Goal: Task Accomplishment & Management: Manage account settings

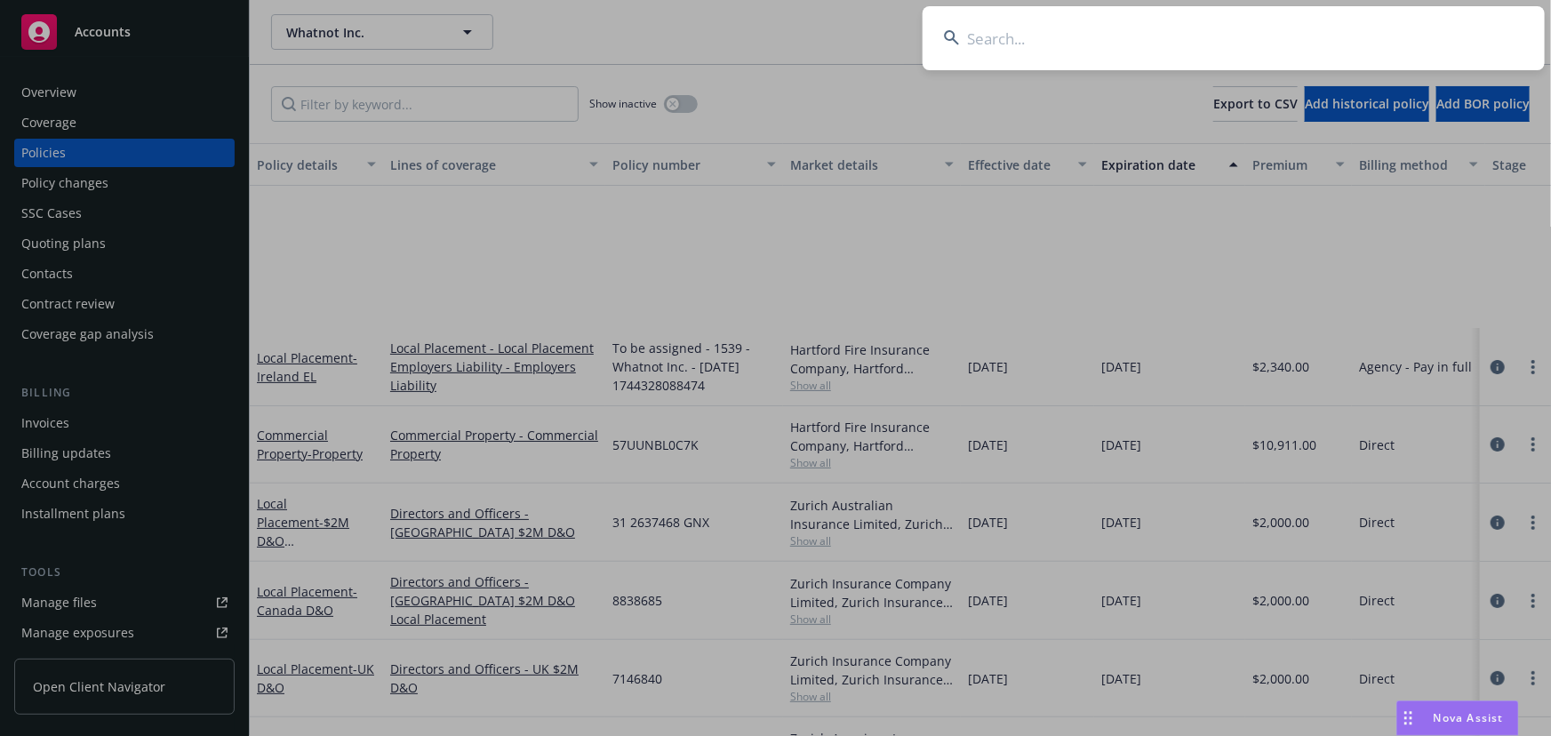
scroll to position [242, 0]
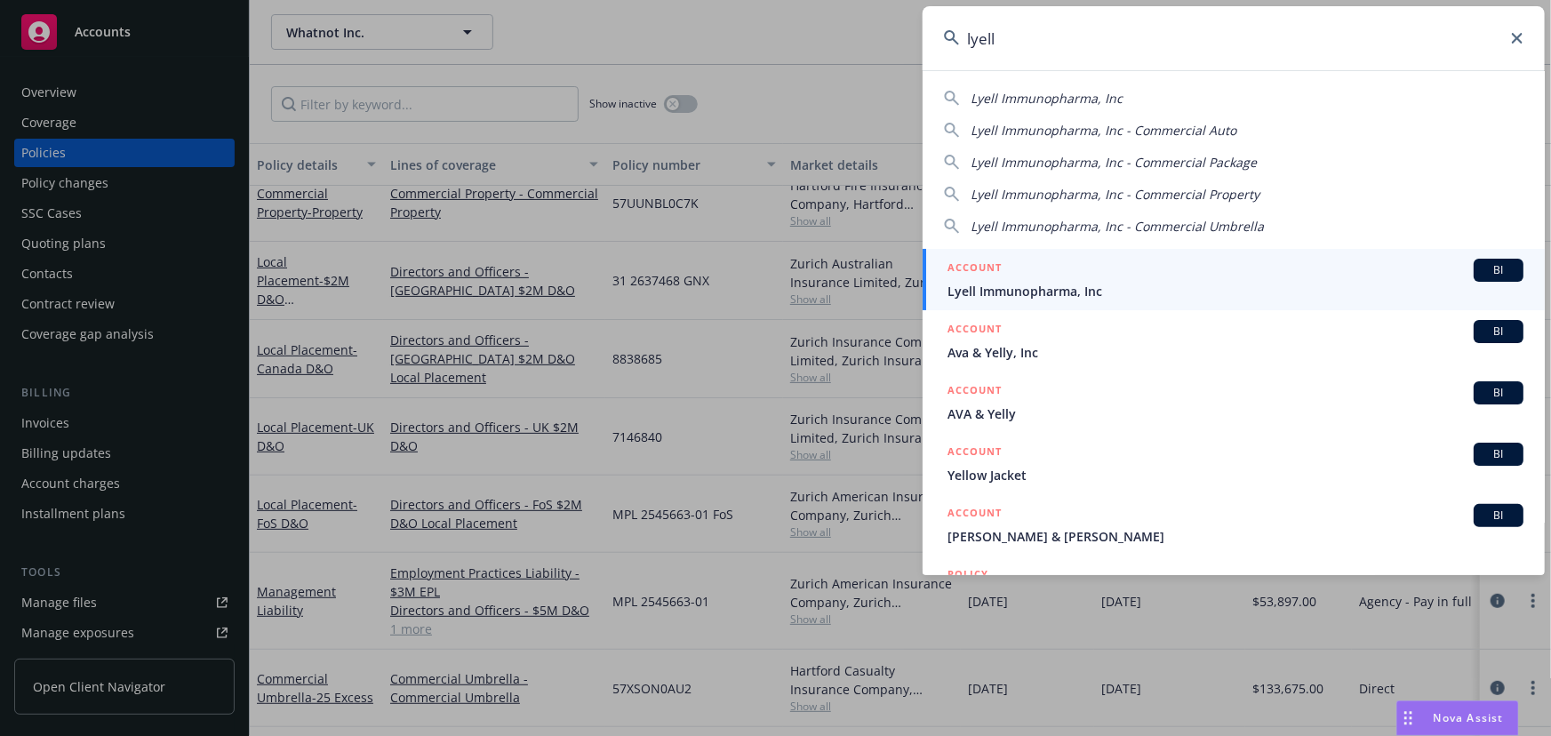
type input "lyell"
click at [1105, 276] on div "ACCOUNT BI" at bounding box center [1236, 270] width 576 height 23
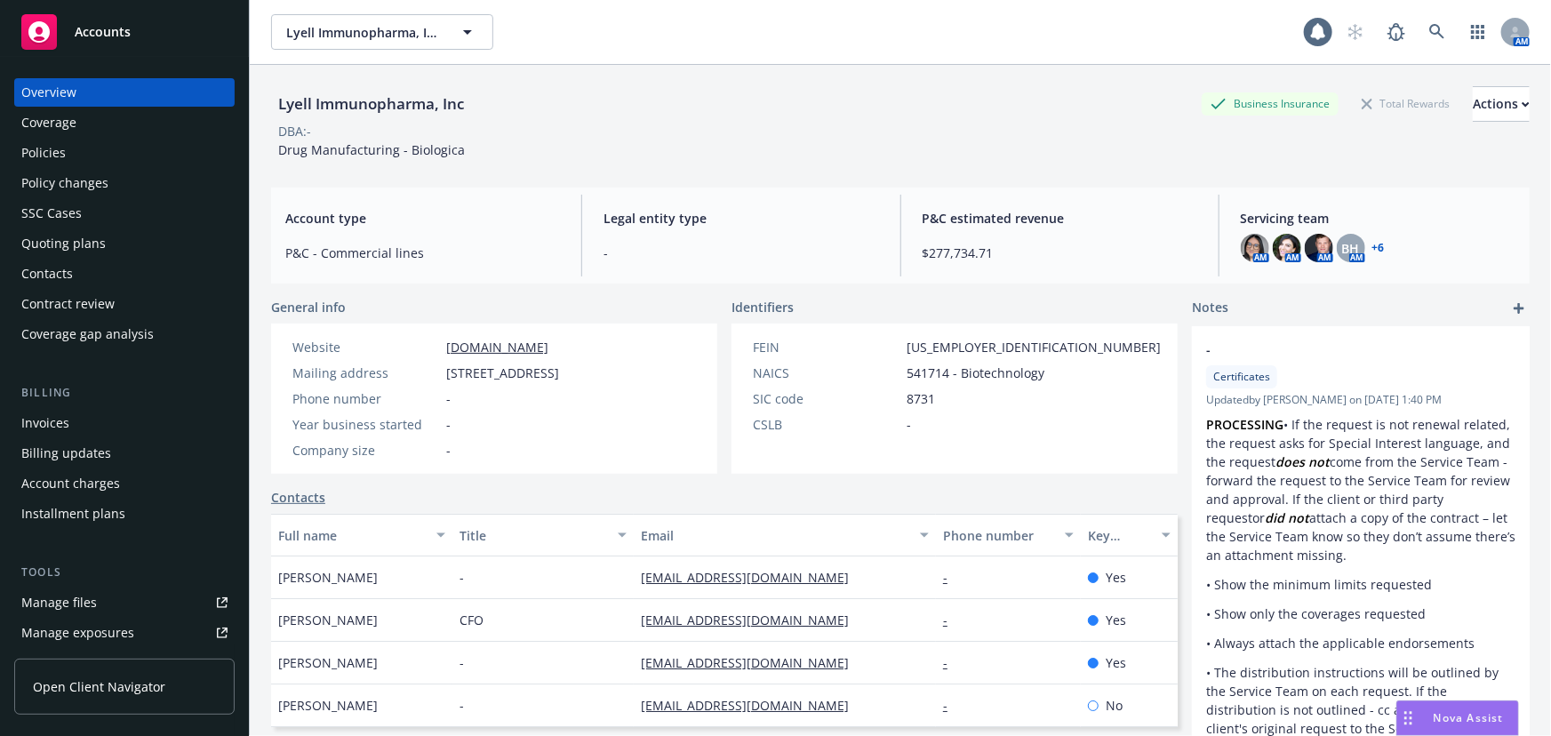
click at [132, 241] on div "Quoting plans" at bounding box center [124, 243] width 206 height 28
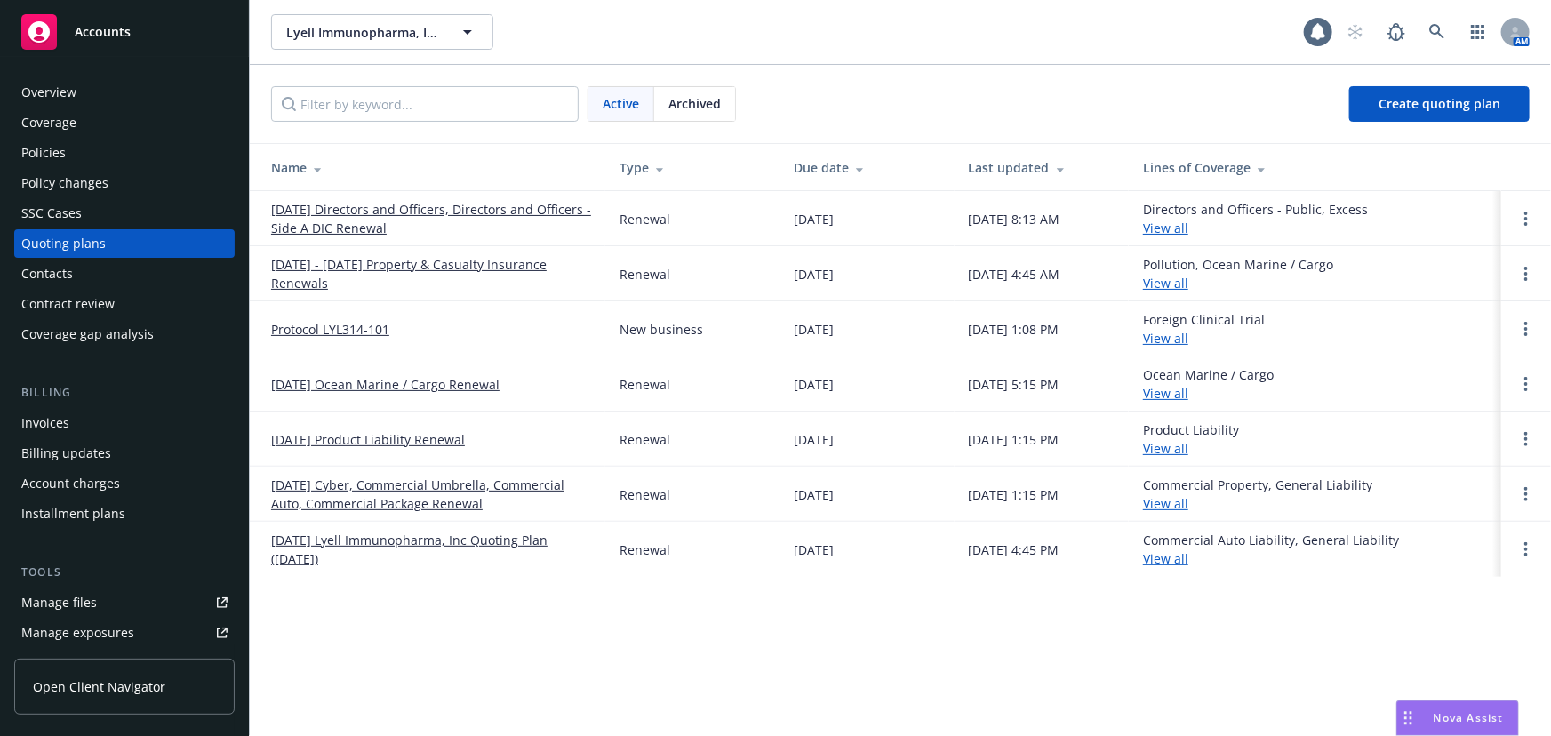
click at [405, 211] on link "10/01/25 Directors and Officers, Directors and Officers - Side A DIC Renewal" at bounding box center [431, 218] width 320 height 37
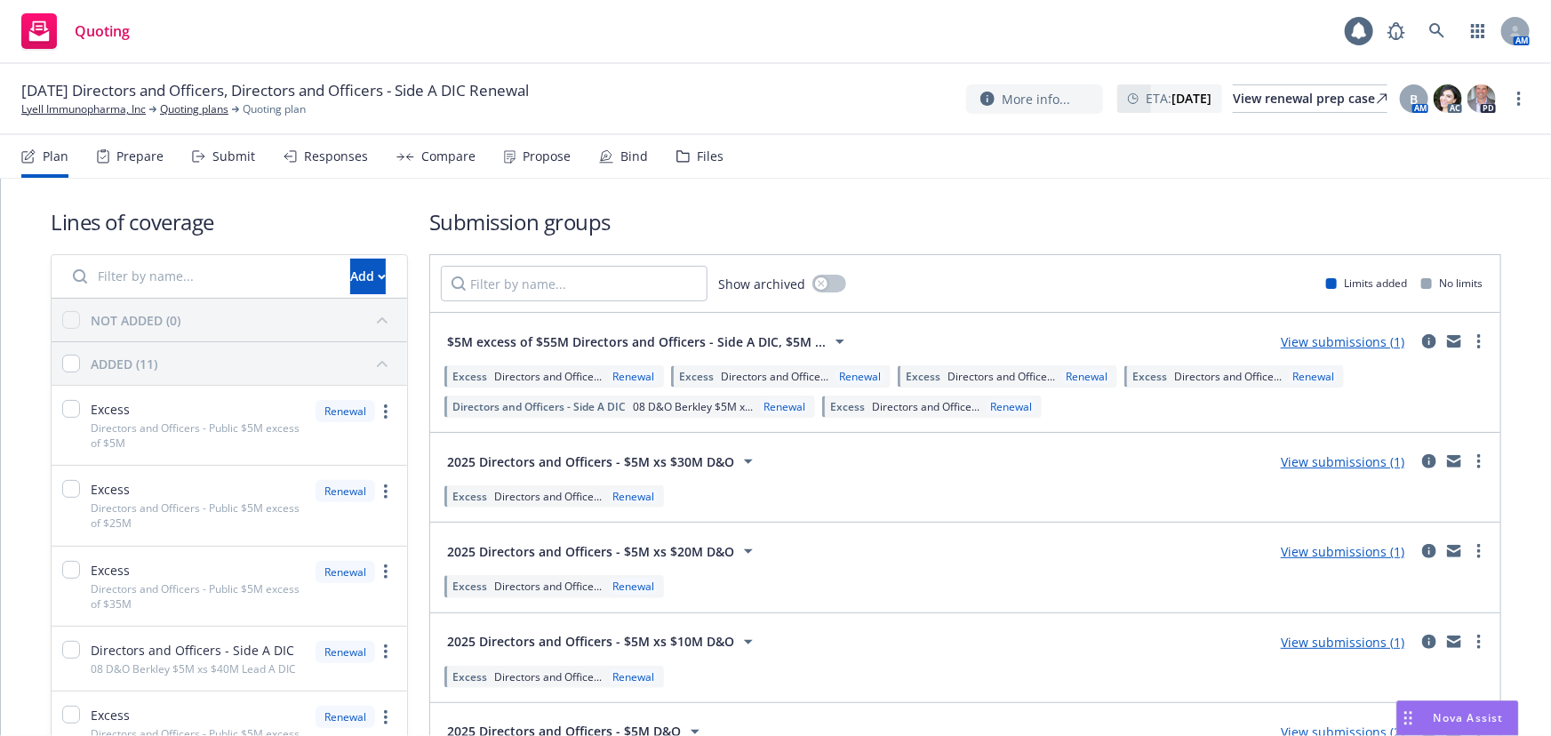
click at [336, 167] on div "Responses" at bounding box center [326, 156] width 84 height 43
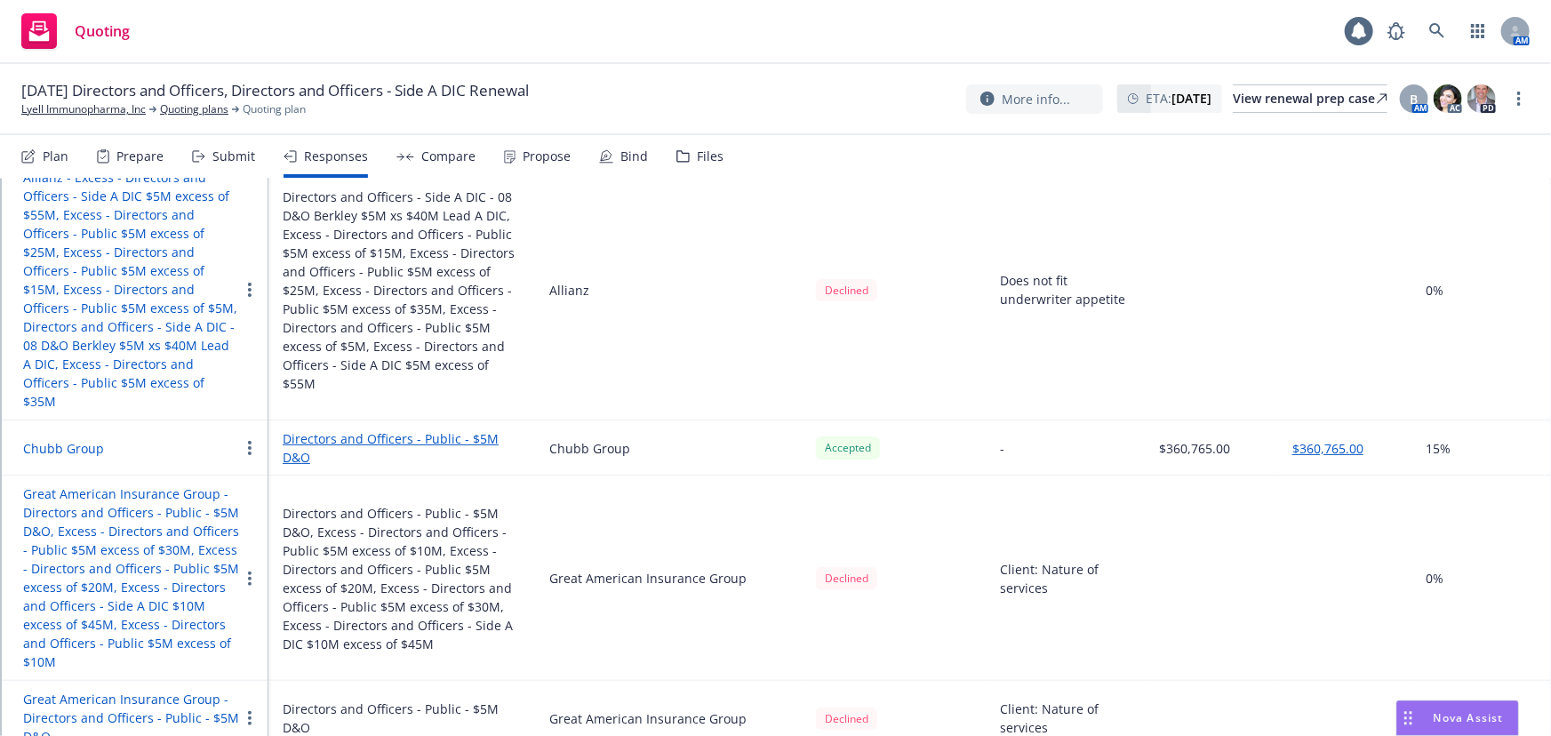
scroll to position [242, 0]
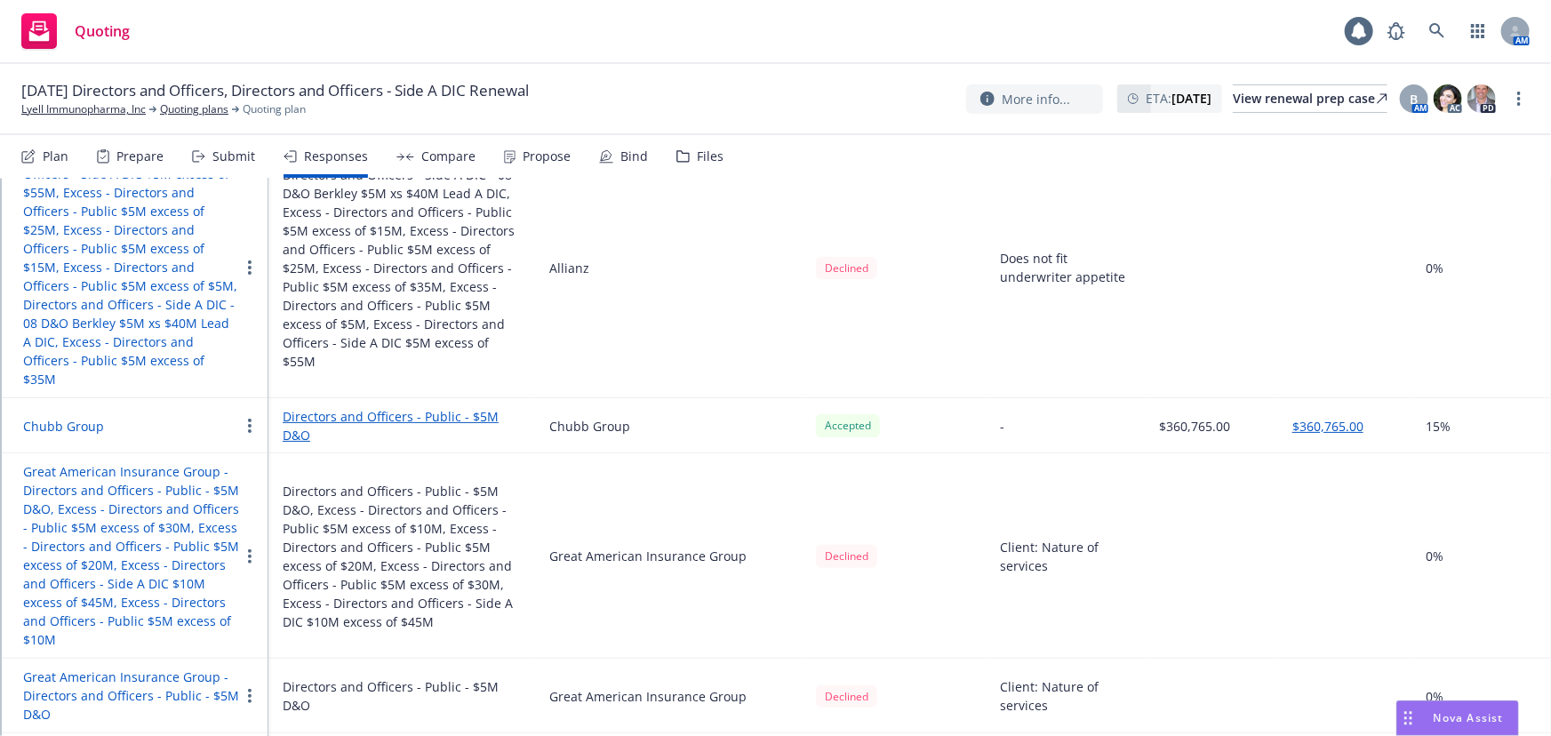
click at [71, 417] on button "Chubb Group" at bounding box center [63, 426] width 81 height 19
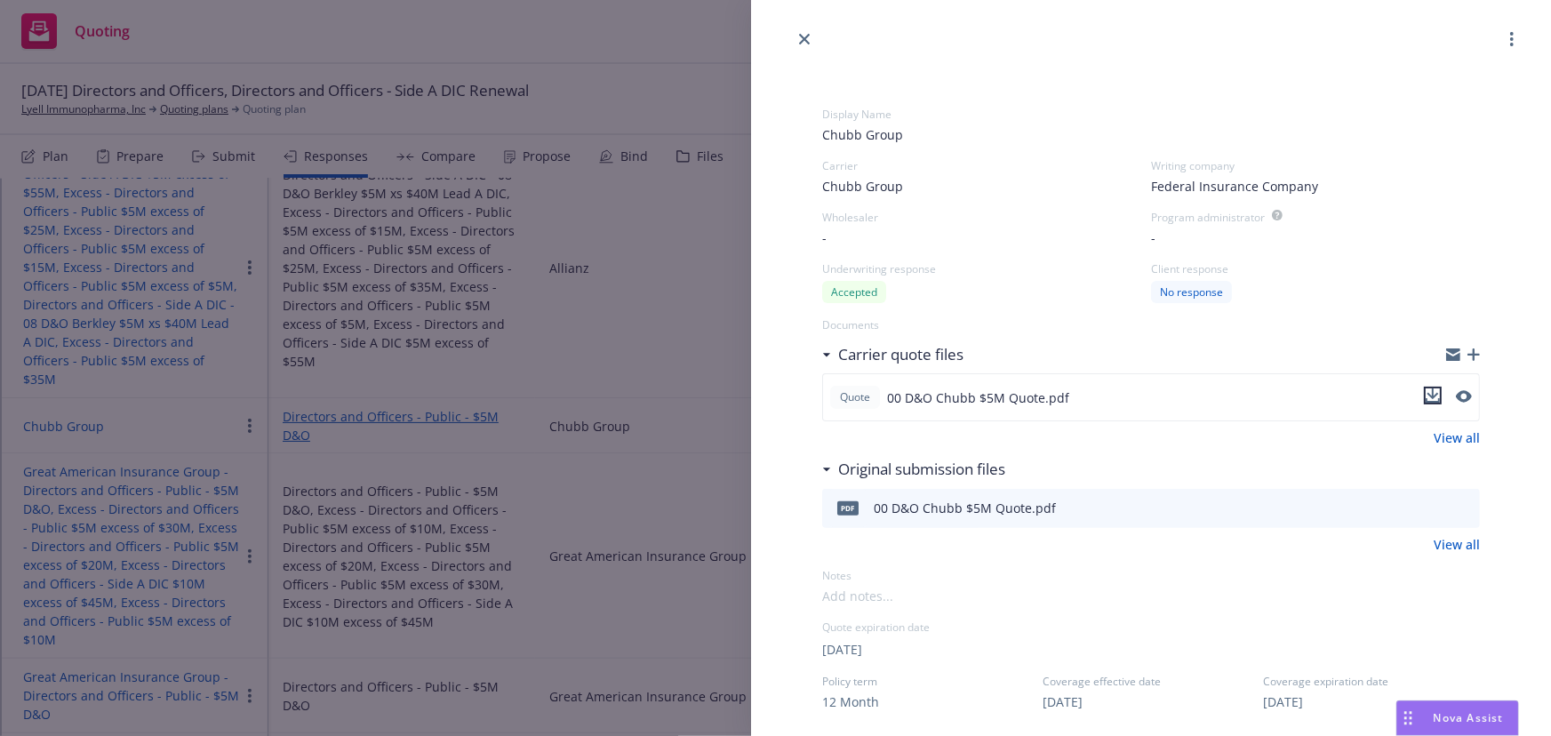
click at [1426, 390] on icon "download file" at bounding box center [1433, 396] width 14 height 14
click at [611, 221] on div "Display Name Chubb Group Carrier Chubb Group Writing company Federal Insurance …" at bounding box center [775, 368] width 1551 height 736
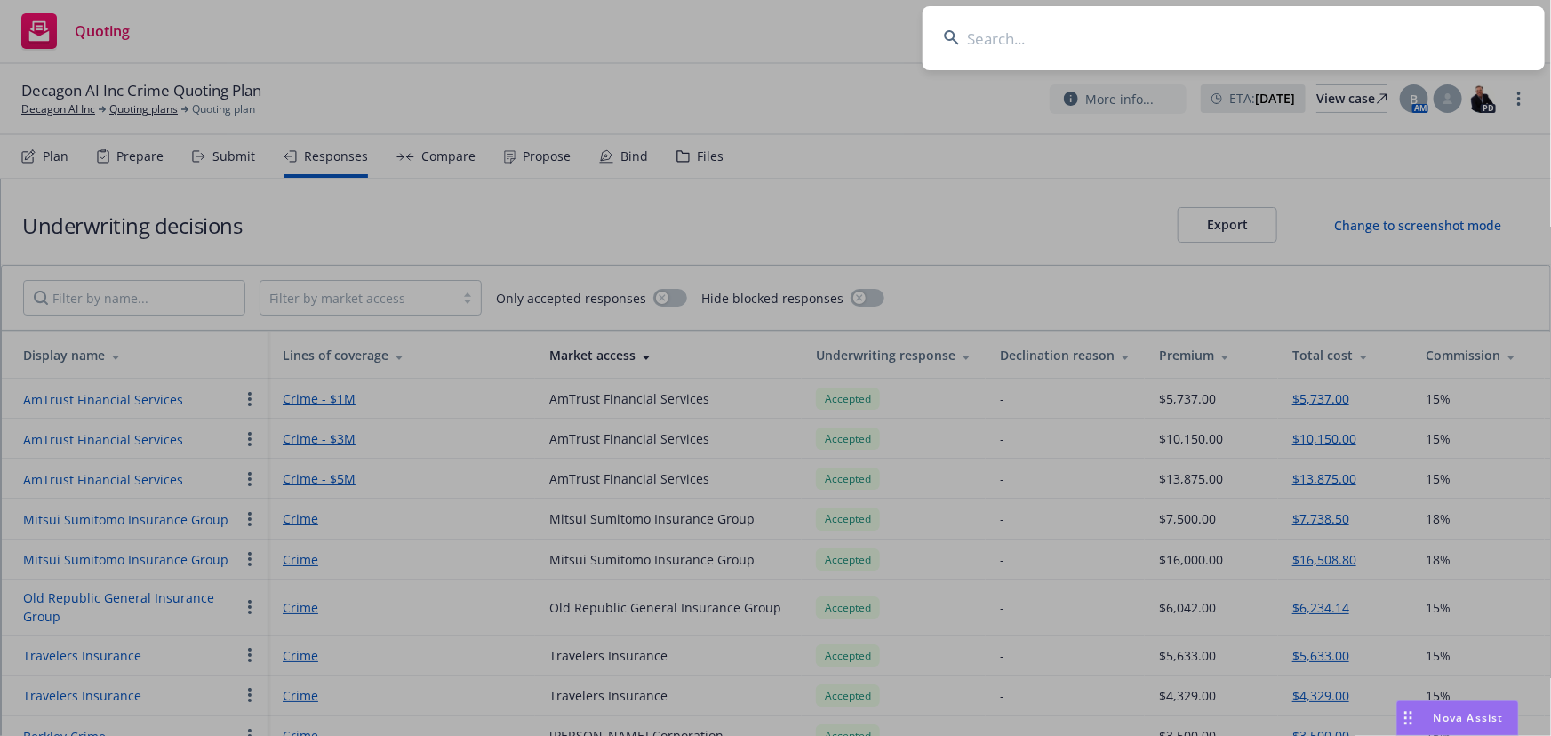
scroll to position [31, 0]
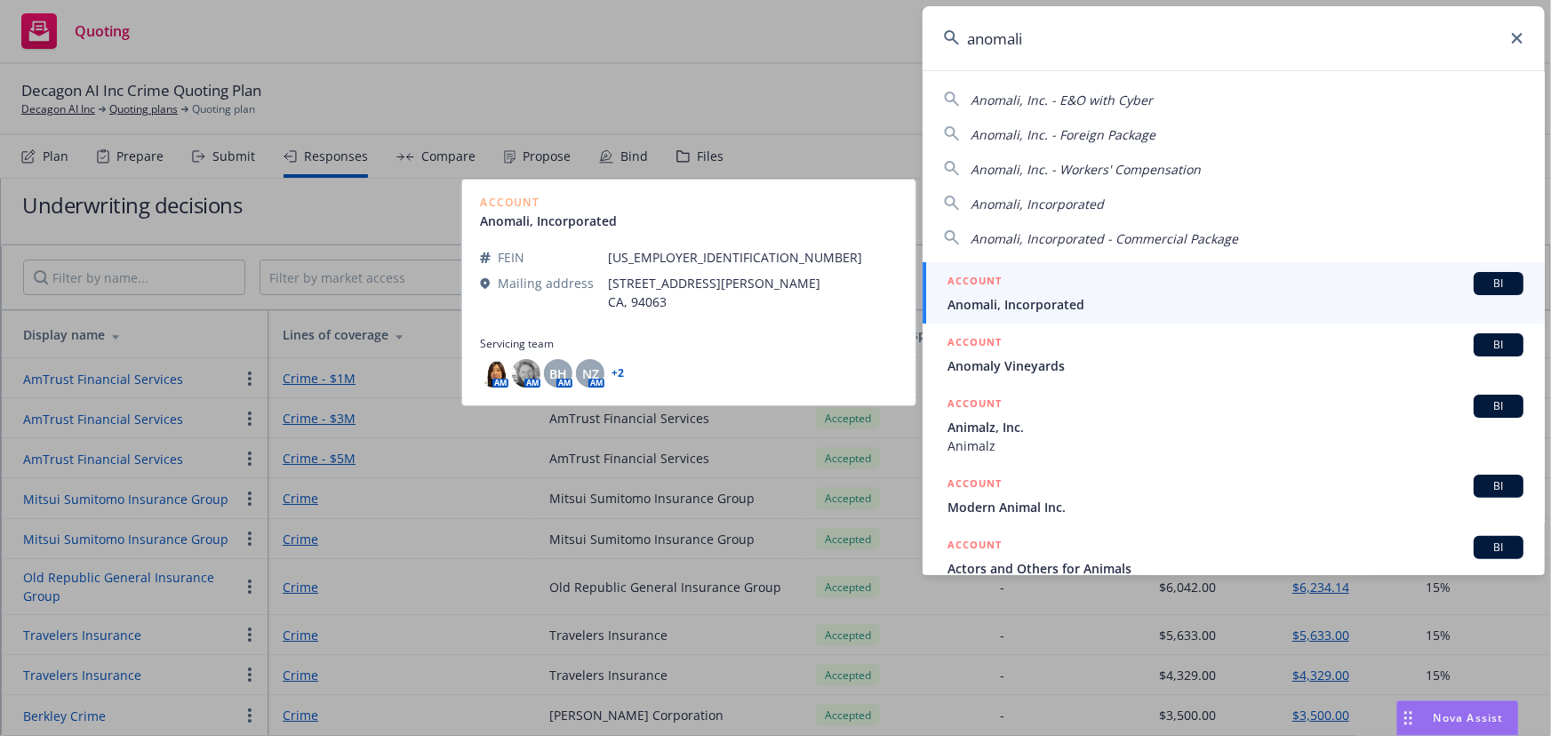
type input "anomali"
click at [1118, 299] on span "Anomali, Incorporated" at bounding box center [1236, 304] width 576 height 19
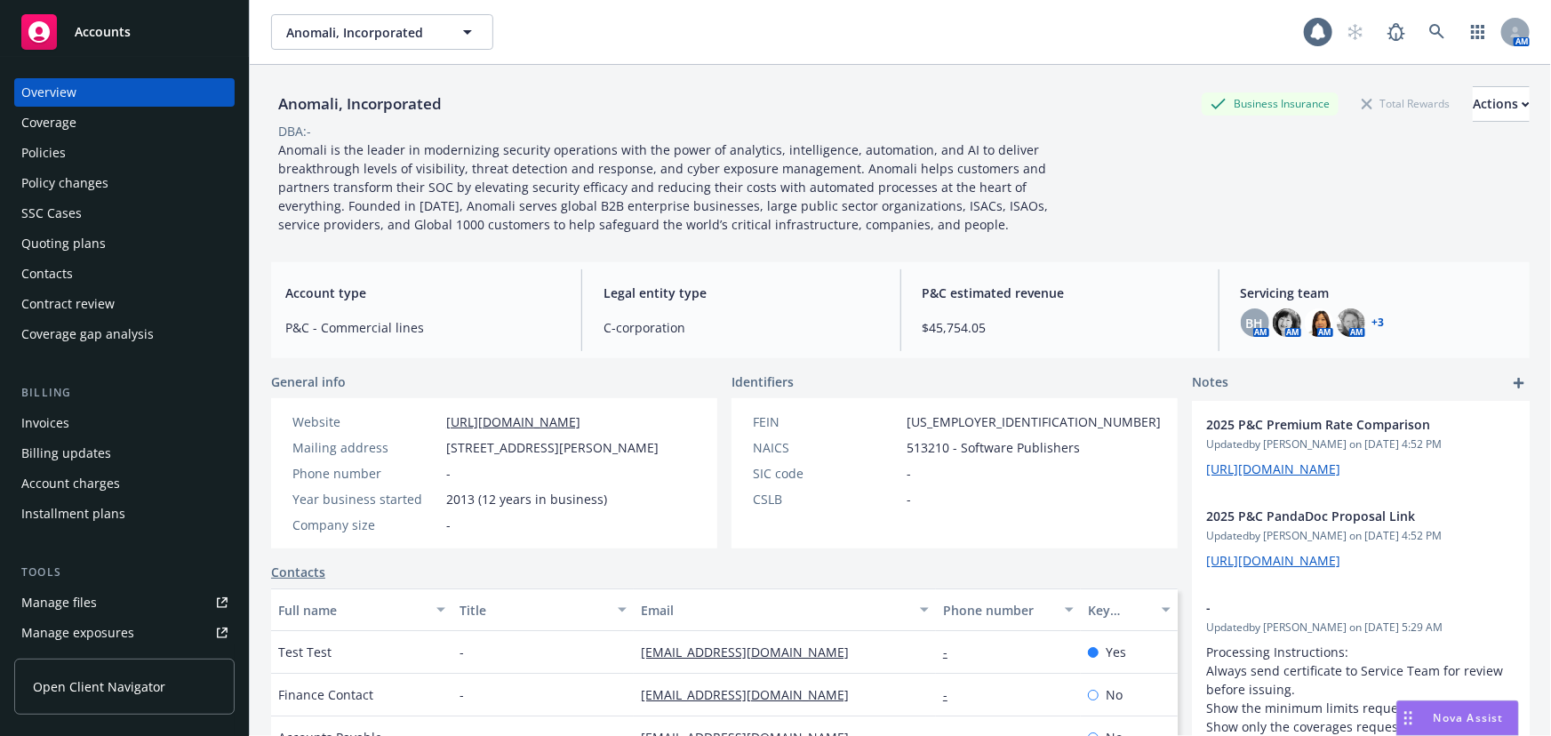
click at [24, 145] on div "Policies" at bounding box center [43, 153] width 44 height 28
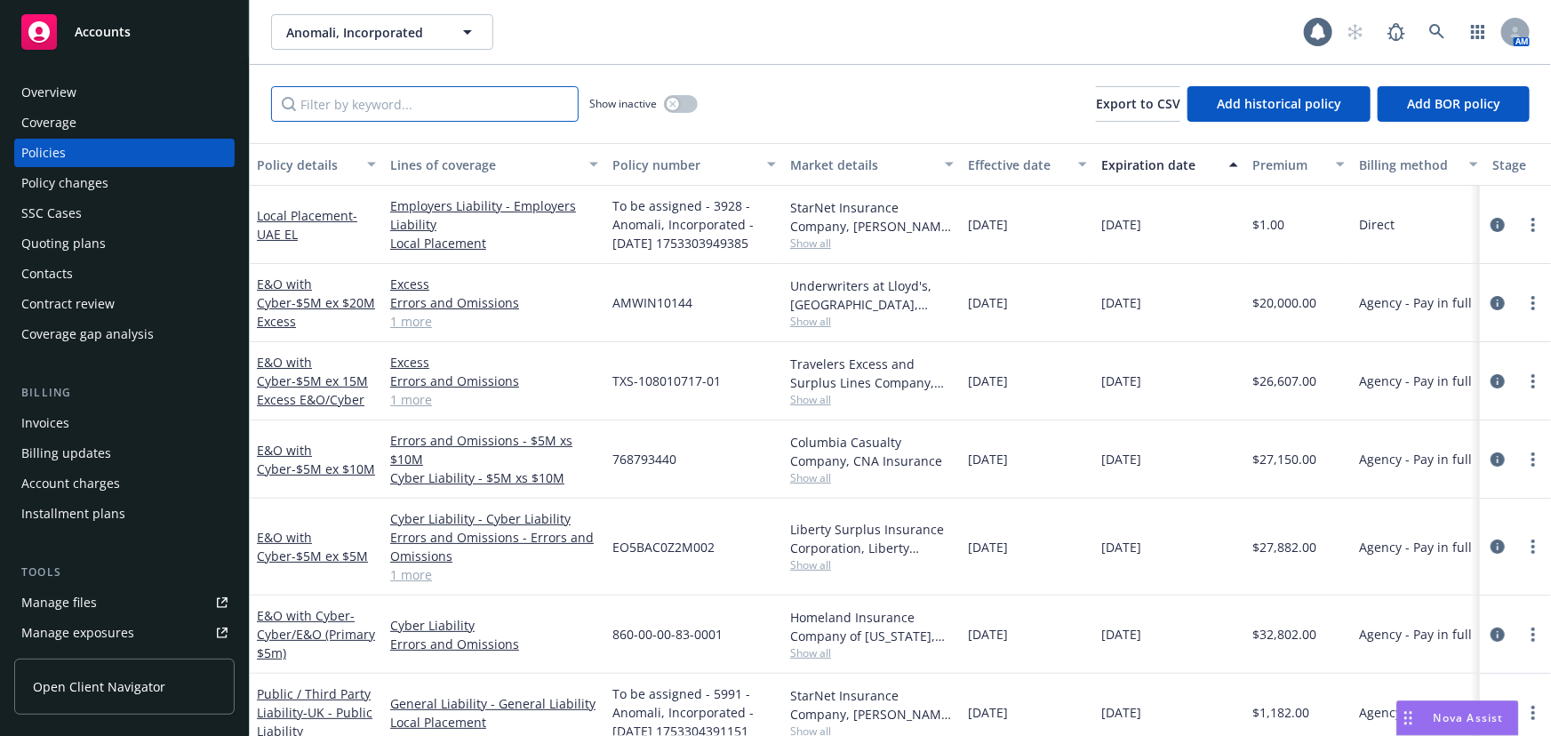
click at [488, 103] on input "Filter by keyword..." at bounding box center [425, 104] width 308 height 36
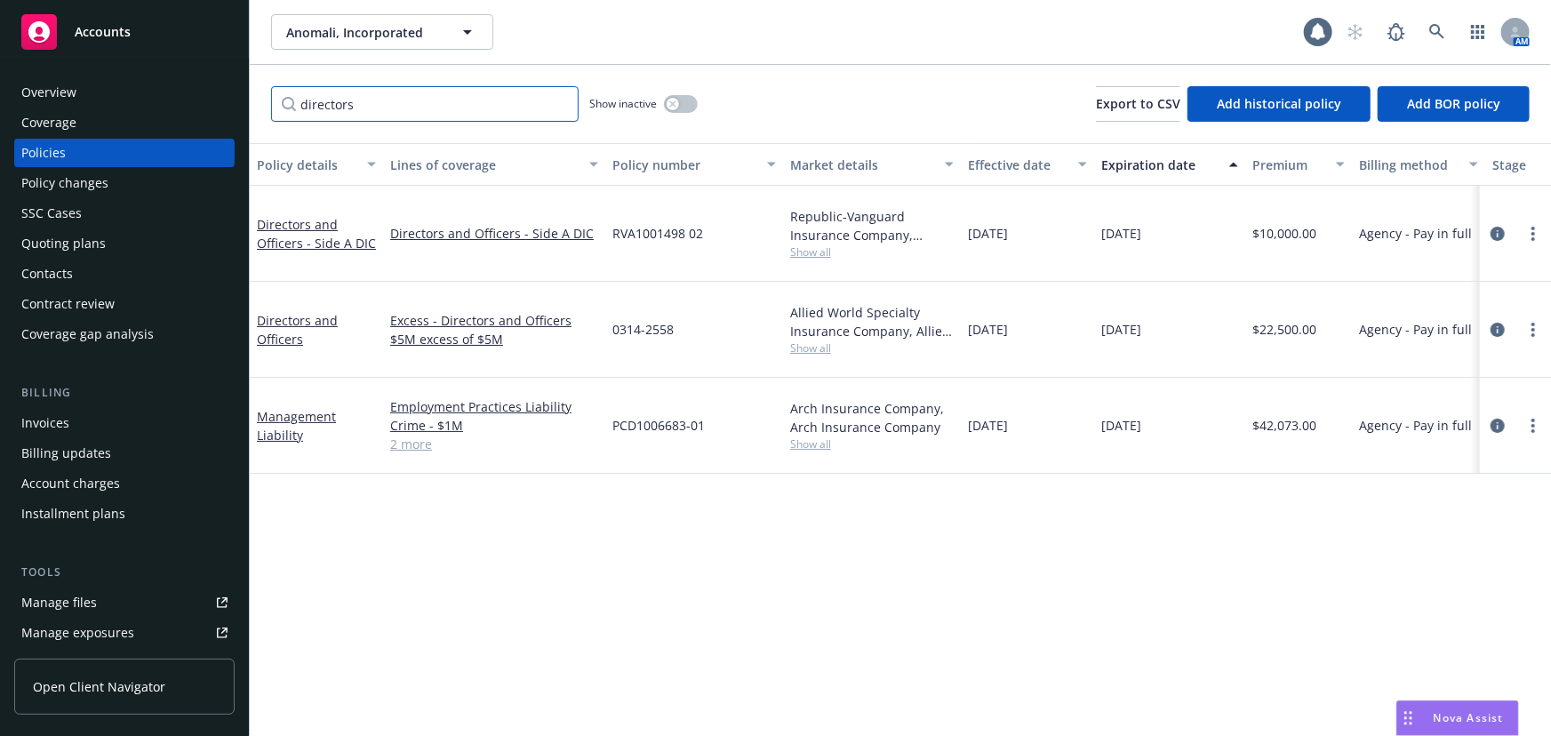
type input "directors"
click at [417, 435] on link "2 more" at bounding box center [494, 444] width 208 height 19
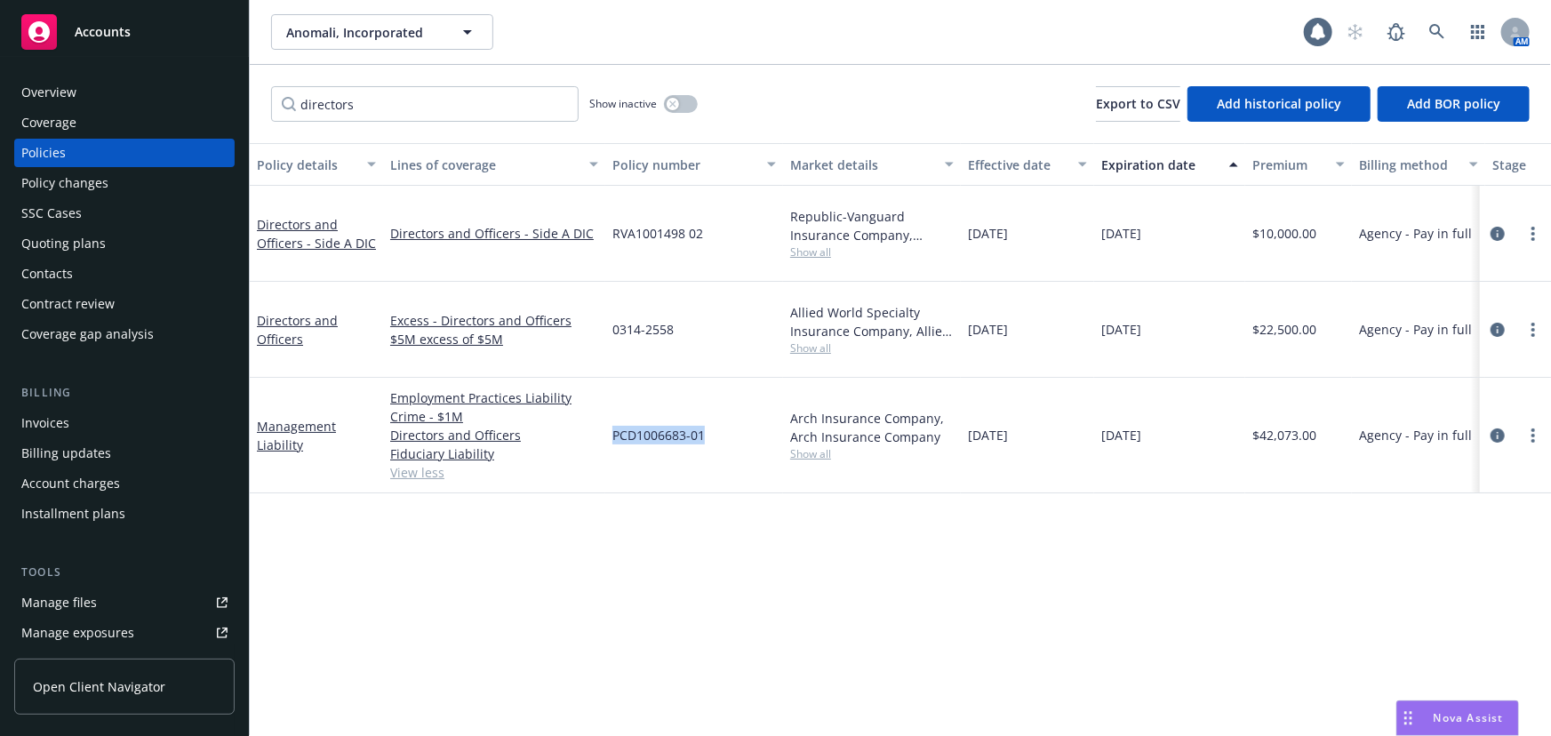
drag, startPoint x: 718, startPoint y: 400, endPoint x: 609, endPoint y: 399, distance: 108.5
click at [609, 399] on div "PCD1006683-01" at bounding box center [694, 436] width 178 height 116
copy span "PCD1006683-01"
click at [429, 407] on link "Crime - $1M" at bounding box center [494, 416] width 208 height 19
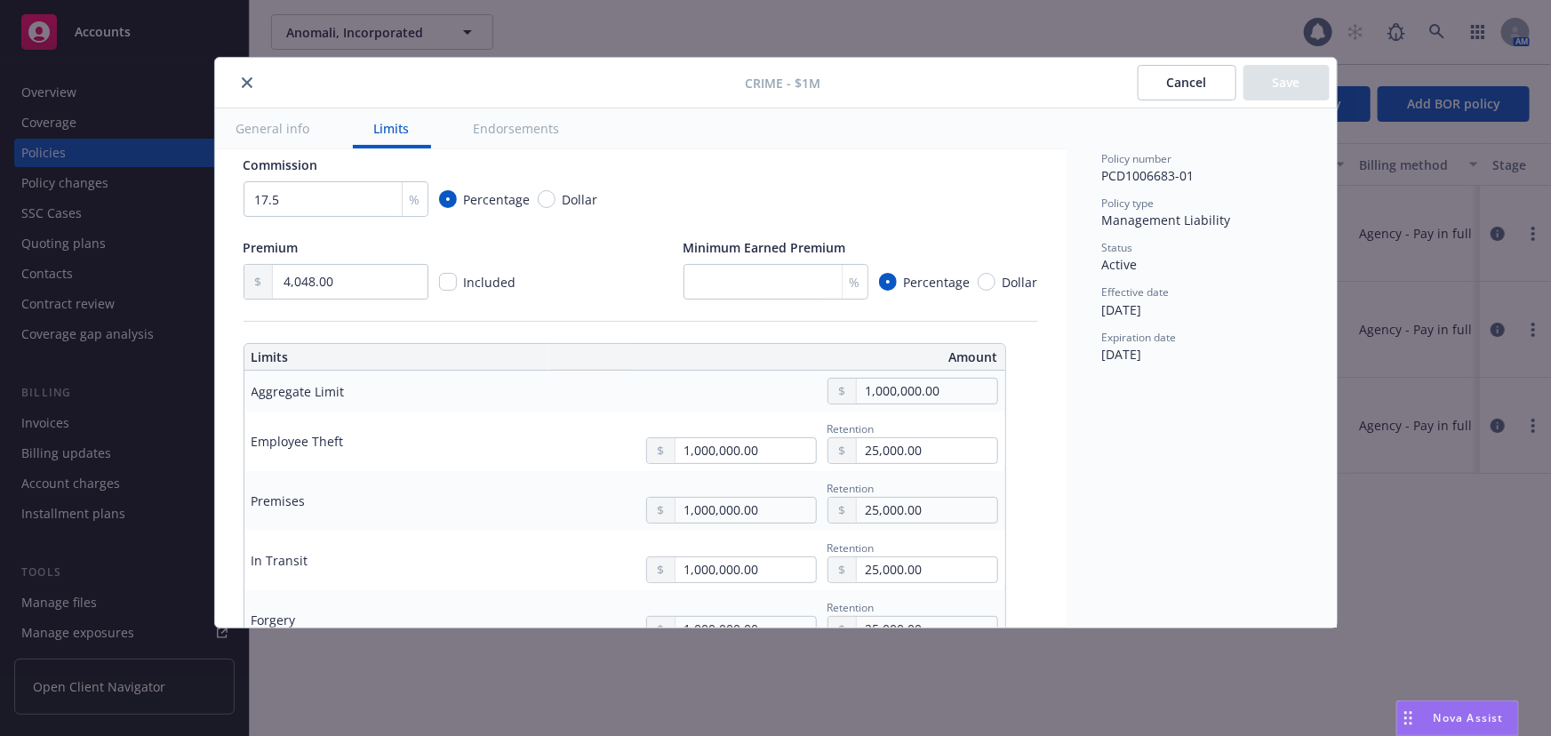
scroll to position [242, 0]
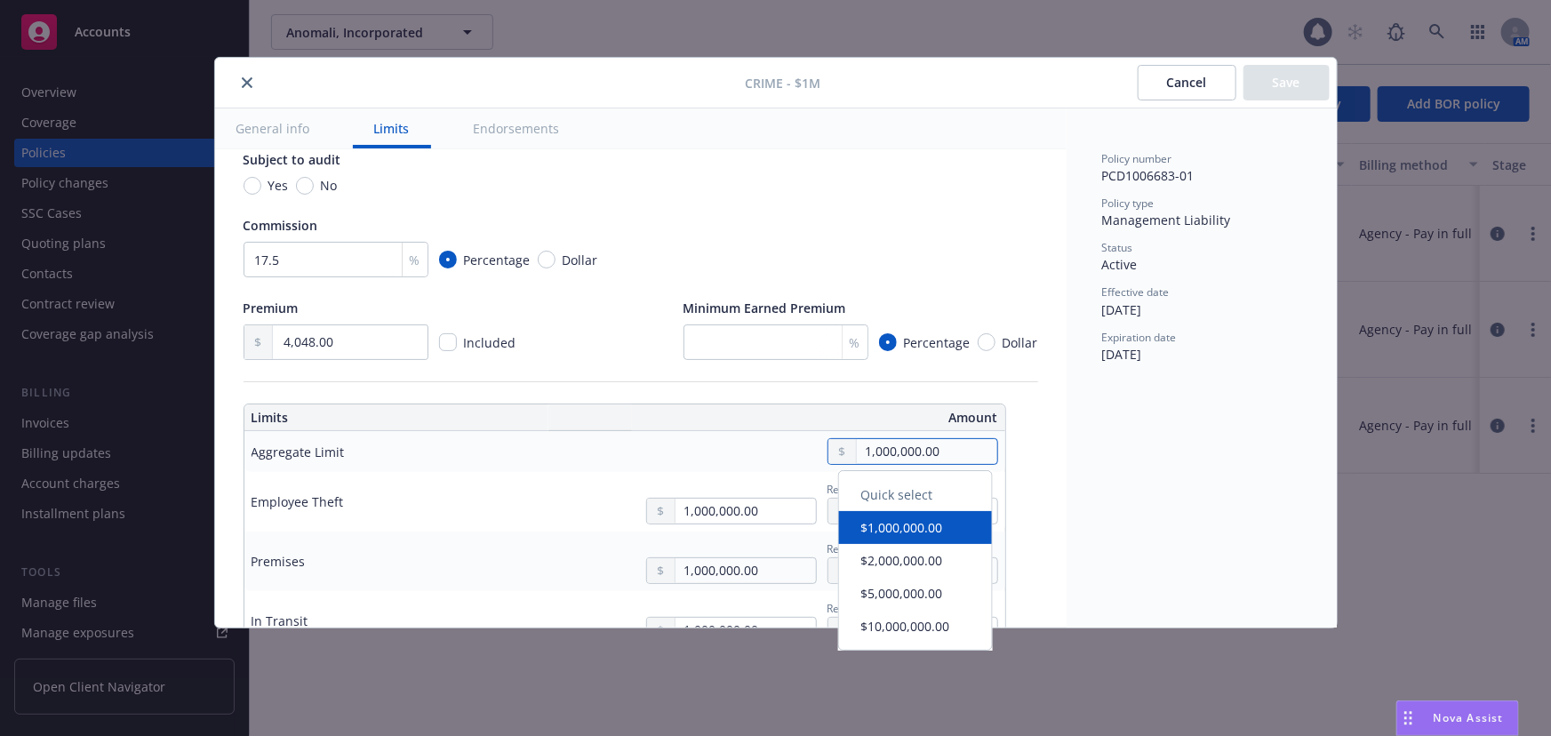
drag, startPoint x: 972, startPoint y: 453, endPoint x: 743, endPoint y: 453, distance: 228.5
click at [743, 453] on div "1,000,000.00" at bounding box center [758, 451] width 480 height 27
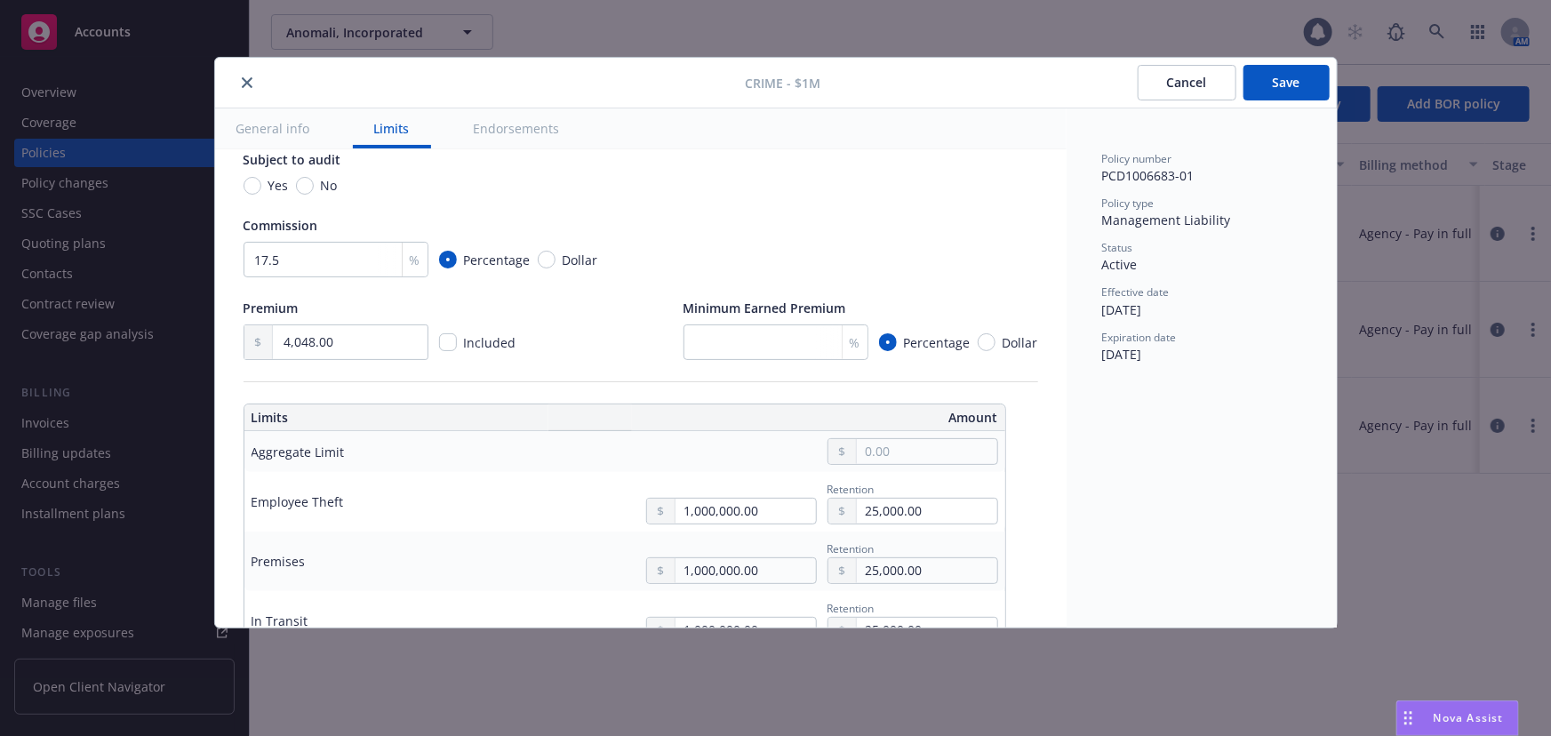
click at [744, 438] on div at bounding box center [758, 451] width 480 height 27
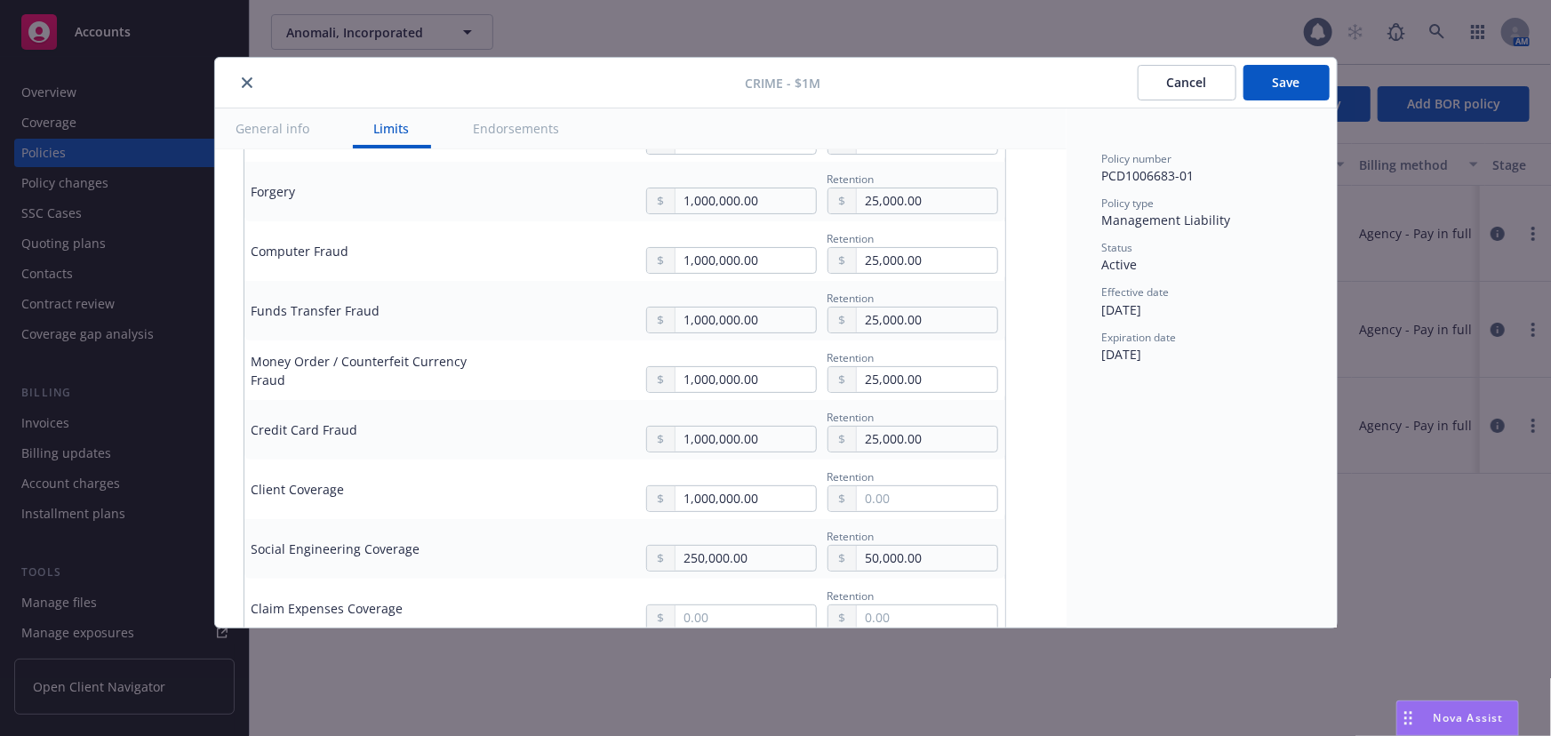
scroll to position [727, 0]
click at [249, 82] on icon "close" at bounding box center [247, 82] width 11 height 11
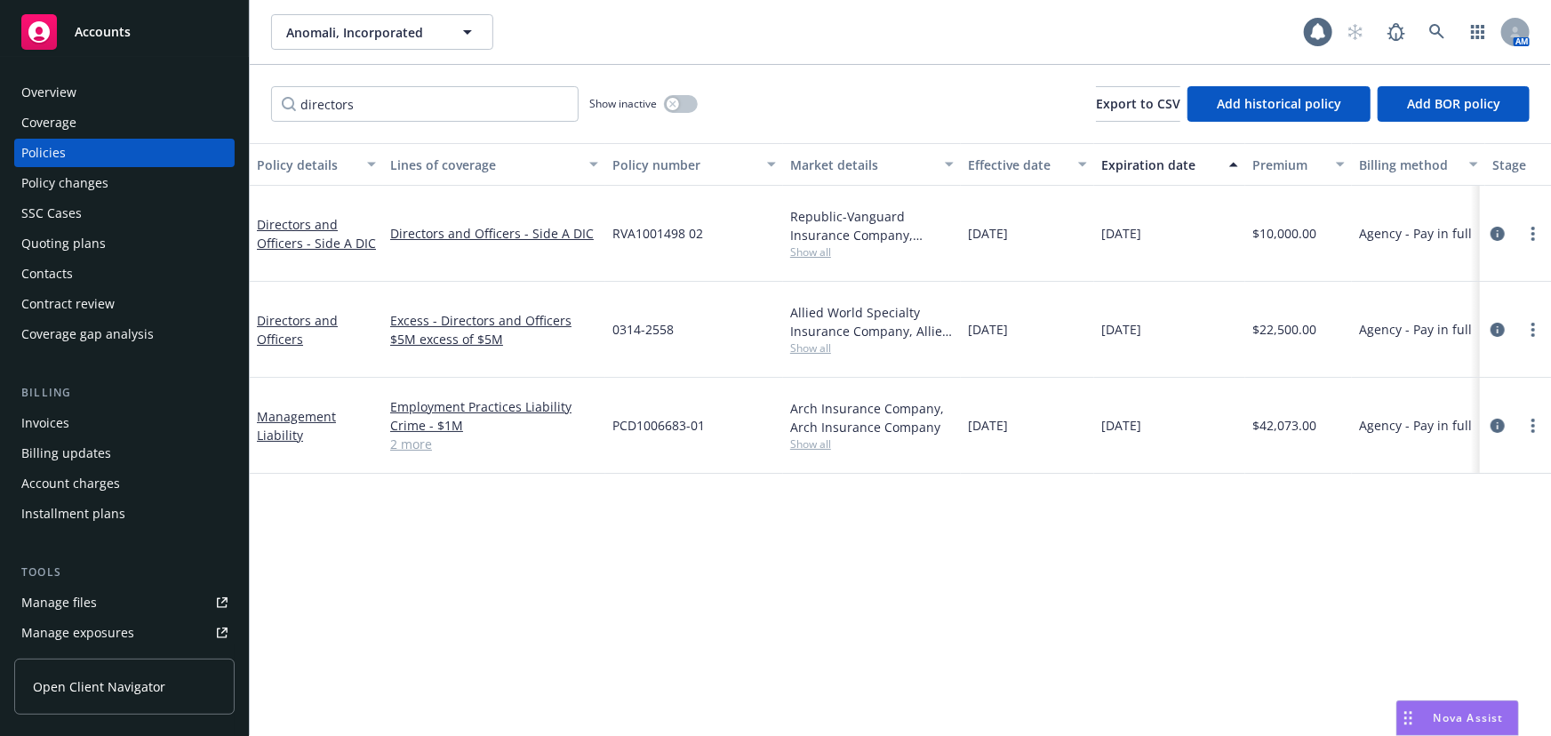
click at [421, 435] on link "2 more" at bounding box center [494, 444] width 208 height 19
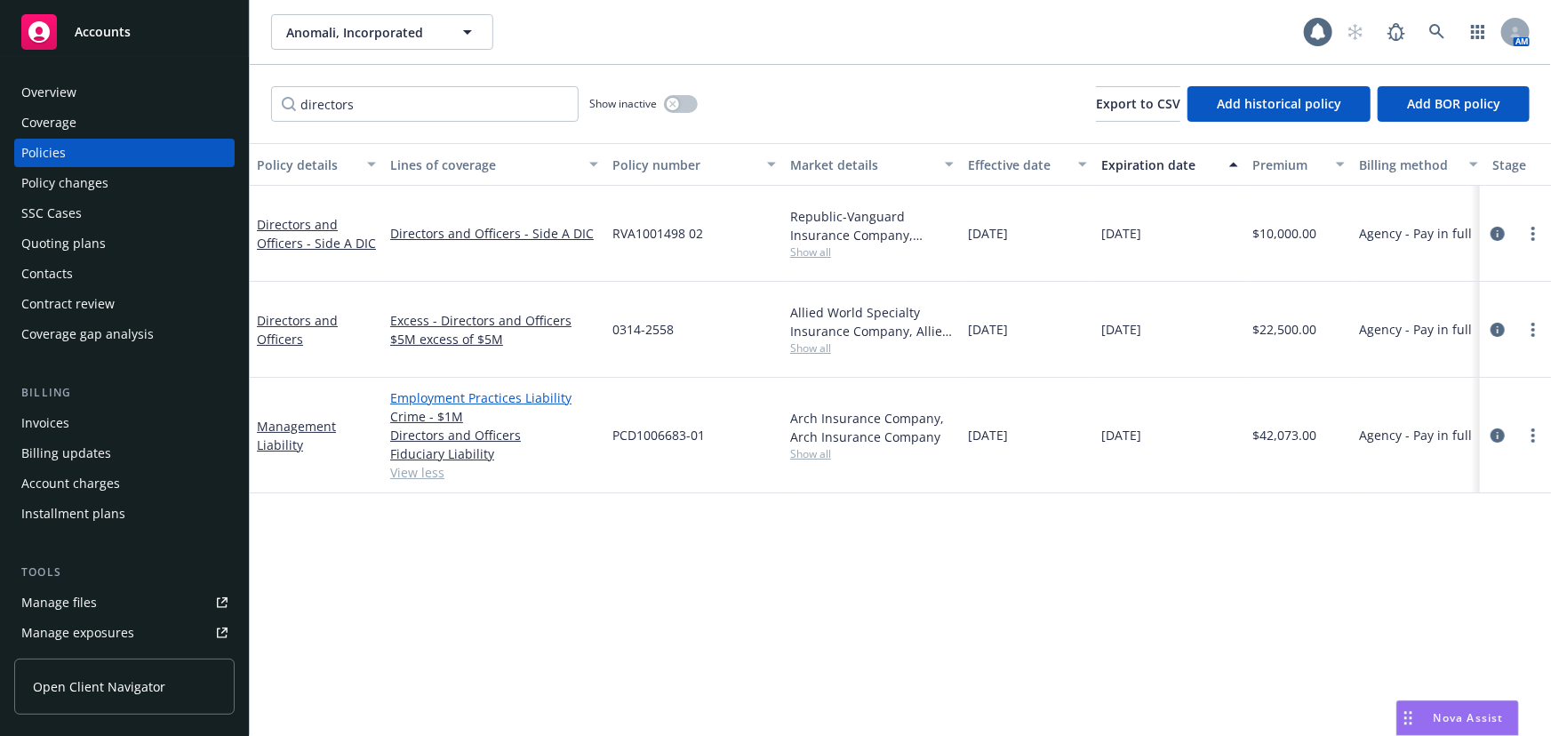
click at [505, 389] on link "Employment Practices Liability" at bounding box center [494, 398] width 208 height 19
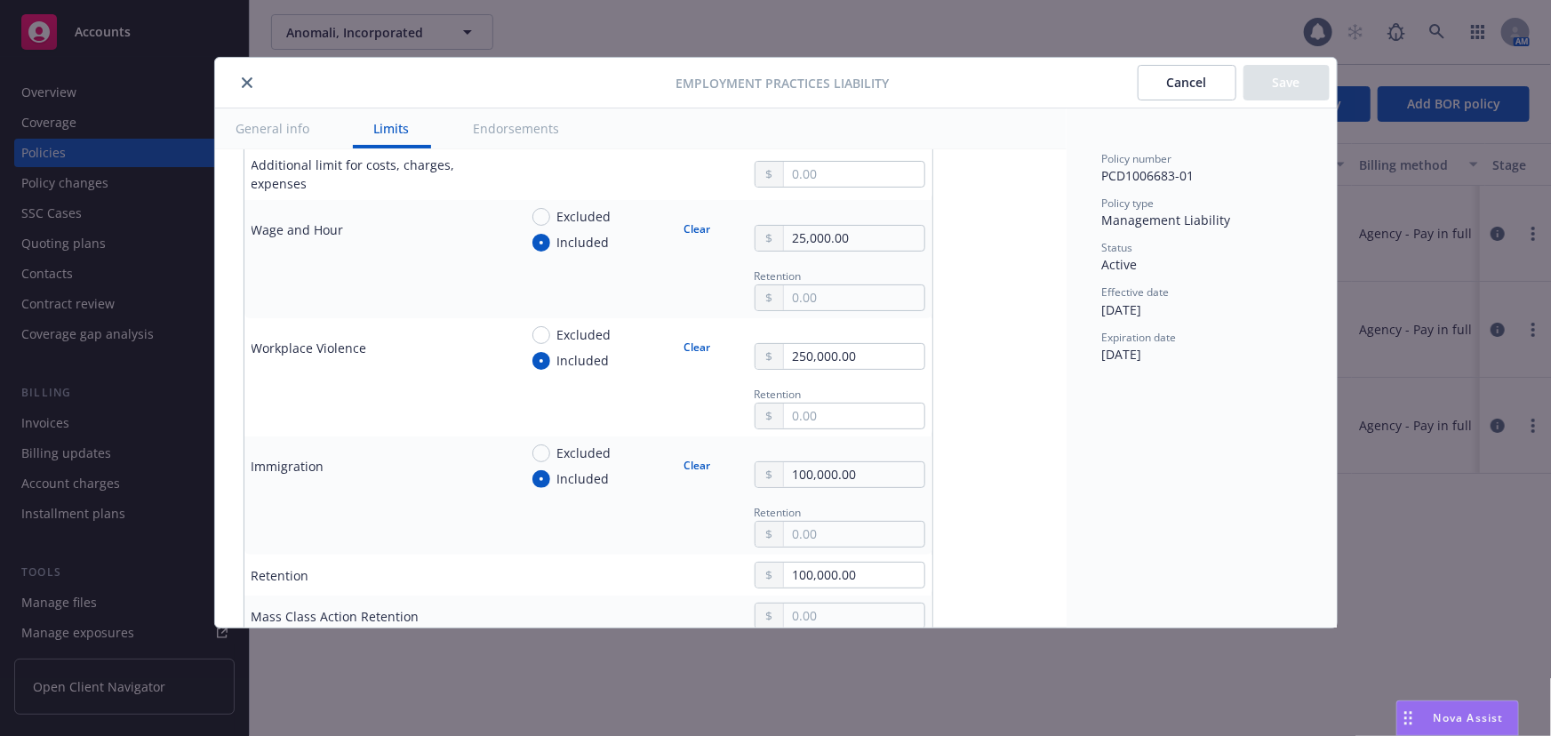
scroll to position [727, 0]
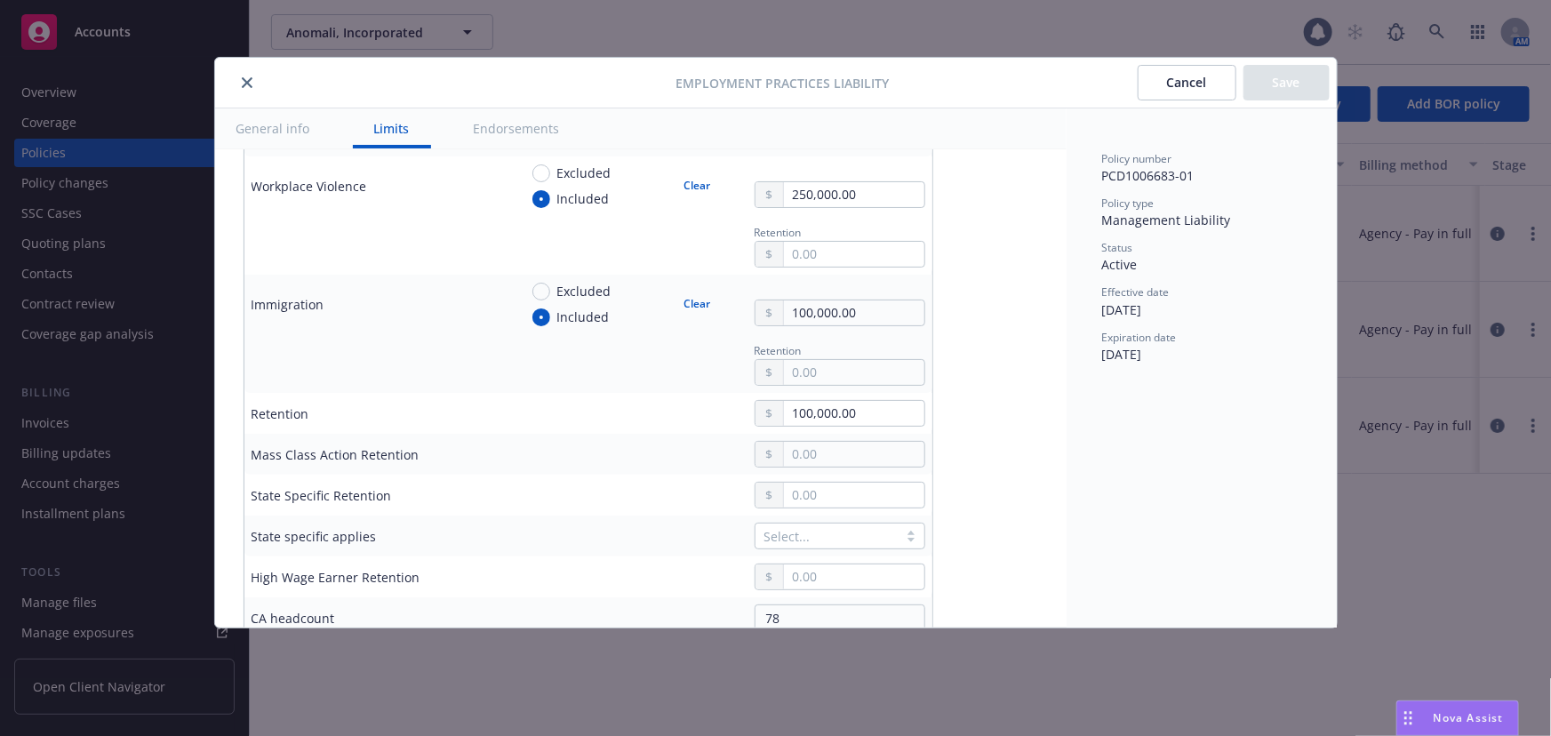
click at [248, 81] on icon "close" at bounding box center [247, 82] width 11 height 11
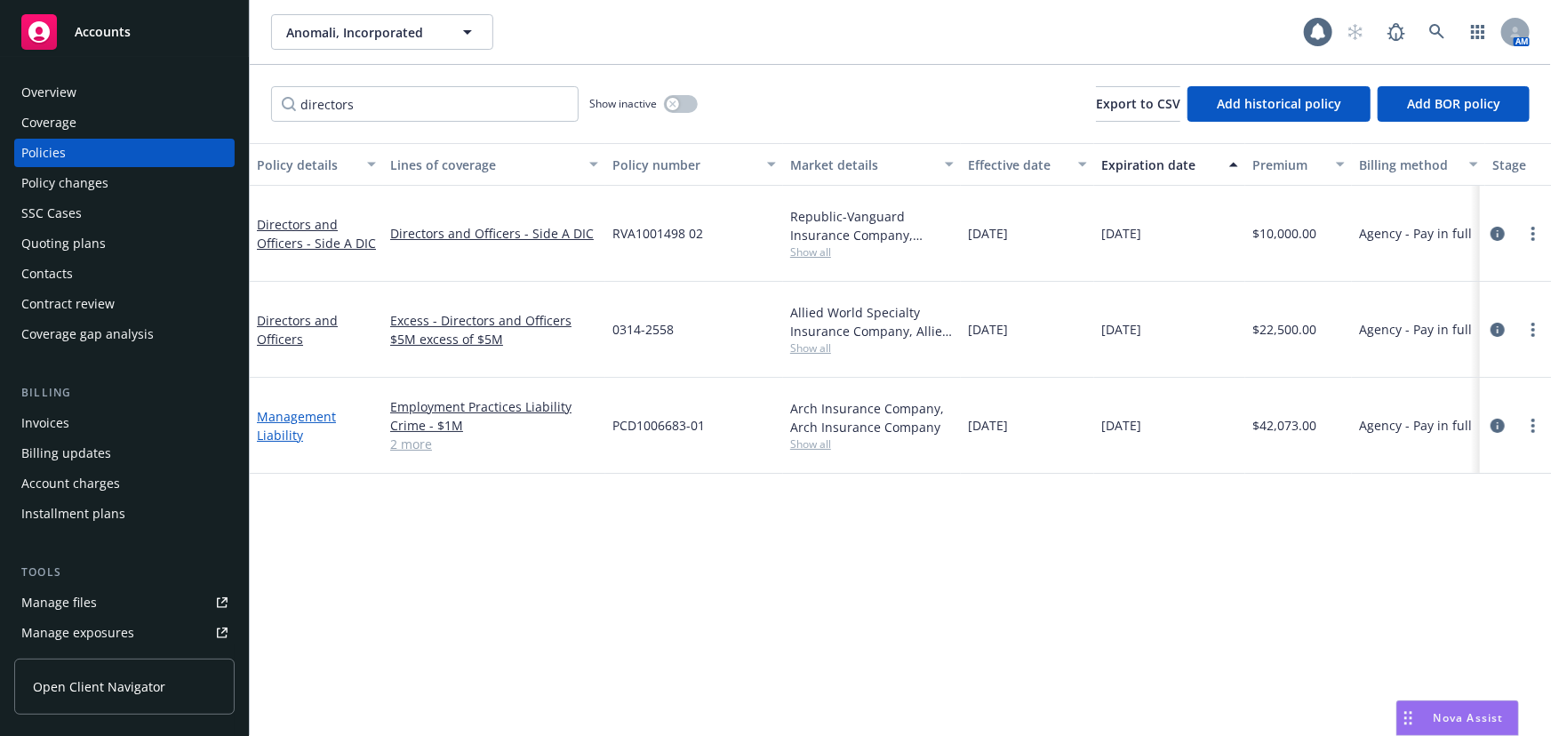
click at [289, 408] on link "Management Liability" at bounding box center [296, 426] width 79 height 36
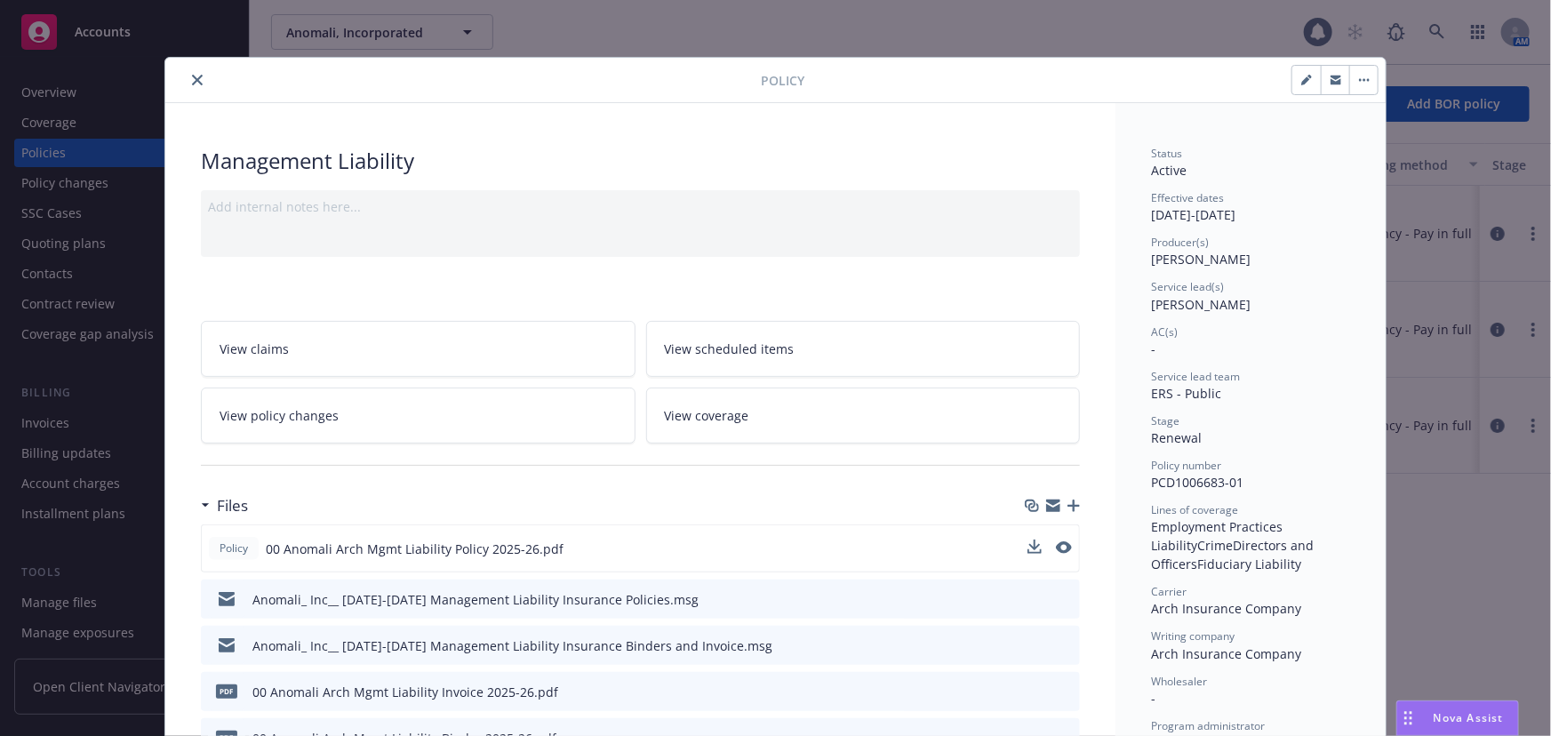
scroll to position [323, 0]
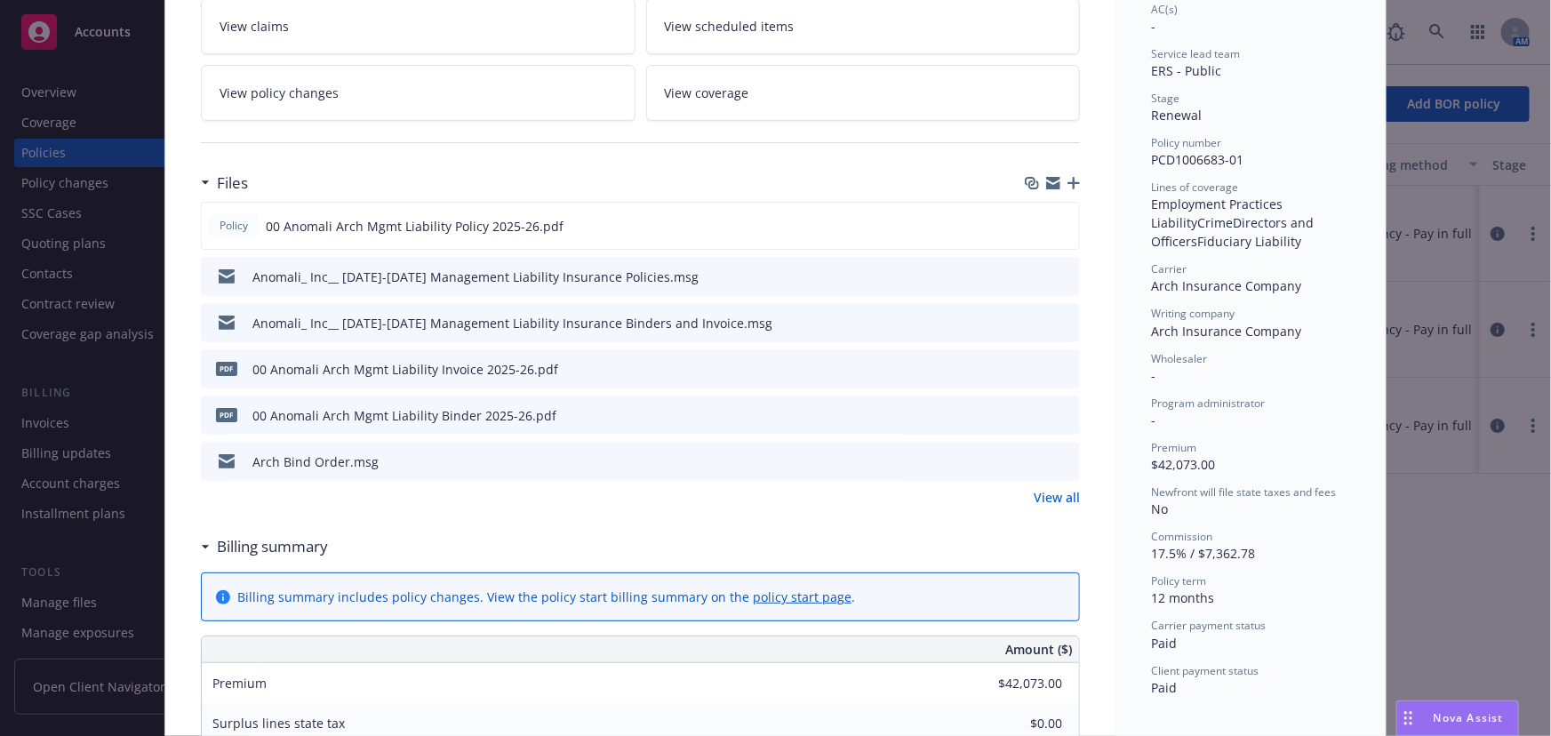
click at [1056, 408] on icon "preview file" at bounding box center [1063, 414] width 16 height 12
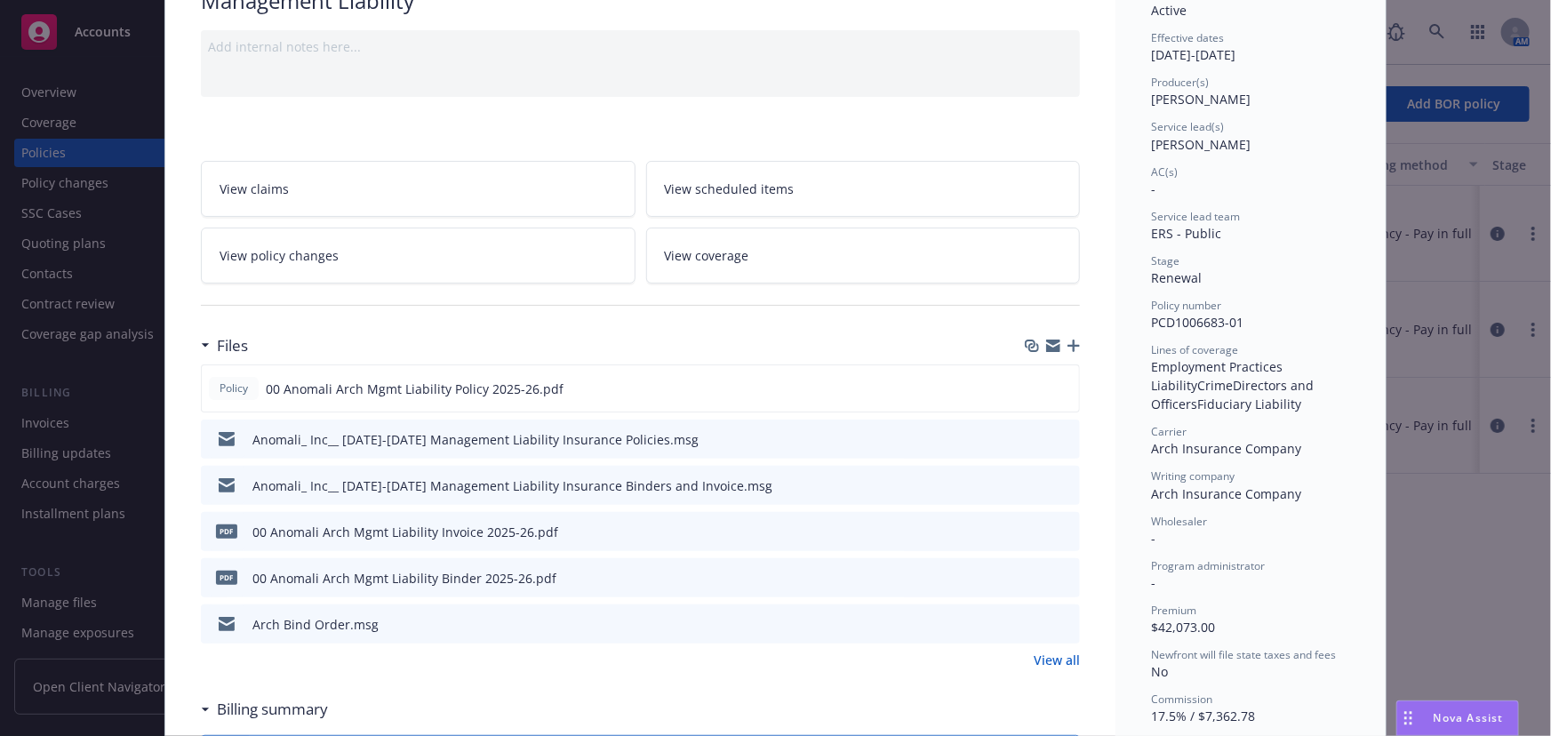
scroll to position [0, 0]
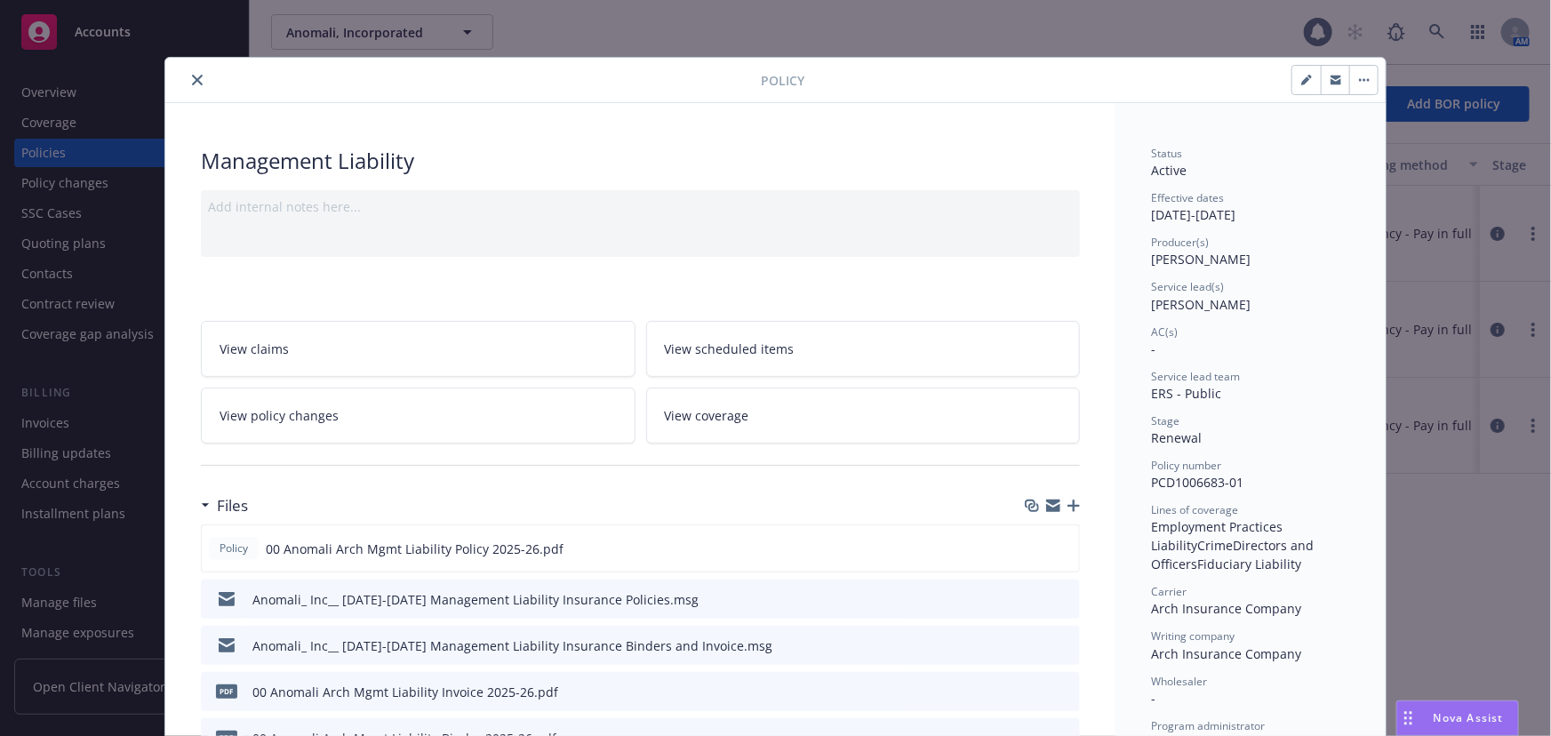
click at [196, 81] on button "close" at bounding box center [197, 79] width 21 height 21
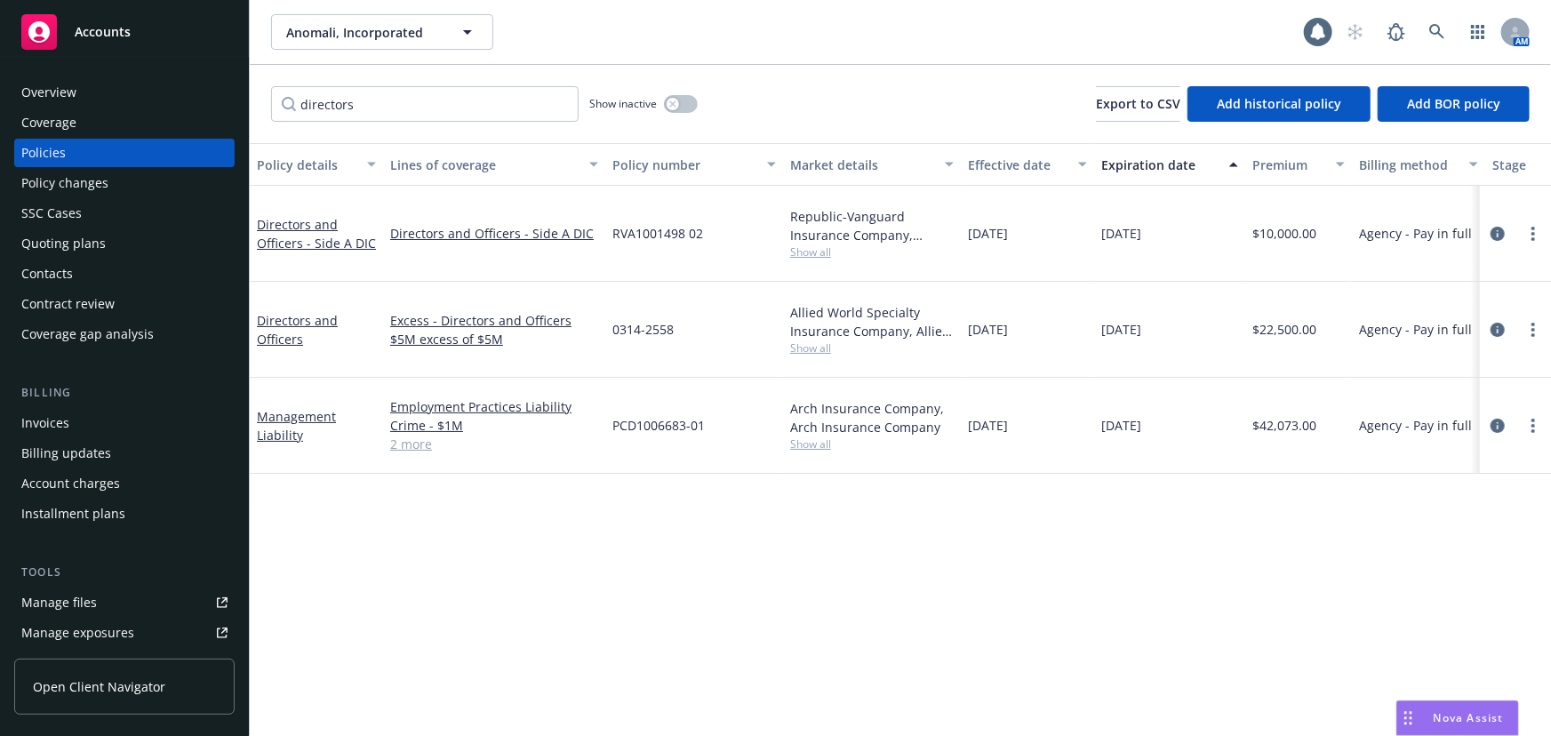
click at [804, 341] on span "Show all" at bounding box center [872, 348] width 164 height 15
click at [1102, 509] on div "Policy details Lines of coverage Policy number Market details Effective date Ex…" at bounding box center [901, 439] width 1302 height 593
click at [343, 231] on link "Directors and Officers - Side A DIC" at bounding box center [316, 234] width 119 height 36
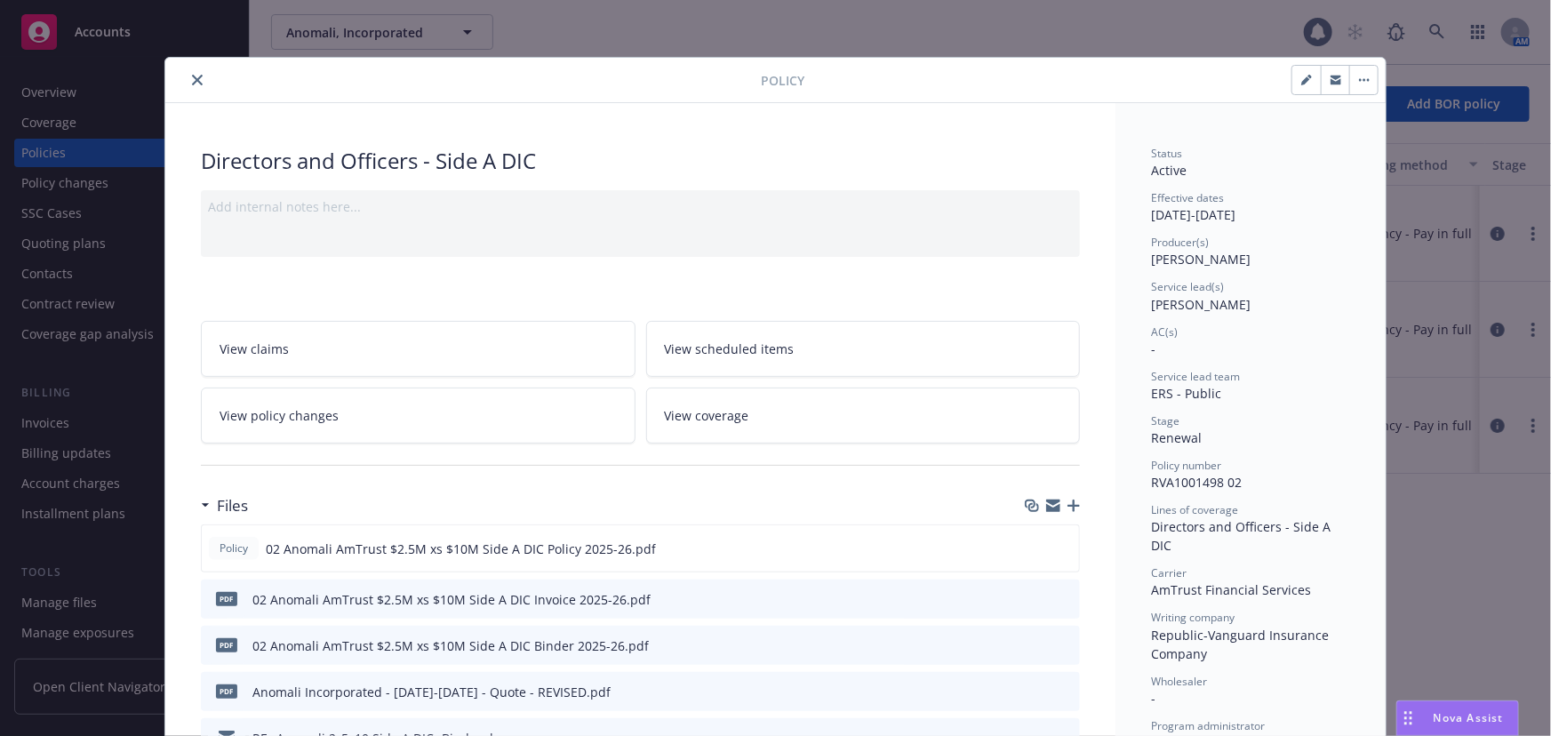
click at [187, 79] on button "close" at bounding box center [197, 79] width 21 height 21
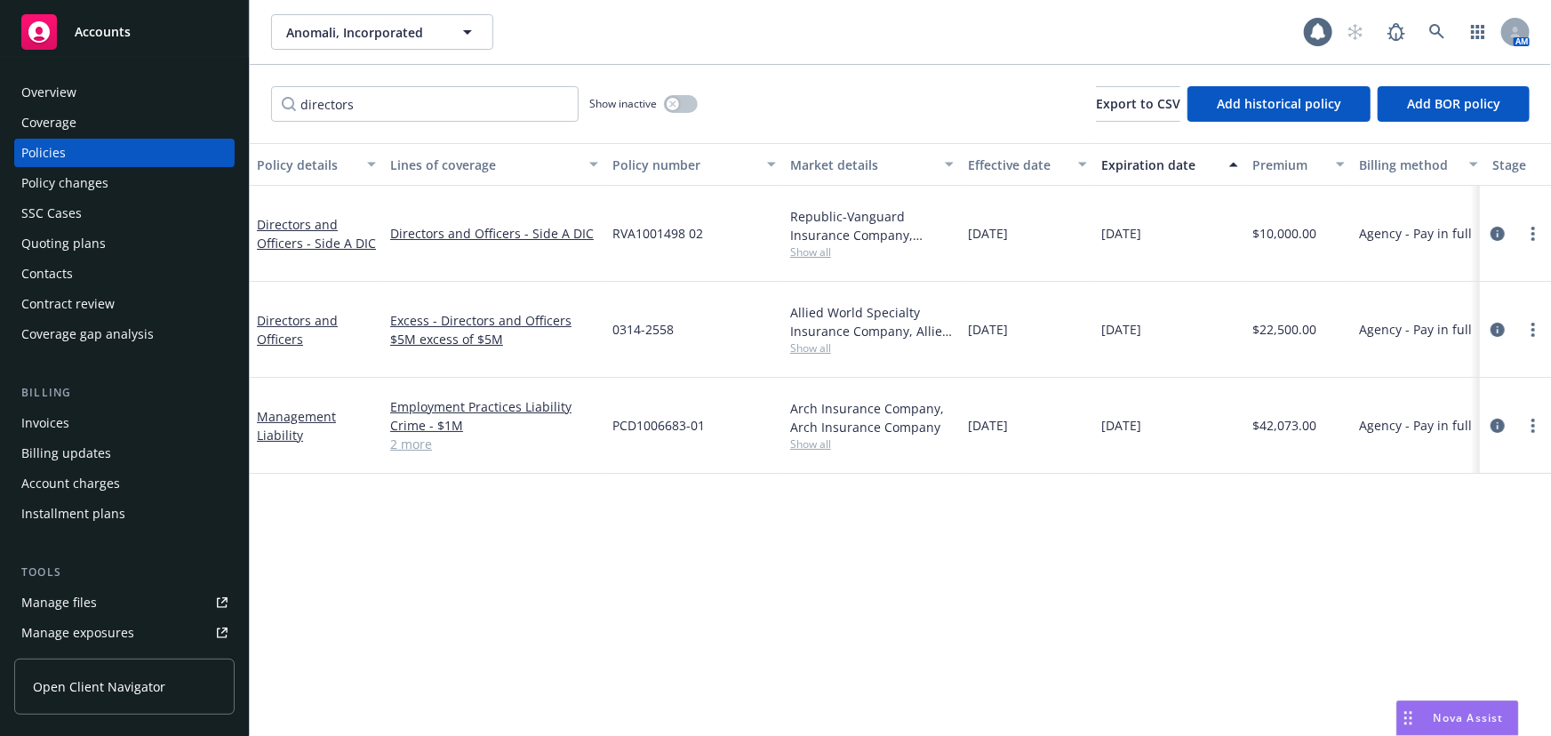
click at [108, 599] on link "Manage files" at bounding box center [124, 603] width 220 height 28
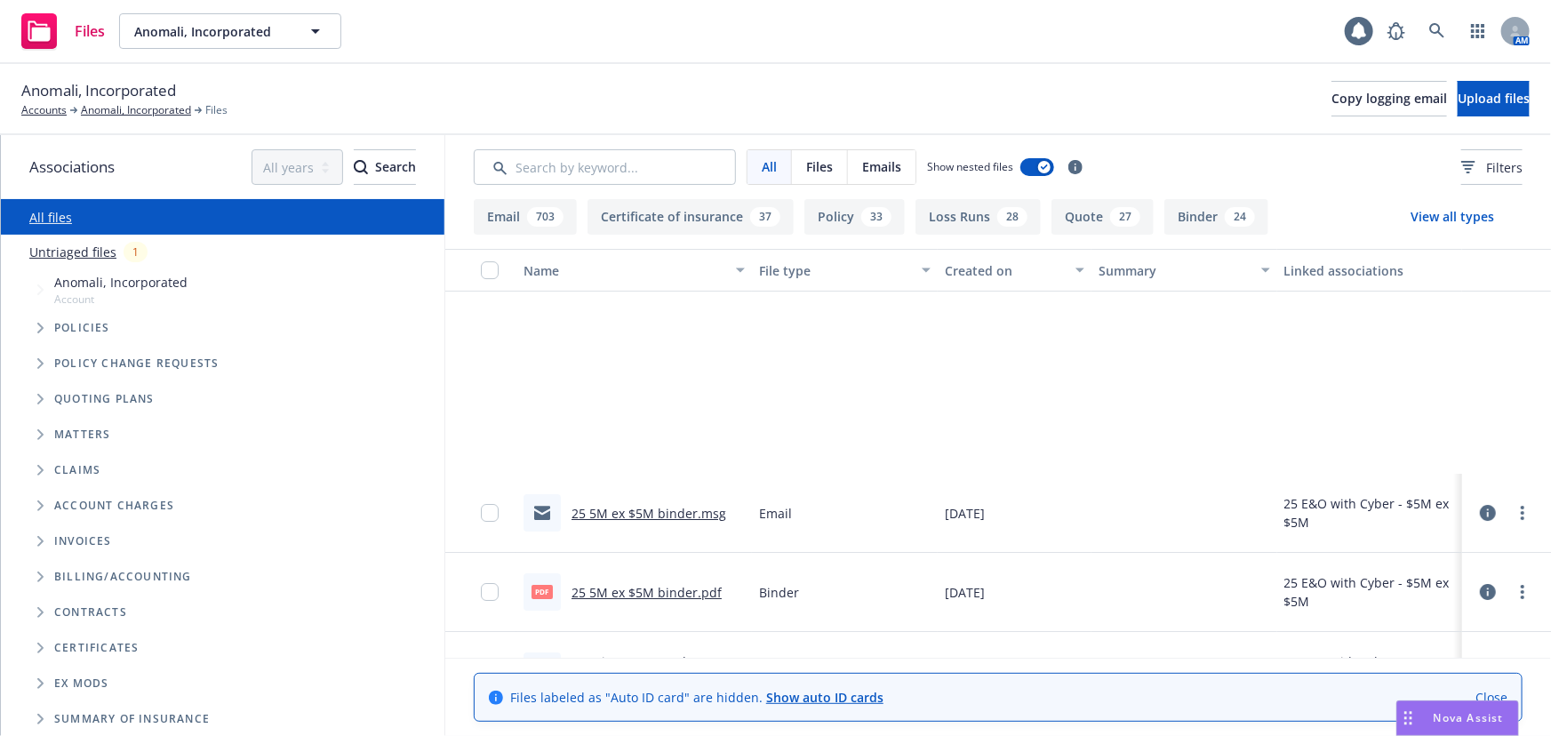
scroll to position [6870, 0]
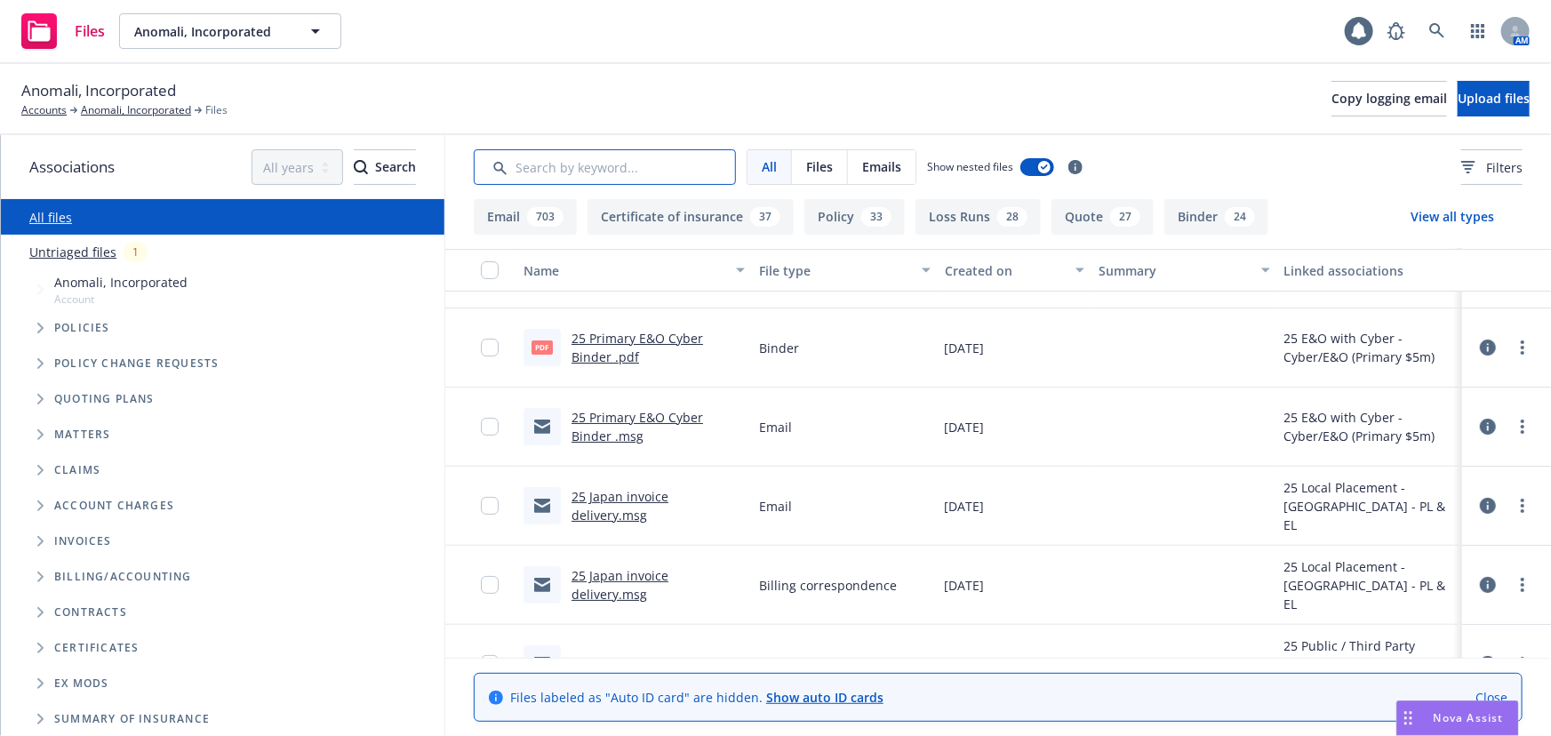
click at [631, 165] on input "Search by keyword..." at bounding box center [605, 167] width 262 height 36
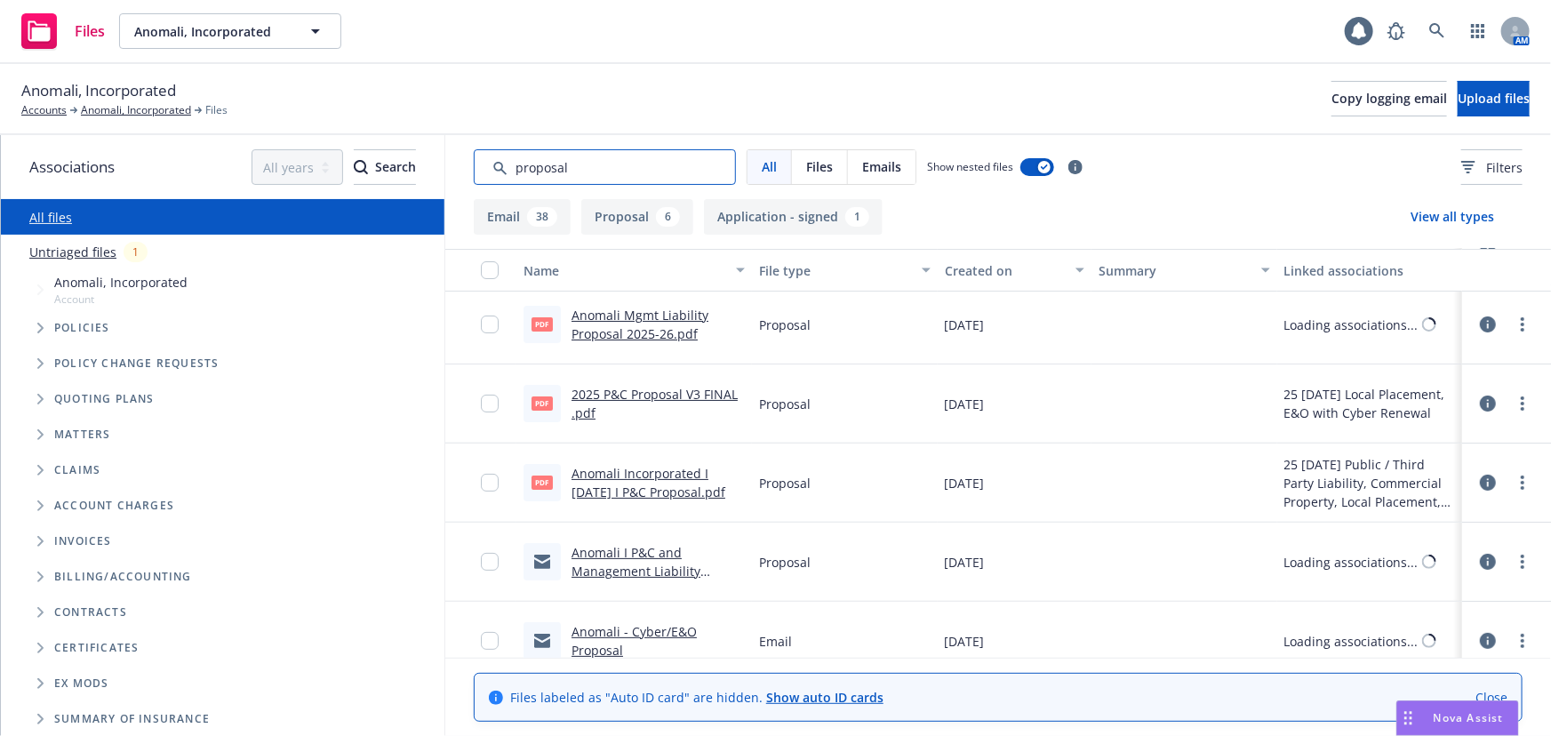
scroll to position [0, 0]
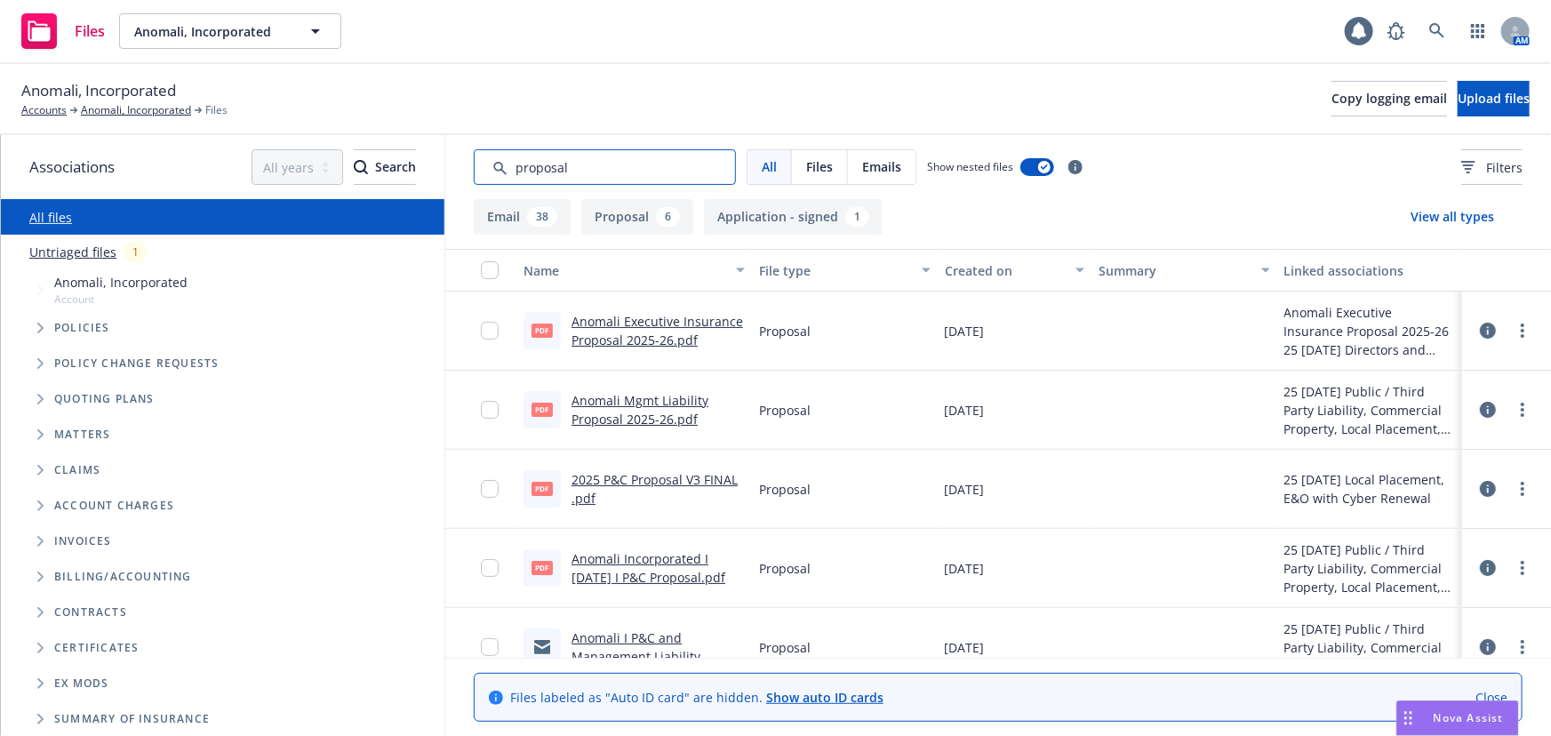
type input "proposal"
click at [621, 422] on link "Anomali Mgmt Liability Proposal 2025-26.pdf" at bounding box center [640, 410] width 137 height 36
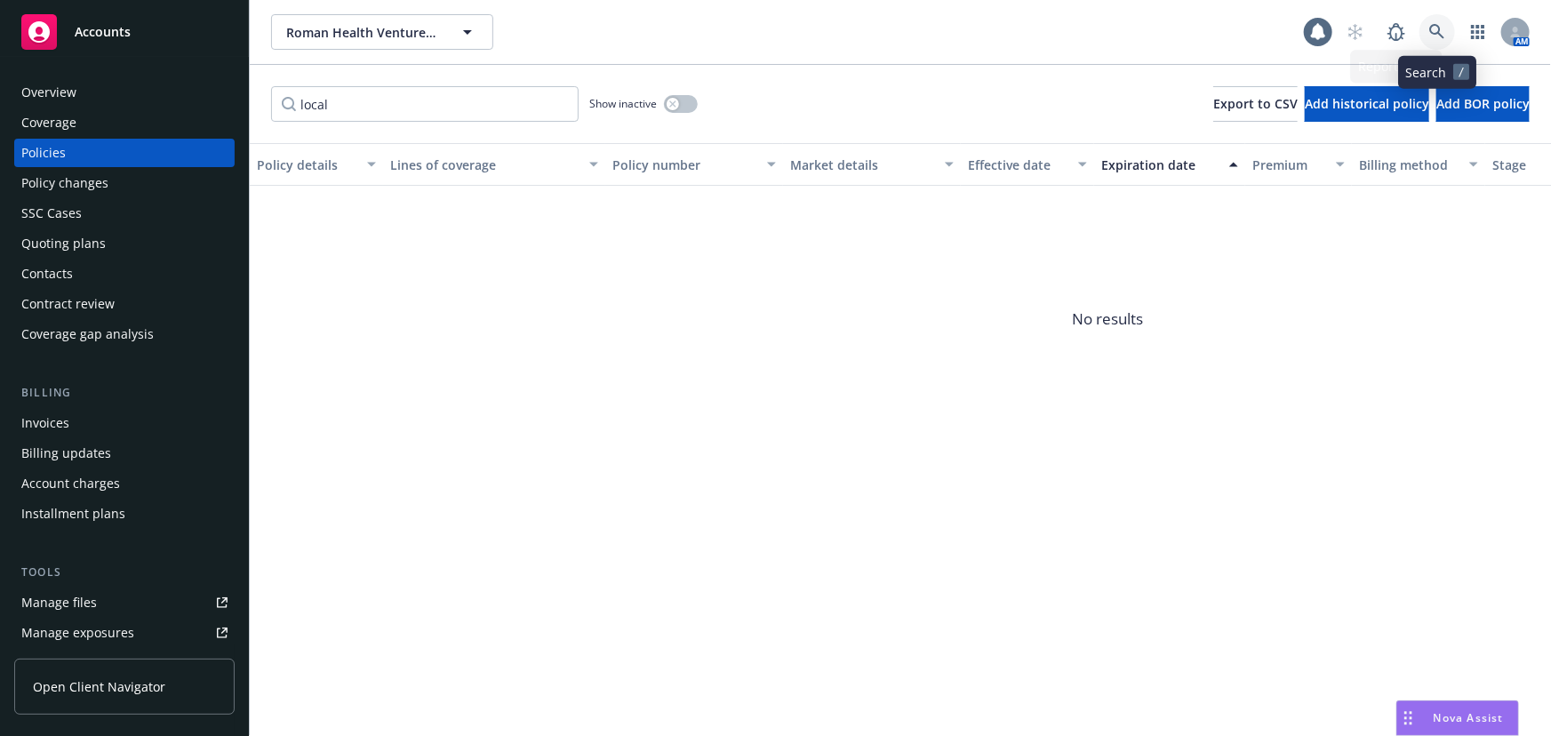
click at [1437, 36] on icon at bounding box center [1438, 32] width 16 height 16
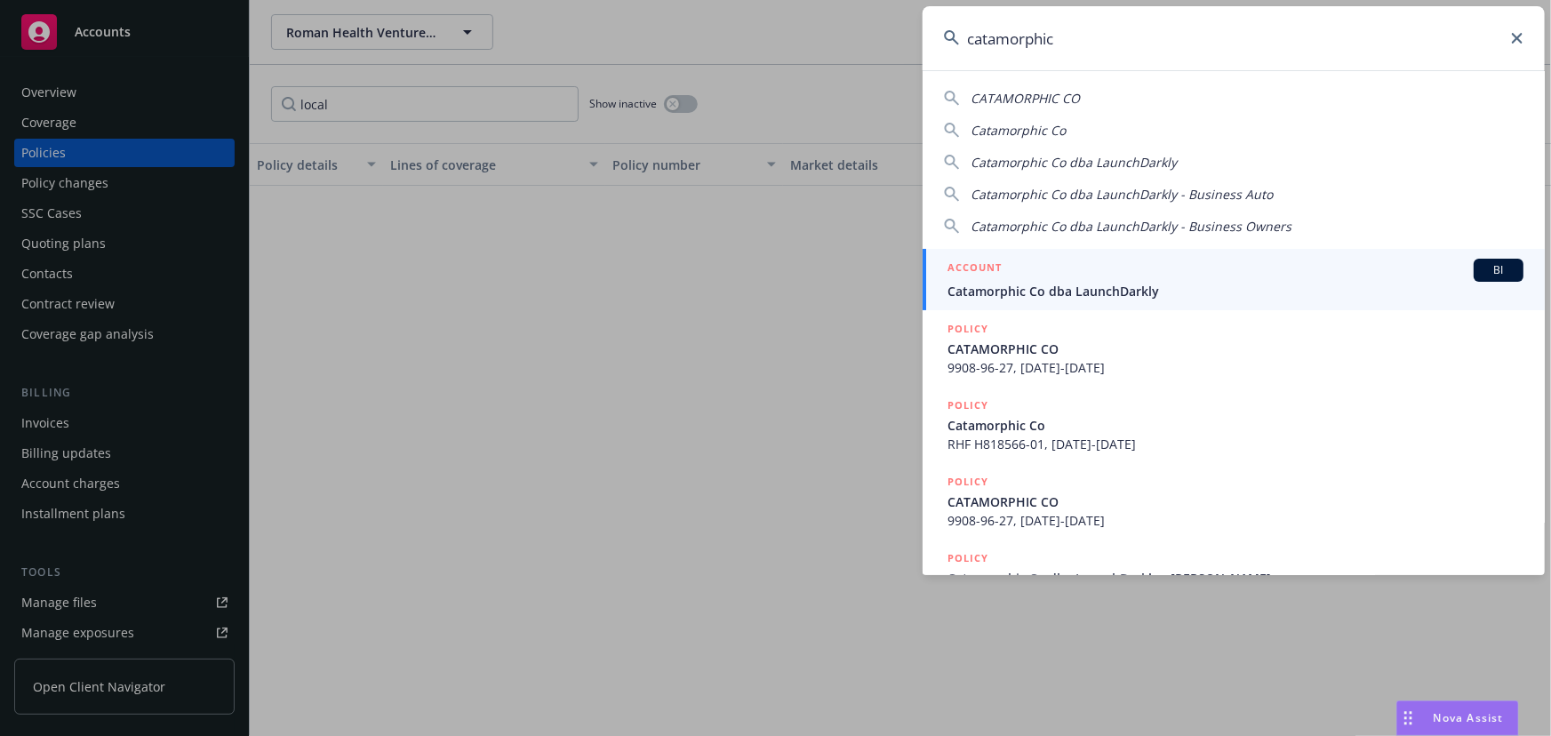
type input "catamorphic"
click at [1046, 282] on span "Catamorphic Co dba LaunchDarkly" at bounding box center [1236, 291] width 576 height 19
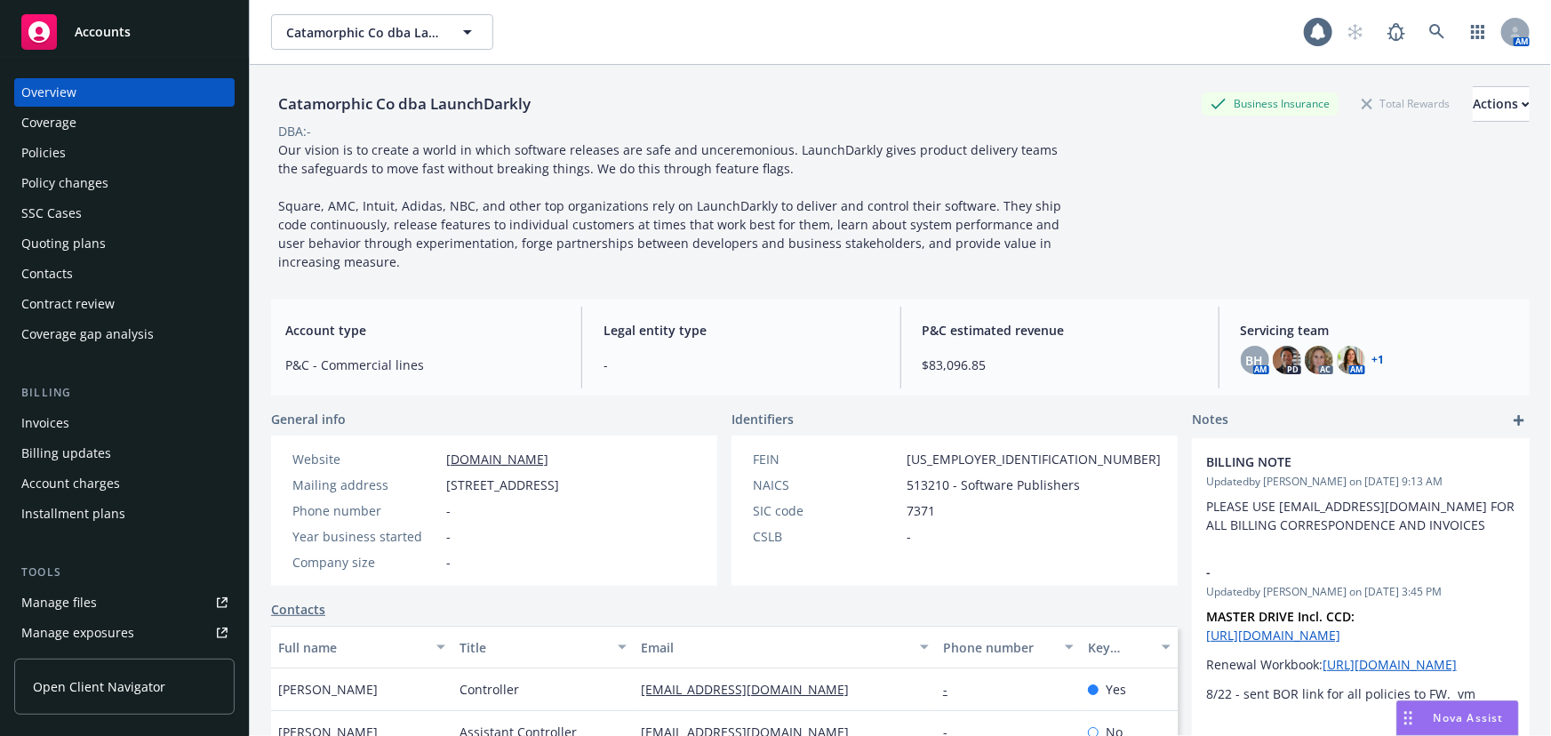
click at [106, 152] on div "Policies" at bounding box center [124, 153] width 206 height 28
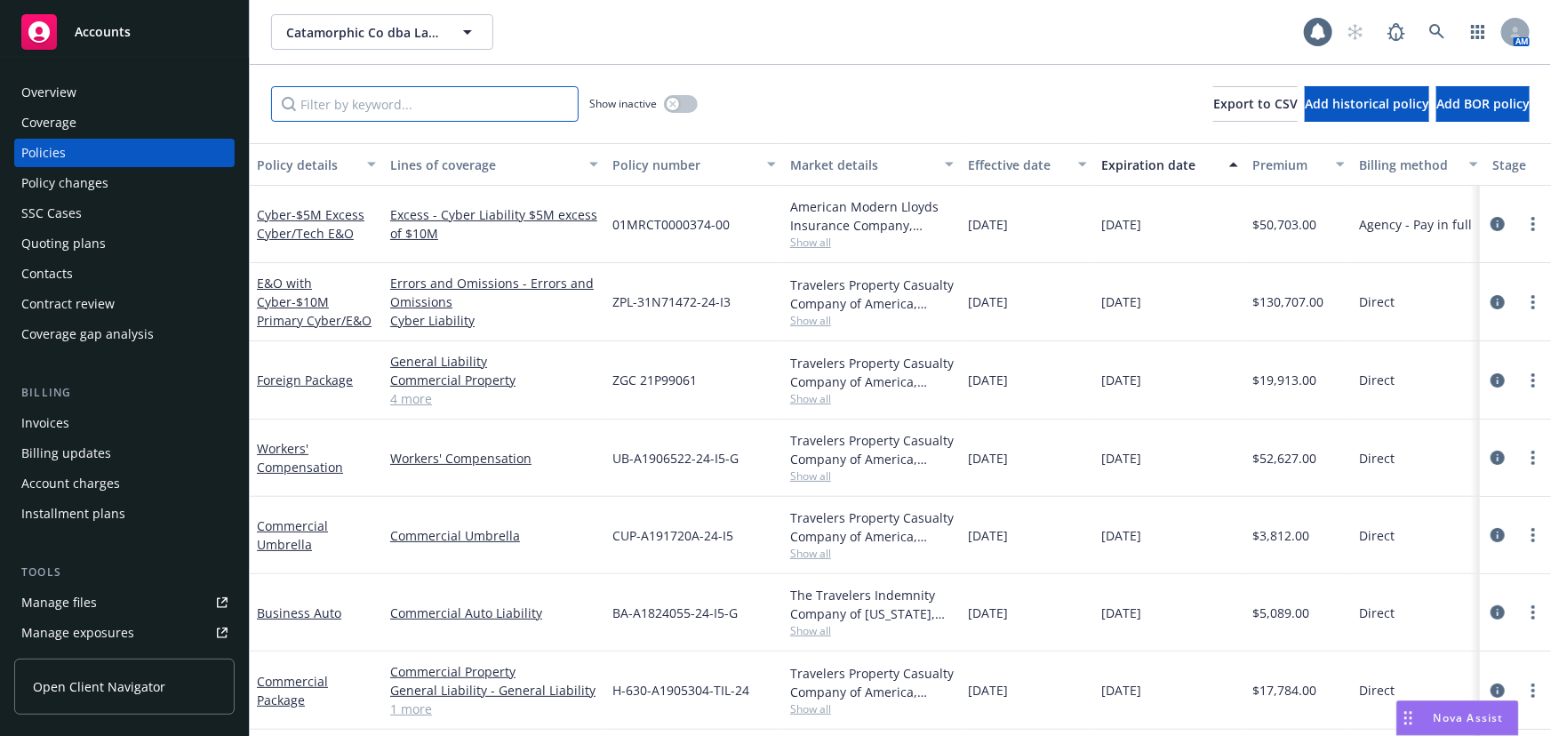
click at [400, 108] on input "Filter by keyword..." at bounding box center [425, 104] width 308 height 36
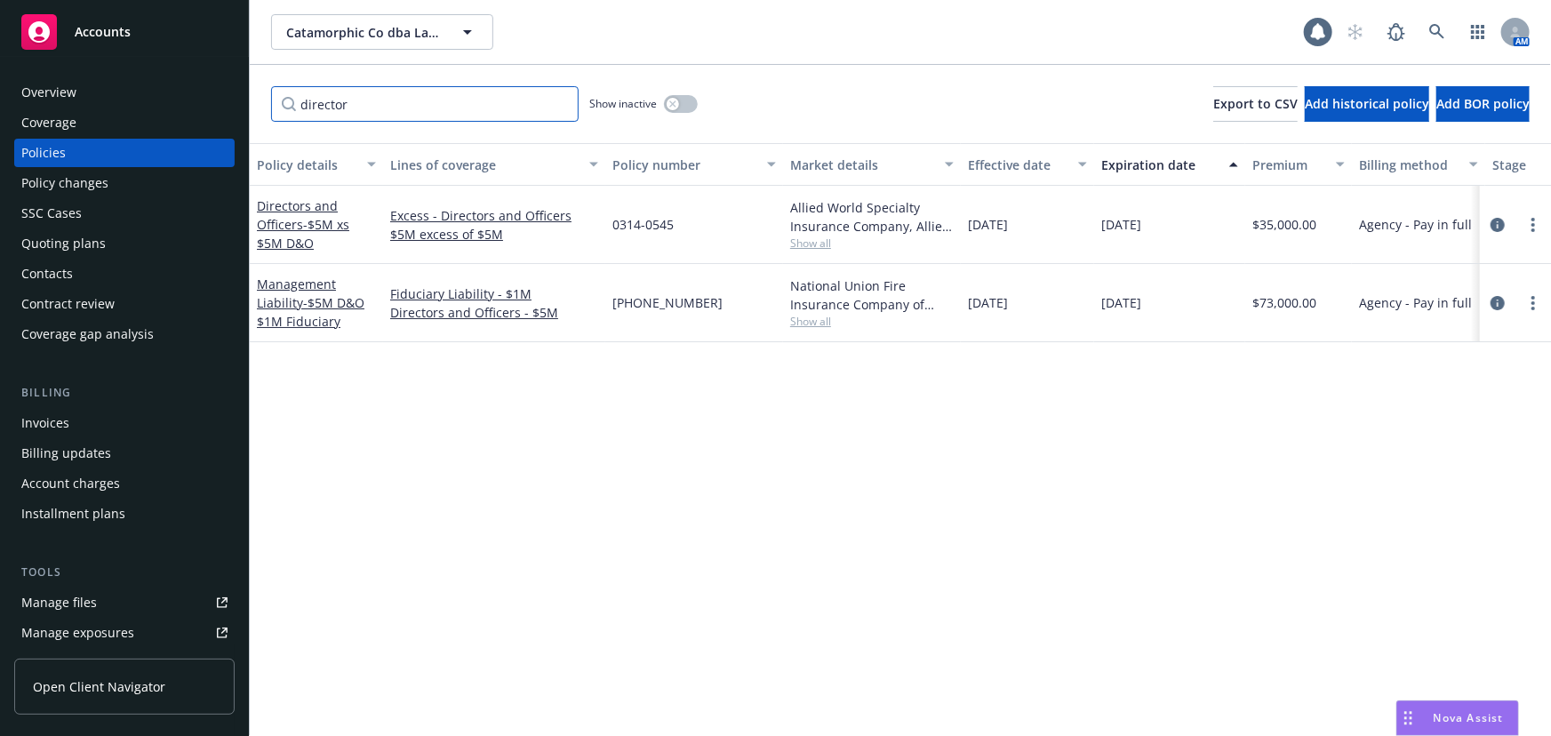
type input "director"
click at [1431, 26] on icon at bounding box center [1438, 32] width 16 height 16
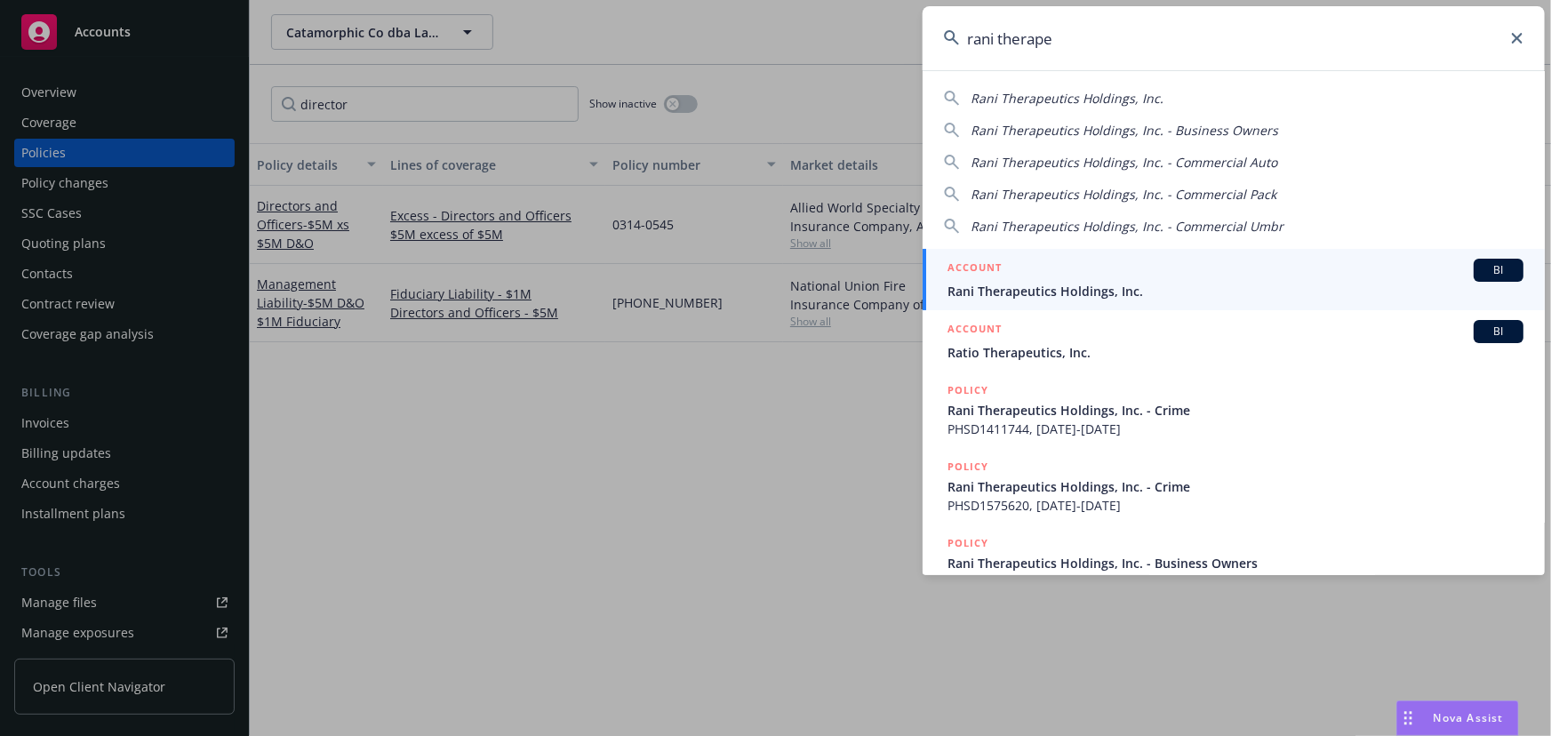
type input "rani therape"
click at [1099, 301] on link "ACCOUNT BI Rani Therapeutics Holdings, Inc." at bounding box center [1234, 279] width 622 height 61
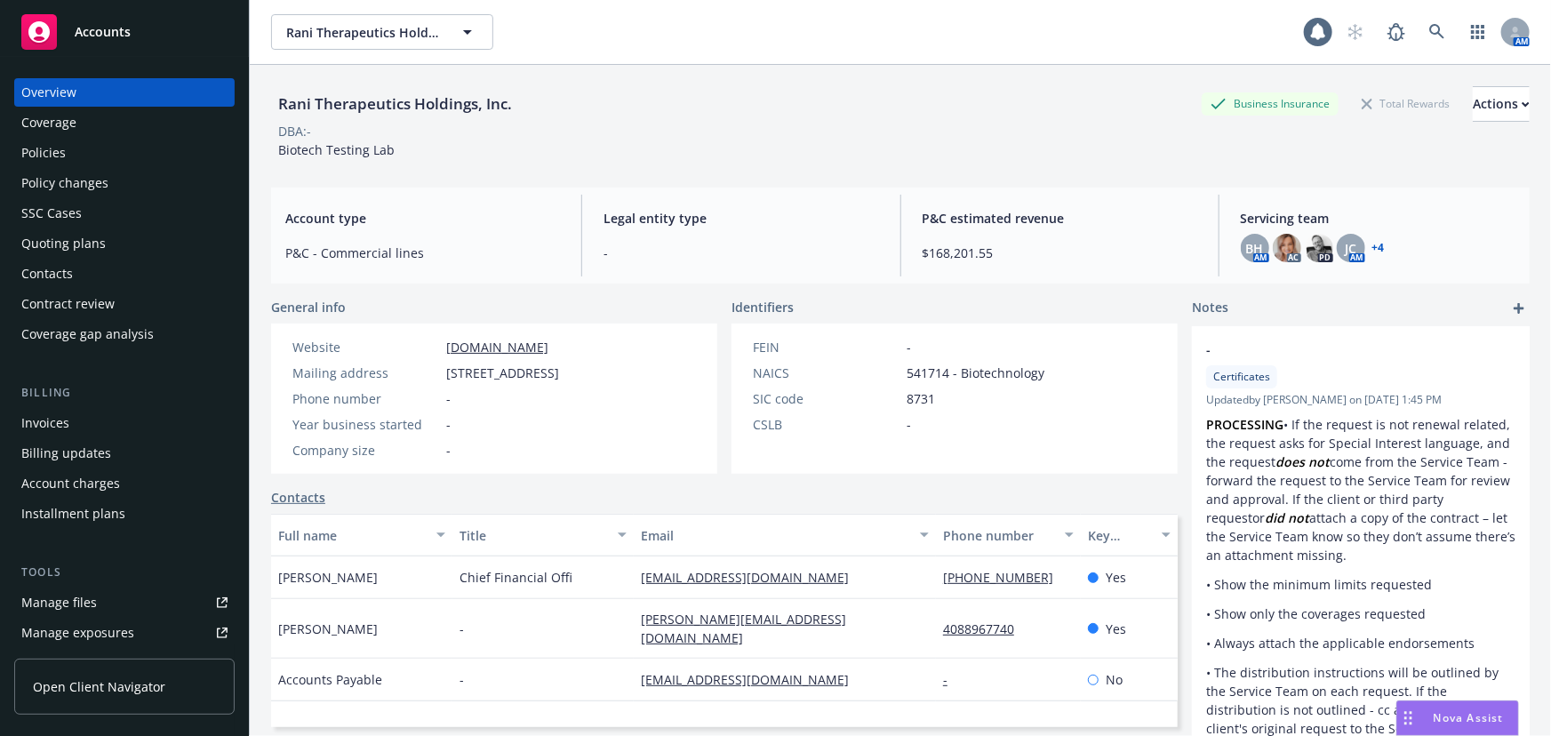
click at [187, 195] on div "Policy changes" at bounding box center [124, 183] width 206 height 28
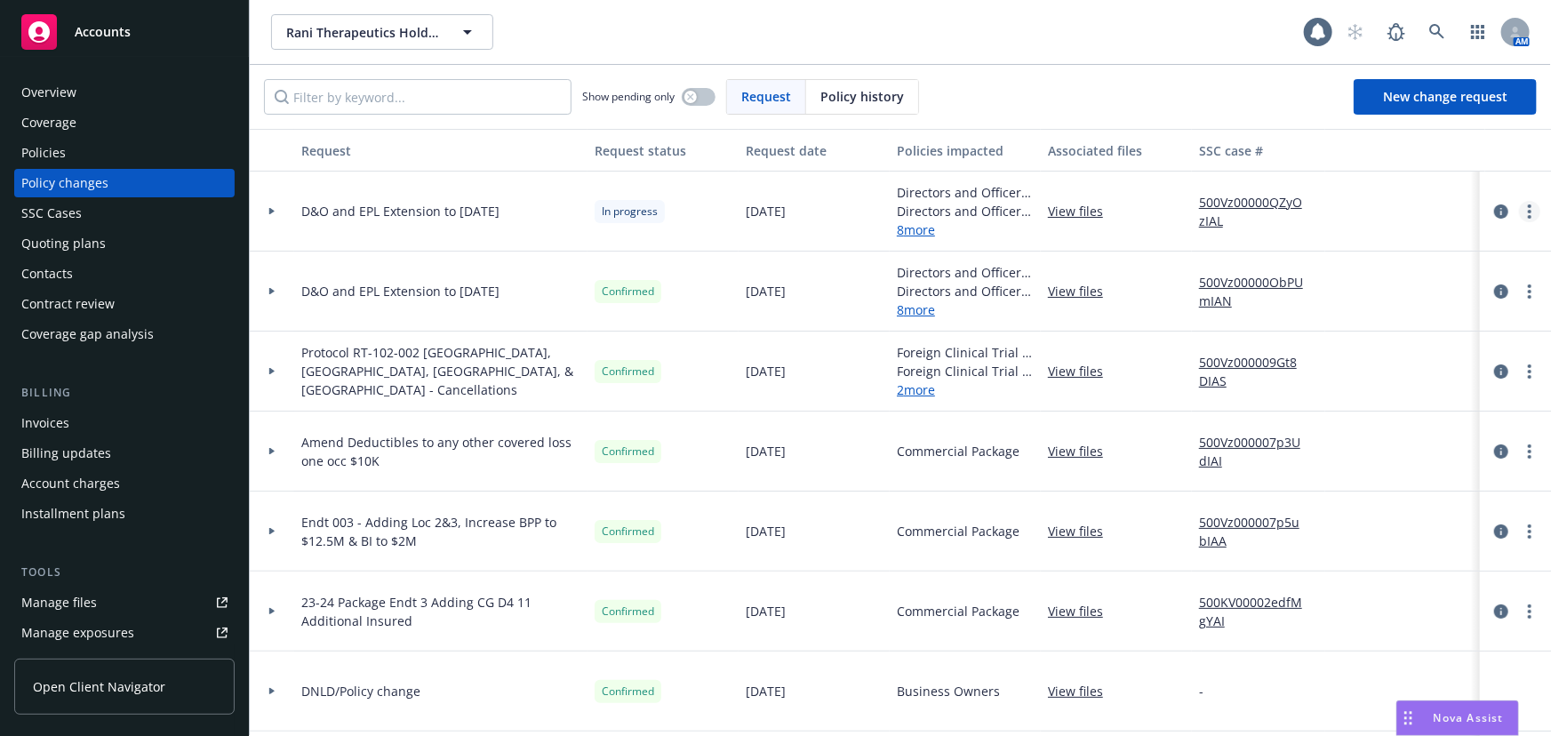
click at [1520, 212] on link "more" at bounding box center [1529, 211] width 21 height 21
click at [1371, 341] on link "Resume workflow" at bounding box center [1375, 354] width 305 height 36
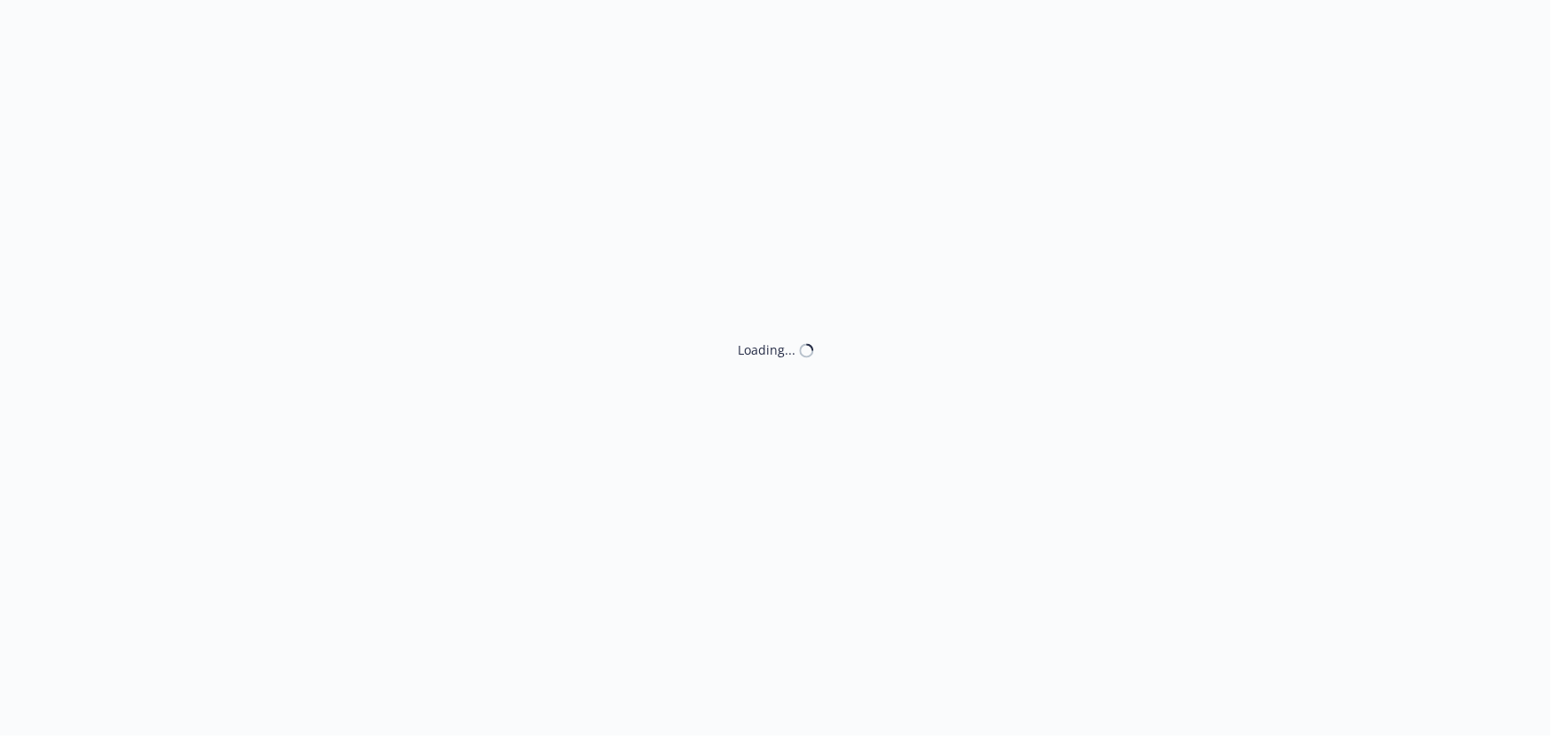
select select "ACCEPTED"
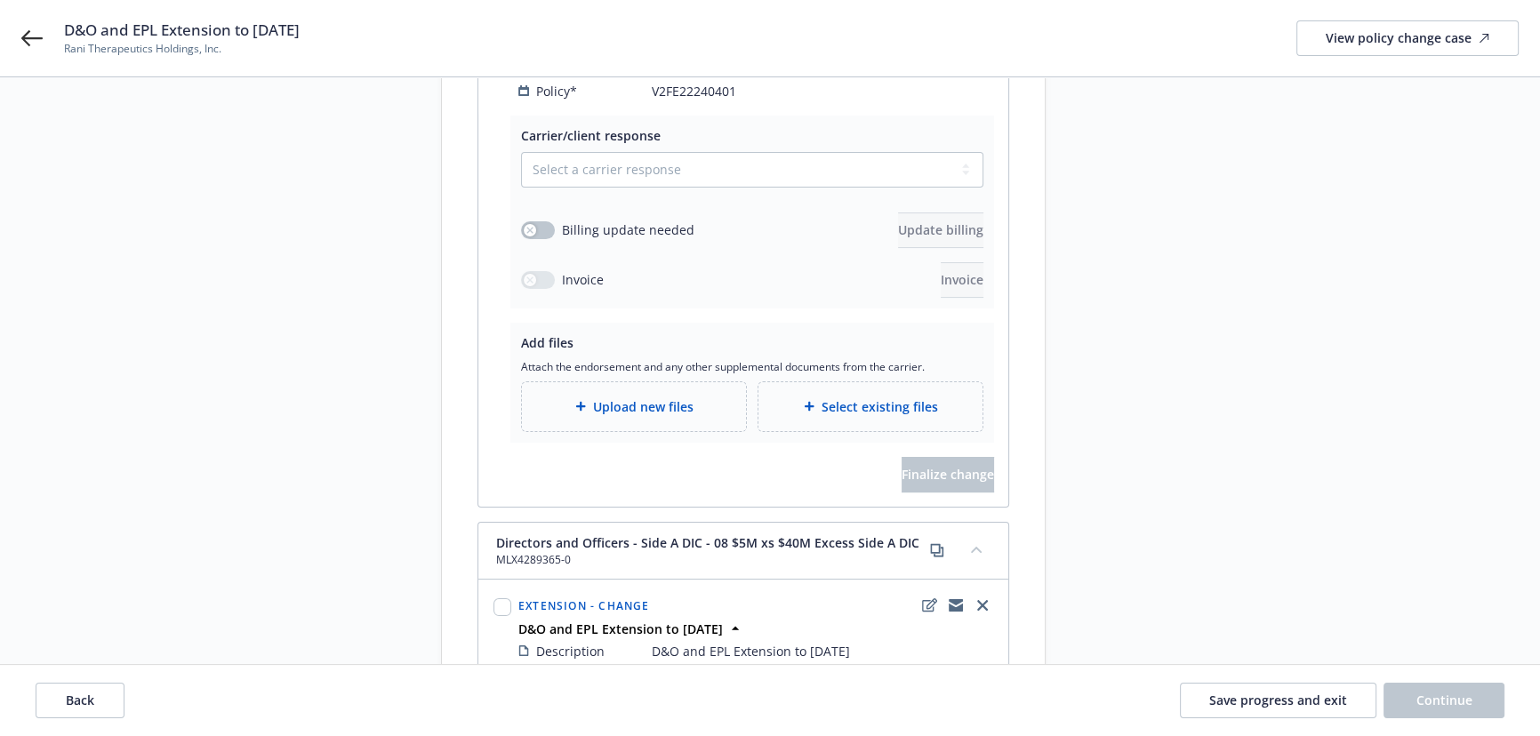
scroll to position [404, 0]
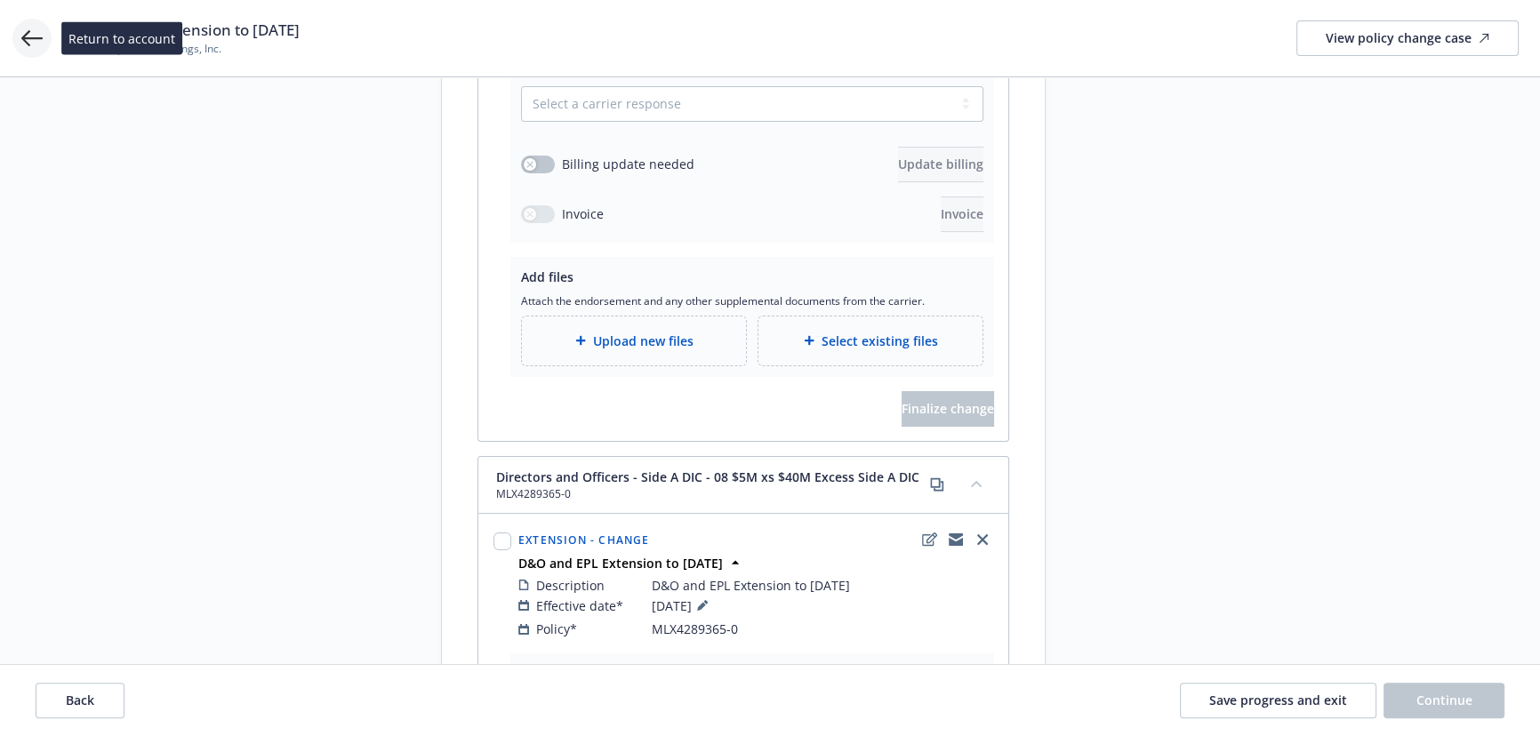
click at [30, 37] on icon at bounding box center [31, 38] width 21 height 16
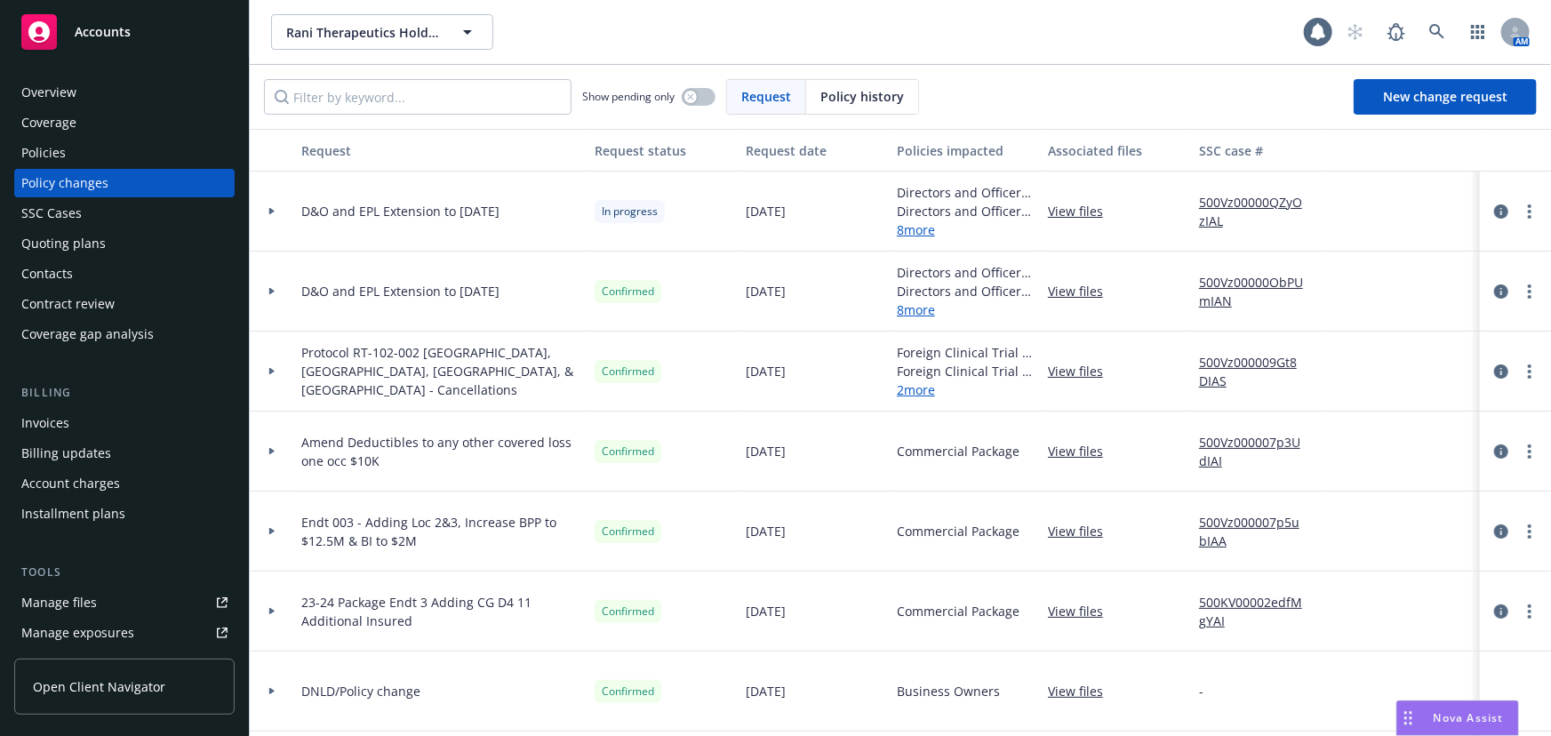
click at [62, 148] on div "Policies" at bounding box center [43, 153] width 44 height 28
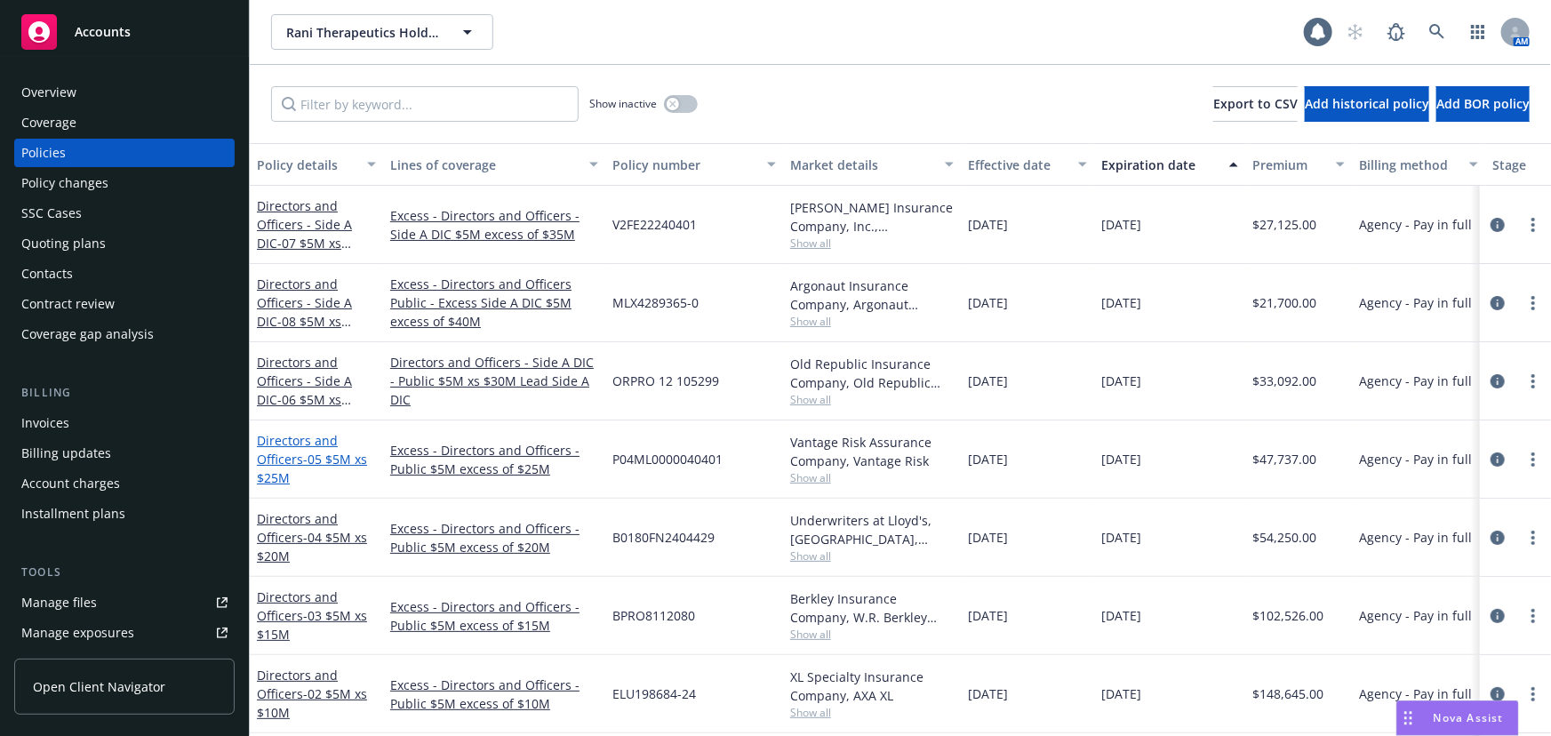
click at [350, 462] on span "- 05 $5M xs $25M" at bounding box center [312, 469] width 110 height 36
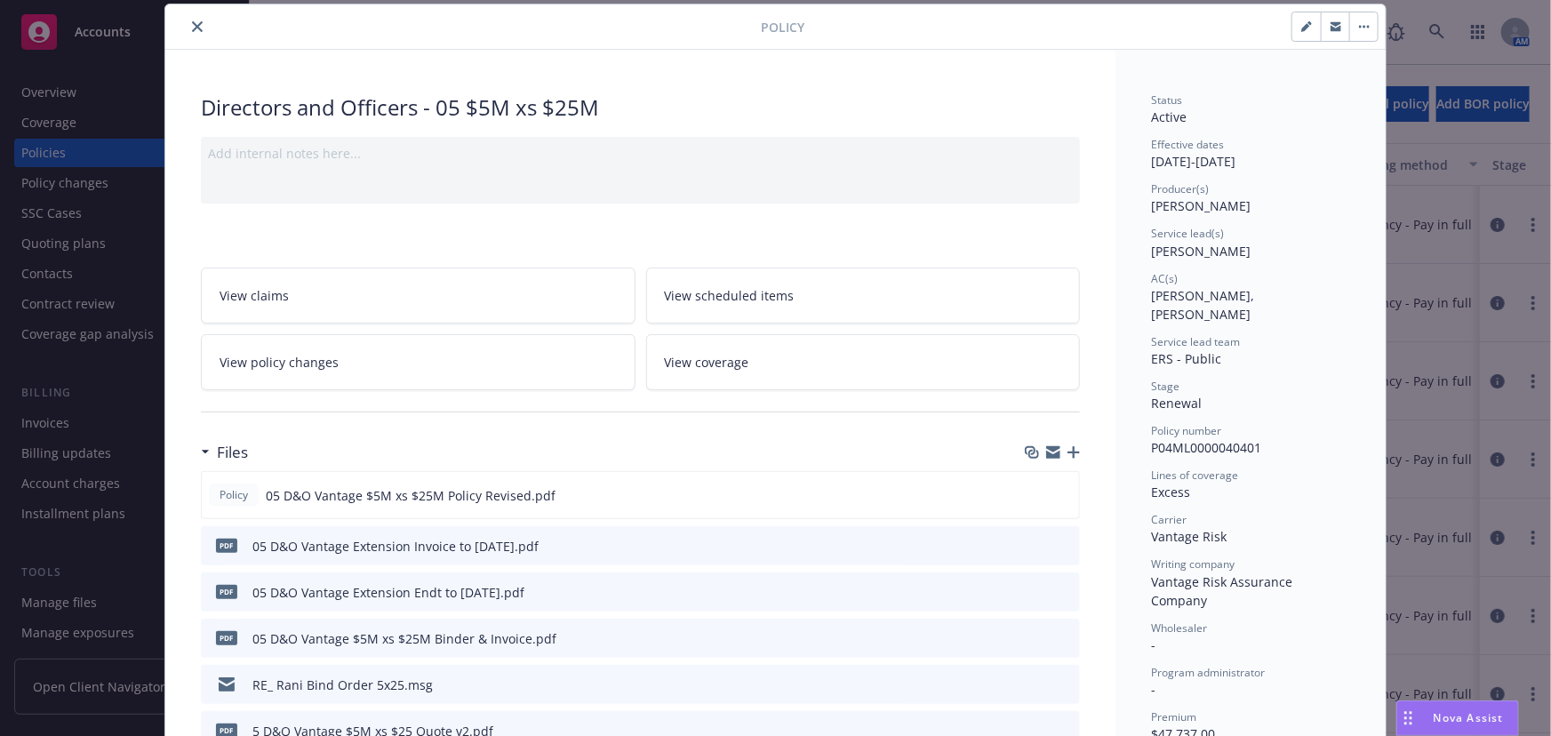
scroll to position [214, 0]
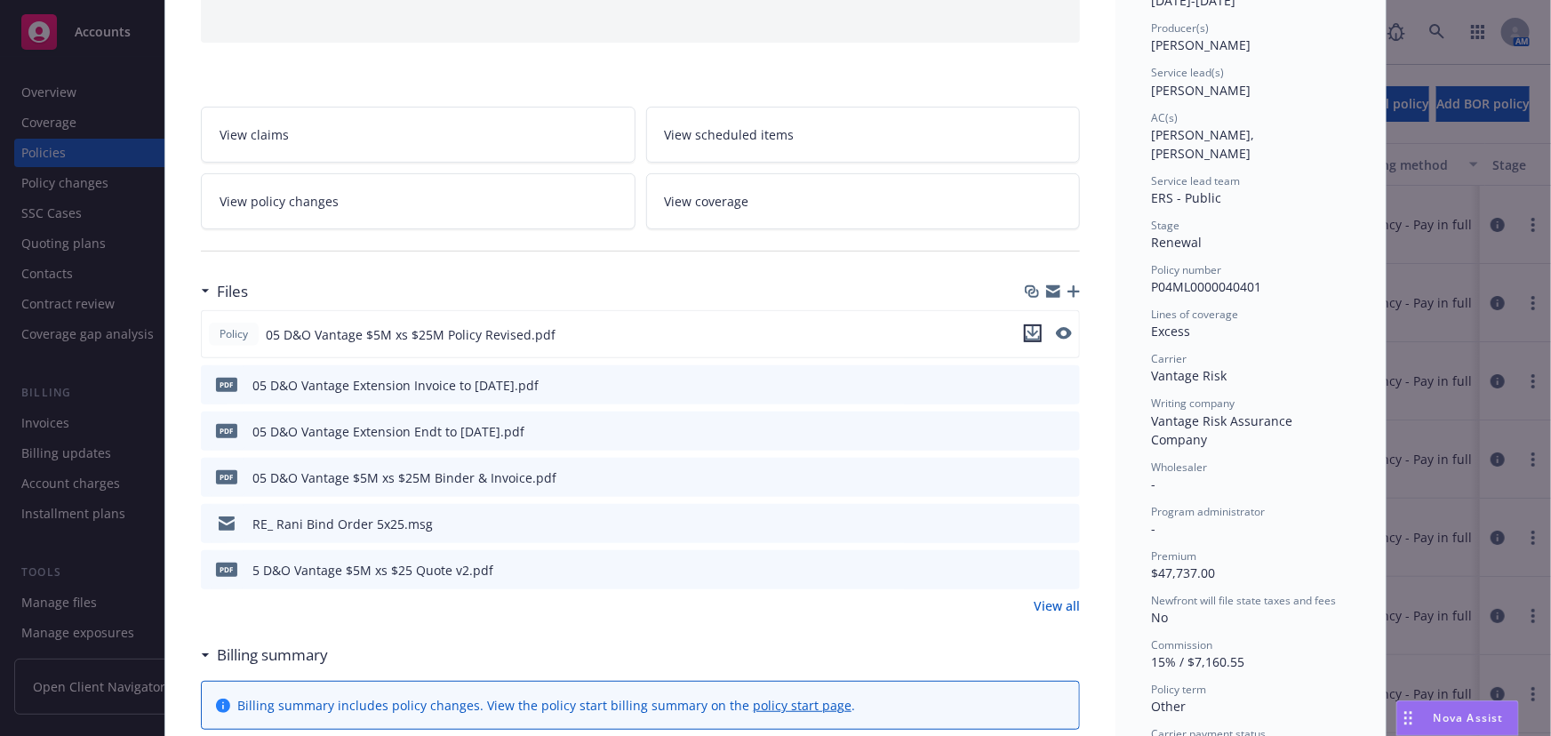
click at [1035, 332] on button "download file" at bounding box center [1033, 334] width 18 height 18
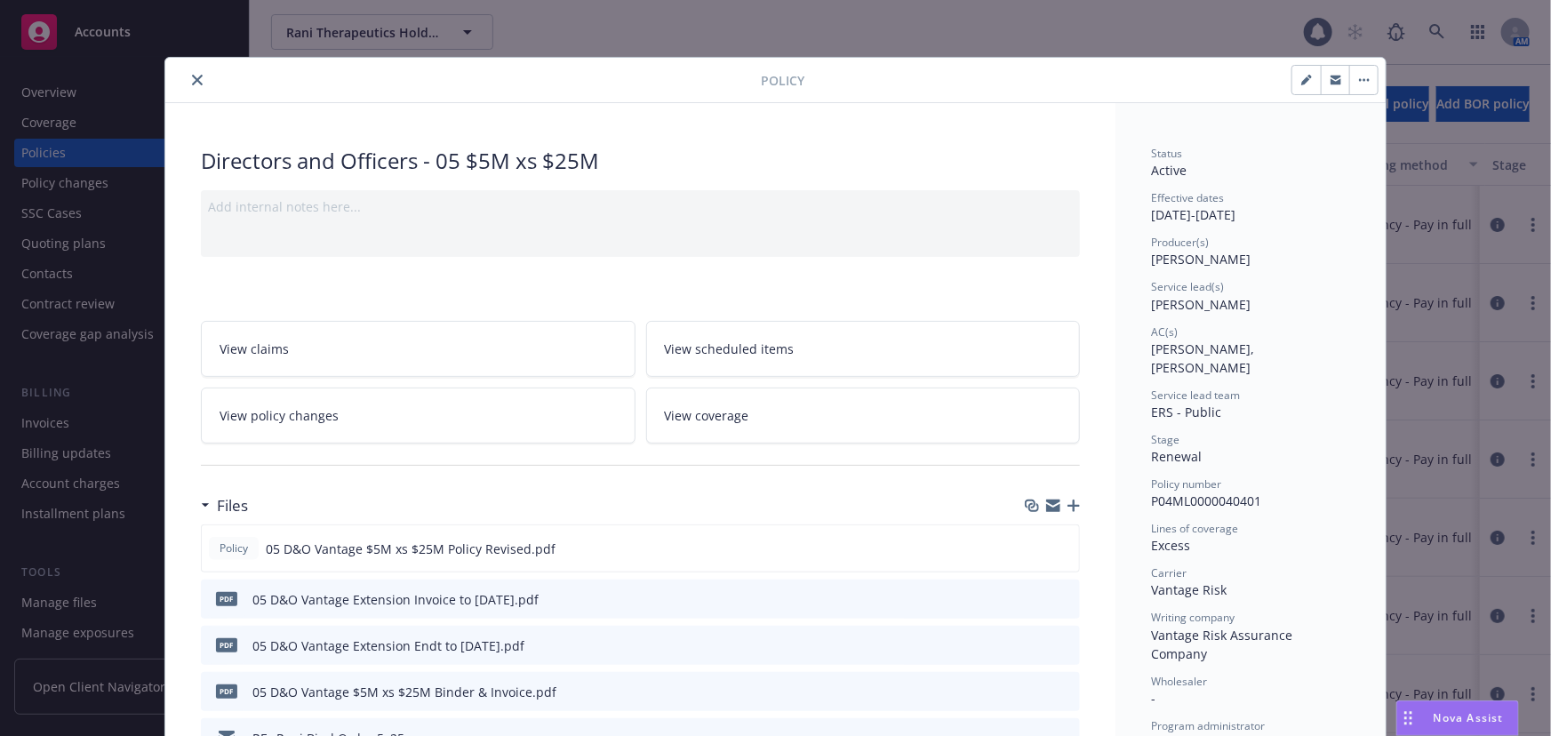
click at [195, 73] on button "close" at bounding box center [197, 79] width 21 height 21
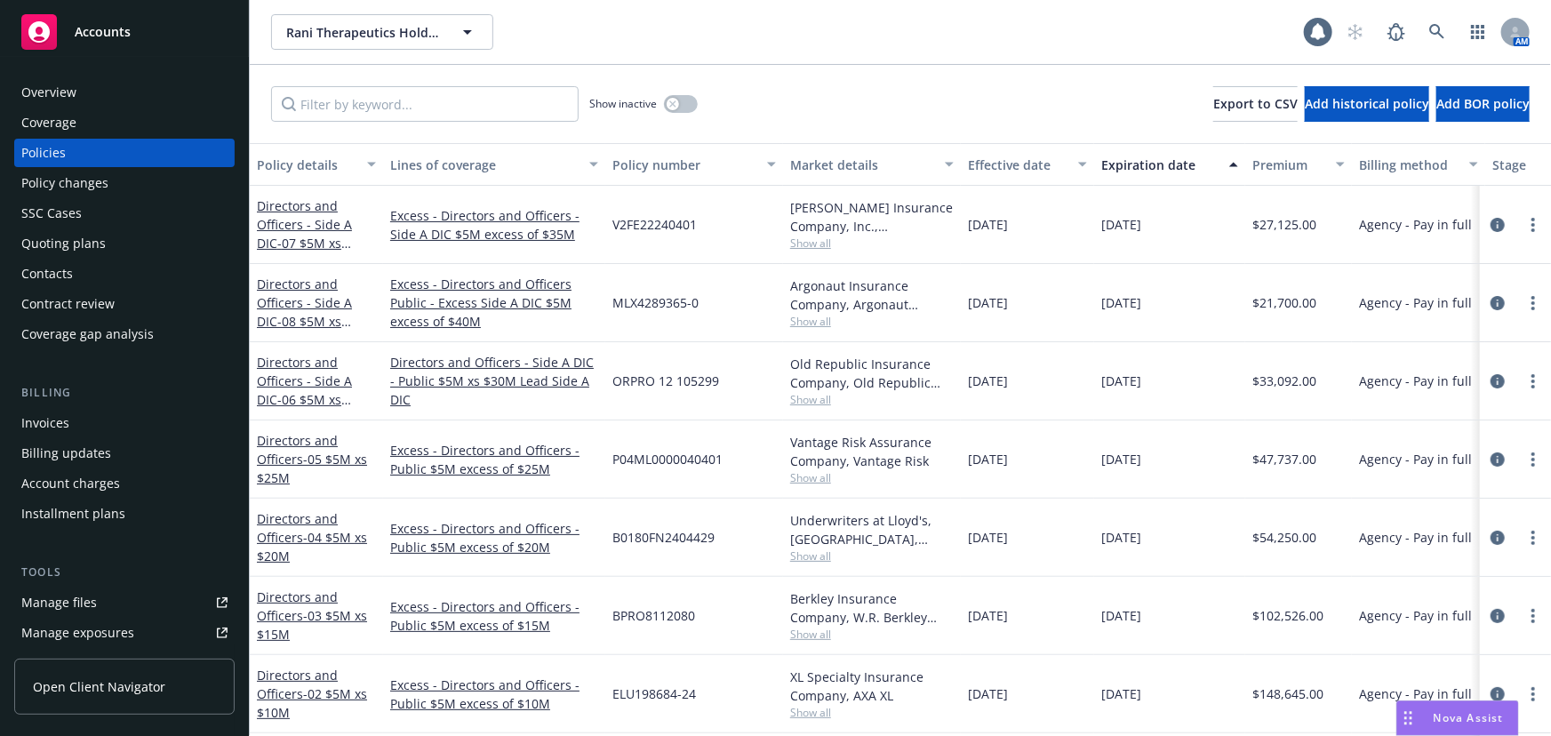
click at [138, 178] on div "Policy changes" at bounding box center [124, 183] width 206 height 28
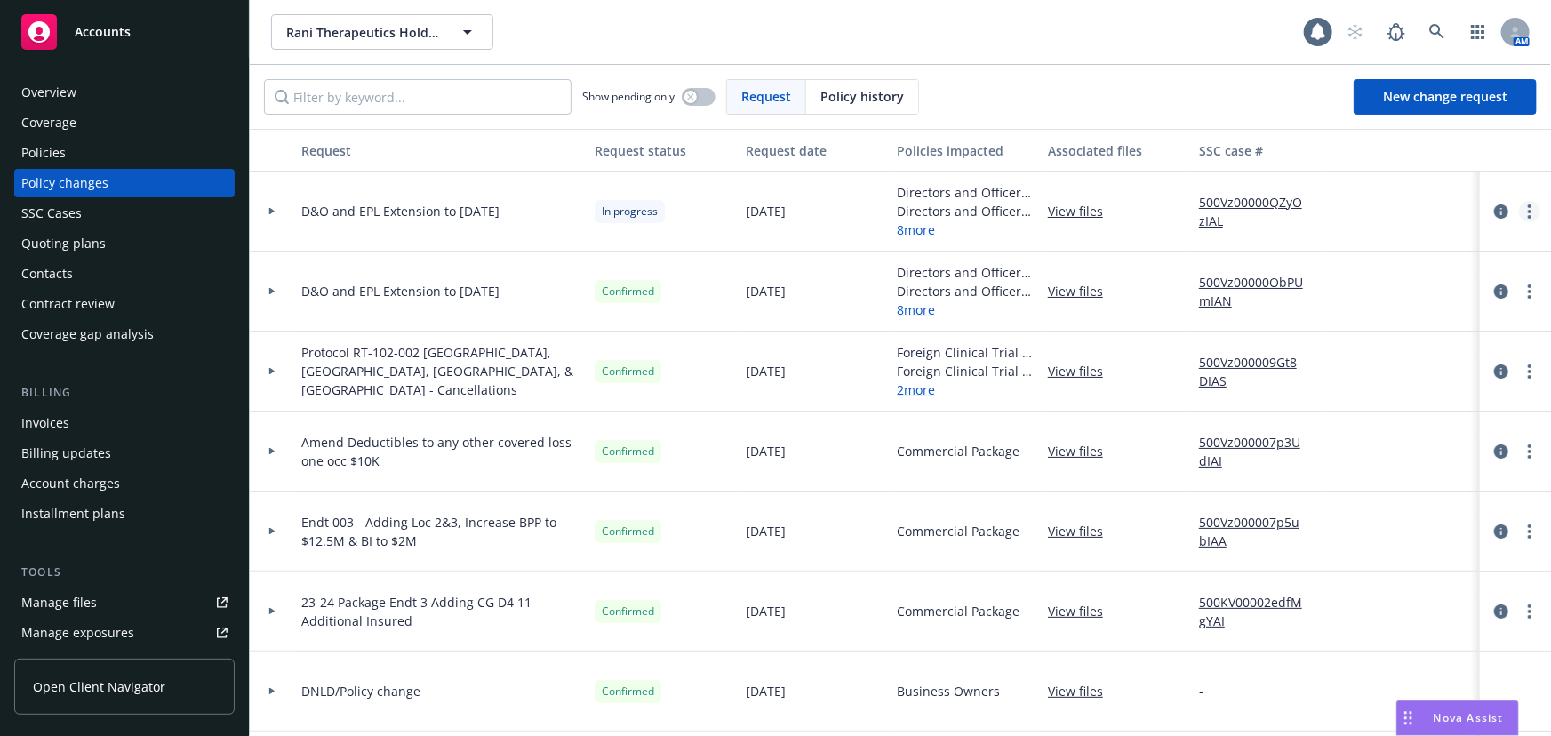
click at [1524, 215] on link "more" at bounding box center [1529, 211] width 21 height 21
click at [1323, 348] on link "Resume workflow" at bounding box center [1375, 354] width 305 height 36
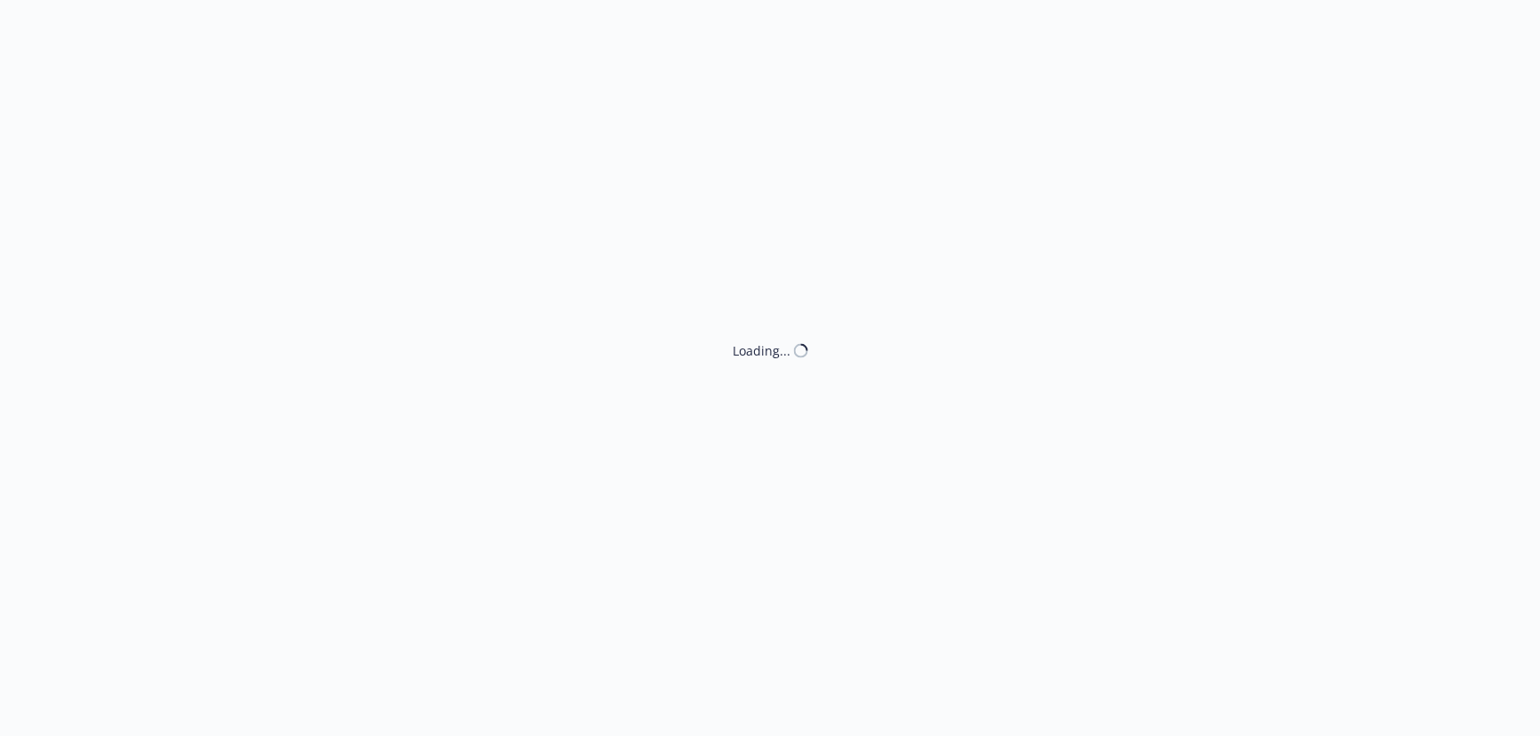
select select "ACCEPTED"
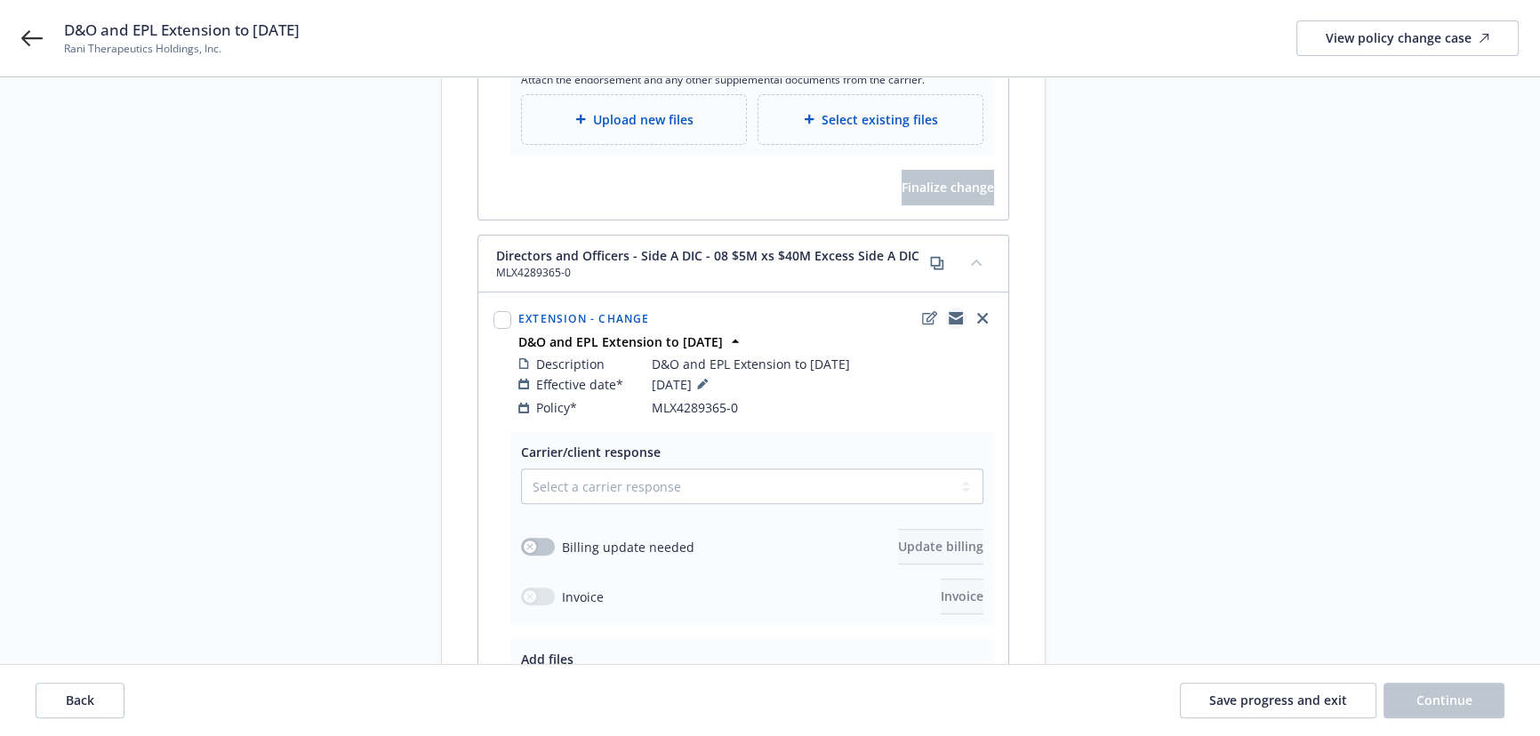
scroll to position [727, 0]
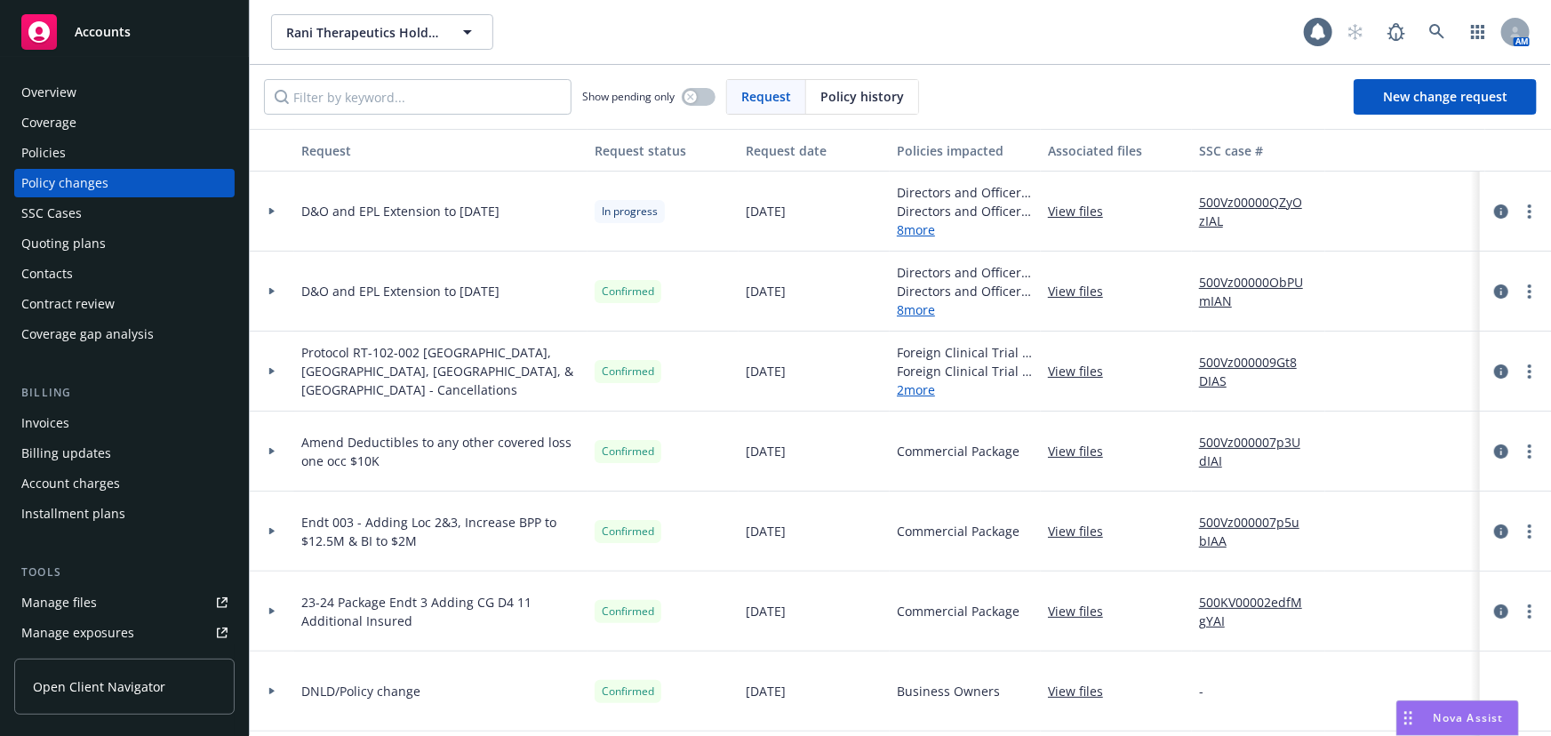
click at [79, 148] on div "Policies" at bounding box center [124, 153] width 206 height 28
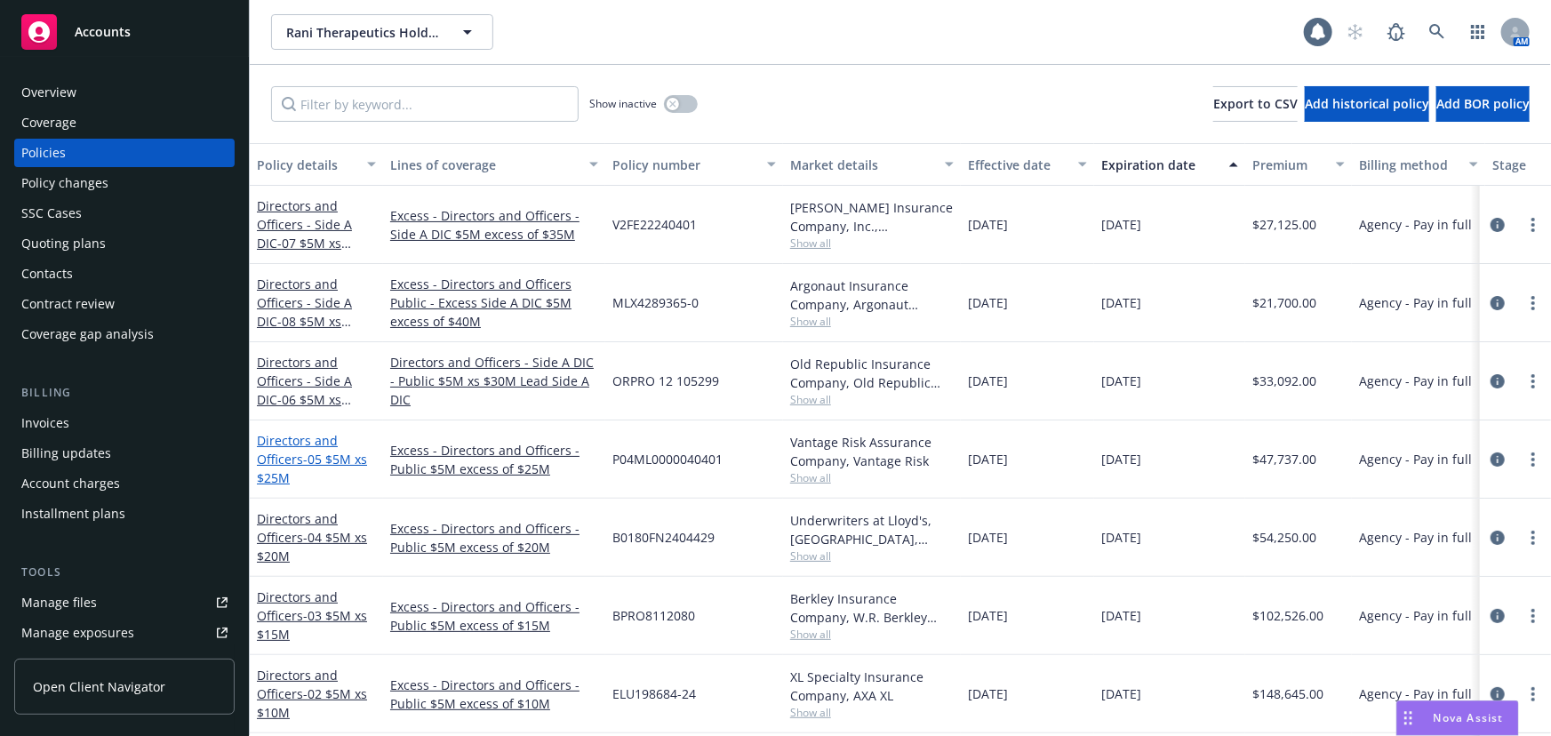
click at [310, 454] on span "- 05 $5M xs $25M" at bounding box center [312, 469] width 110 height 36
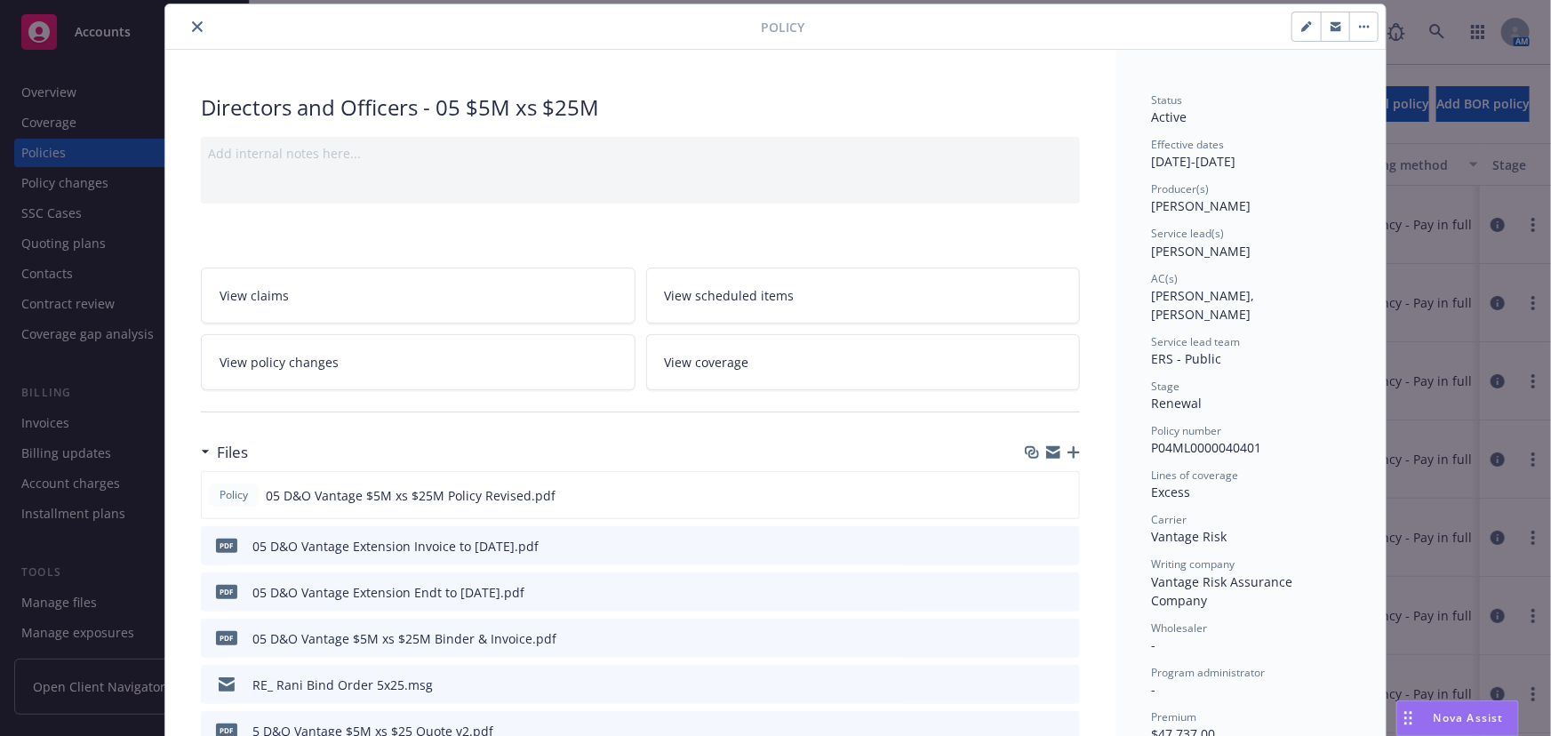
scroll to position [214, 0]
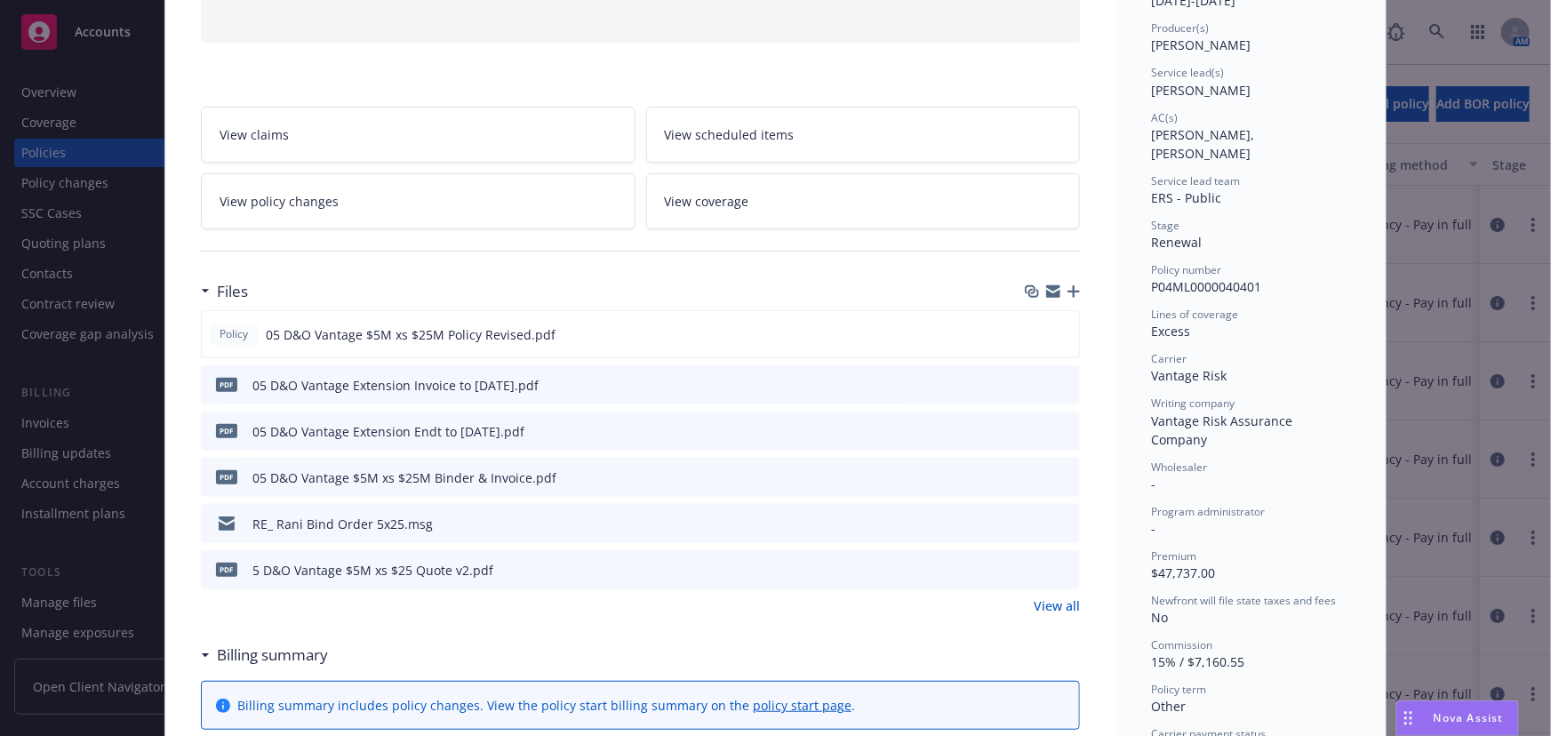
click at [1061, 427] on icon "preview file" at bounding box center [1063, 430] width 16 height 12
click at [1068, 288] on icon "button" at bounding box center [1074, 291] width 12 height 12
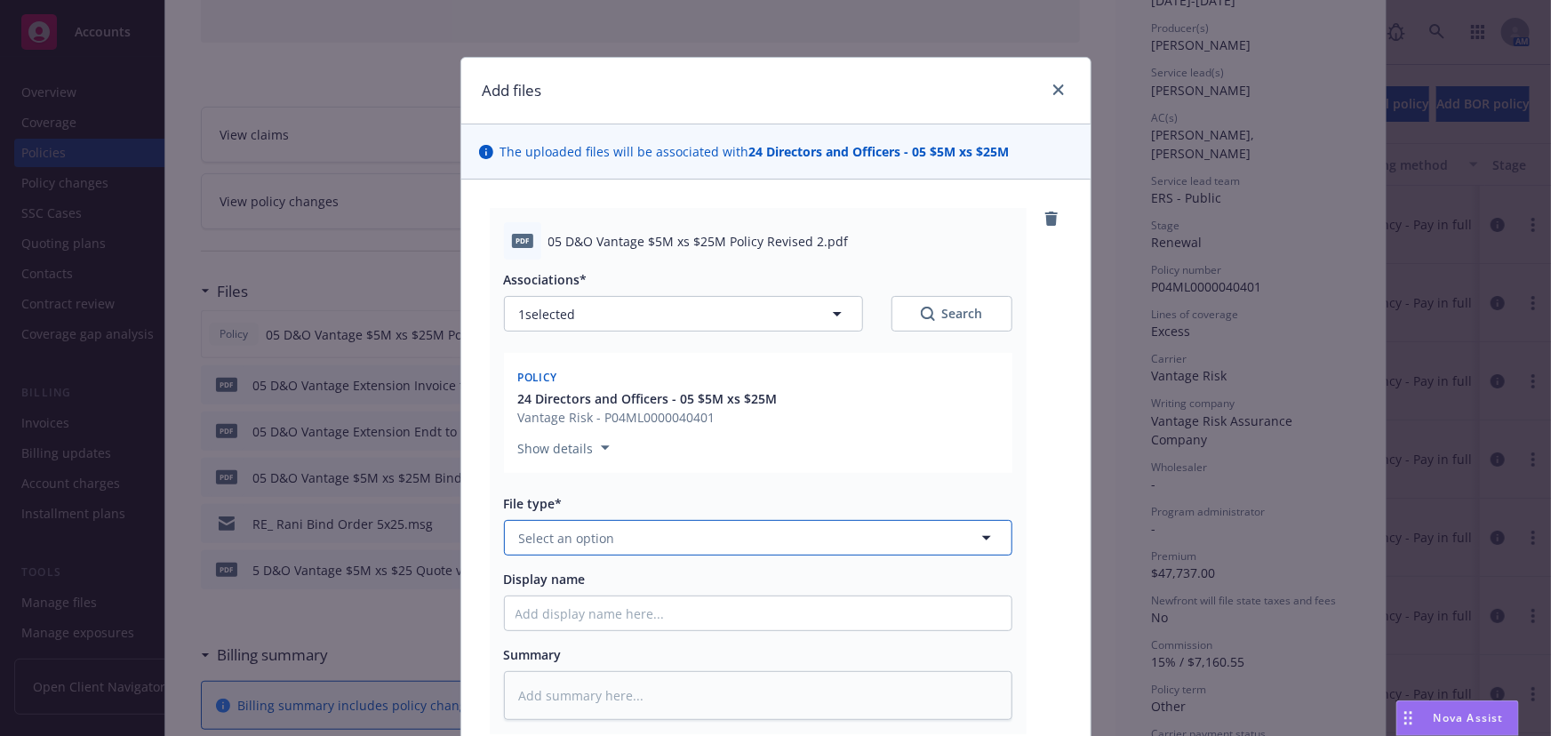
click at [715, 529] on button "Select an option" at bounding box center [758, 538] width 509 height 36
type input "policy"
click at [710, 566] on div "Policy" at bounding box center [758, 588] width 507 height 47
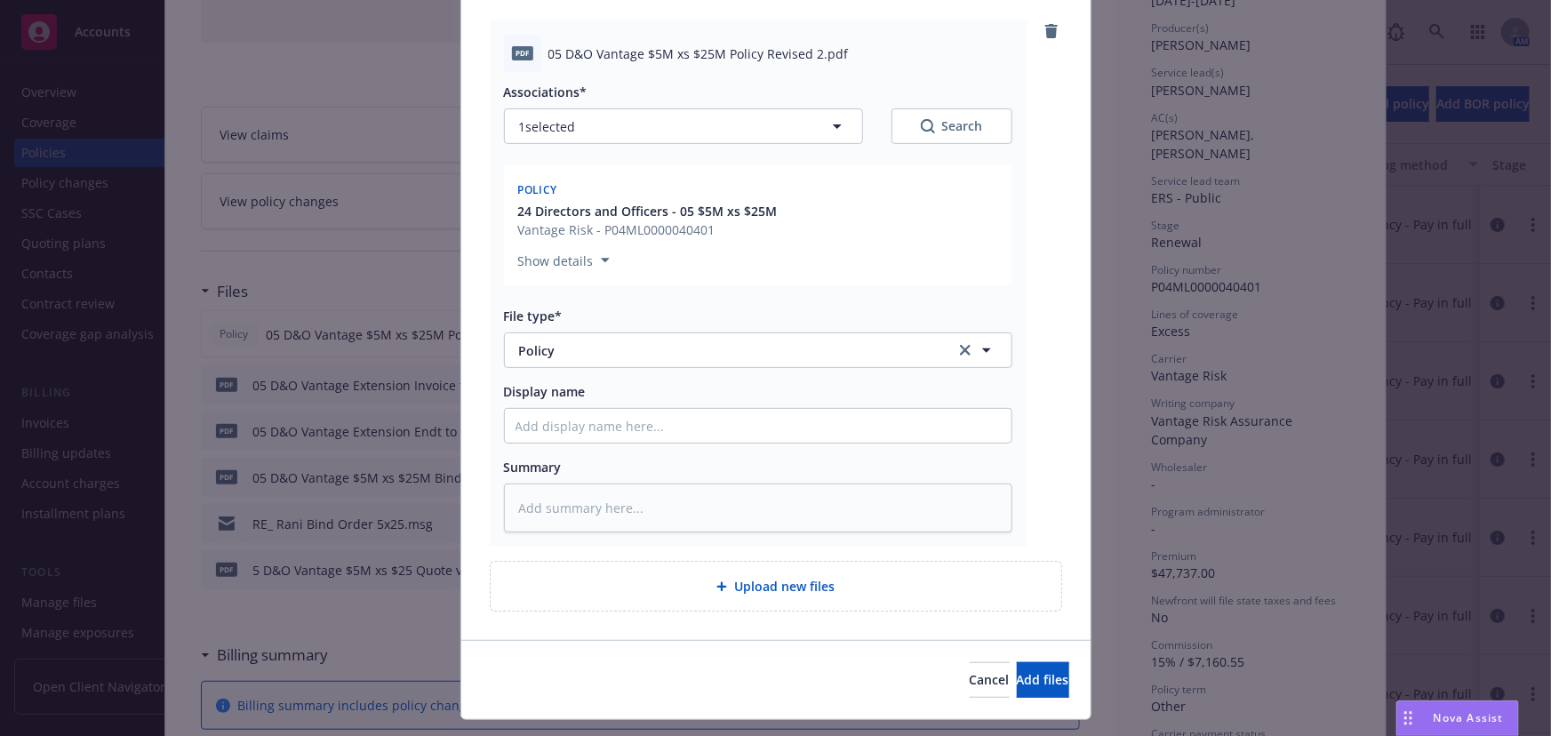
scroll to position [228, 0]
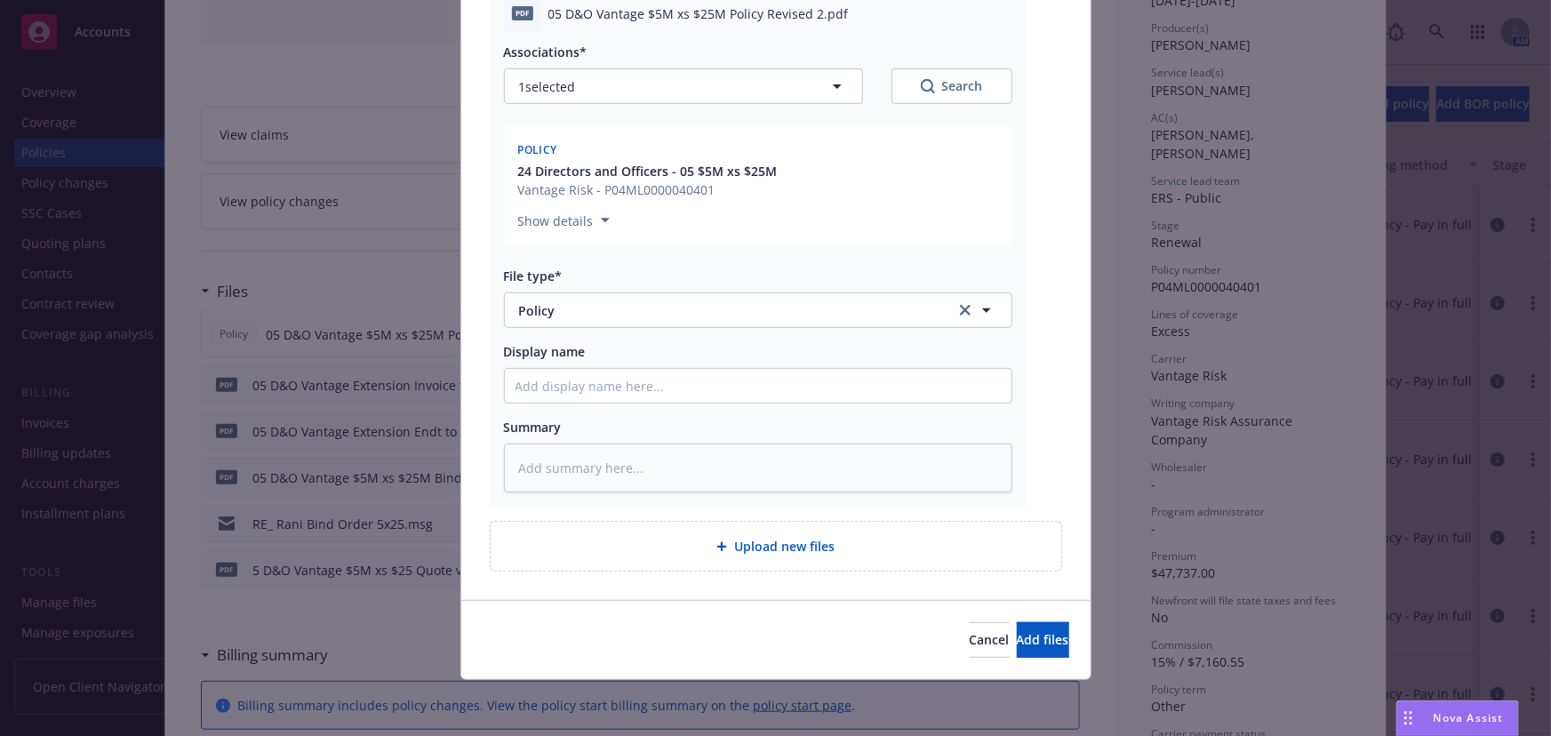
click at [1021, 615] on div "Cancel Add files" at bounding box center [775, 639] width 629 height 79
click at [1022, 628] on button "Add files" at bounding box center [1043, 640] width 52 height 36
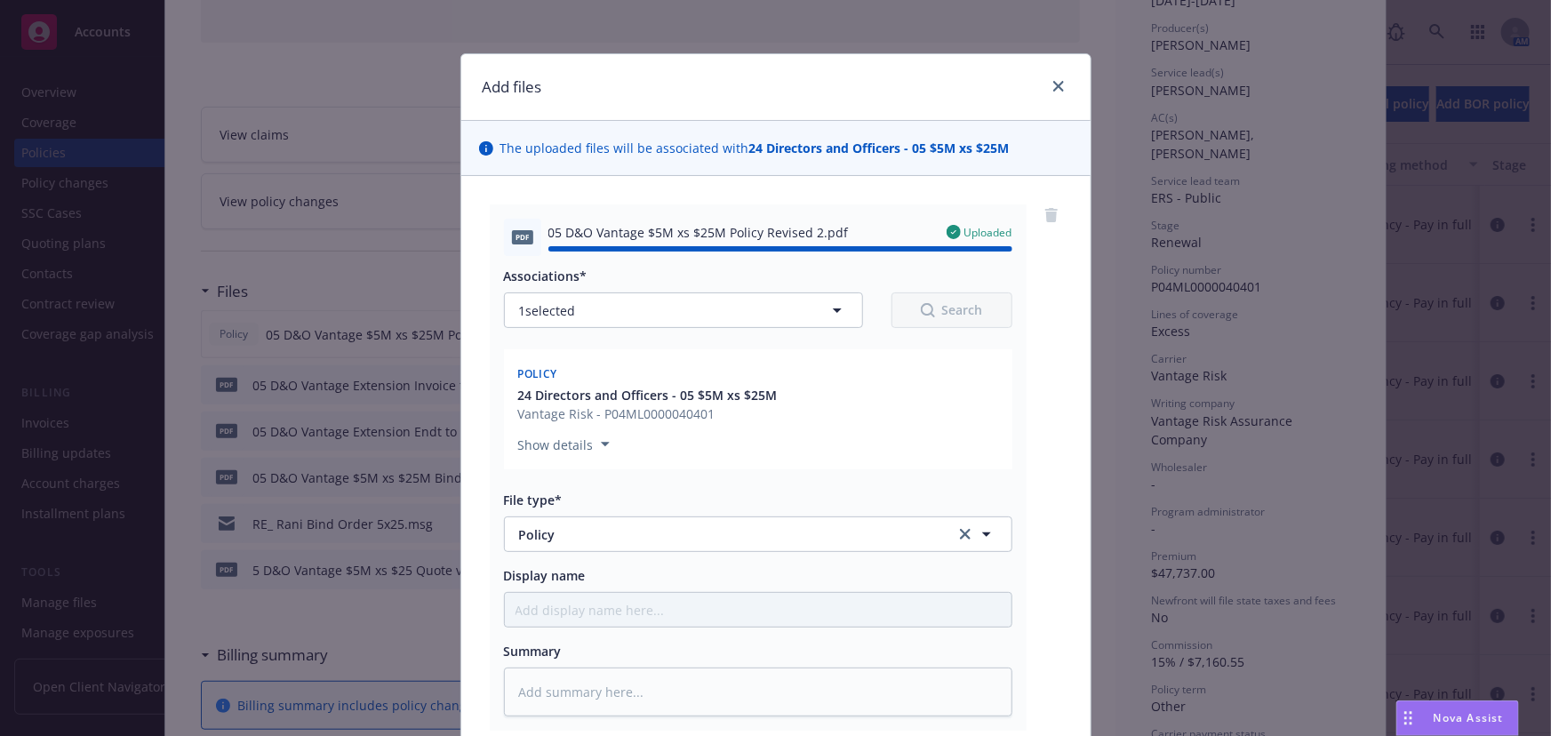
scroll to position [0, 0]
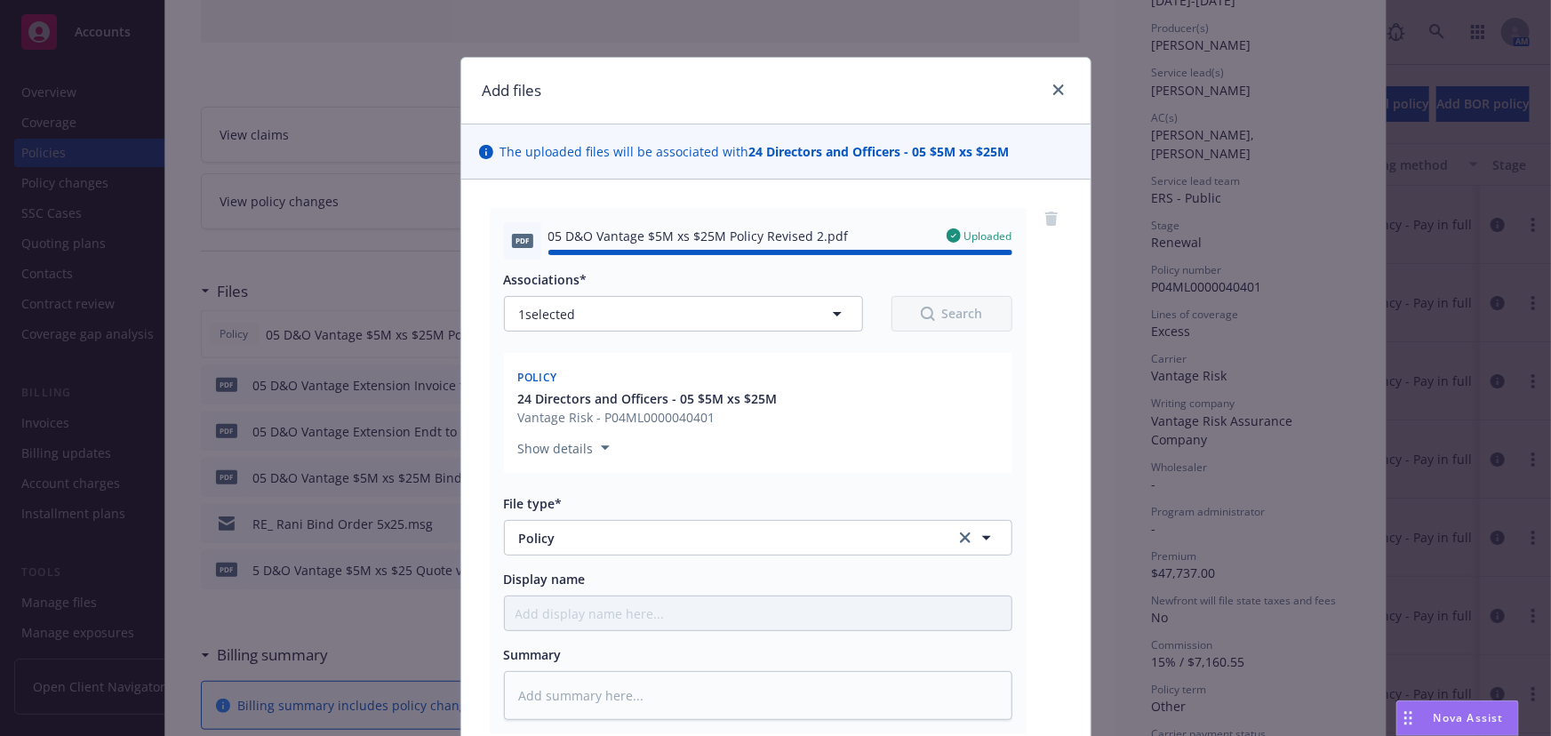
type textarea "x"
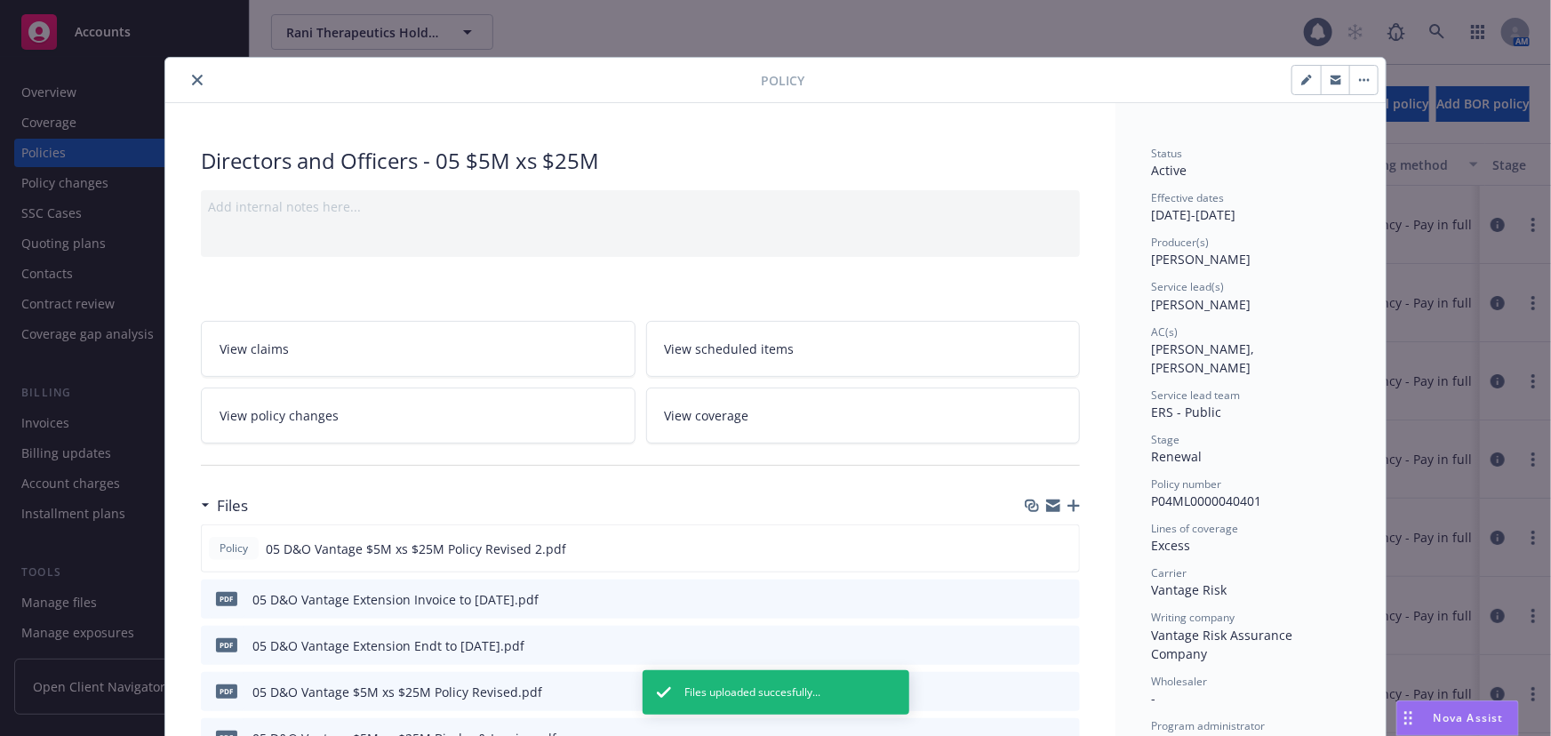
click at [187, 80] on button "close" at bounding box center [197, 79] width 21 height 21
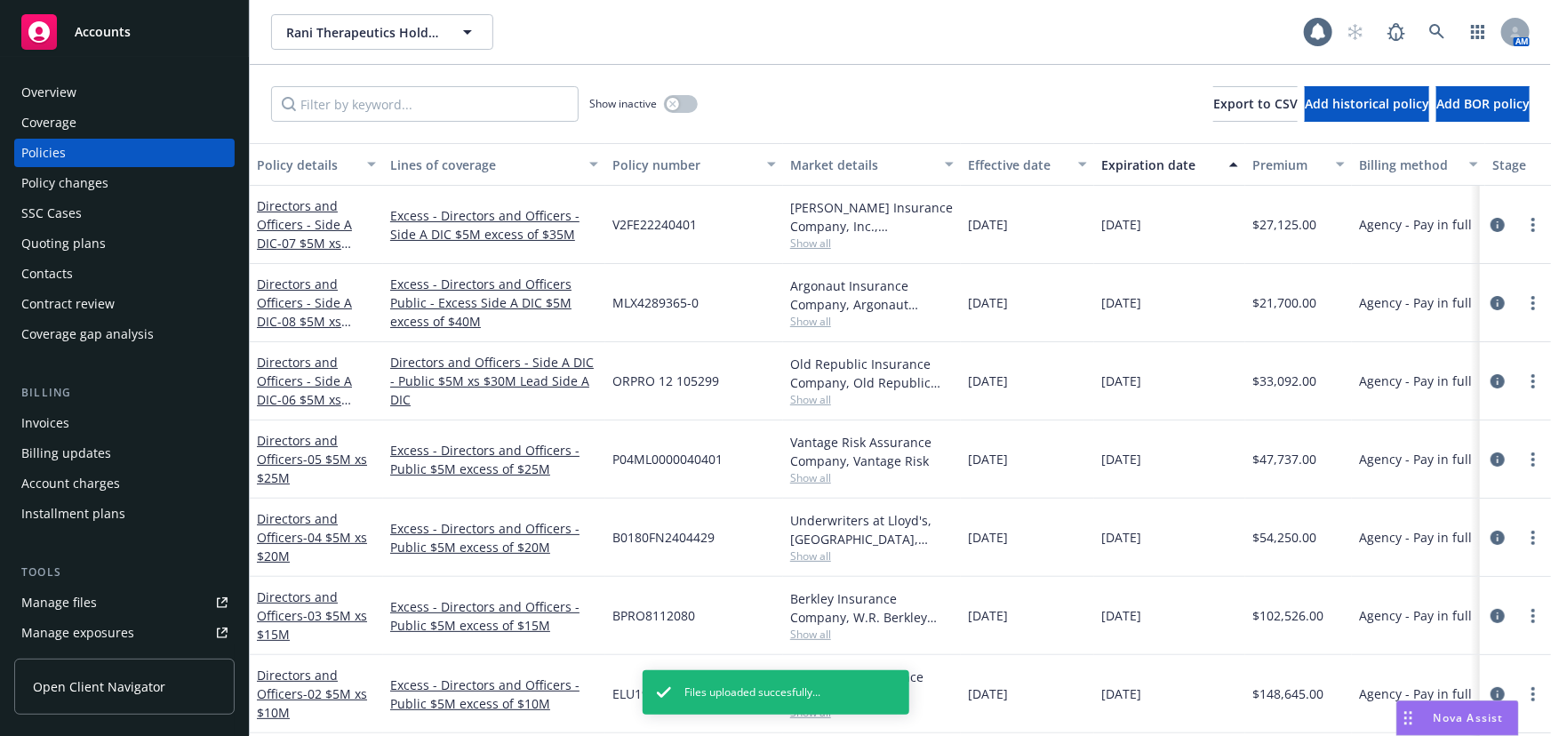
click at [140, 186] on div "Policy changes" at bounding box center [124, 183] width 206 height 28
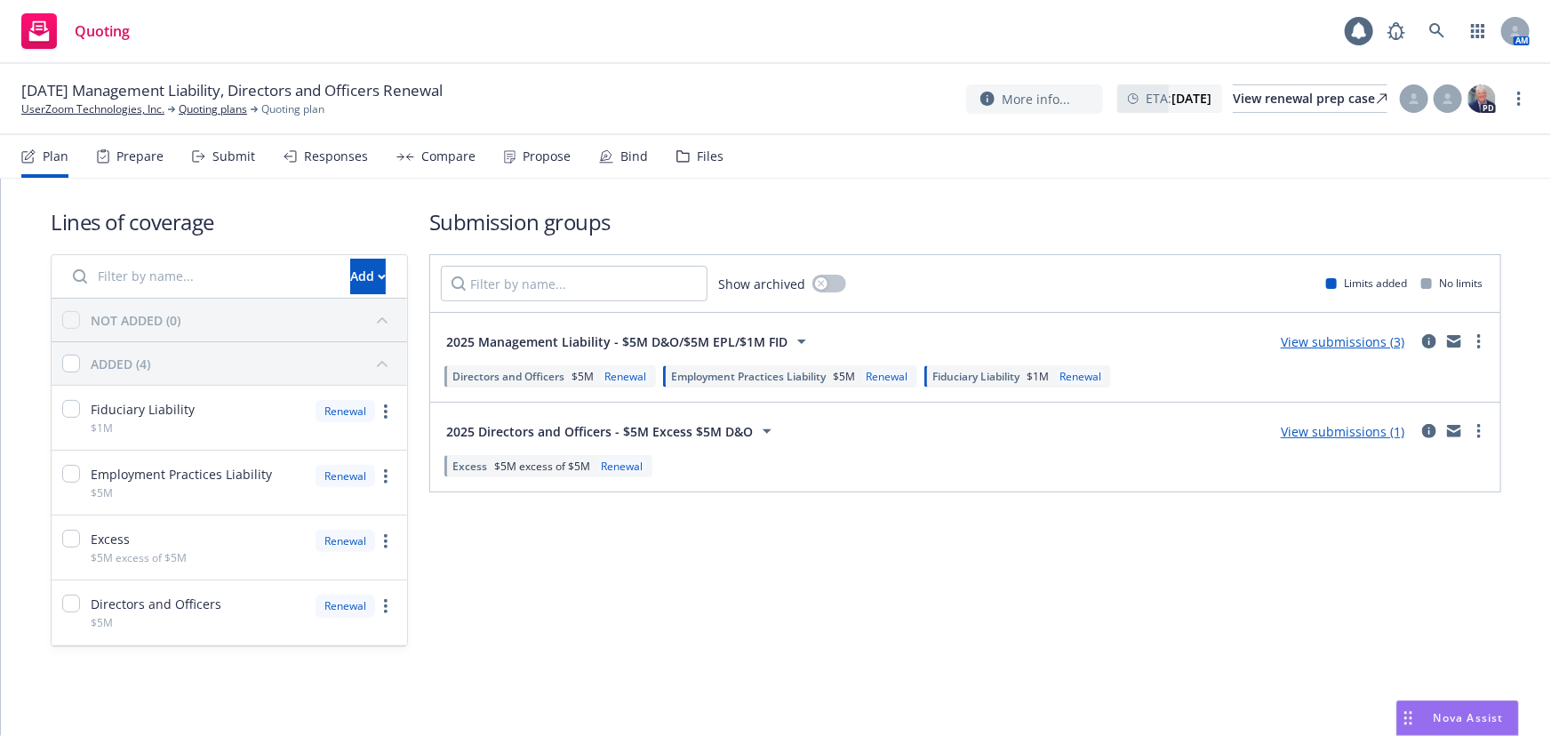
click at [309, 156] on div "Responses" at bounding box center [336, 156] width 64 height 14
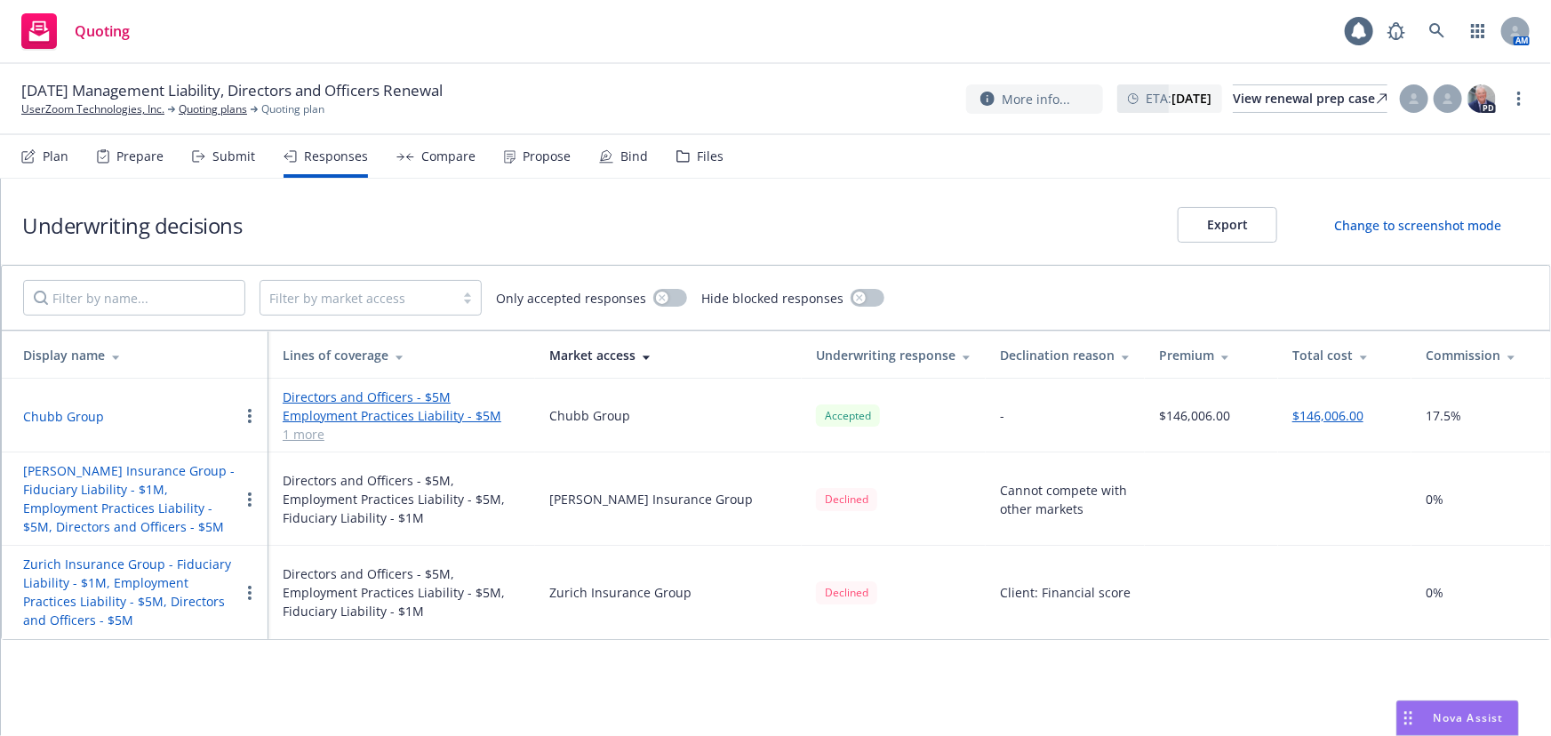
click at [89, 414] on button "Chubb Group" at bounding box center [63, 416] width 81 height 19
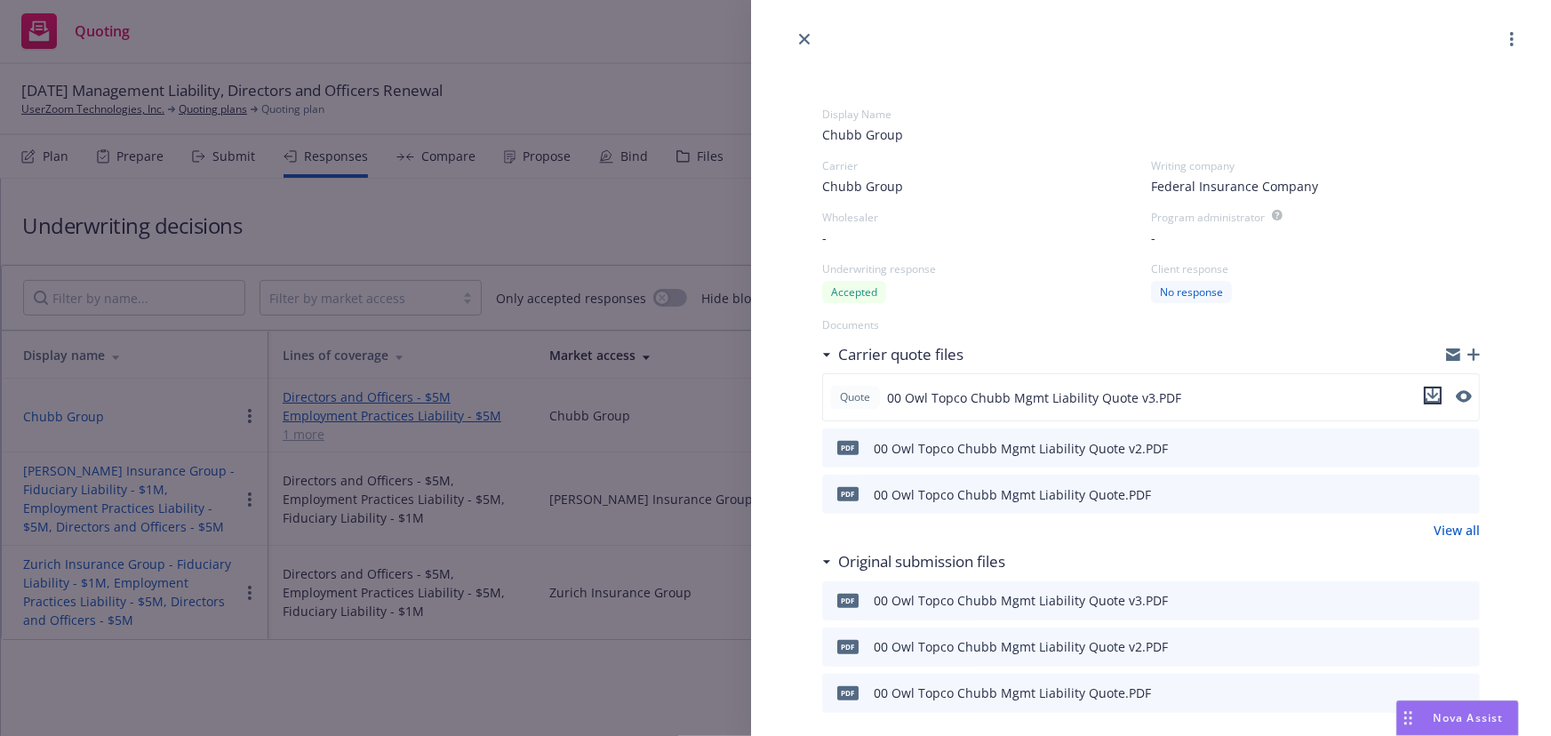
click at [1426, 394] on icon "download file" at bounding box center [1433, 396] width 14 height 14
click at [592, 725] on div "Display Name Chubb Group Carrier Chubb Group Writing company Federal Insurance …" at bounding box center [775, 368] width 1551 height 736
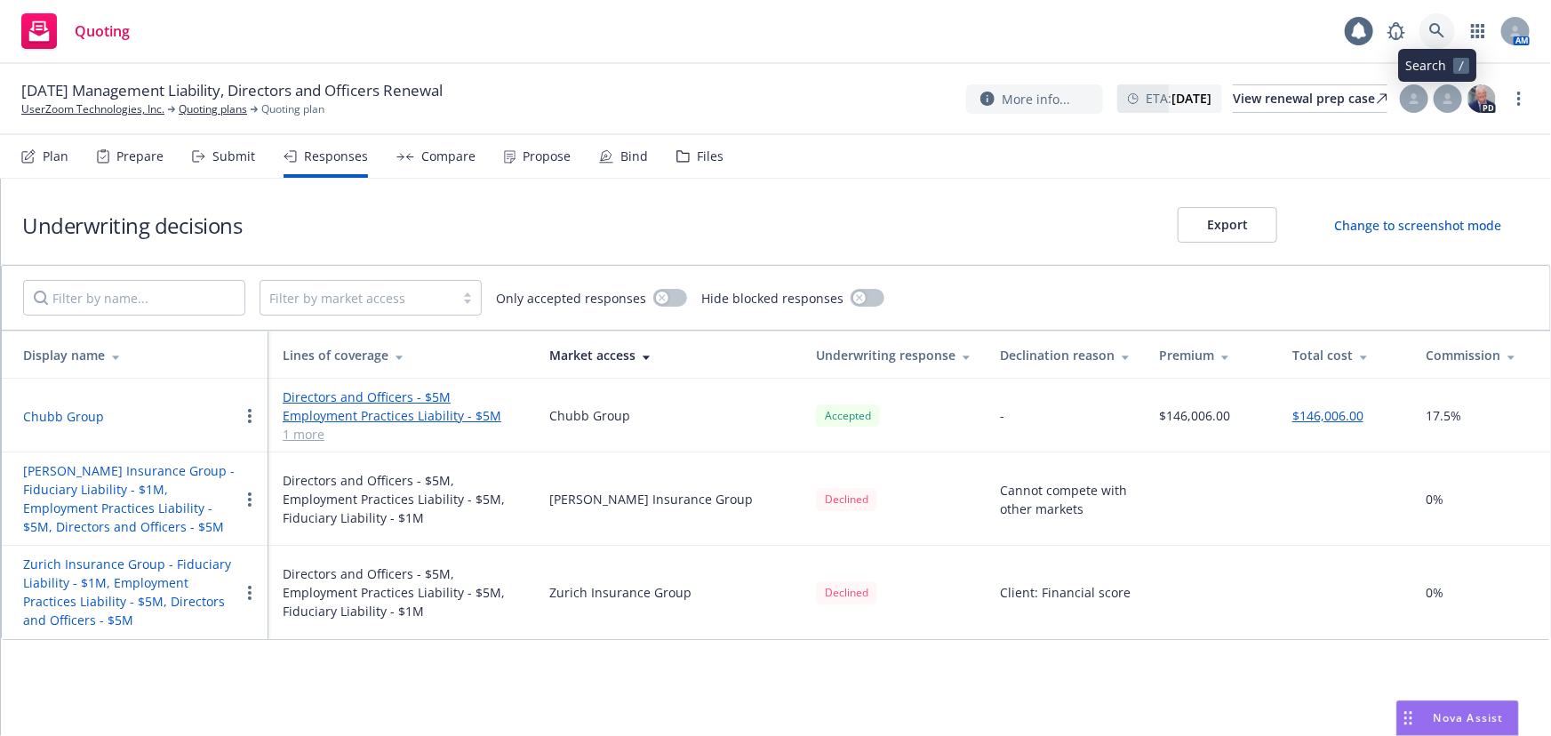
click at [1424, 28] on link at bounding box center [1438, 31] width 36 height 36
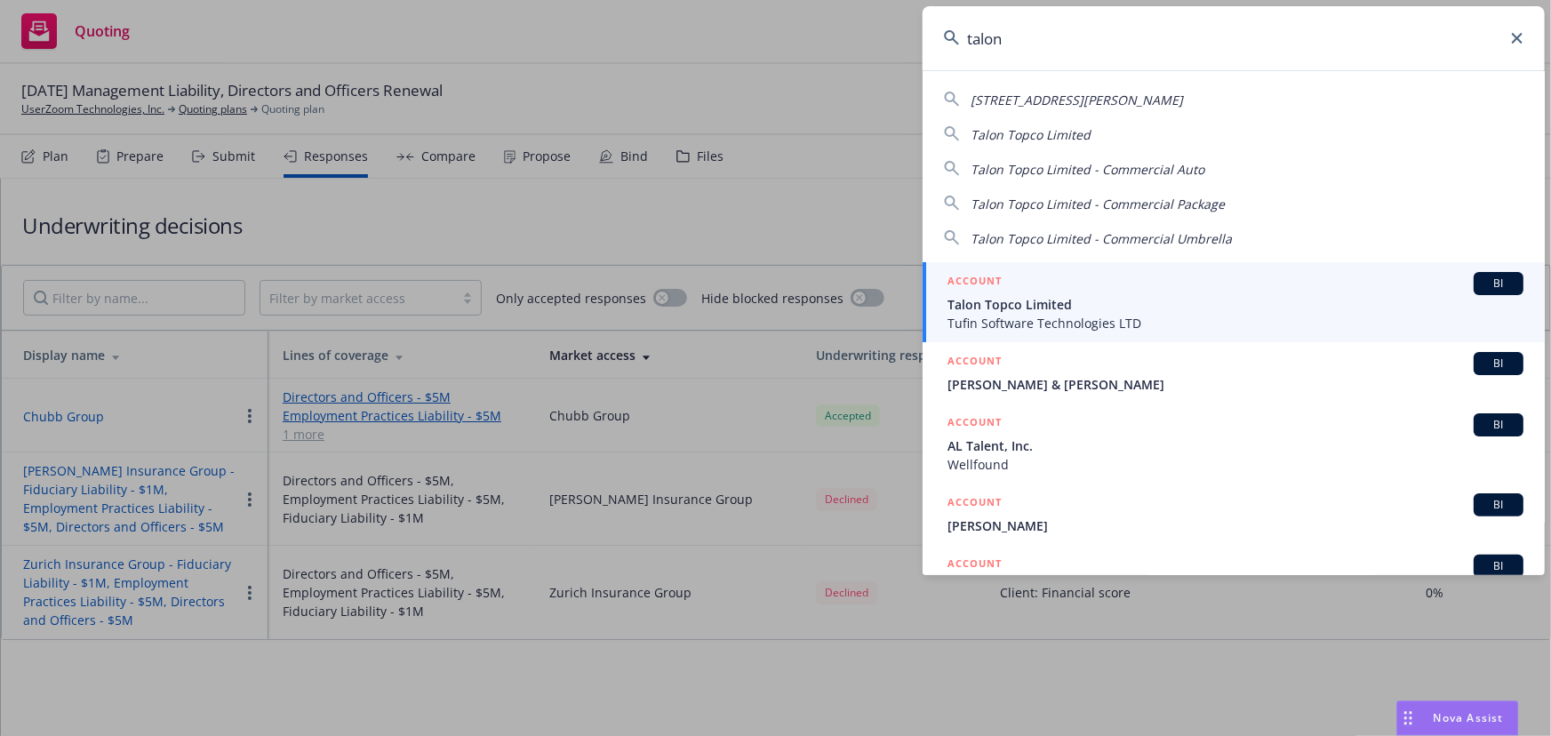
type input "talon"
click at [1102, 319] on span "Tufin Software Technologies LTD" at bounding box center [1236, 323] width 576 height 19
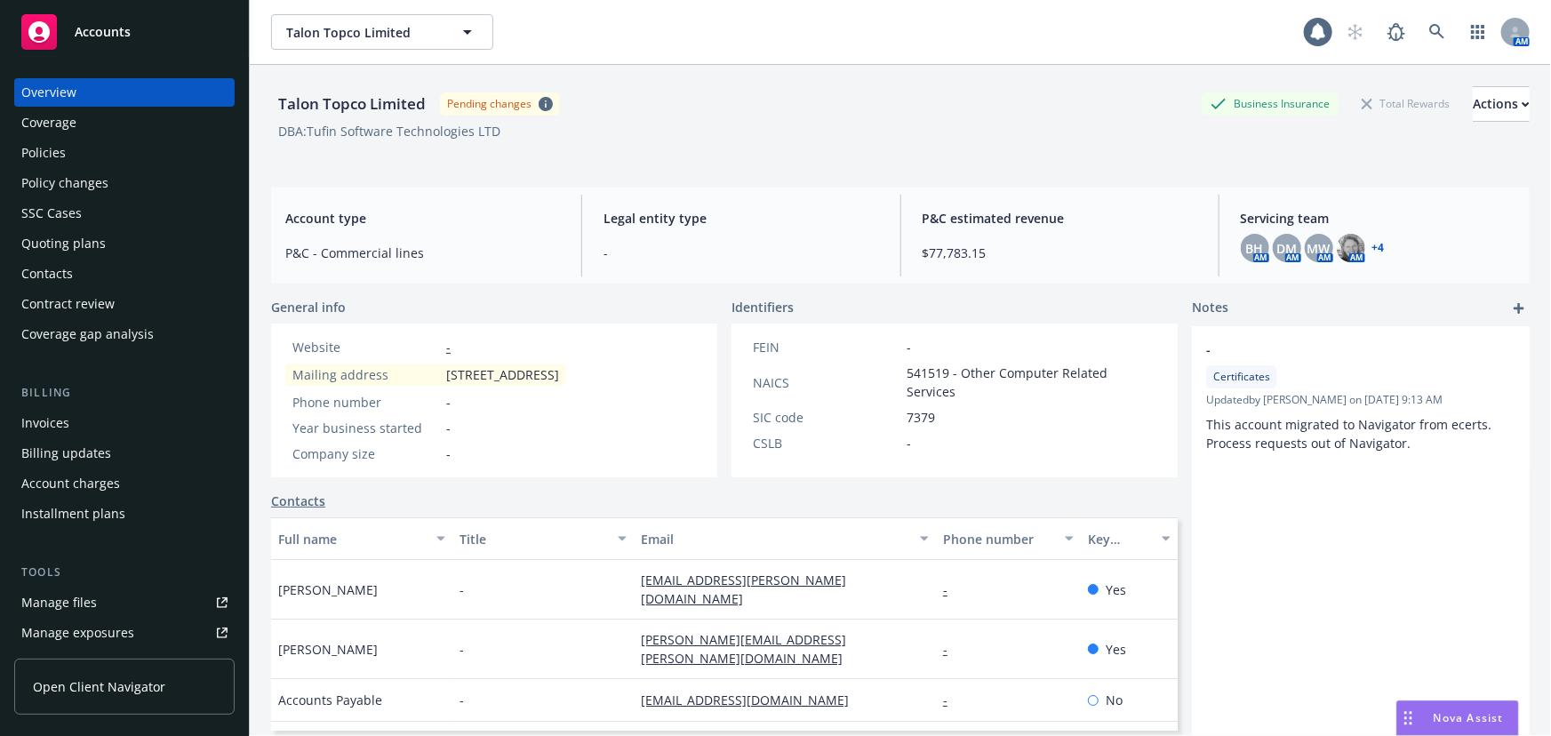
click at [182, 237] on div "Quoting plans" at bounding box center [124, 243] width 206 height 28
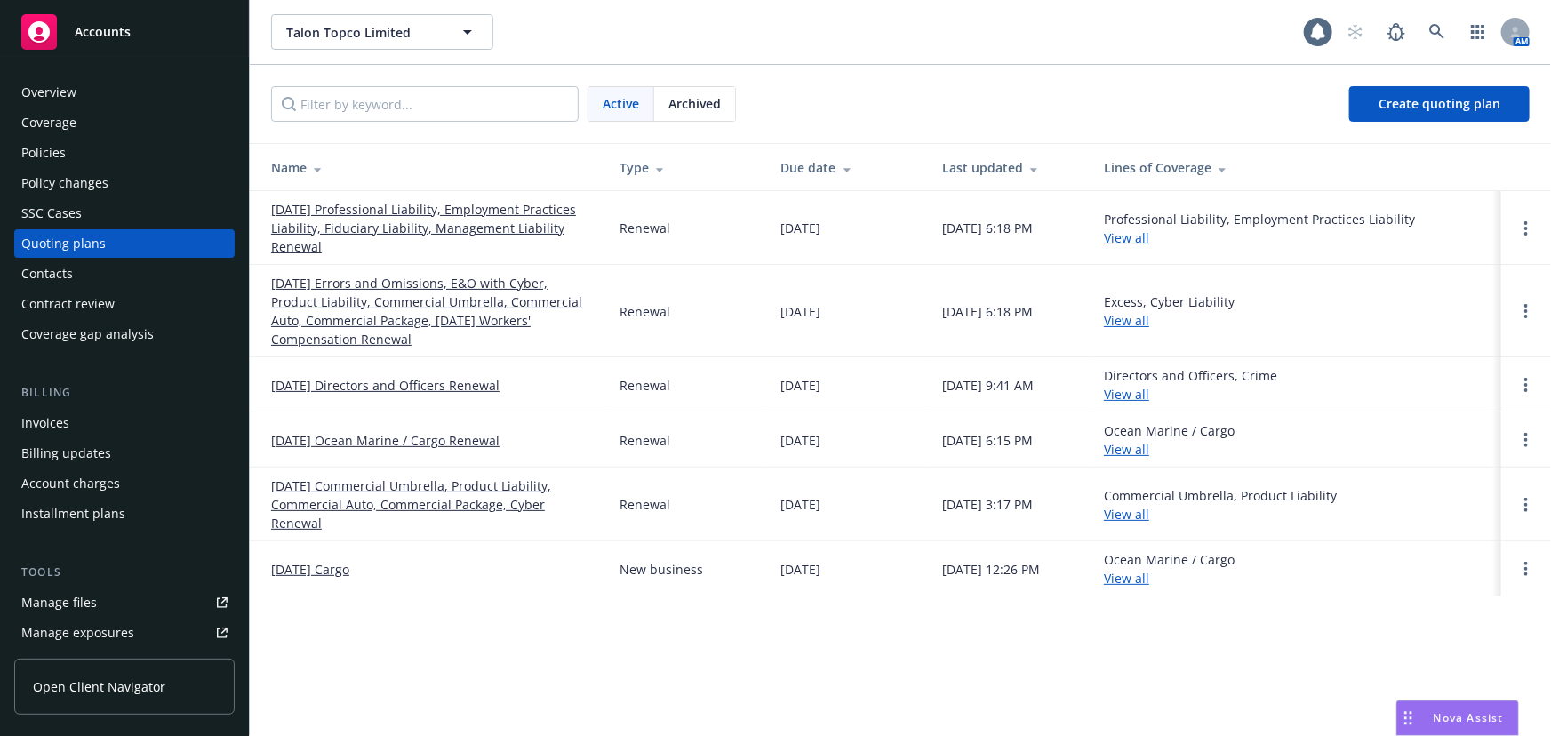
click at [372, 381] on link "[DATE] Directors and Officers Renewal" at bounding box center [385, 385] width 228 height 19
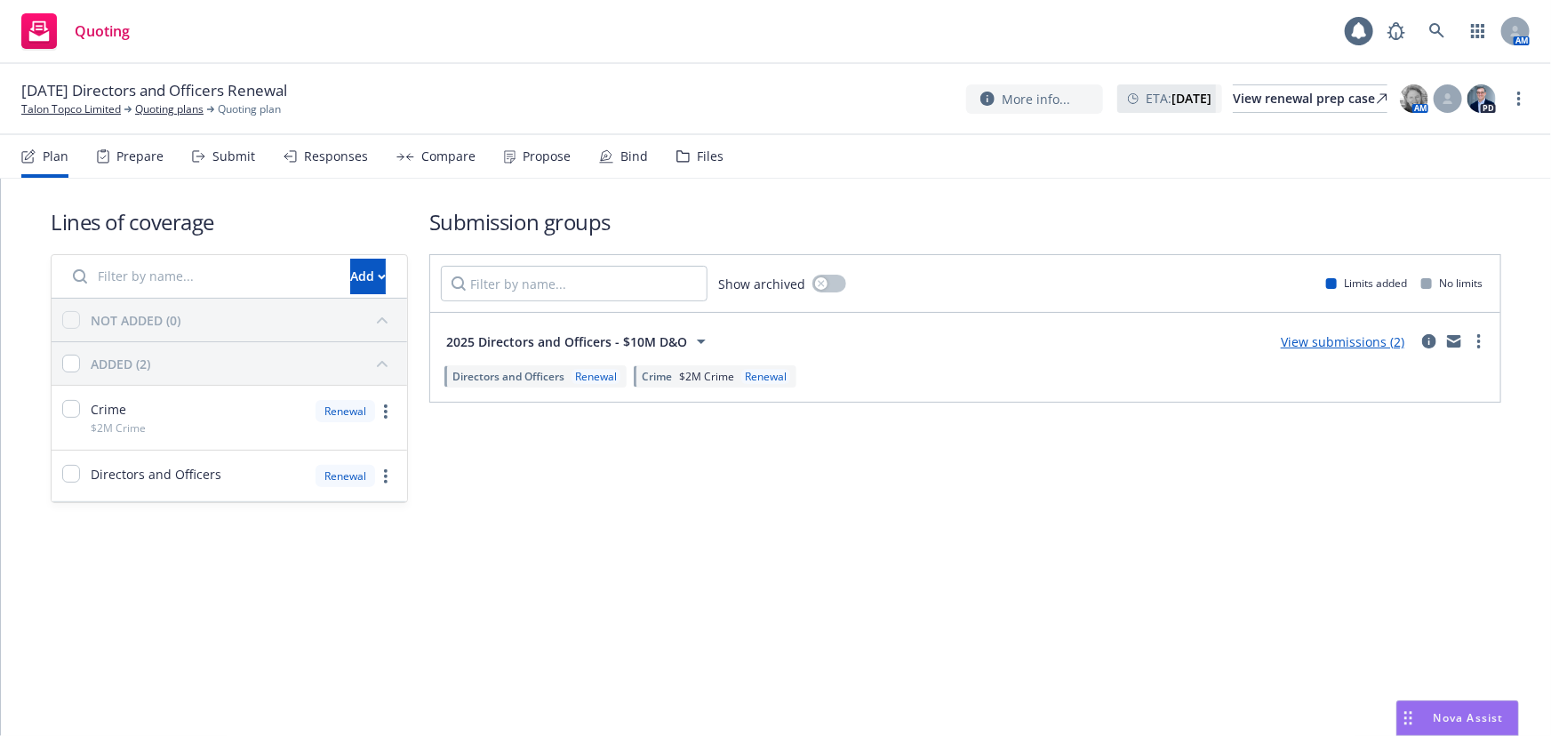
click at [721, 157] on nav "Plan Prepare Submit Responses Compare Propose Bind Files" at bounding box center [775, 156] width 1509 height 43
click at [622, 167] on div "Bind" at bounding box center [623, 156] width 49 height 43
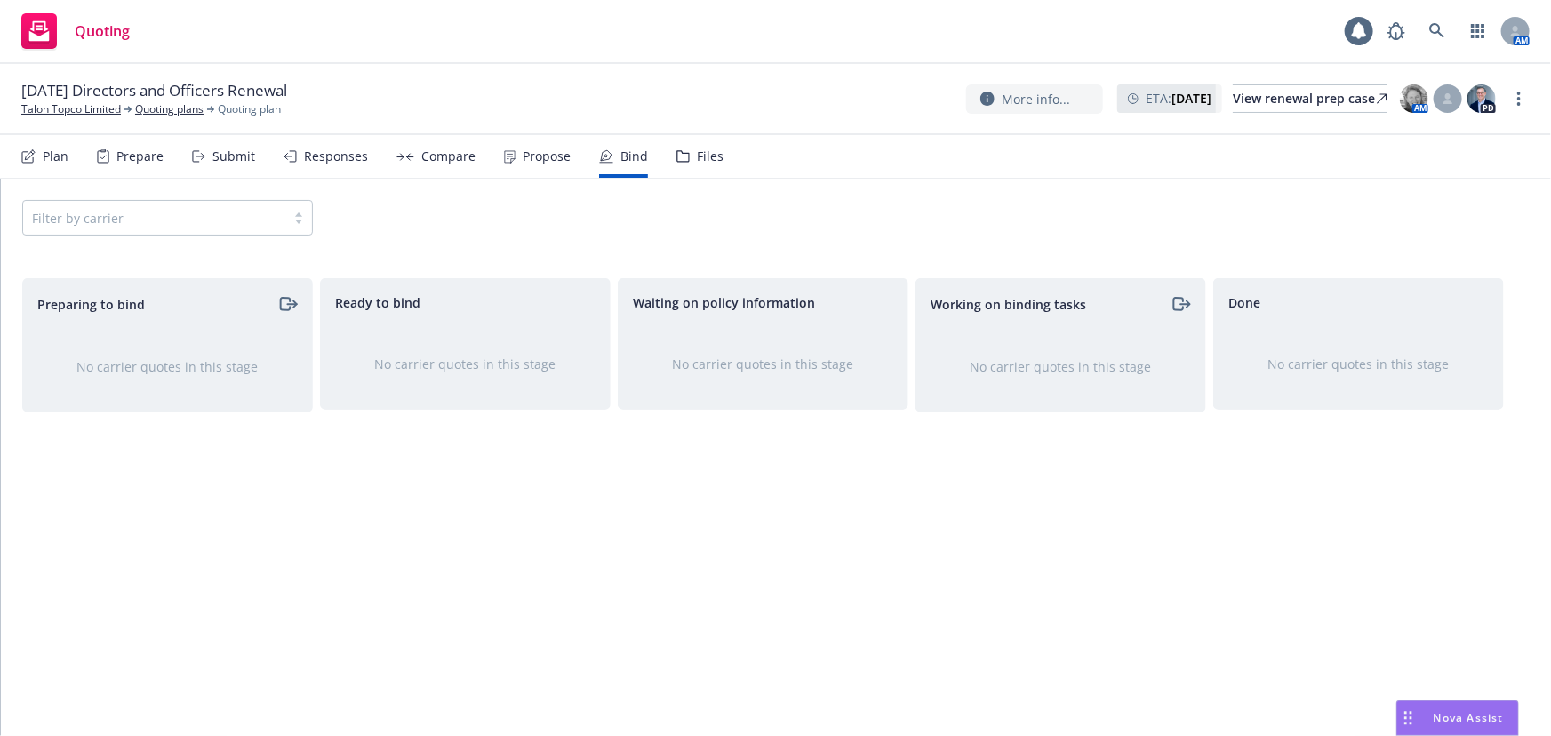
click at [707, 160] on div "Files" at bounding box center [710, 156] width 27 height 14
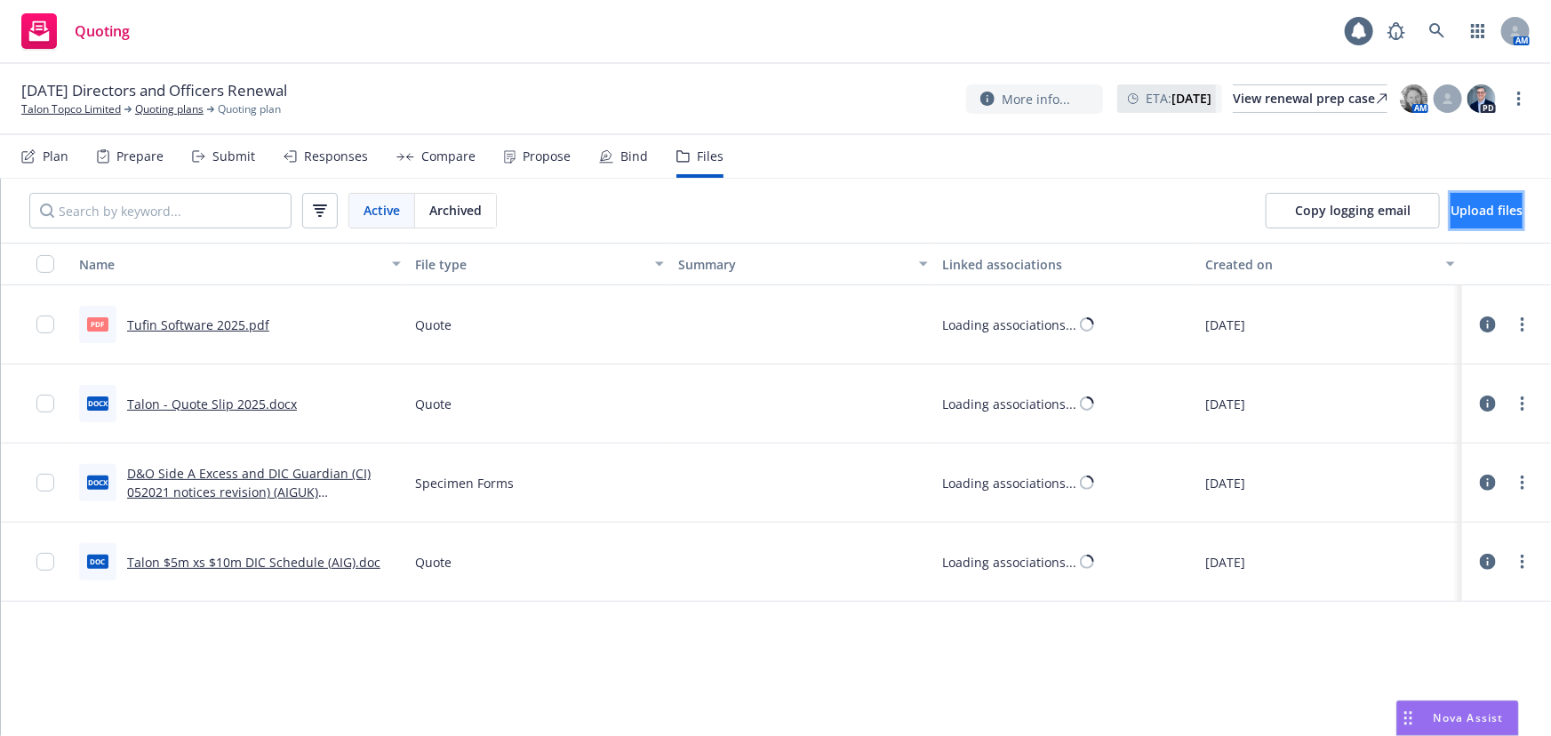
click at [1456, 217] on span "Upload files" at bounding box center [1487, 210] width 72 height 17
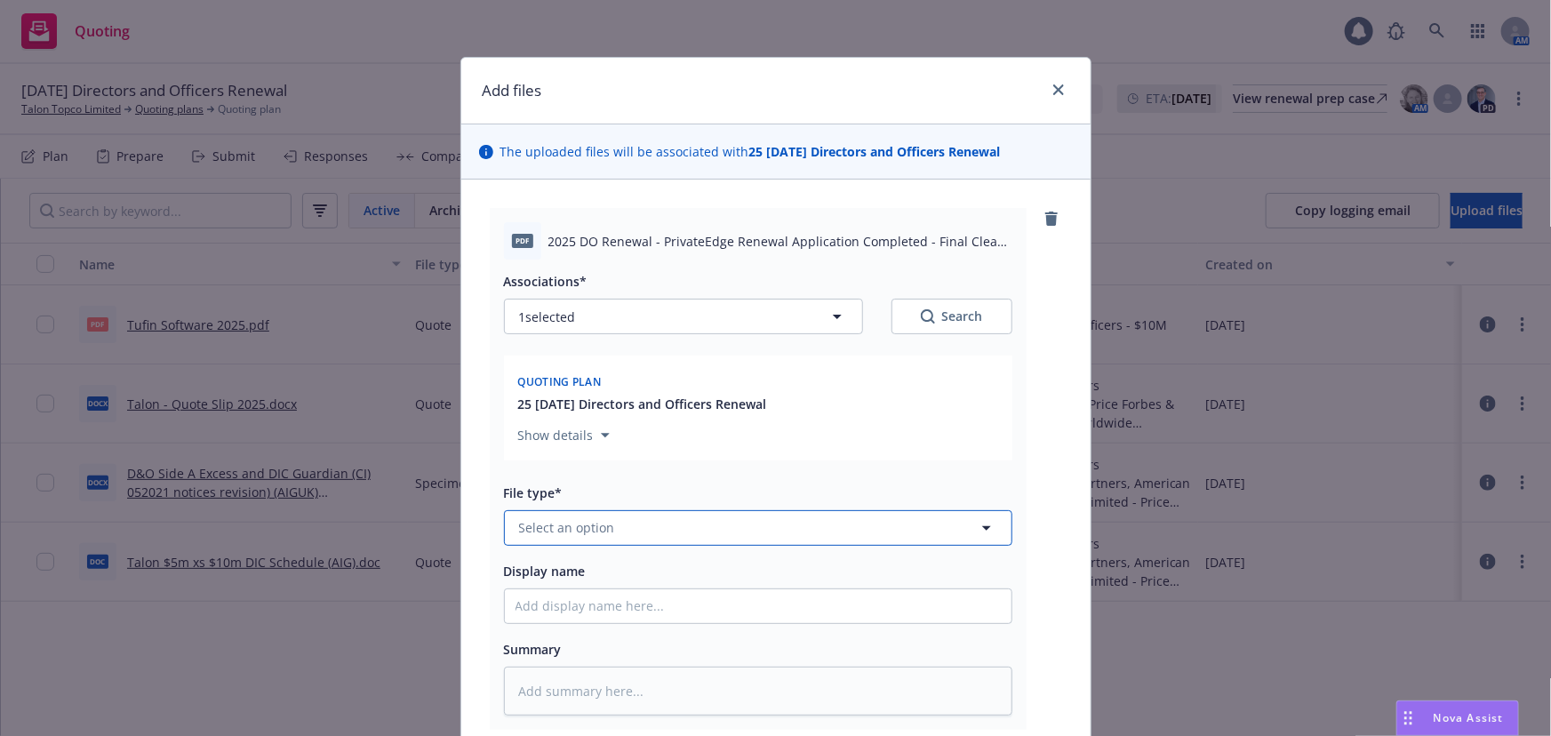
click at [675, 514] on button "Select an option" at bounding box center [758, 528] width 509 height 36
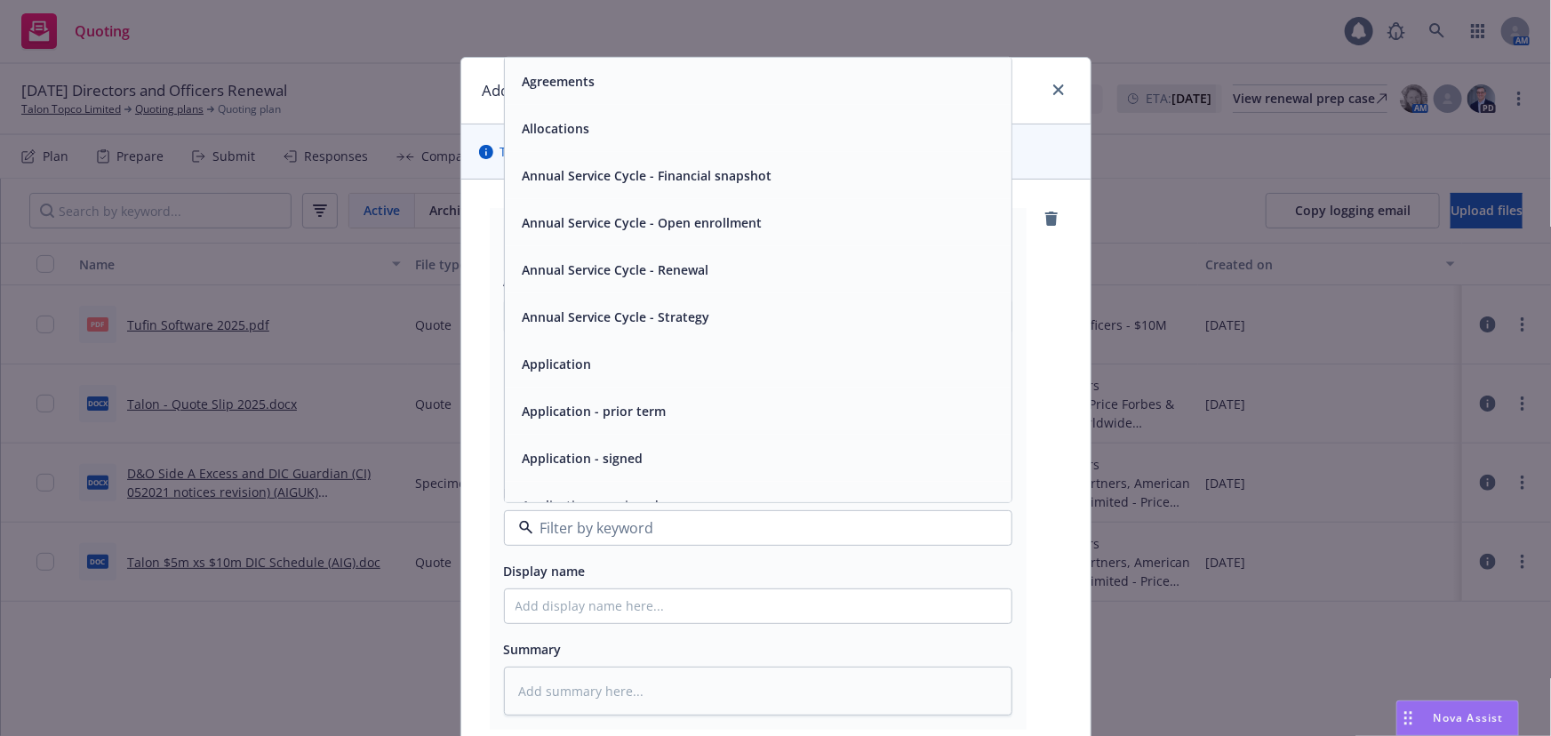
type input "s"
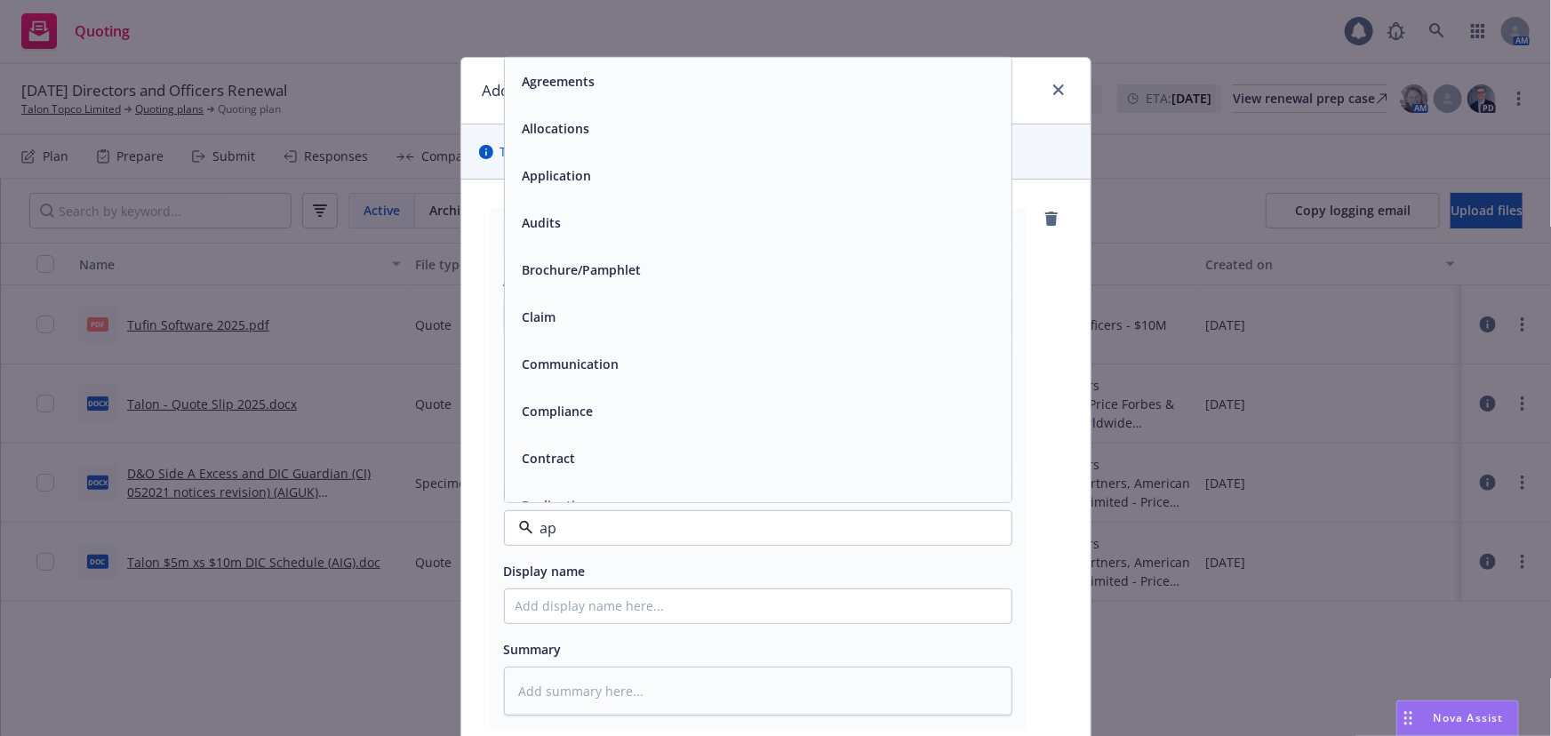
type input "app"
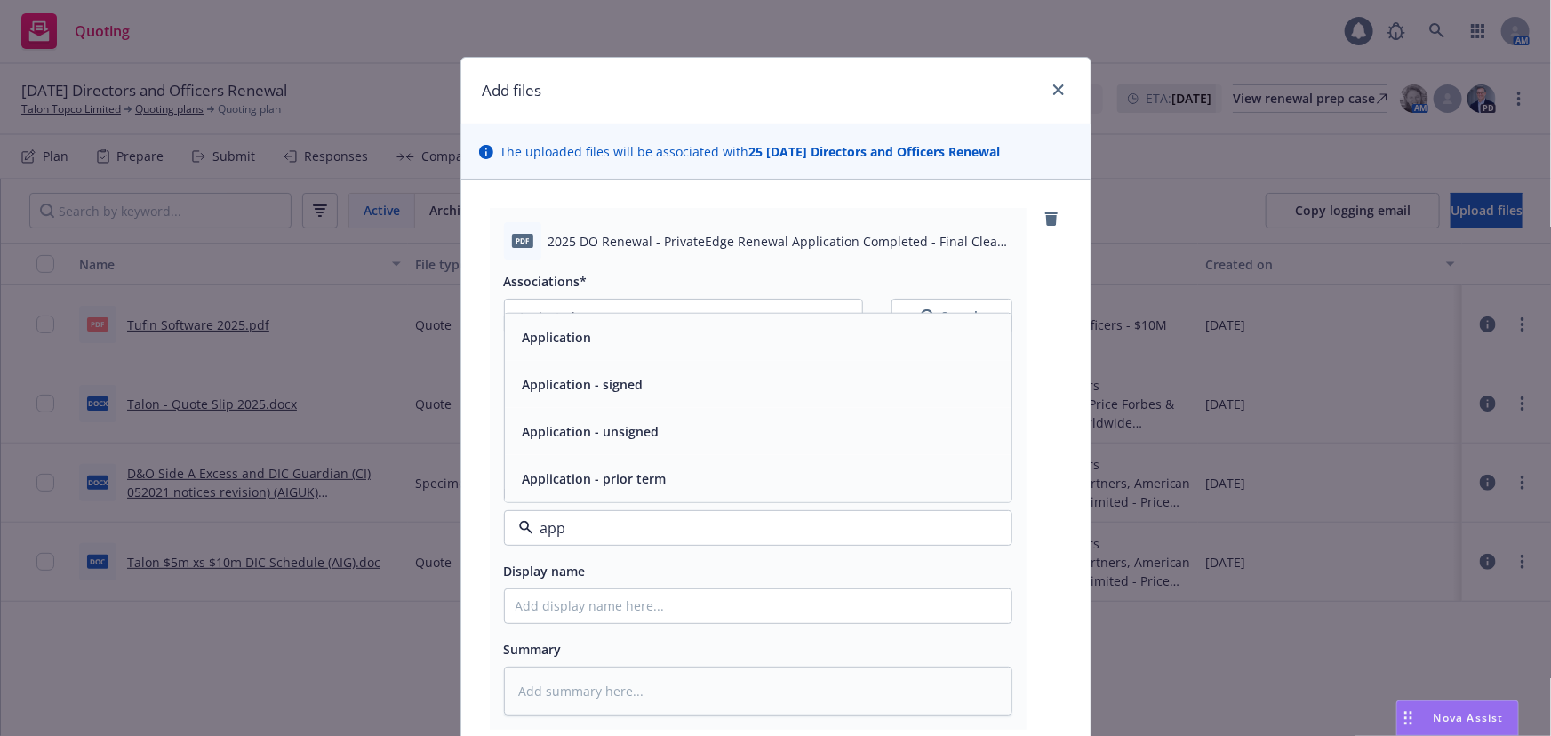
click at [723, 375] on div "Application - signed" at bounding box center [758, 385] width 485 height 26
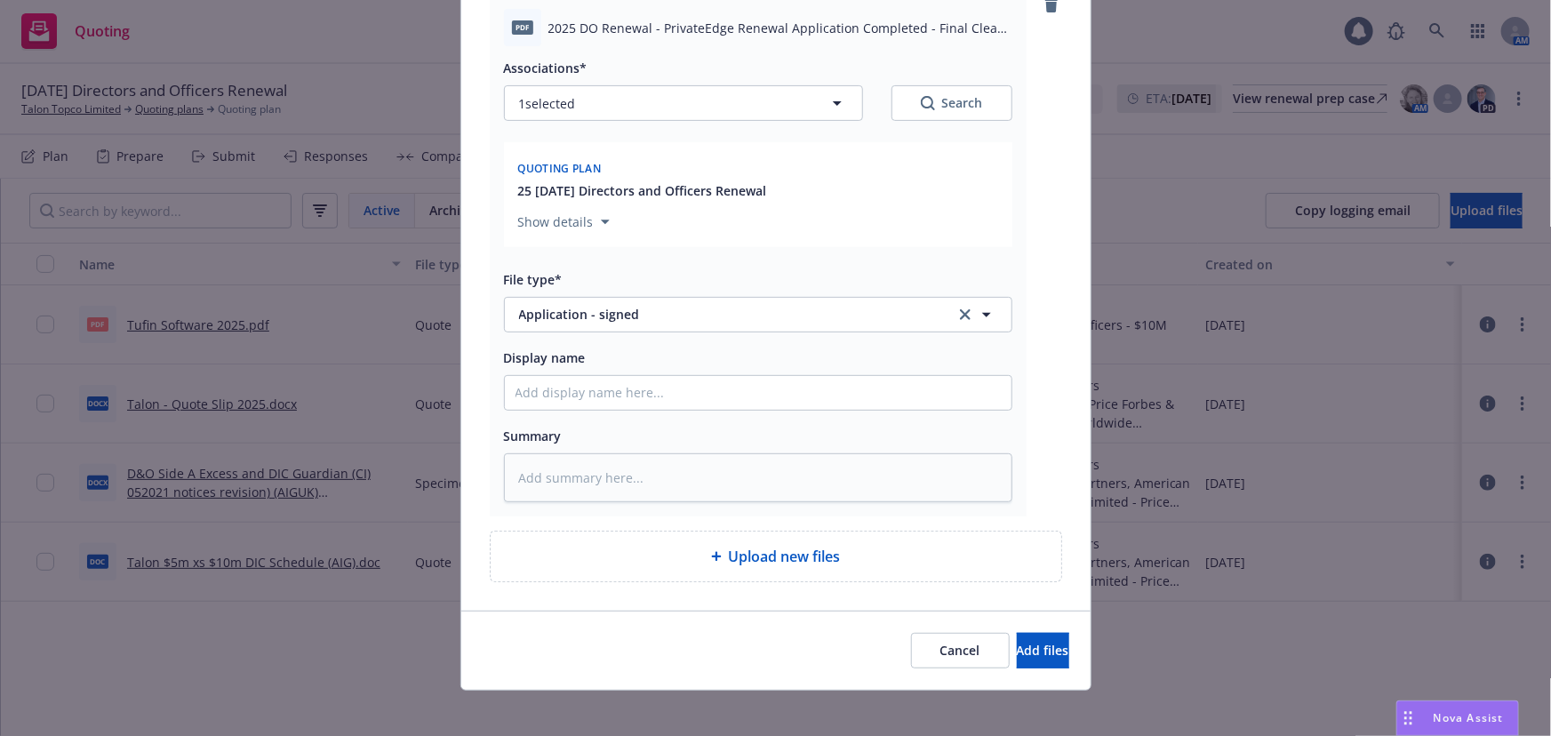
scroll to position [224, 0]
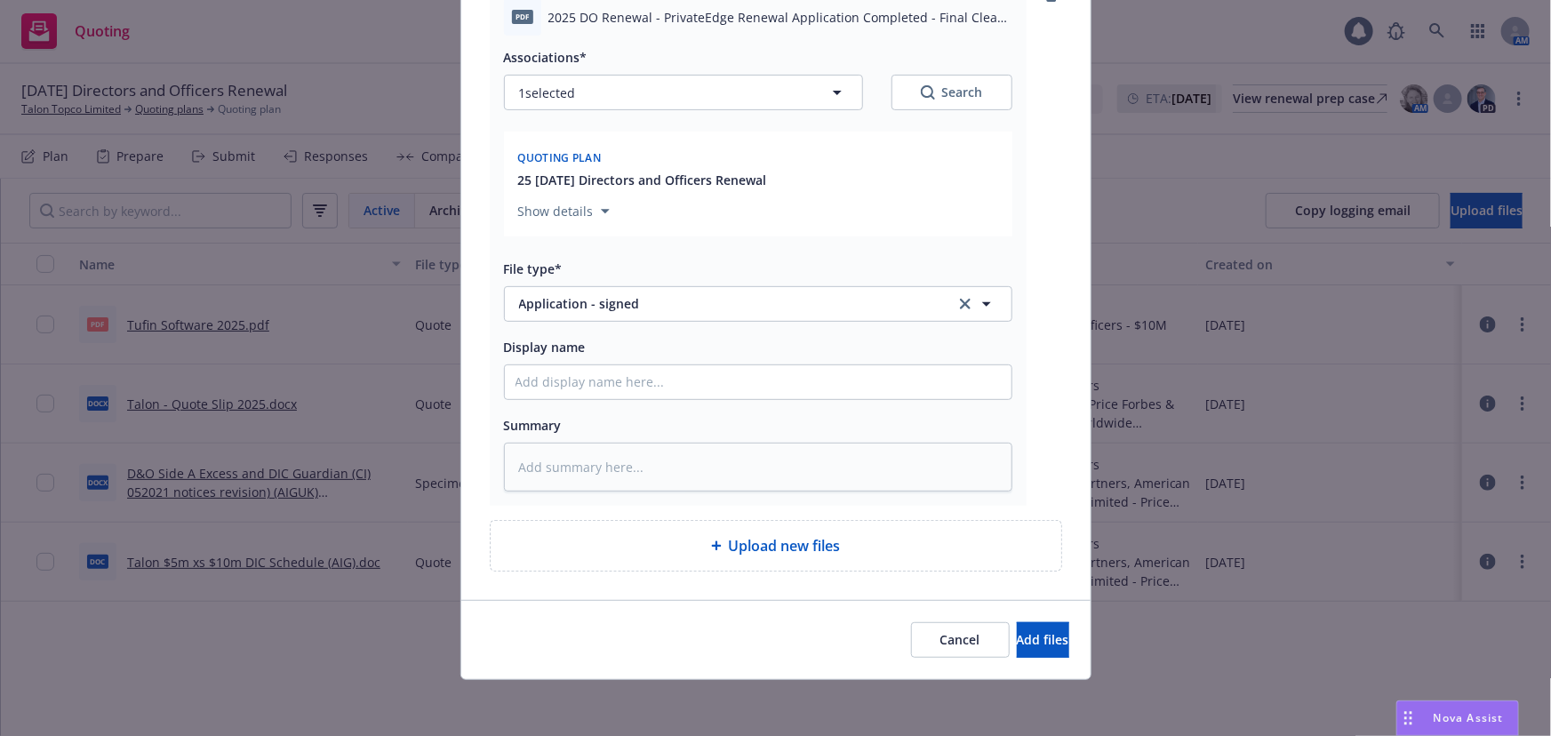
type textarea "x"
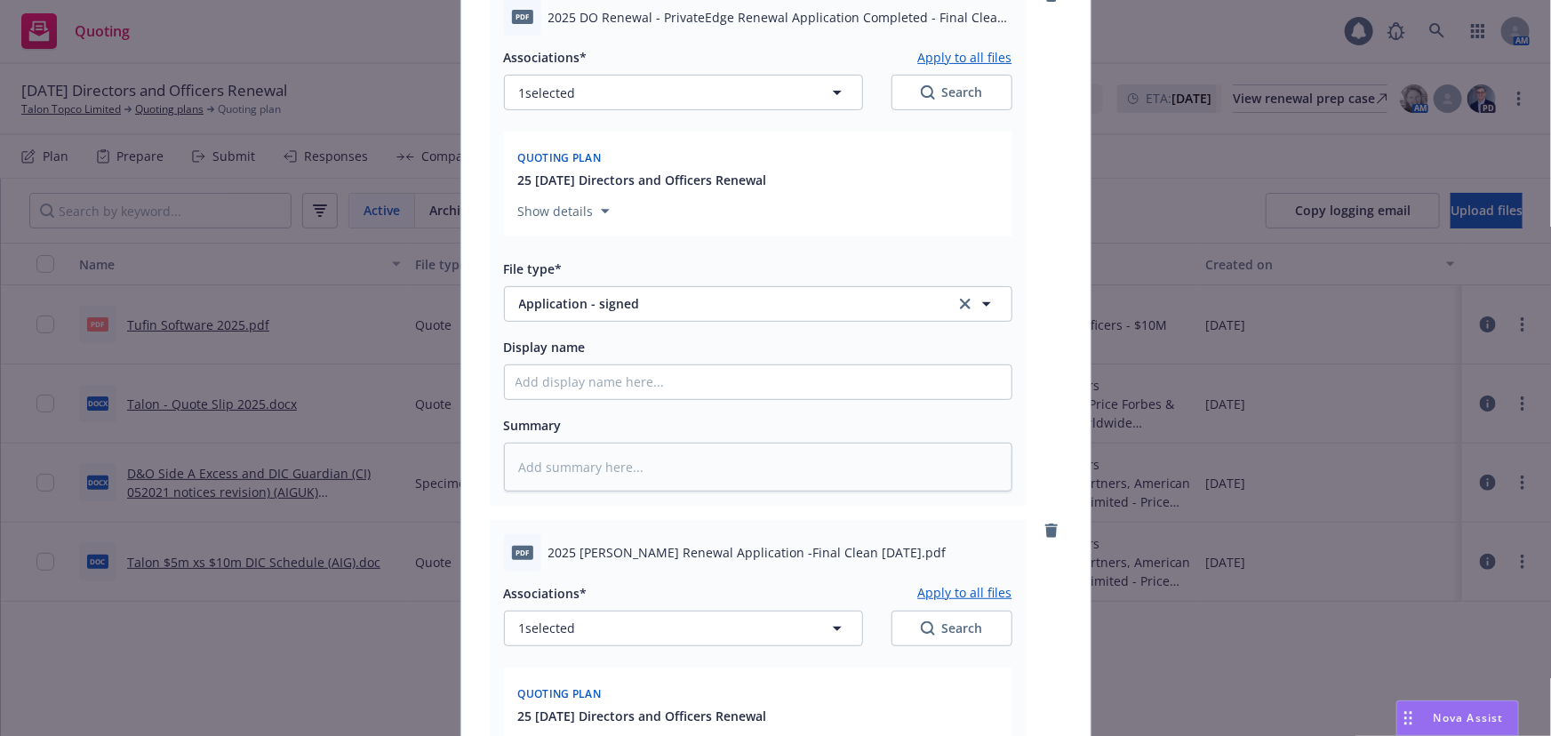
scroll to position [548, 0]
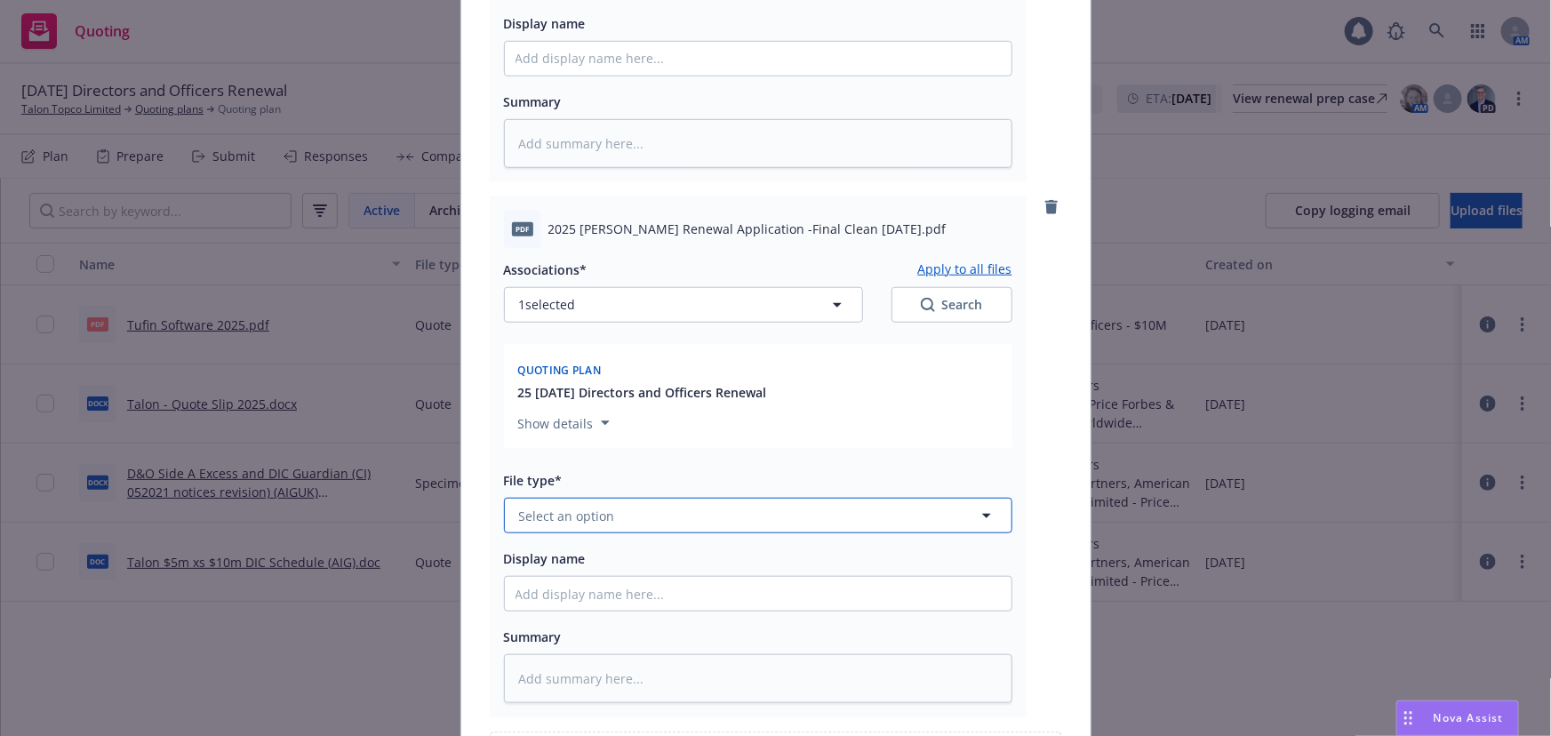
click at [797, 531] on button "Select an option" at bounding box center [758, 516] width 509 height 36
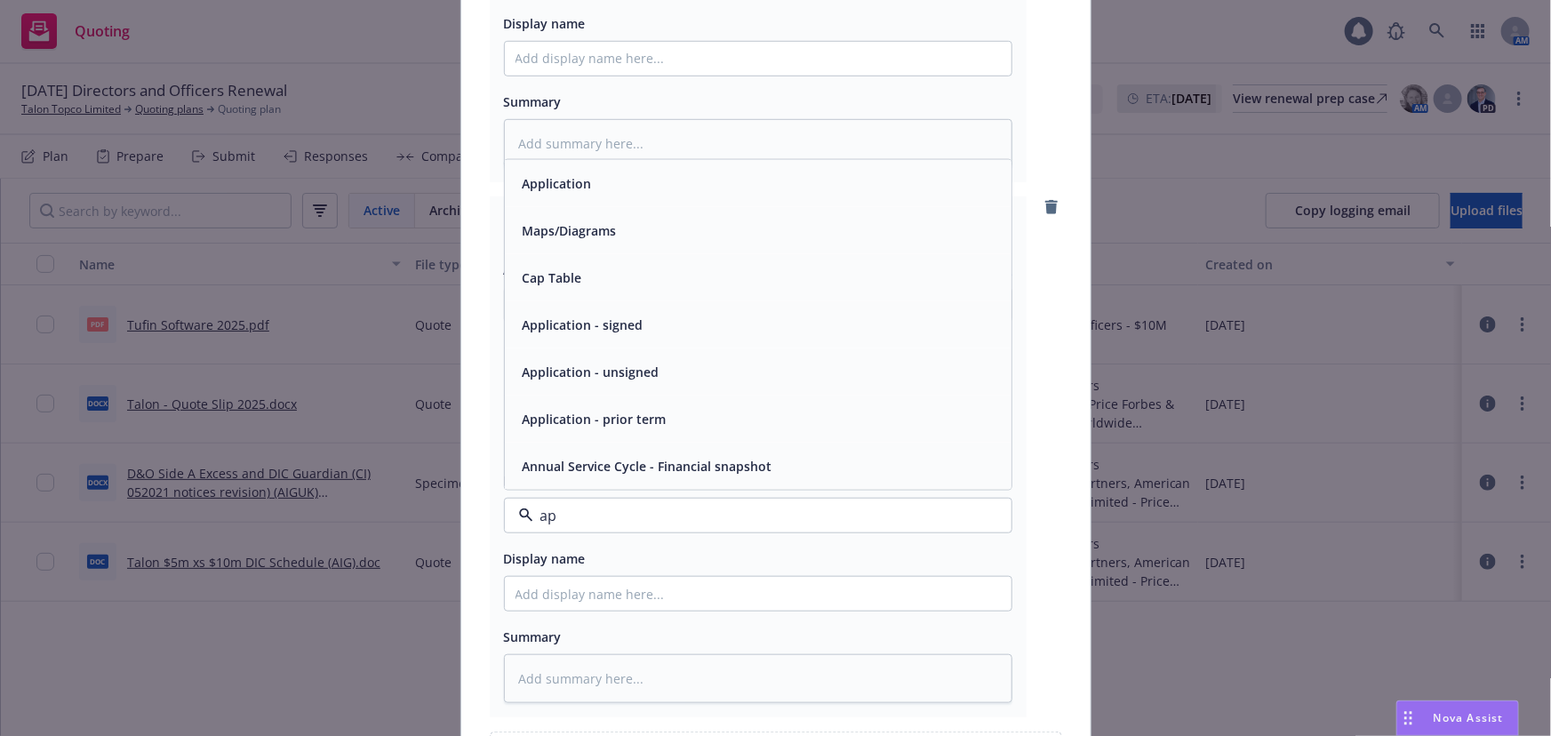
type input "app"
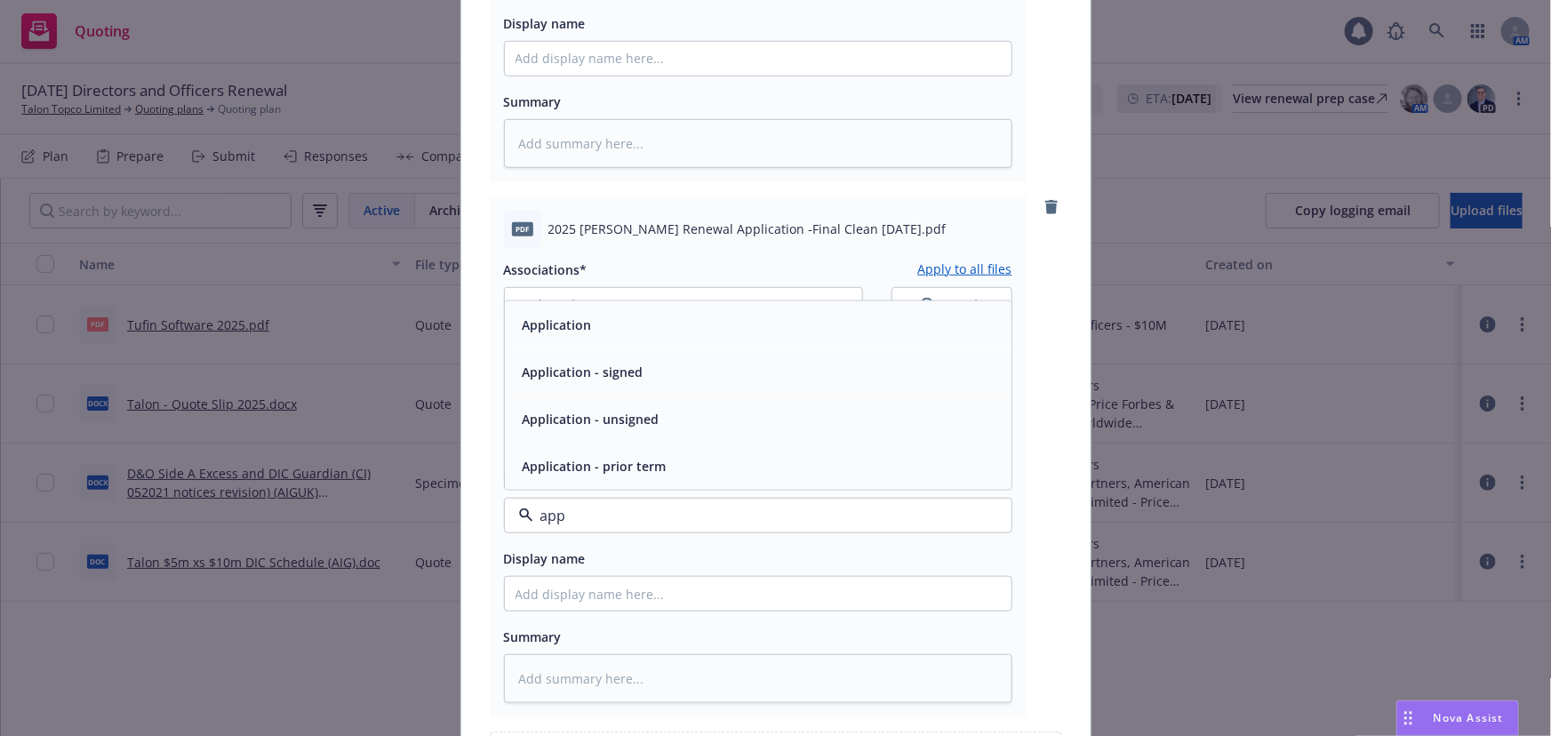
click at [853, 392] on div "Application - signed" at bounding box center [758, 372] width 507 height 47
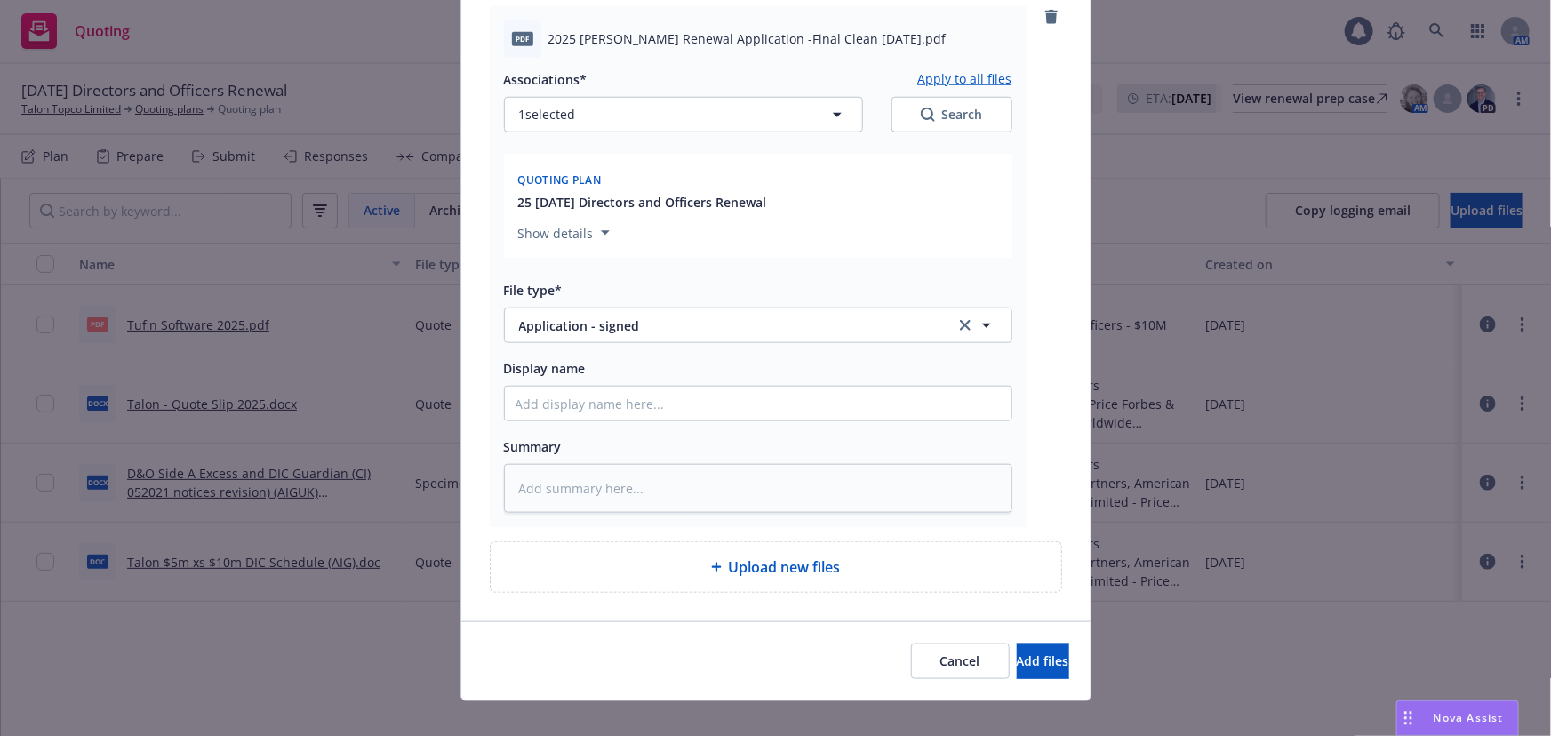
scroll to position [760, 0]
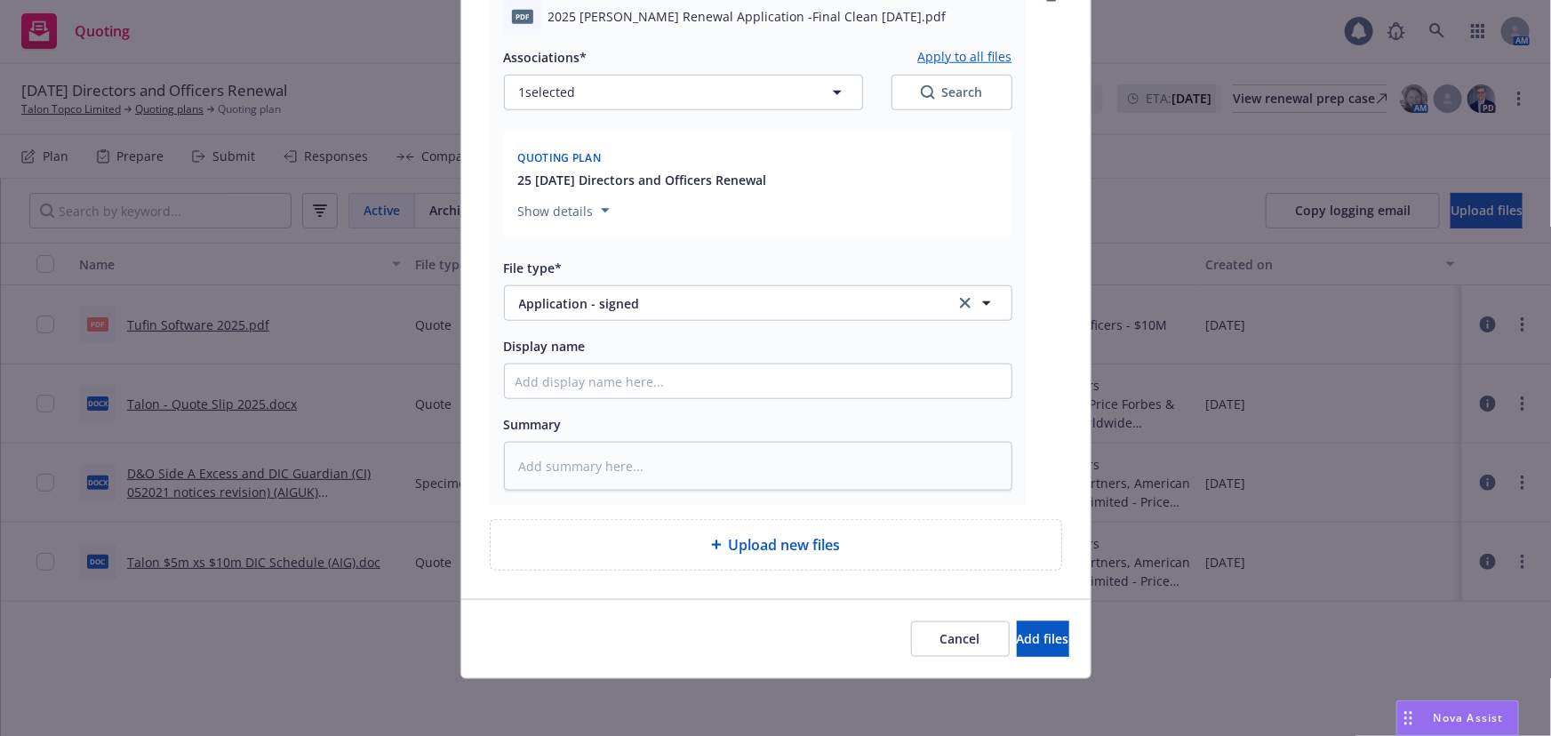
type textarea "x"
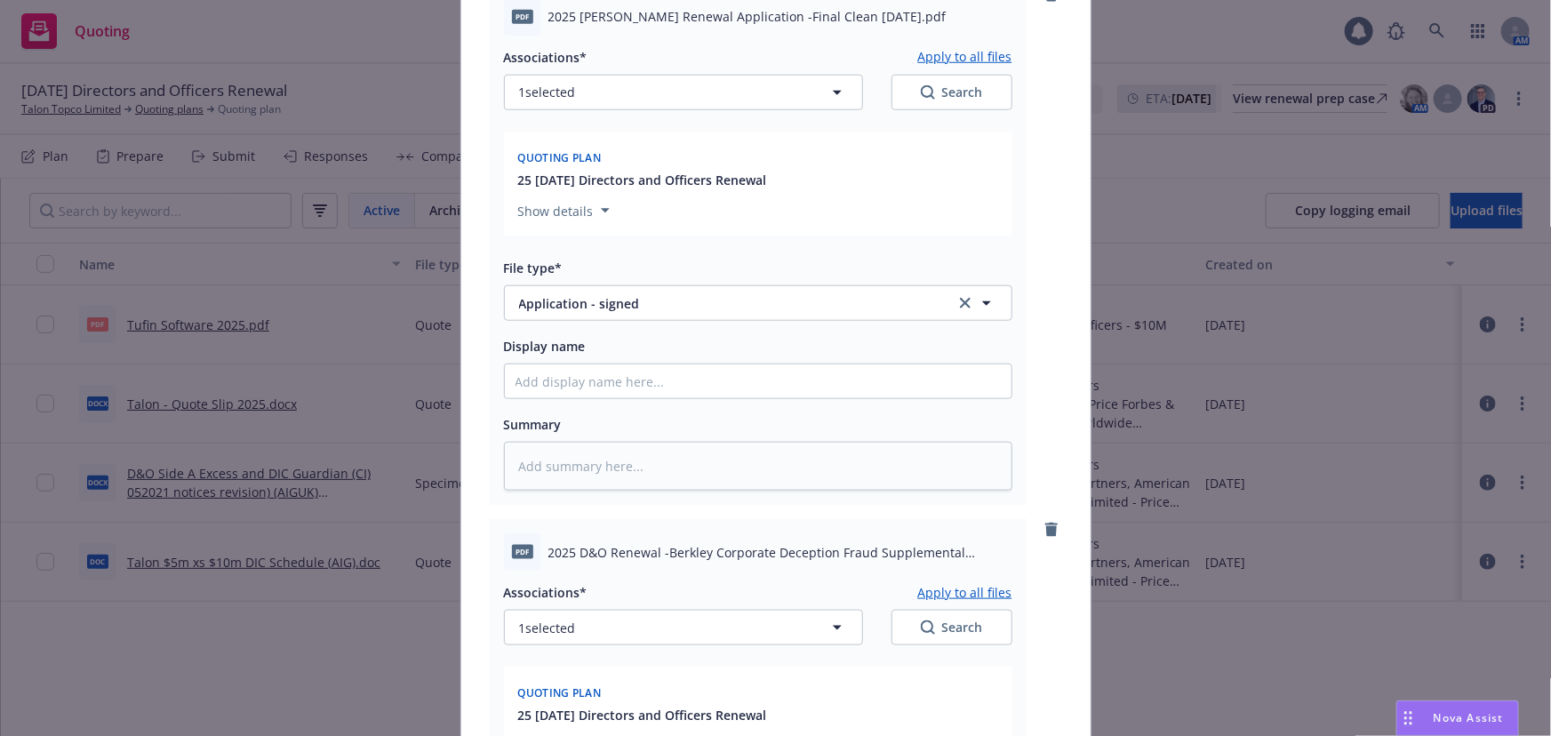
scroll to position [1084, 0]
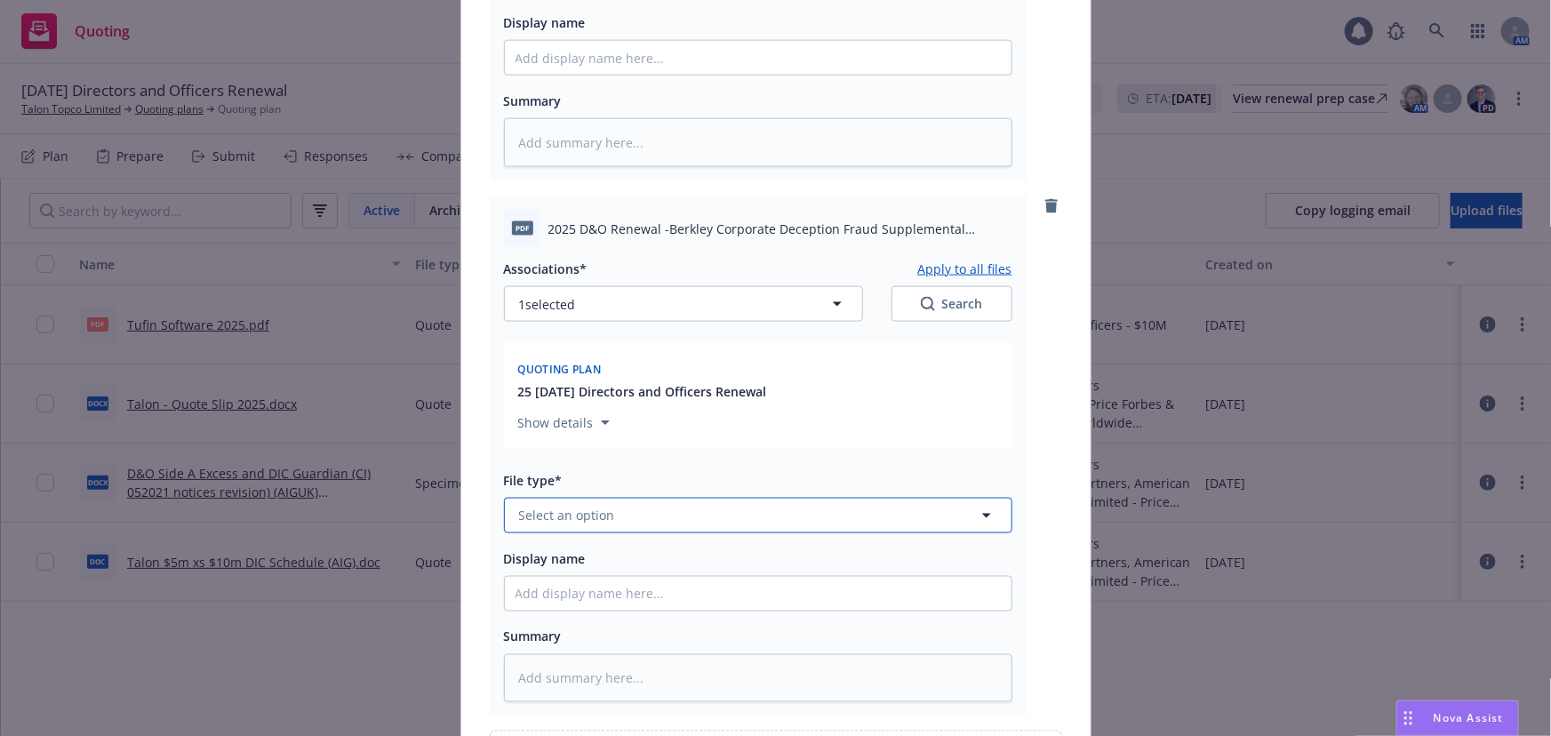
click at [674, 510] on button "Select an option" at bounding box center [758, 516] width 509 height 36
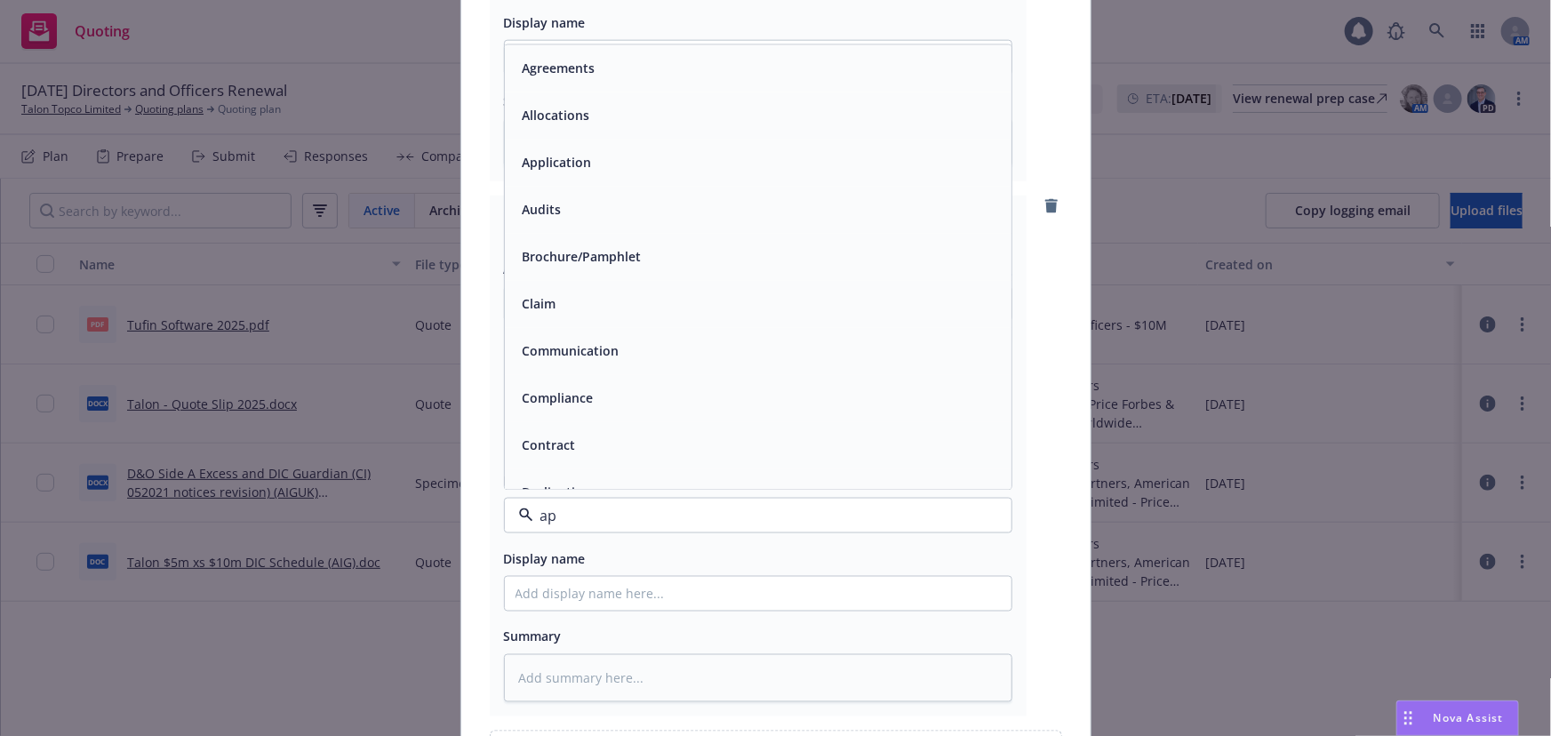
type input "app"
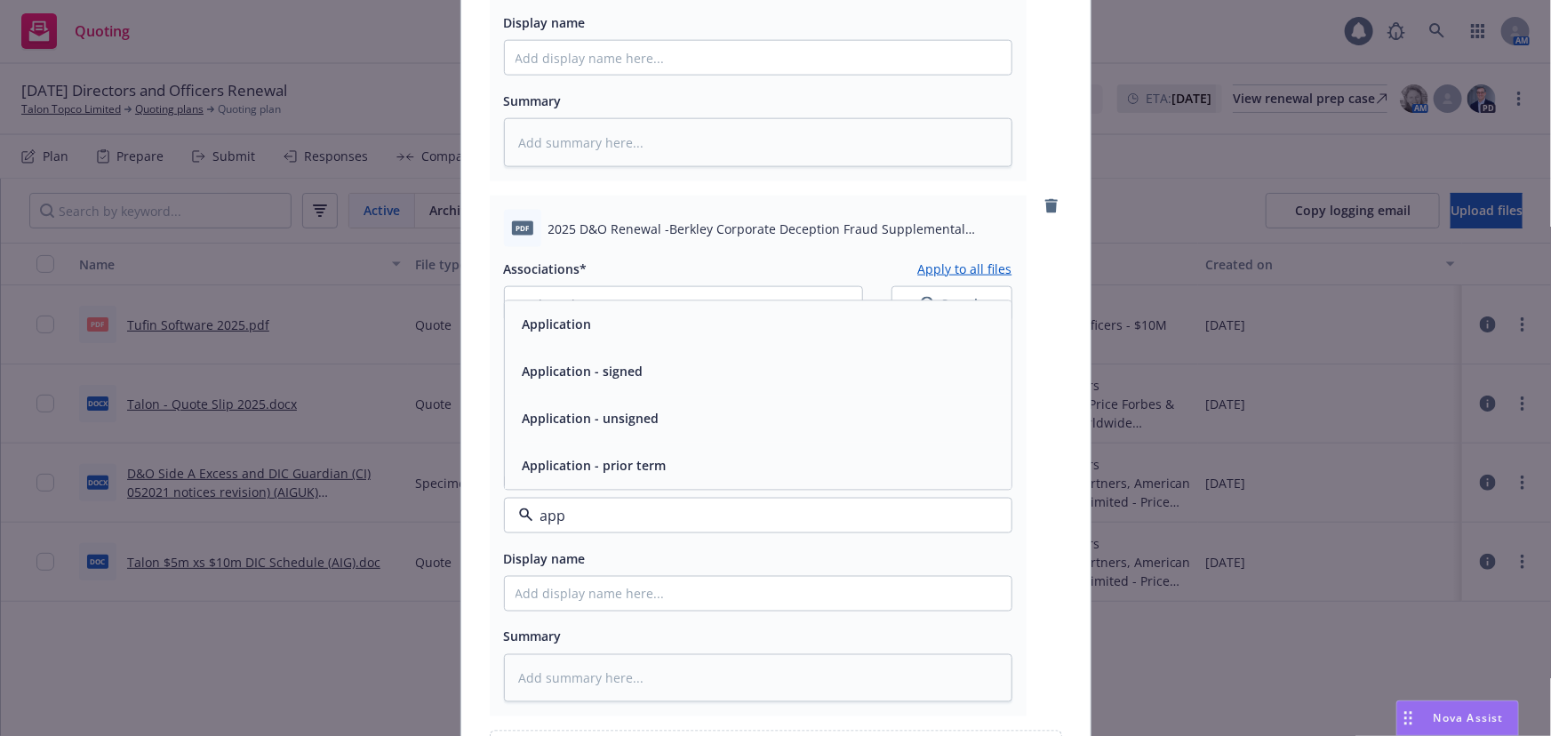
click at [879, 388] on div "Application - signed" at bounding box center [758, 371] width 507 height 47
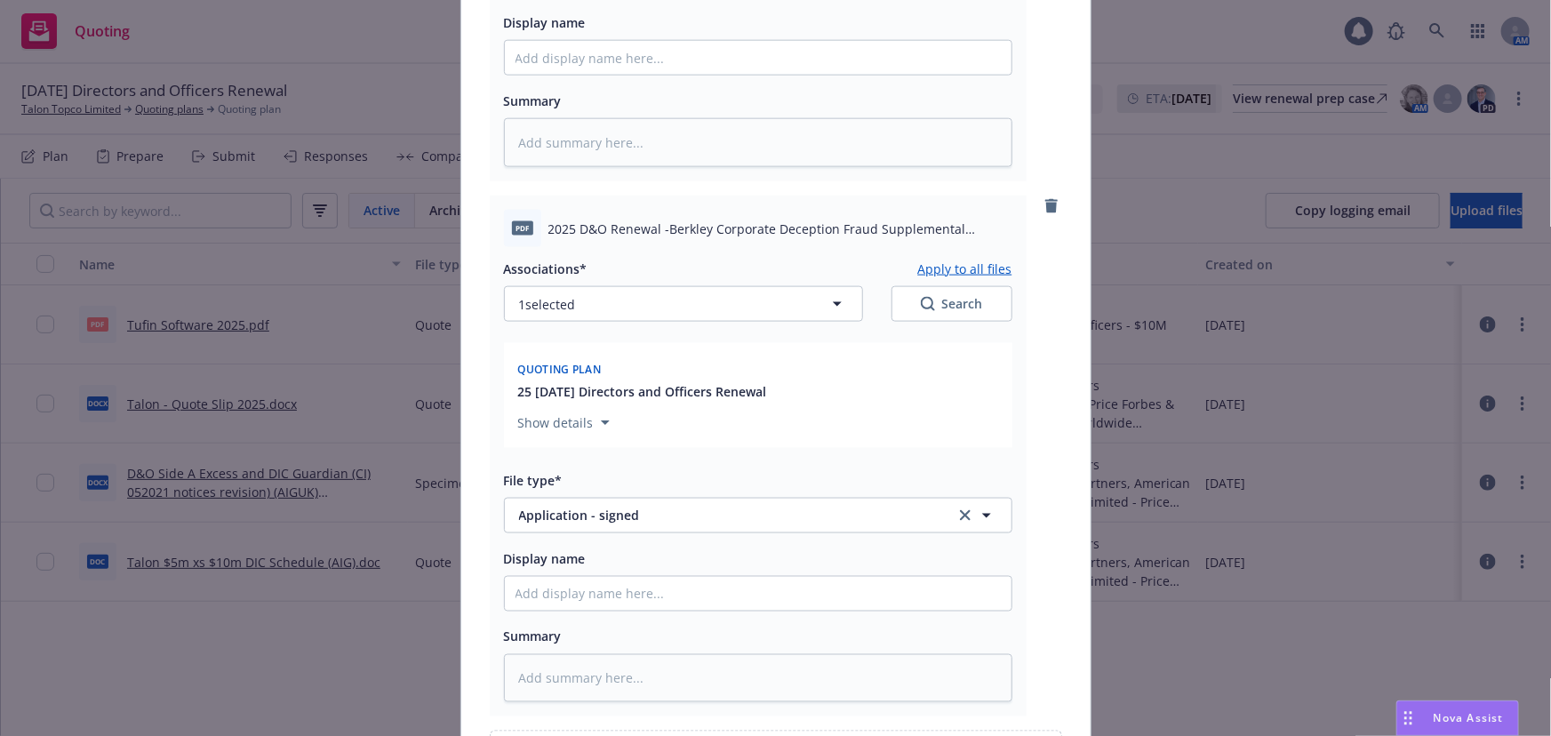
scroll to position [1296, 0]
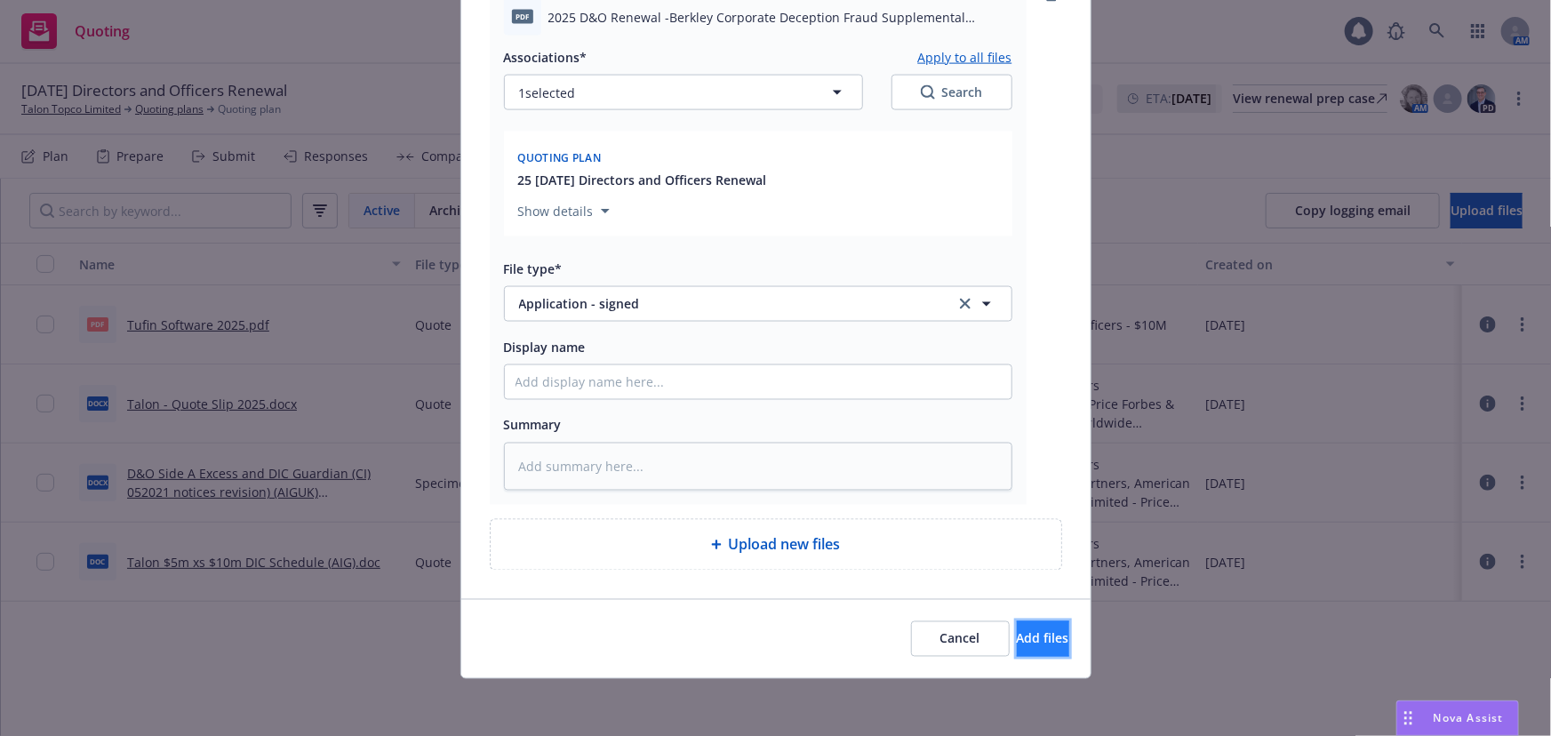
click at [1017, 650] on button "Add files" at bounding box center [1043, 639] width 52 height 36
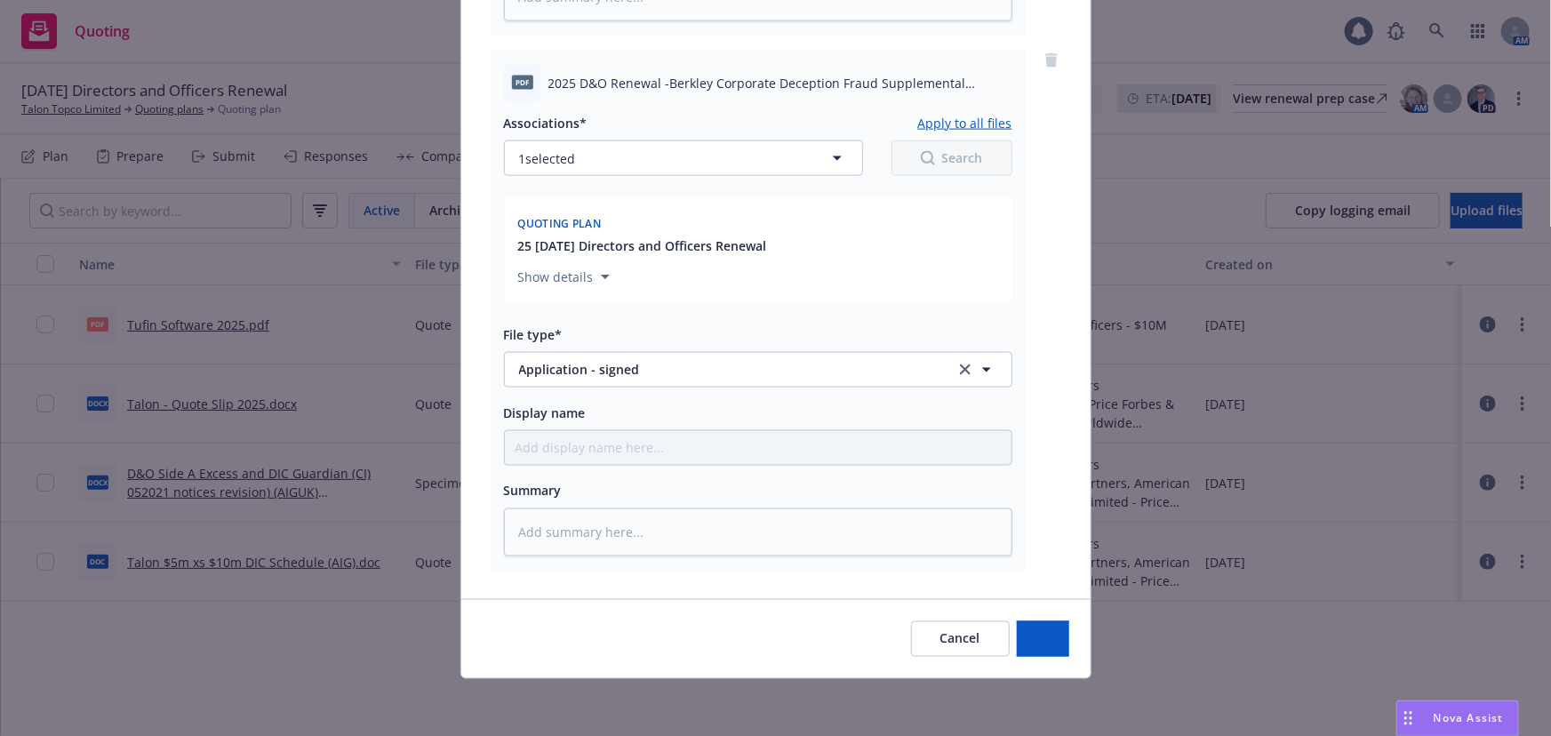
scroll to position [1231, 0]
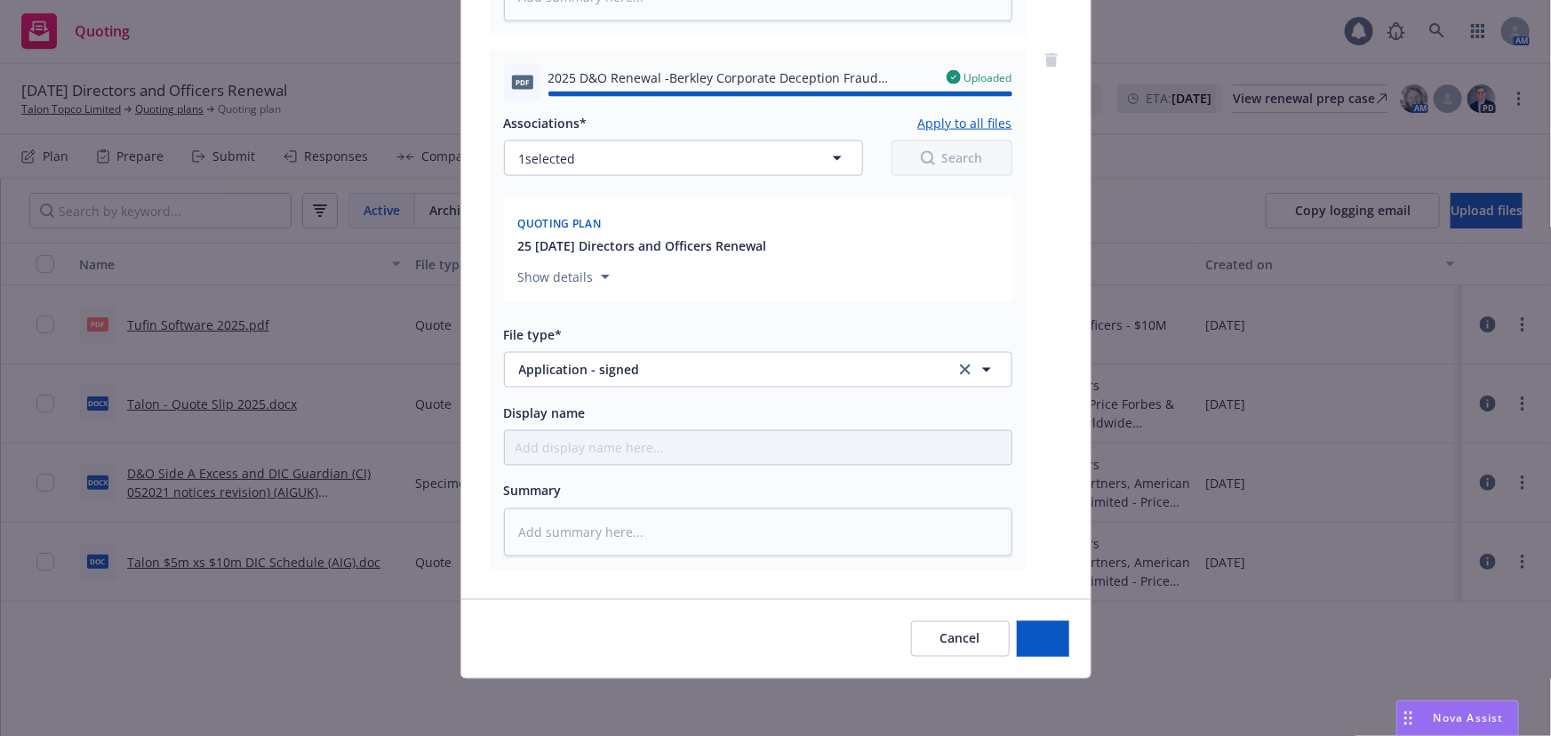
type textarea "x"
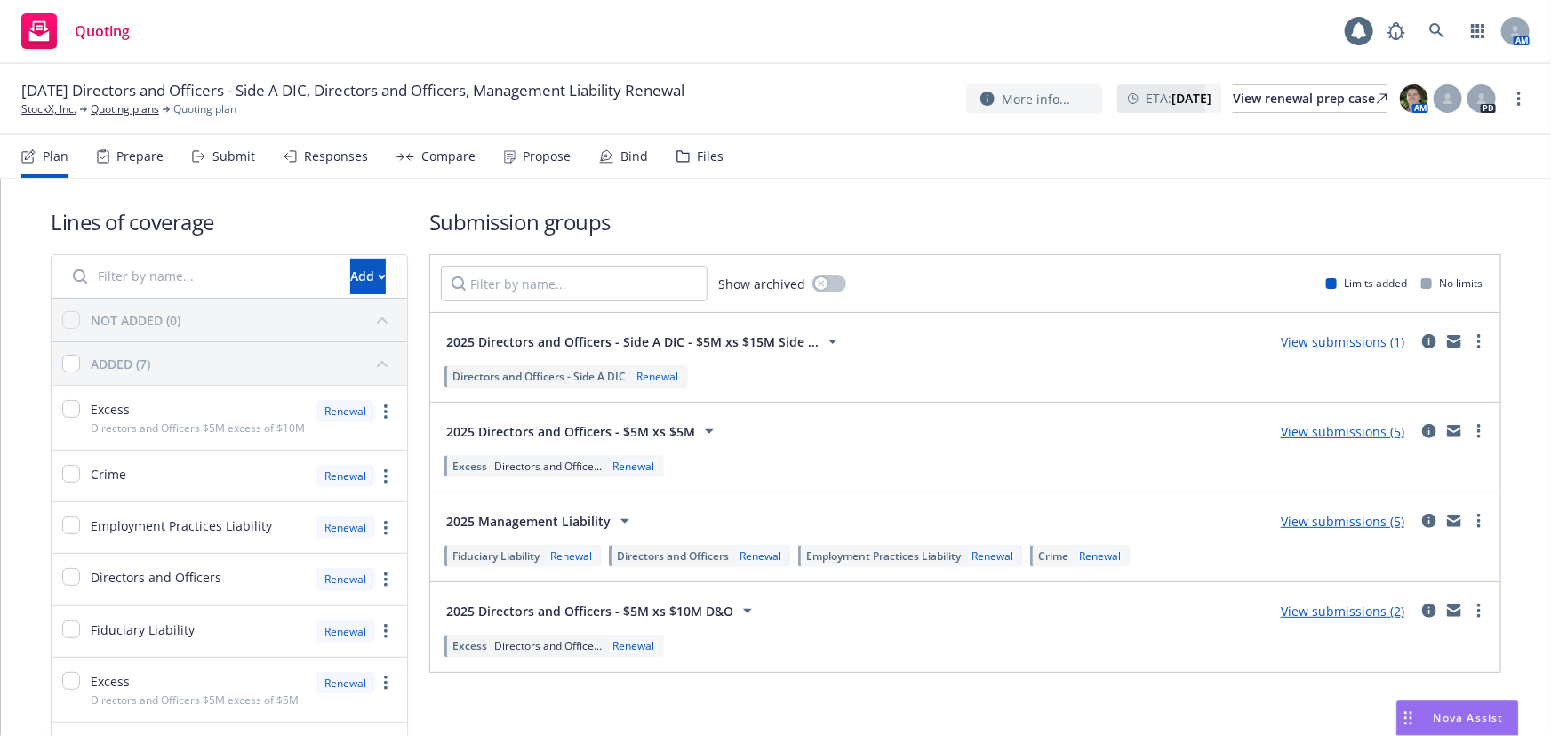
click at [509, 153] on icon at bounding box center [510, 157] width 10 height 12
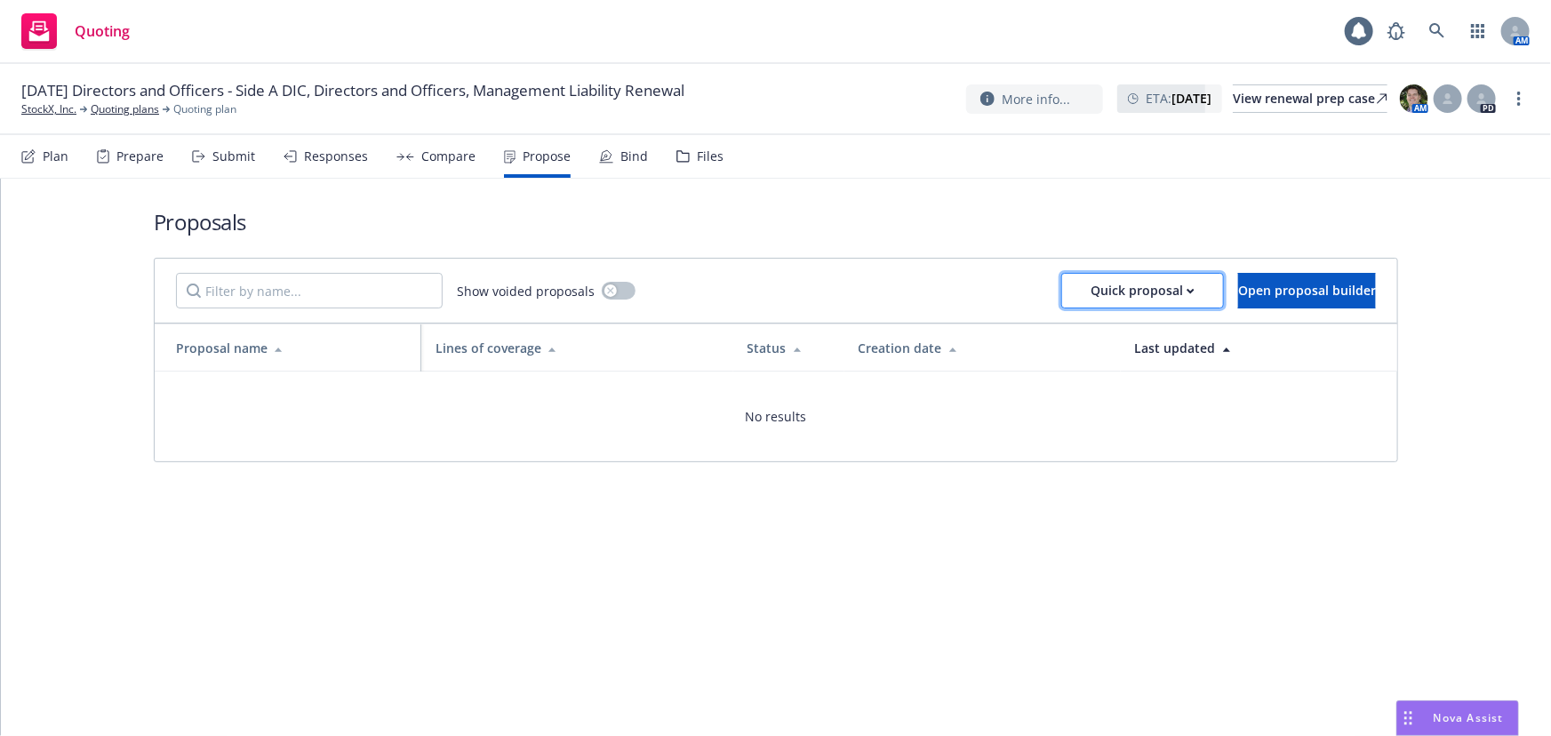
click at [1111, 288] on div "Quick proposal" at bounding box center [1143, 291] width 104 height 34
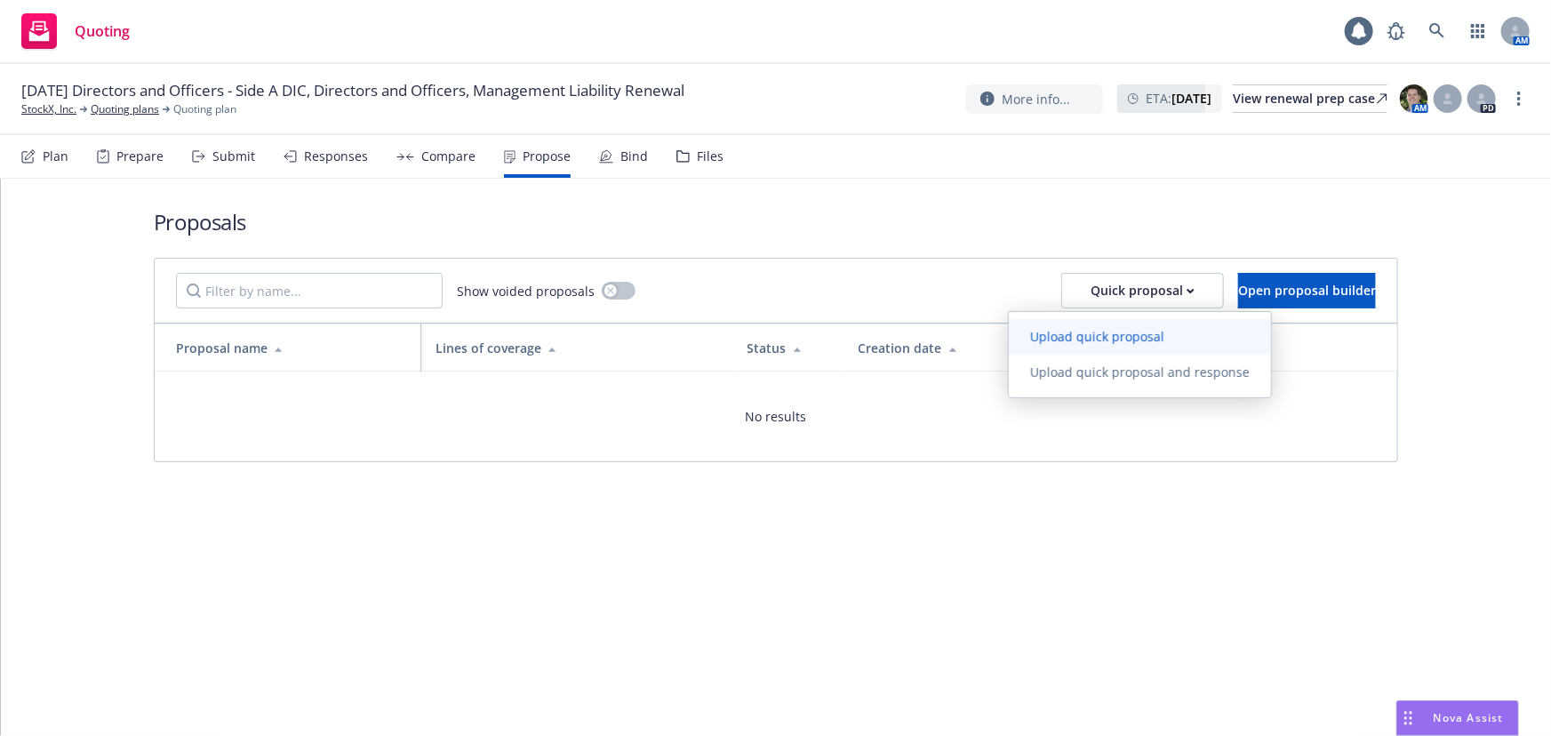
click at [1072, 332] on span "Upload quick proposal" at bounding box center [1097, 336] width 177 height 17
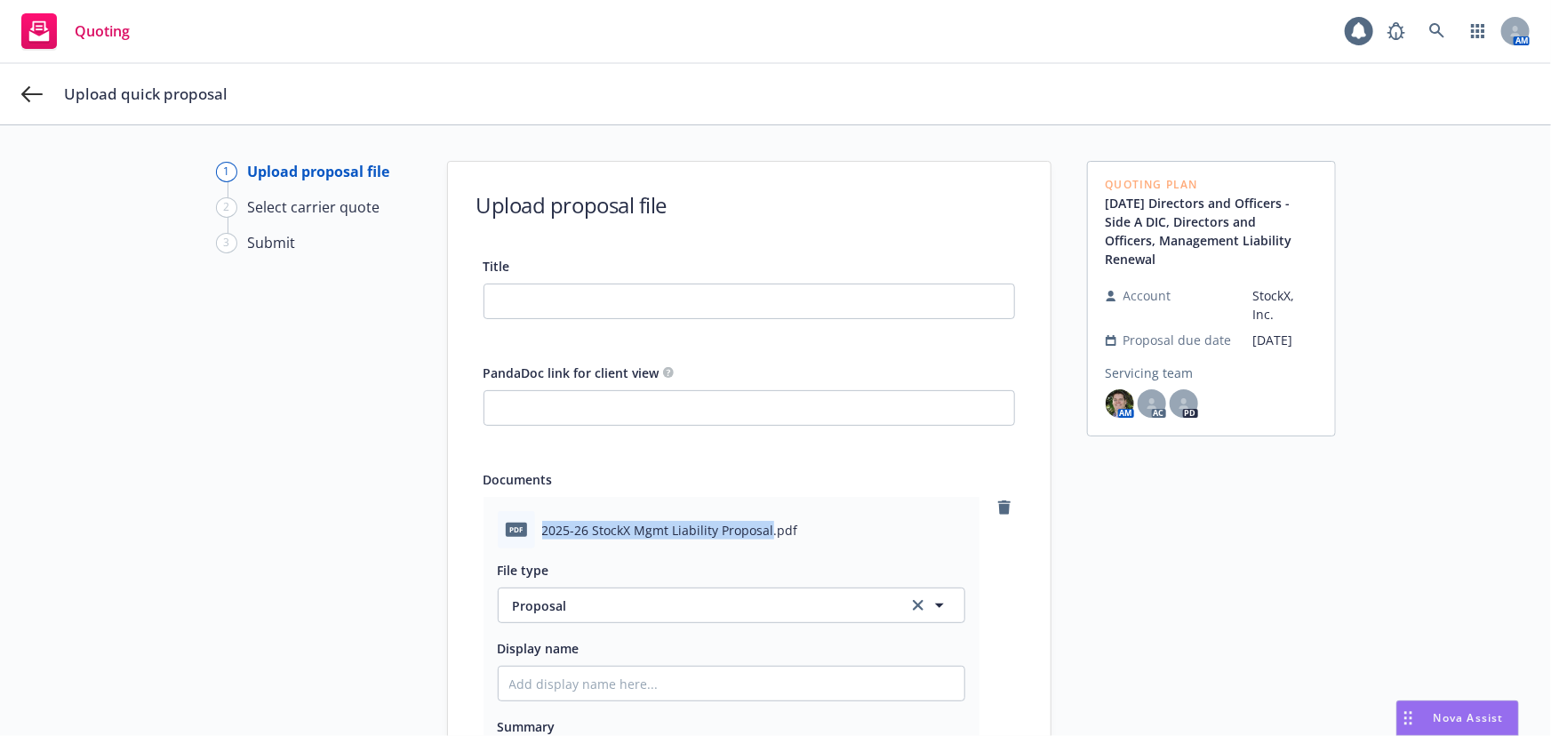
drag, startPoint x: 762, startPoint y: 530, endPoint x: 533, endPoint y: 525, distance: 228.5
click at [533, 525] on div "pdf 2025-26 StockX Mgmt Liability Proposal.pdf" at bounding box center [732, 529] width 468 height 37
copy span "2025-26 StockX Mgmt Liability Proposal"
click at [661, 293] on input "Title" at bounding box center [750, 302] width 530 height 34
paste input "2025-26 StockX Mgmt Liability Proposal"
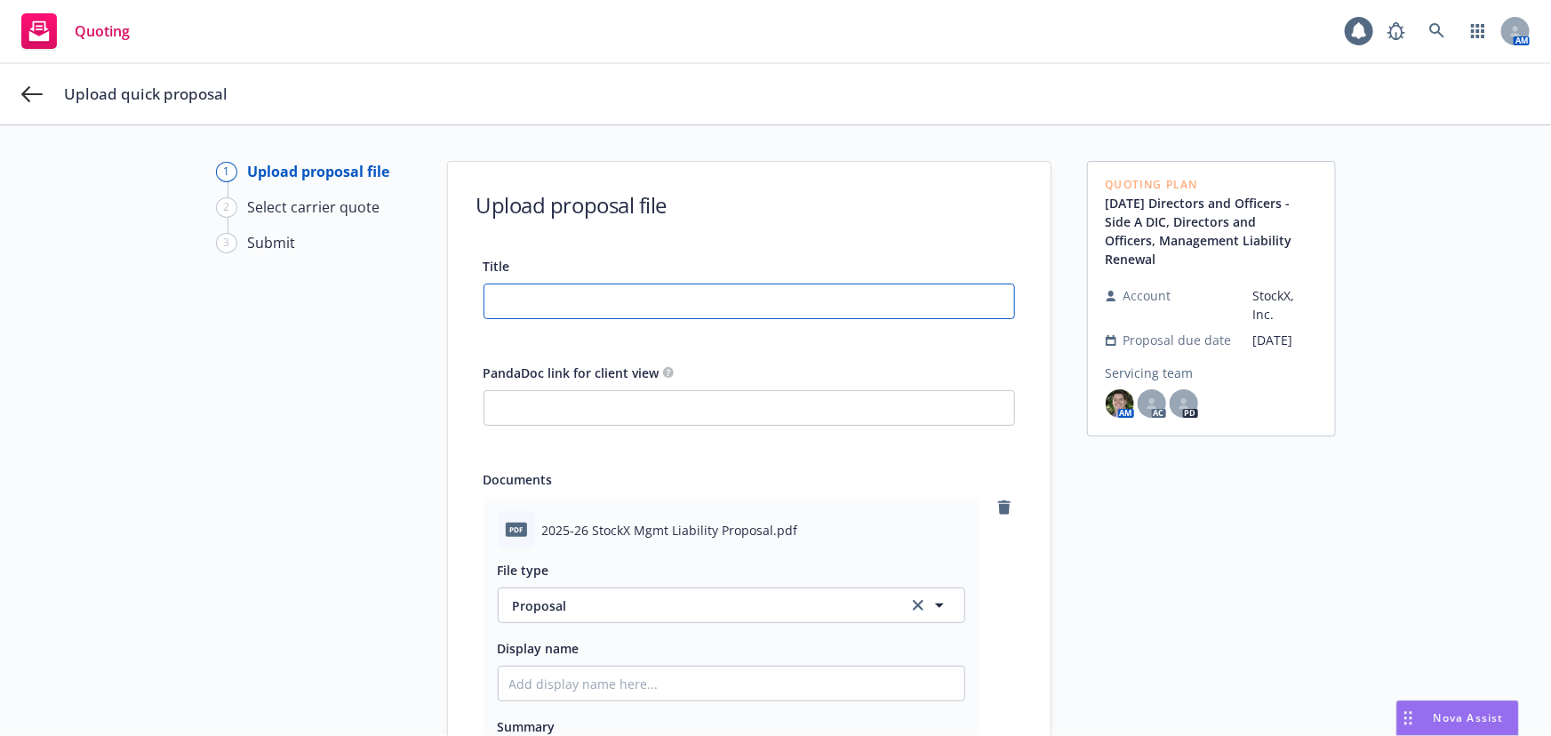
type input "2025-26 StockX Mgmt Liability Proposal"
type textarea "x"
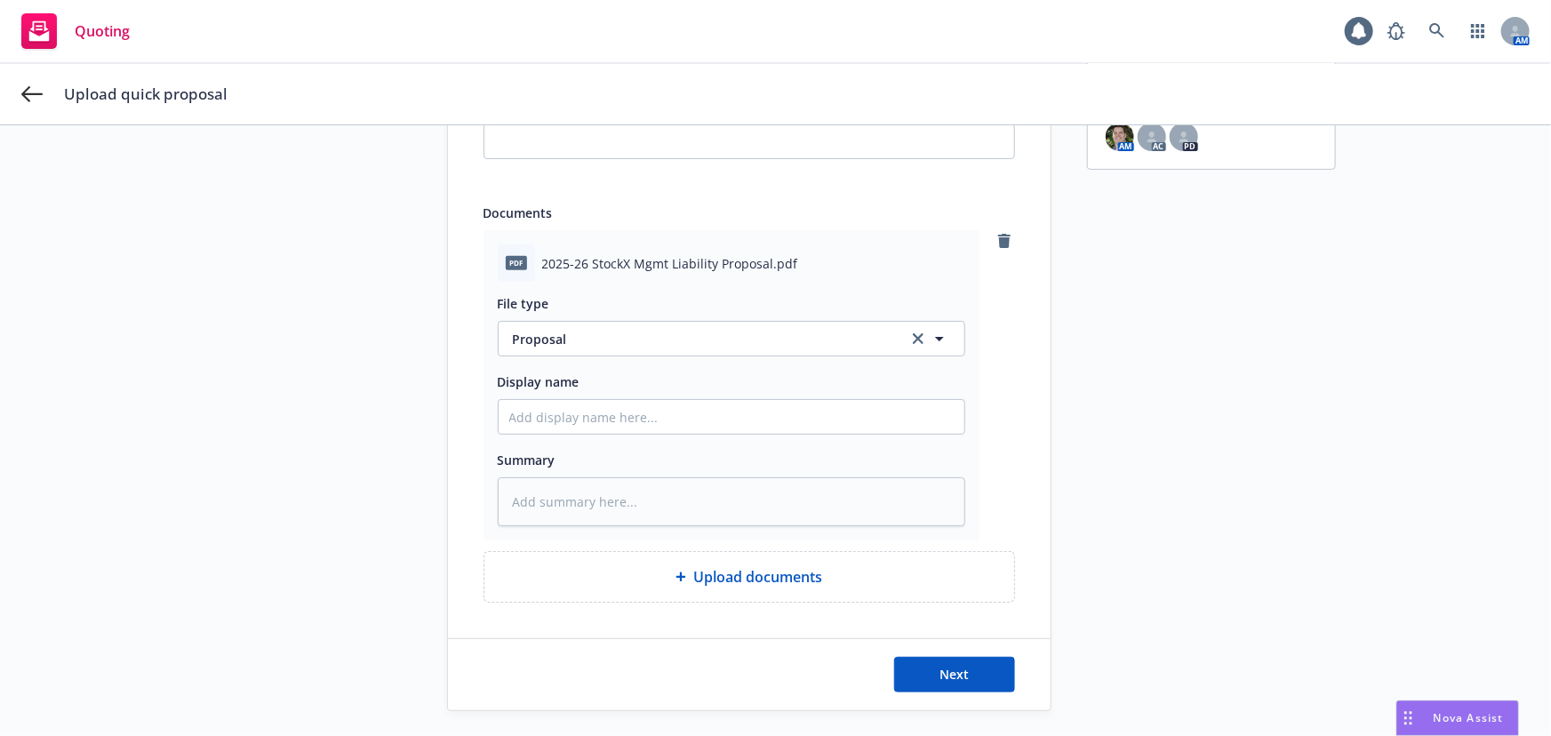
scroll to position [276, 0]
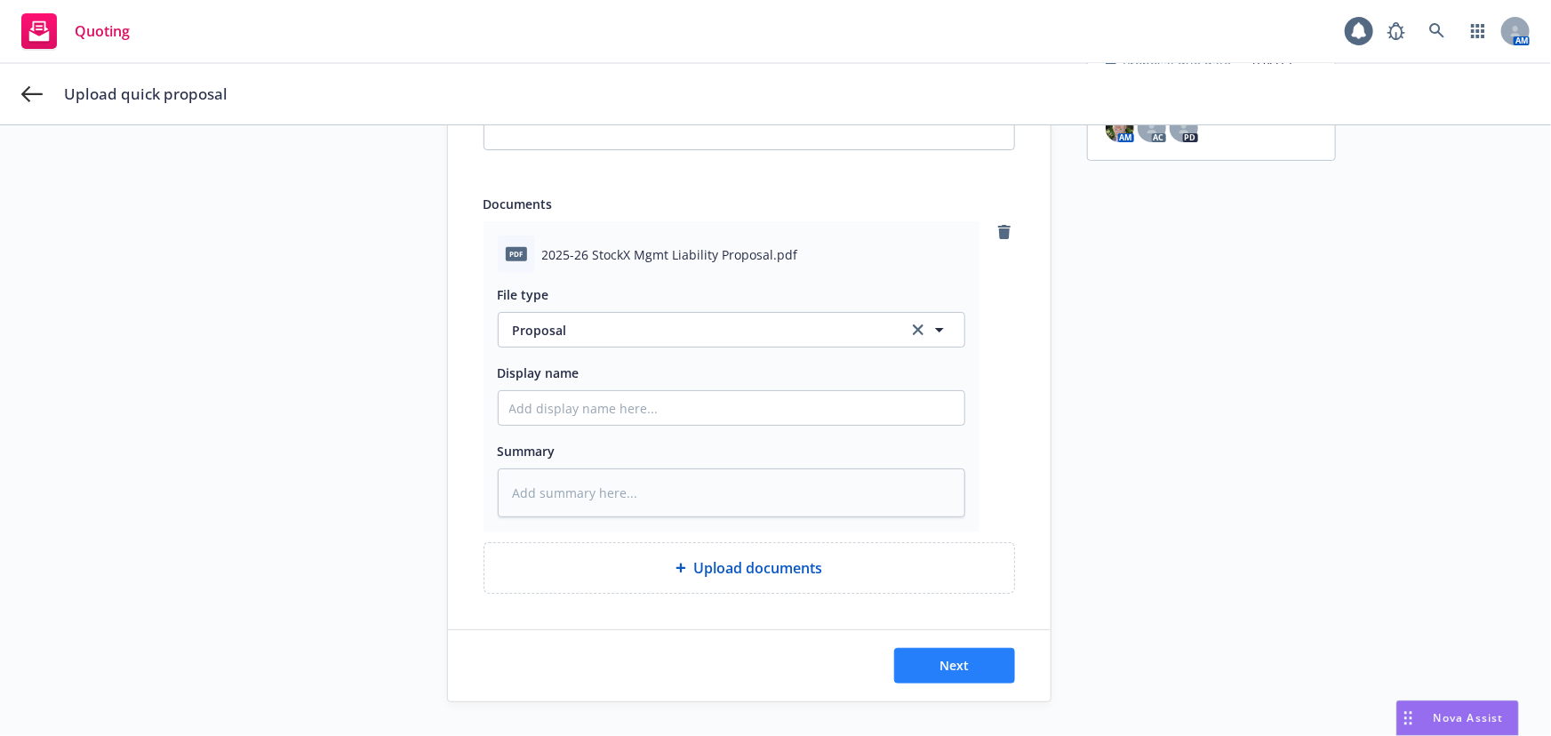
type input "2025-26 StockX Mgmt Liability Proposal"
click at [939, 648] on button "Next" at bounding box center [954, 666] width 121 height 36
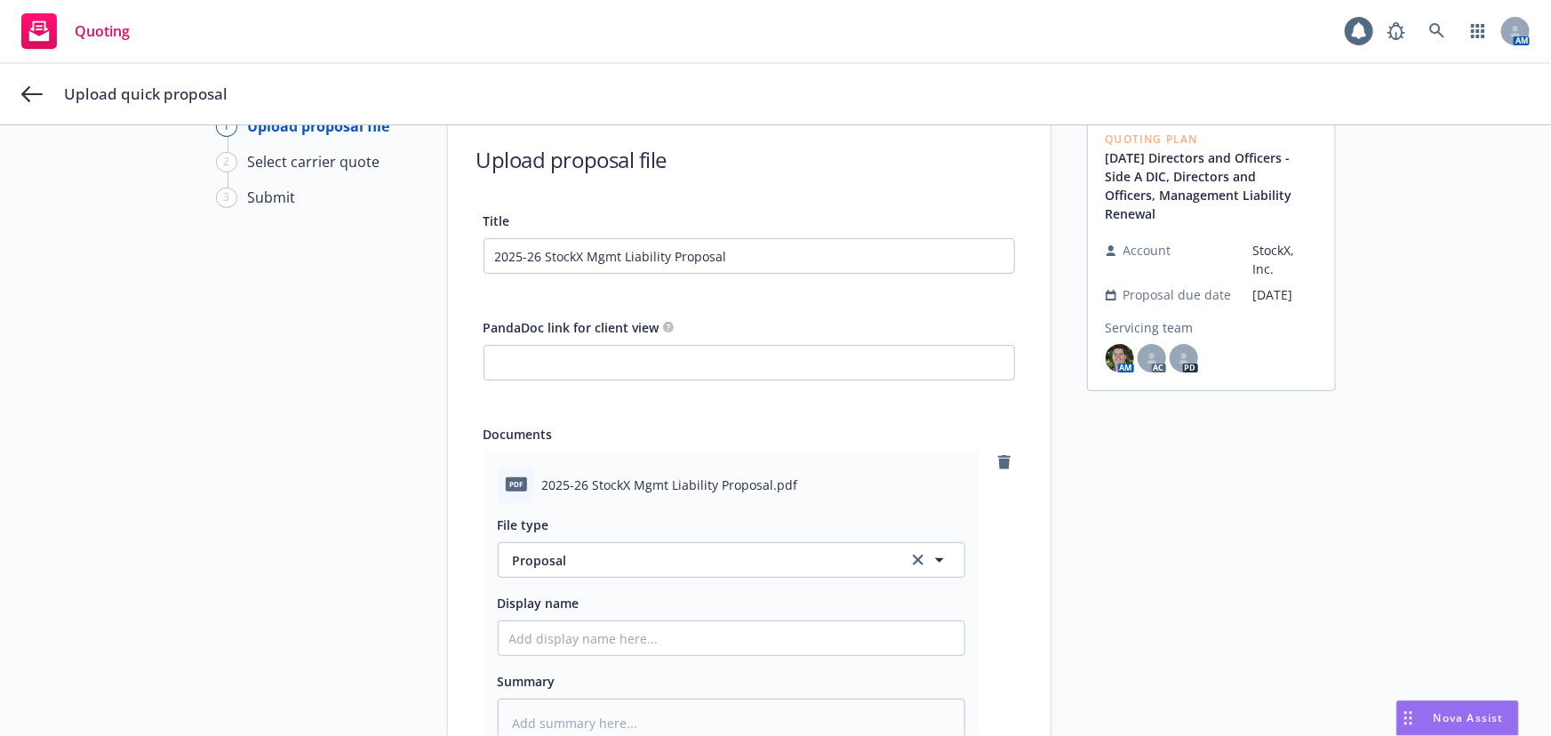
scroll to position [0, 0]
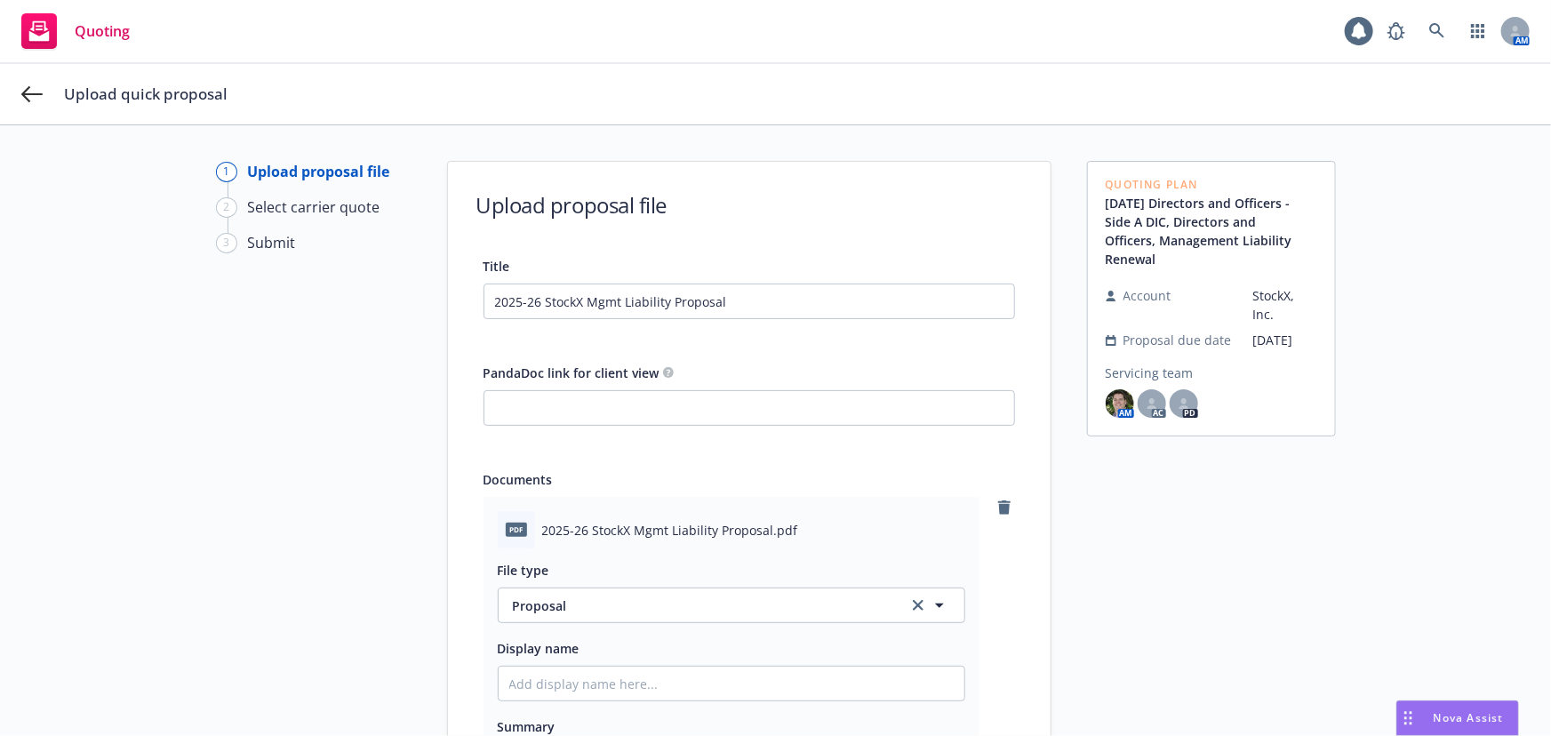
type textarea "x"
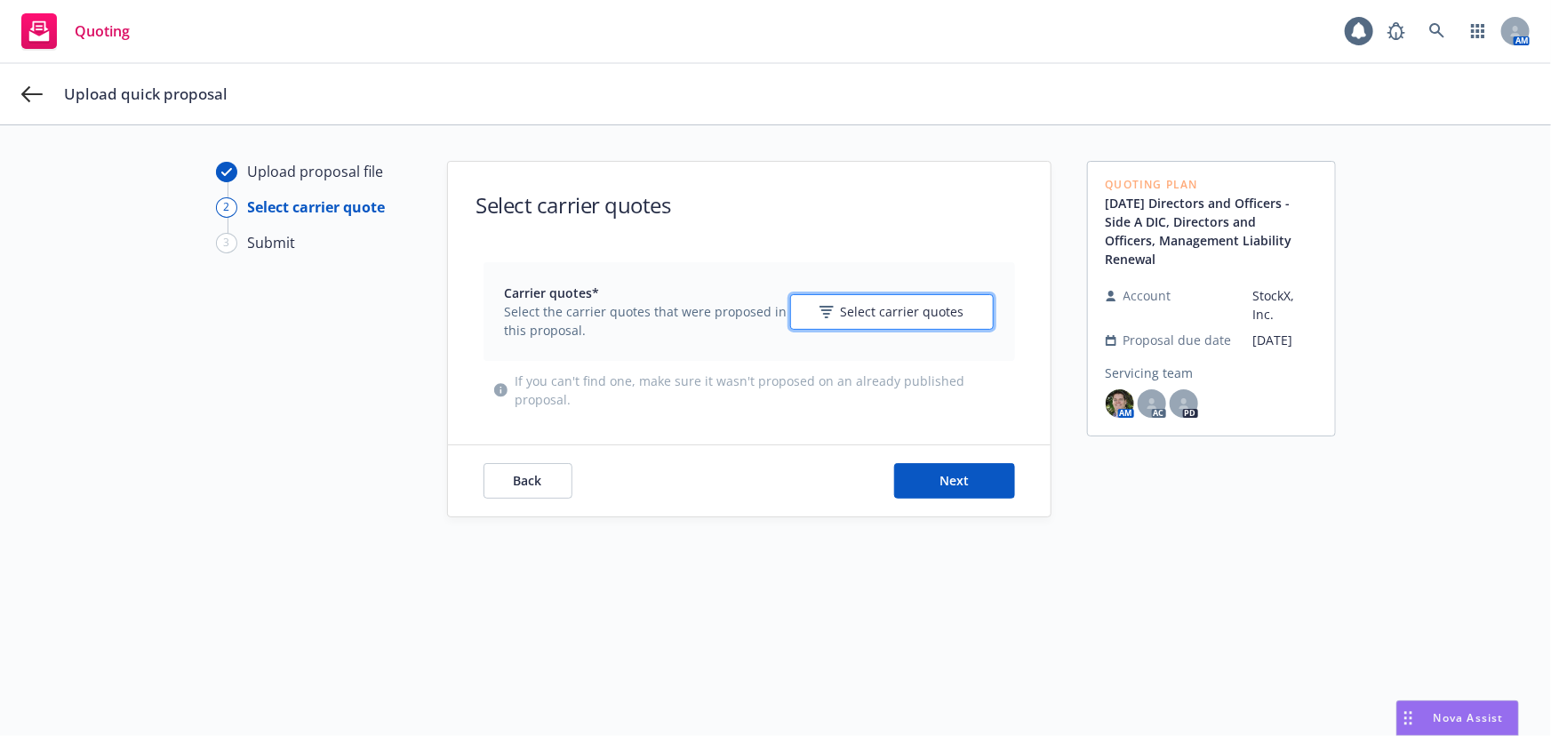
click at [896, 303] on span "Select carrier quotes" at bounding box center [903, 311] width 124 height 19
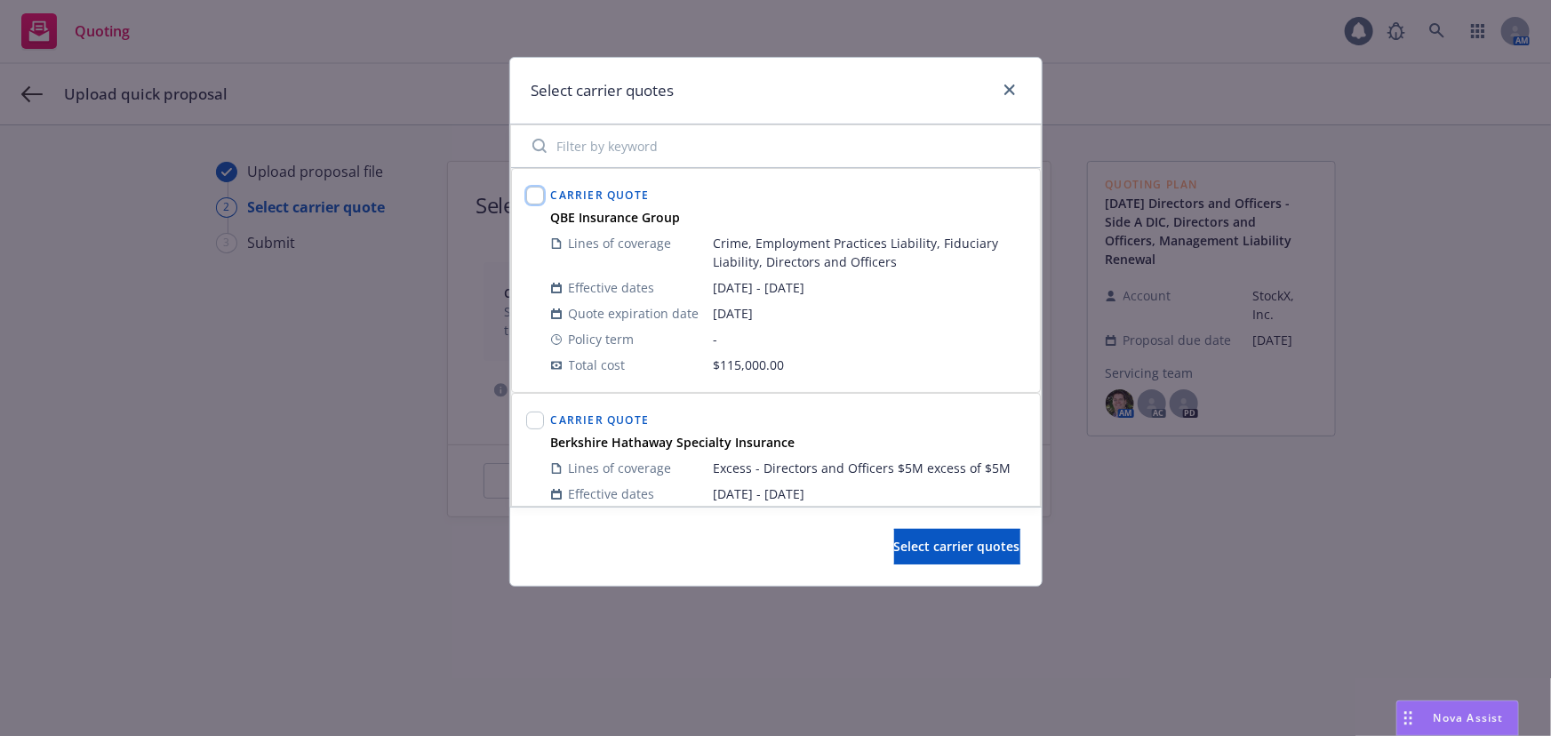
click at [539, 188] on input "checkbox" at bounding box center [535, 196] width 18 height 18
checkbox input "true"
click at [533, 417] on input "checkbox" at bounding box center [535, 421] width 18 height 18
checkbox input "true"
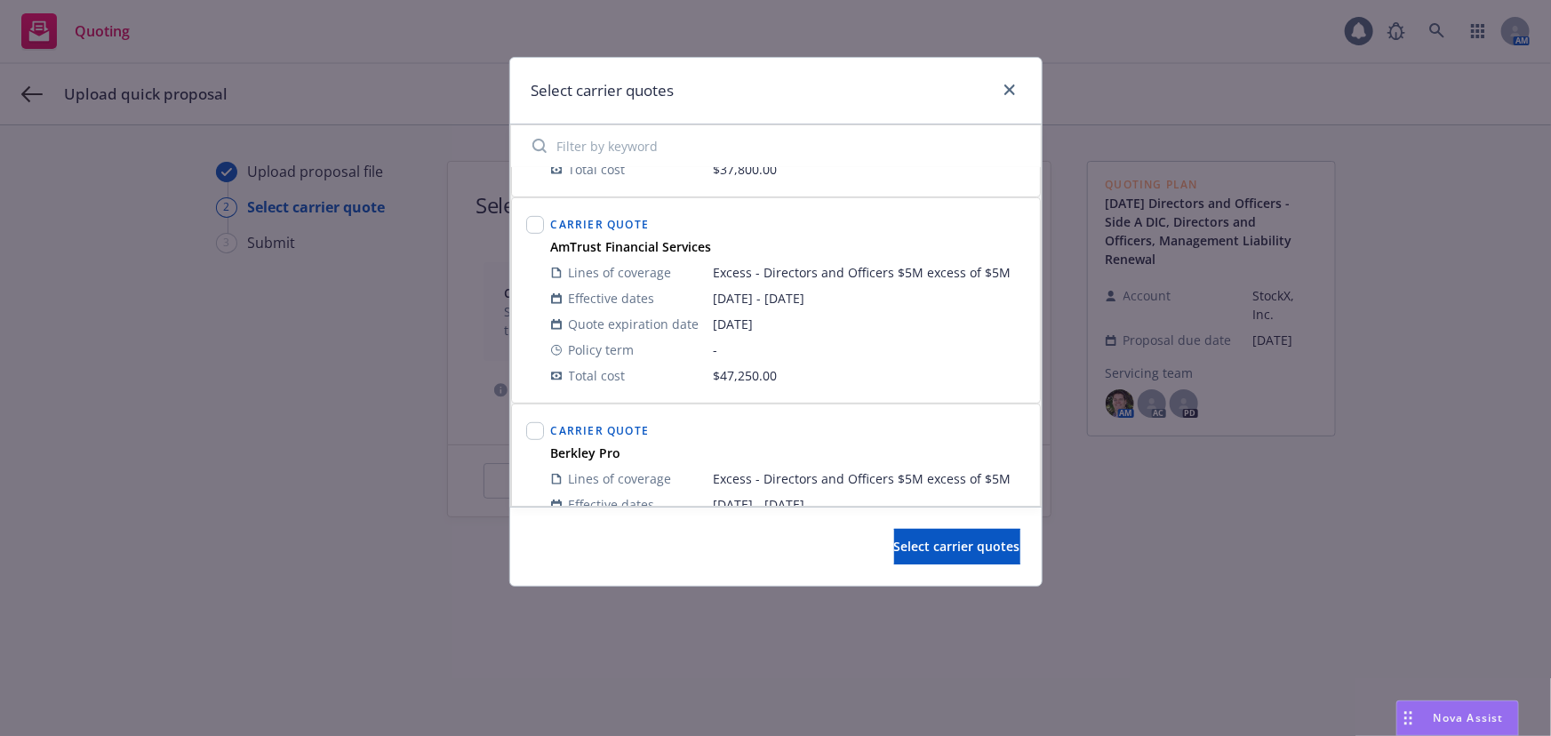
scroll to position [404, 0]
click at [535, 227] on input "checkbox" at bounding box center [535, 223] width 18 height 18
checkbox input "true"
click at [532, 429] on input "checkbox" at bounding box center [535, 430] width 18 height 18
checkbox input "true"
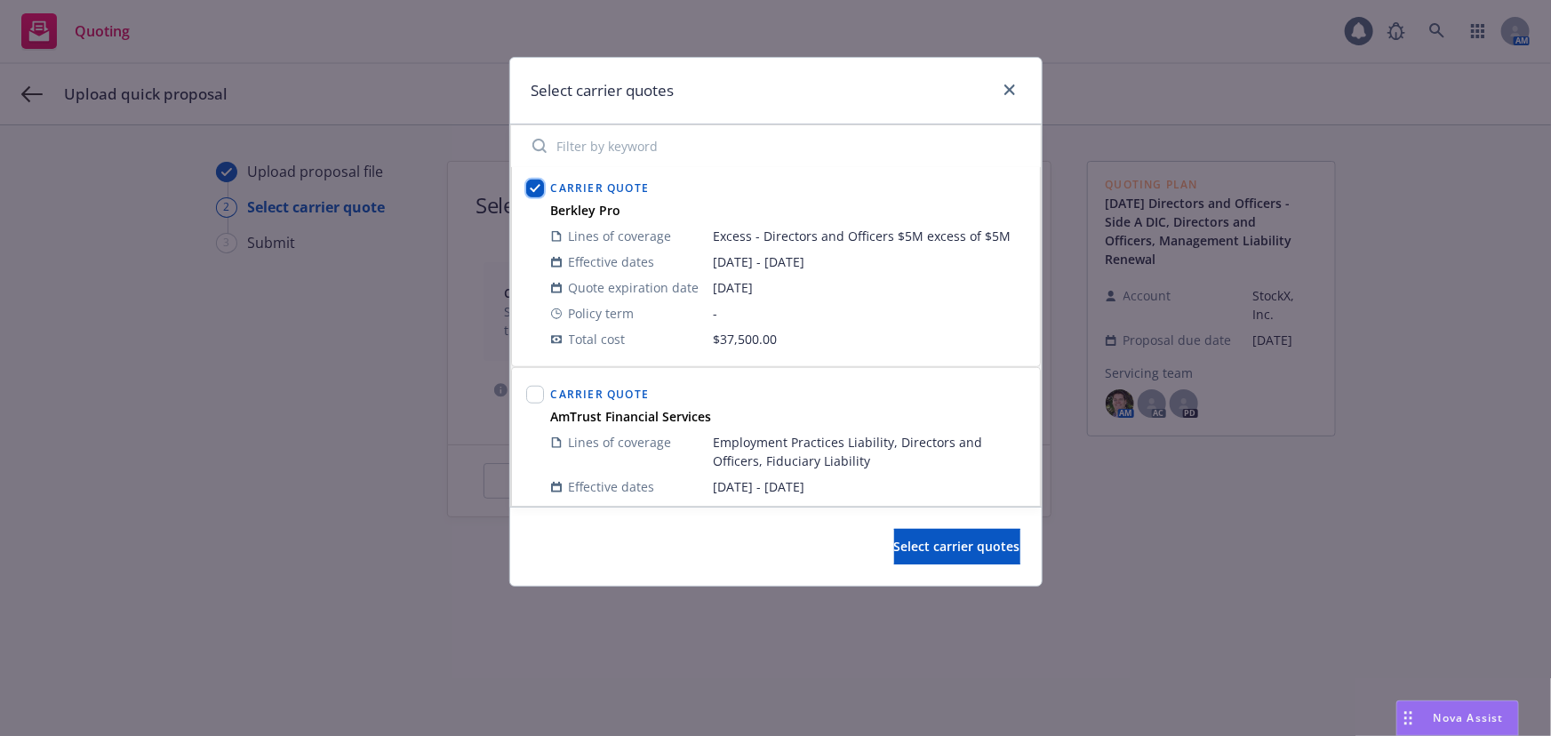
scroll to position [646, 0]
click at [536, 391] on input "checkbox" at bounding box center [535, 393] width 18 height 18
checkbox input "true"
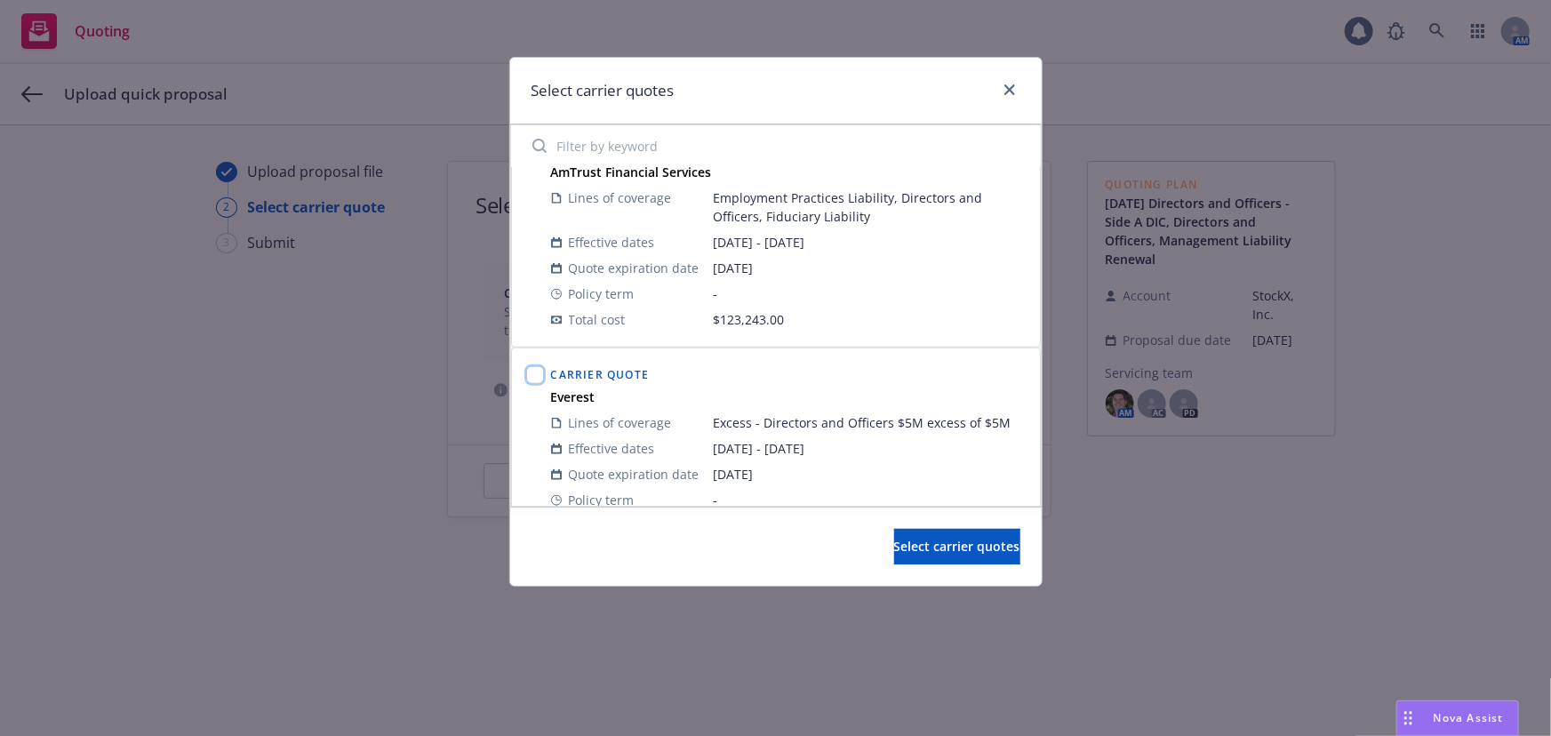
click at [529, 373] on input "checkbox" at bounding box center [535, 375] width 18 height 18
checkbox input "true"
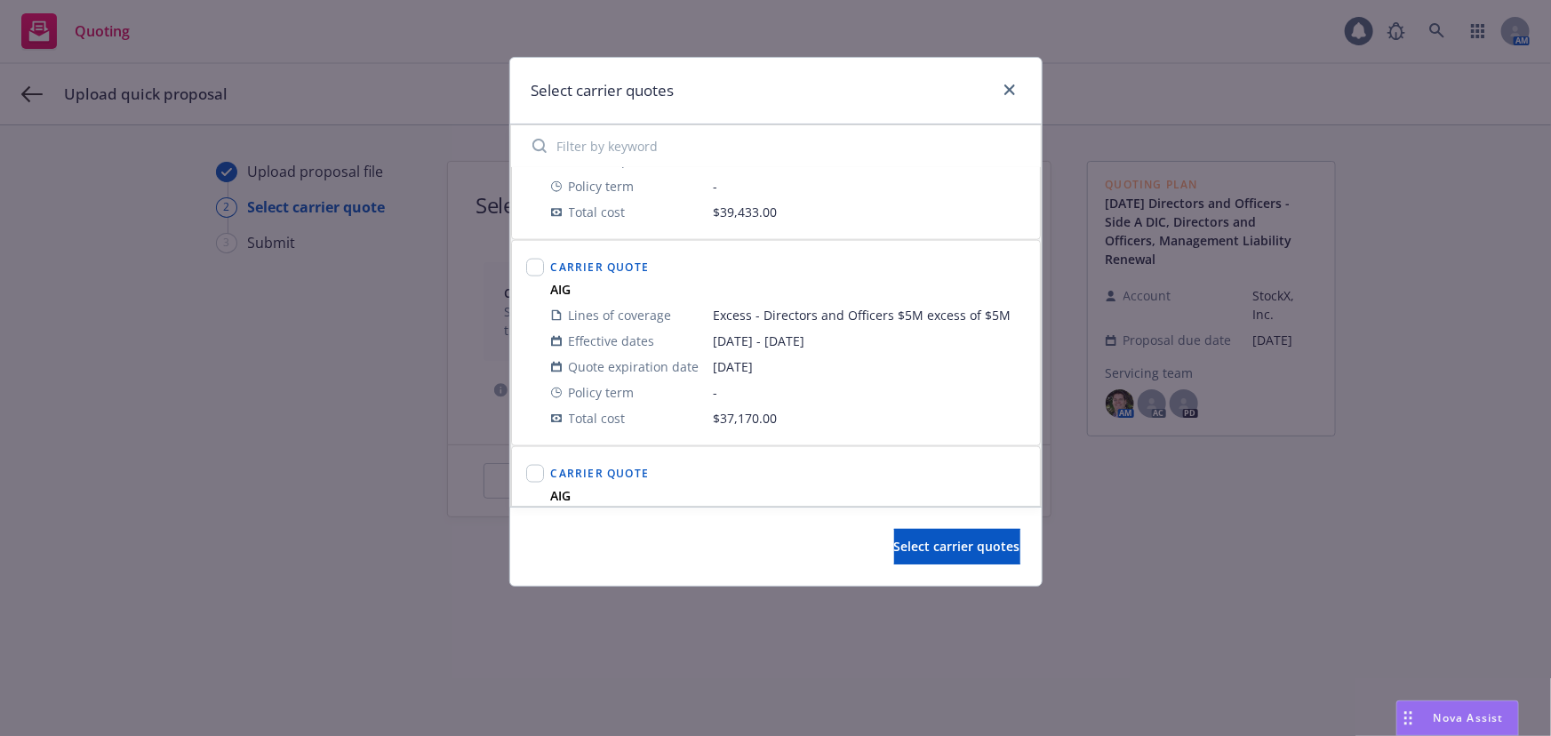
scroll to position [1212, 0]
click at [540, 257] on input "checkbox" at bounding box center [535, 259] width 18 height 18
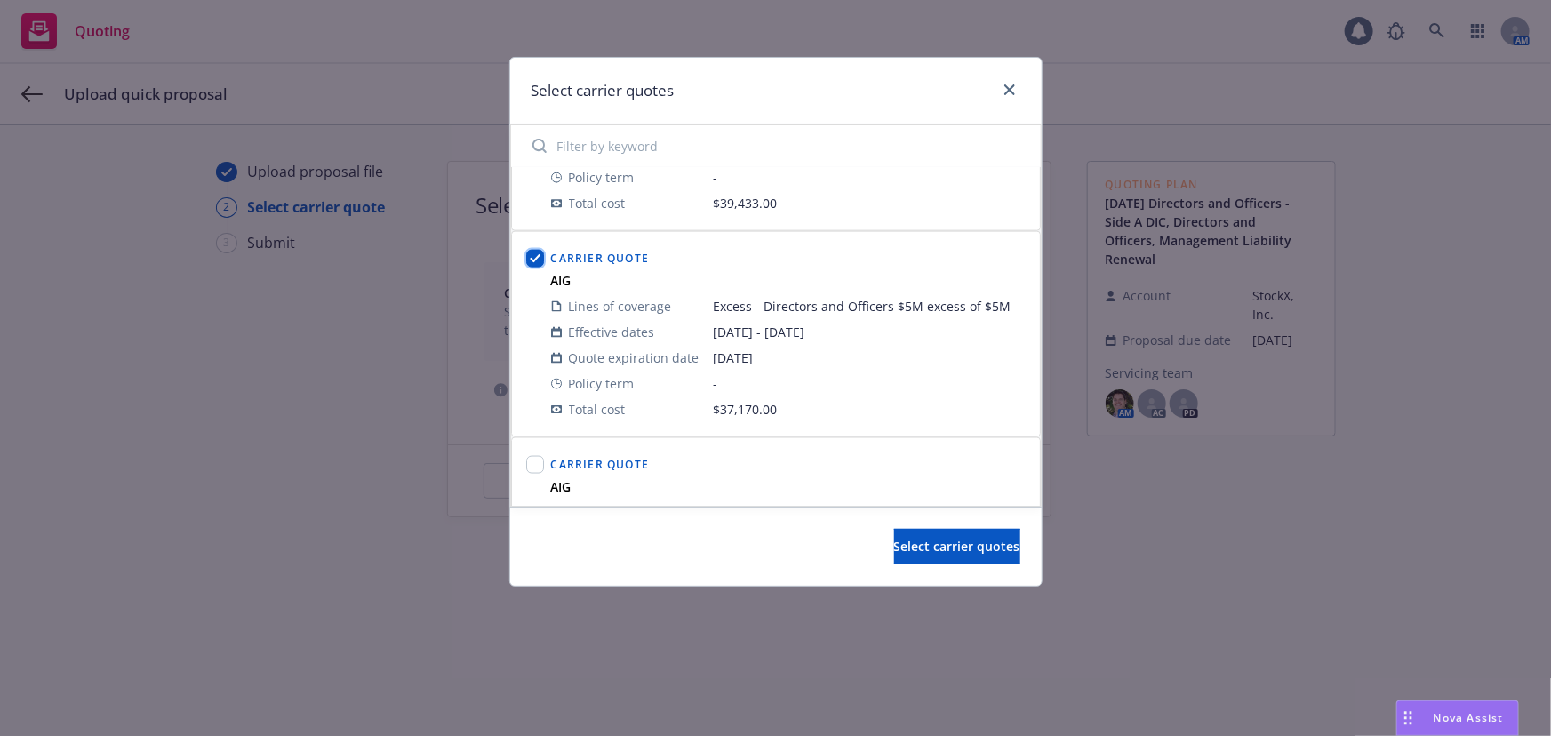
checkbox input "true"
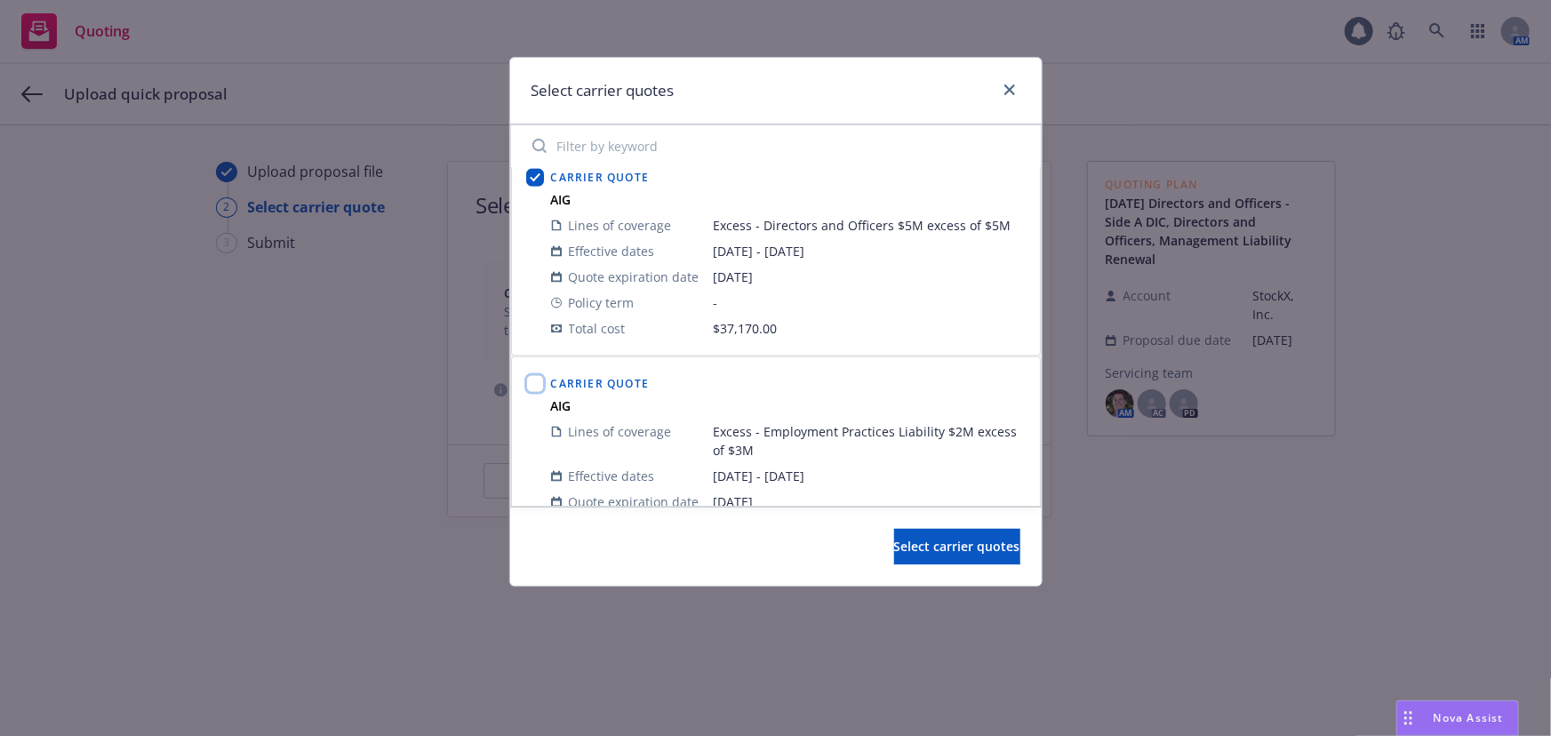
click at [541, 382] on input "checkbox" at bounding box center [535, 384] width 18 height 18
checkbox input "true"
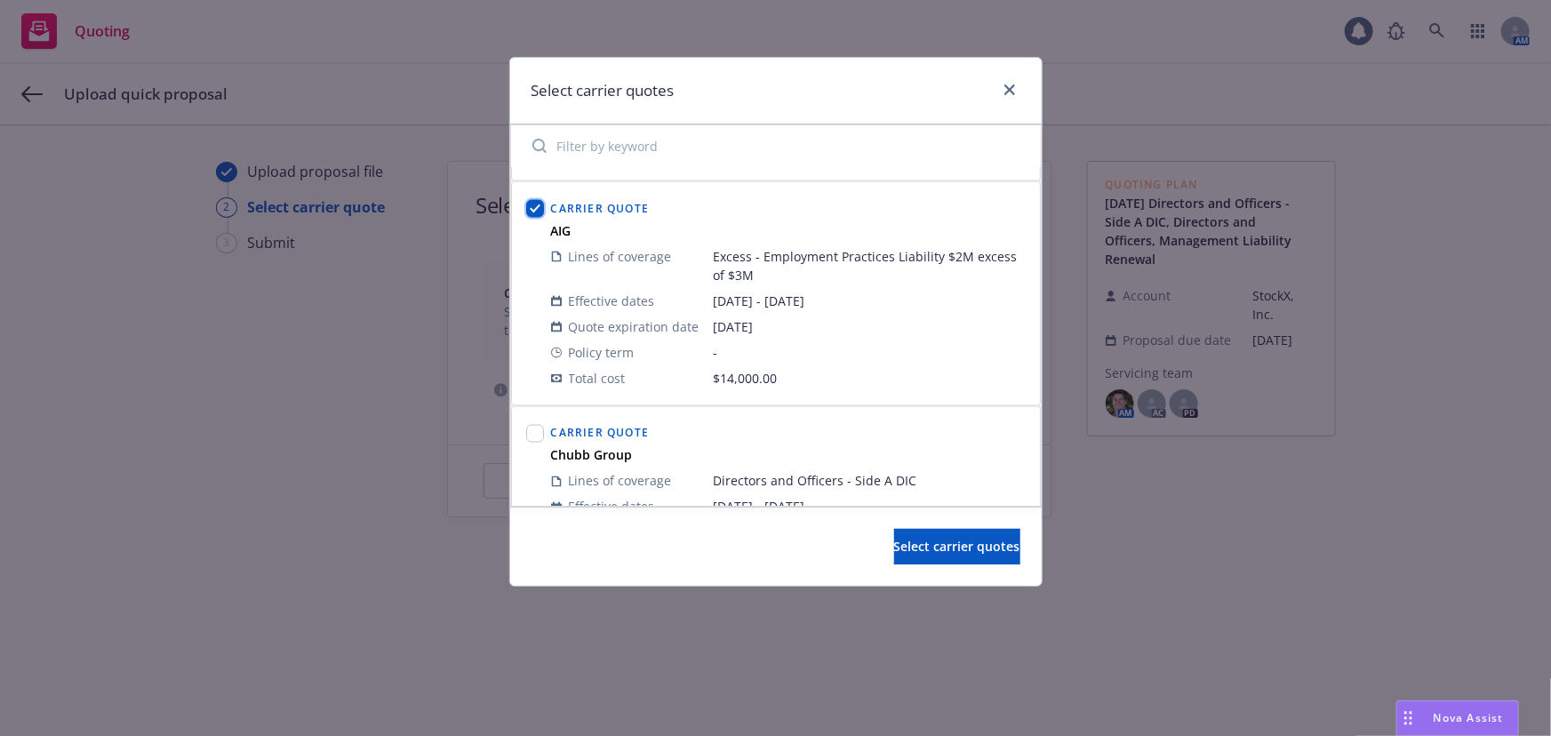
scroll to position [1535, 0]
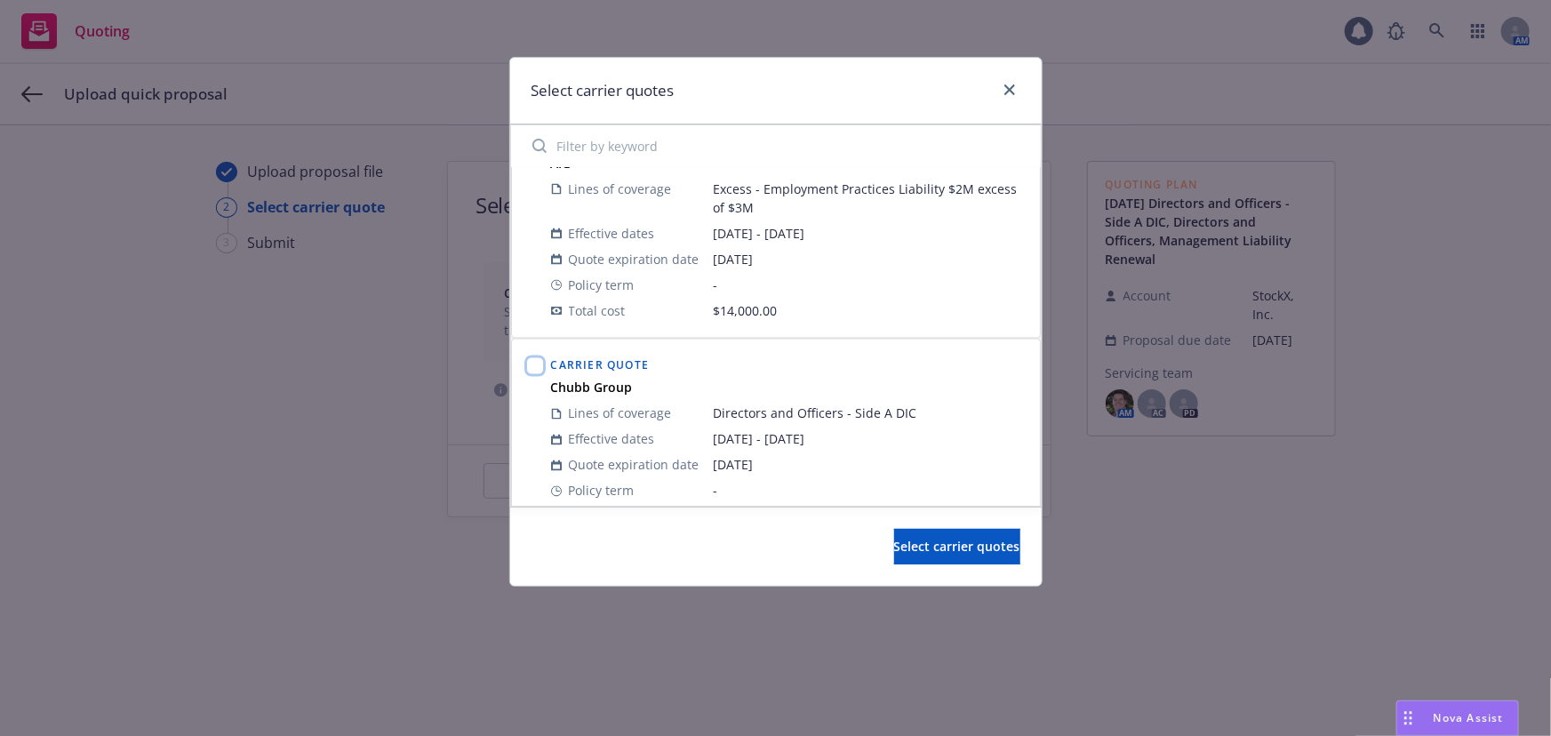
click at [541, 370] on input "checkbox" at bounding box center [535, 366] width 18 height 18
checkbox input "true"
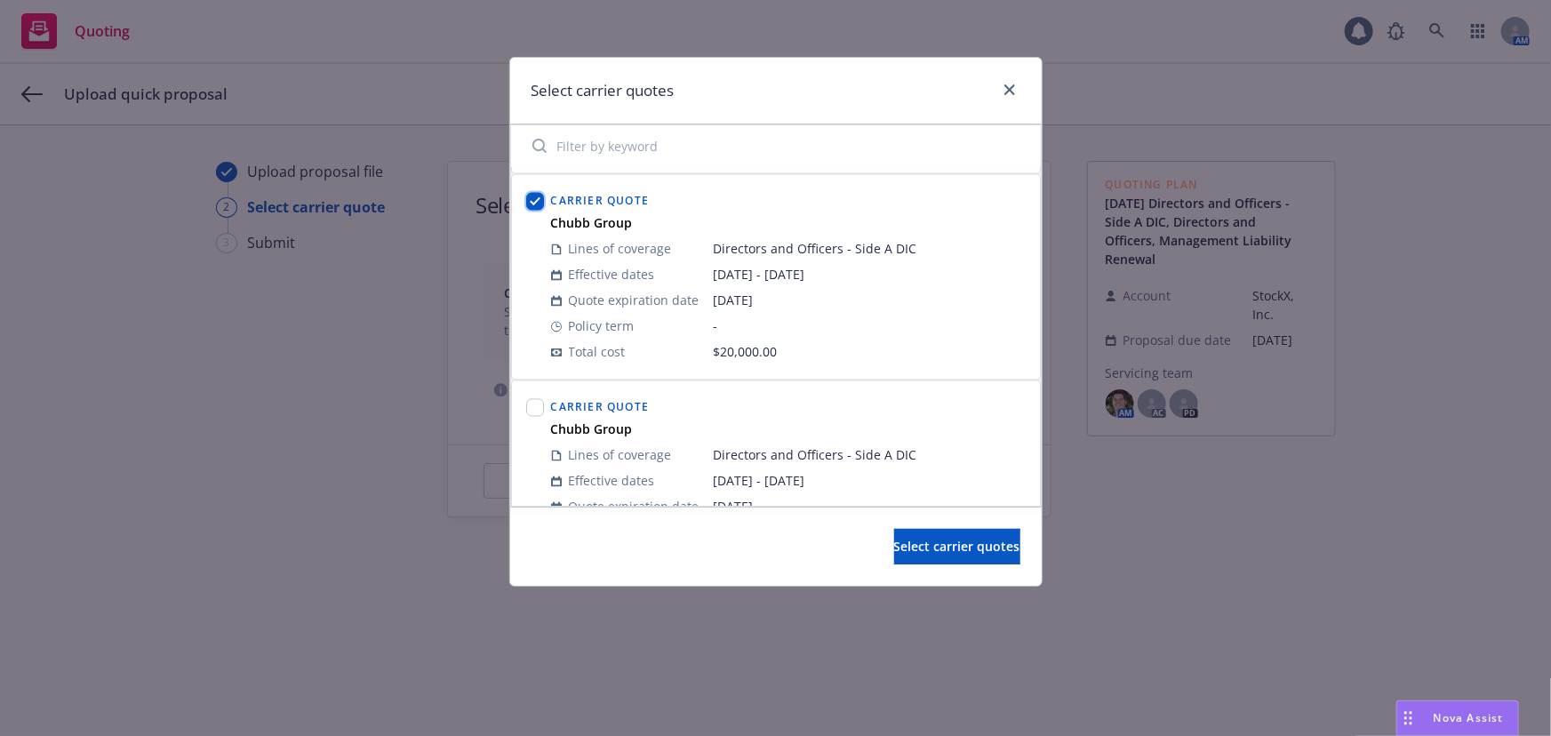
scroll to position [1778, 0]
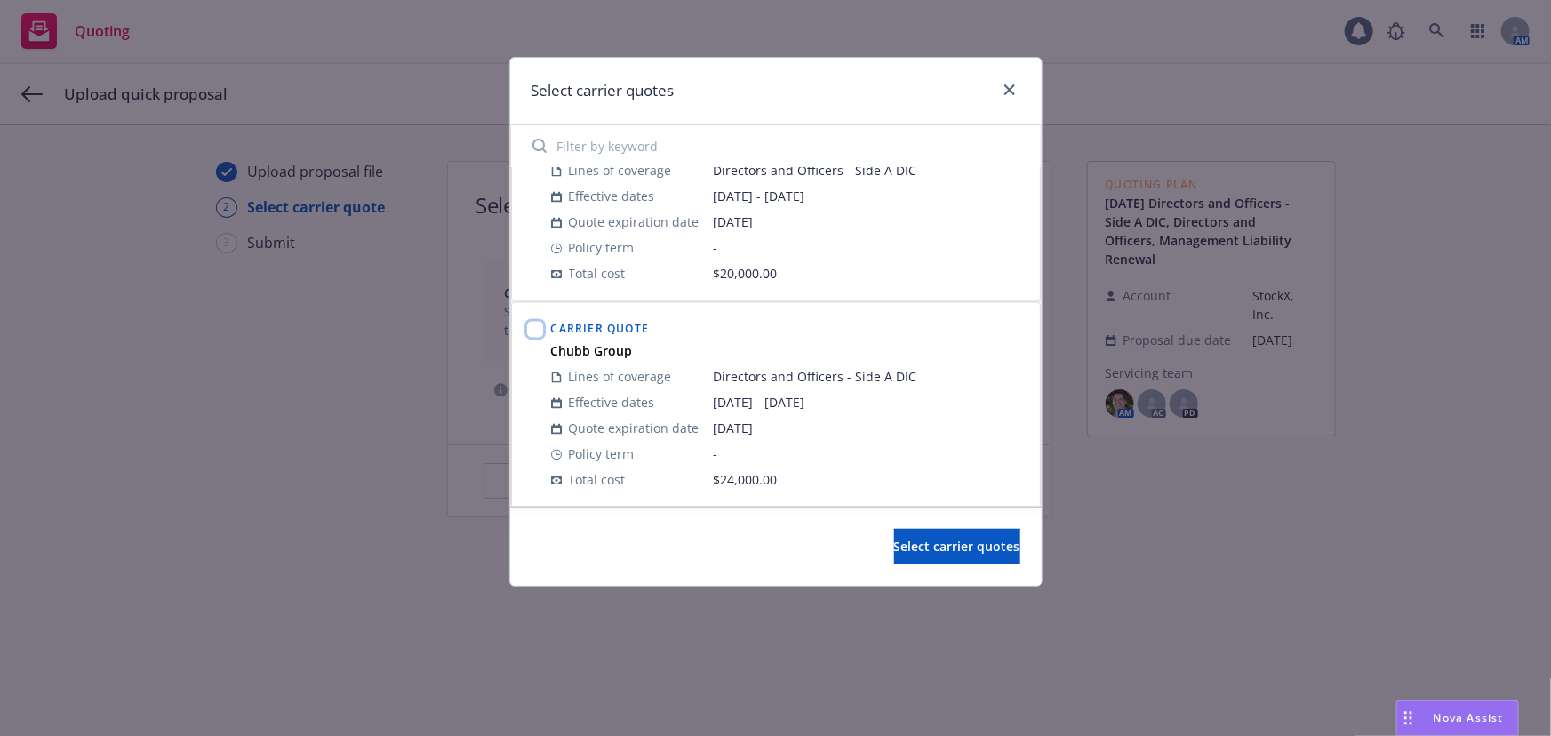
click at [537, 322] on input "checkbox" at bounding box center [535, 330] width 18 height 18
checkbox input "true"
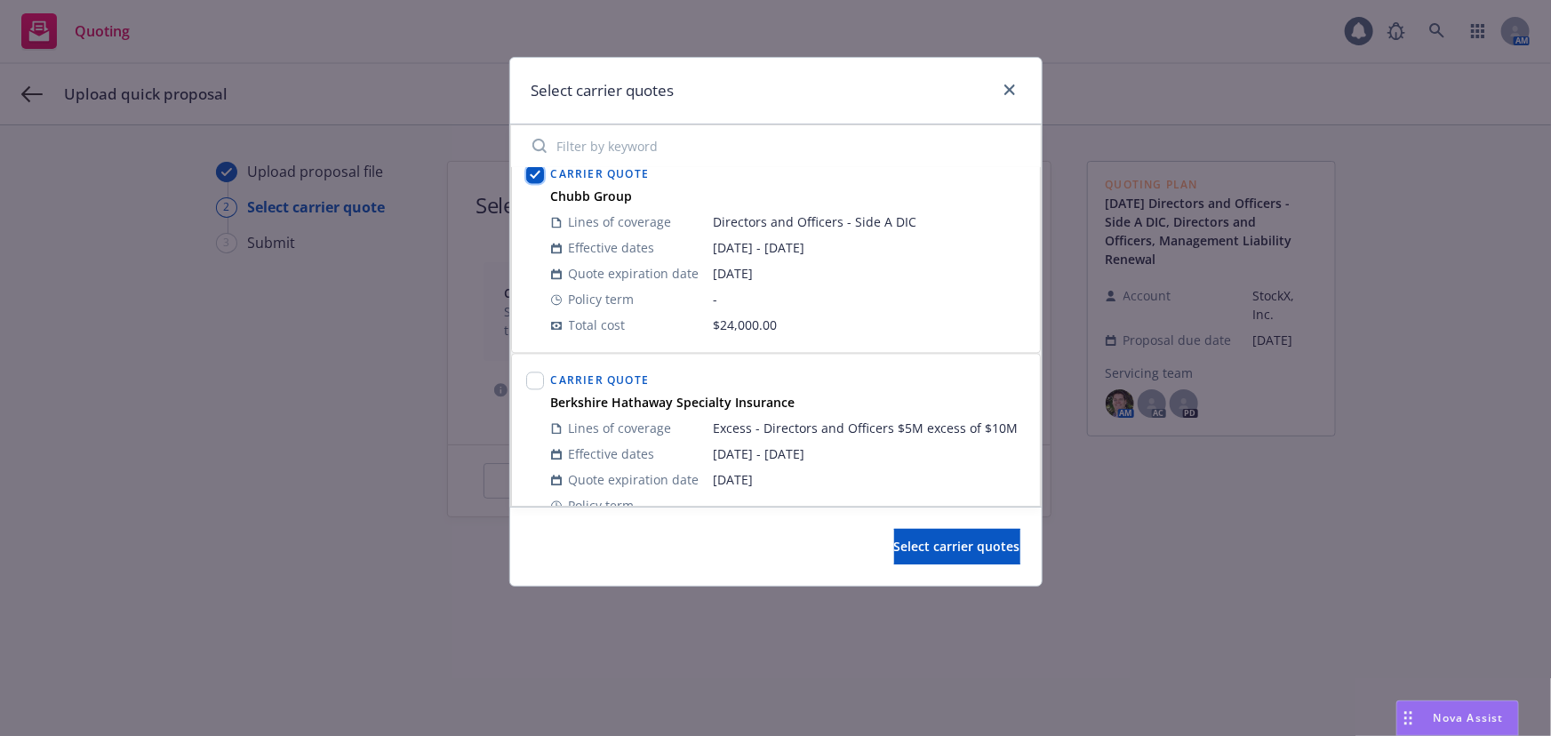
scroll to position [1939, 0]
click at [531, 367] on input "checkbox" at bounding box center [535, 375] width 18 height 18
checkbox input "true"
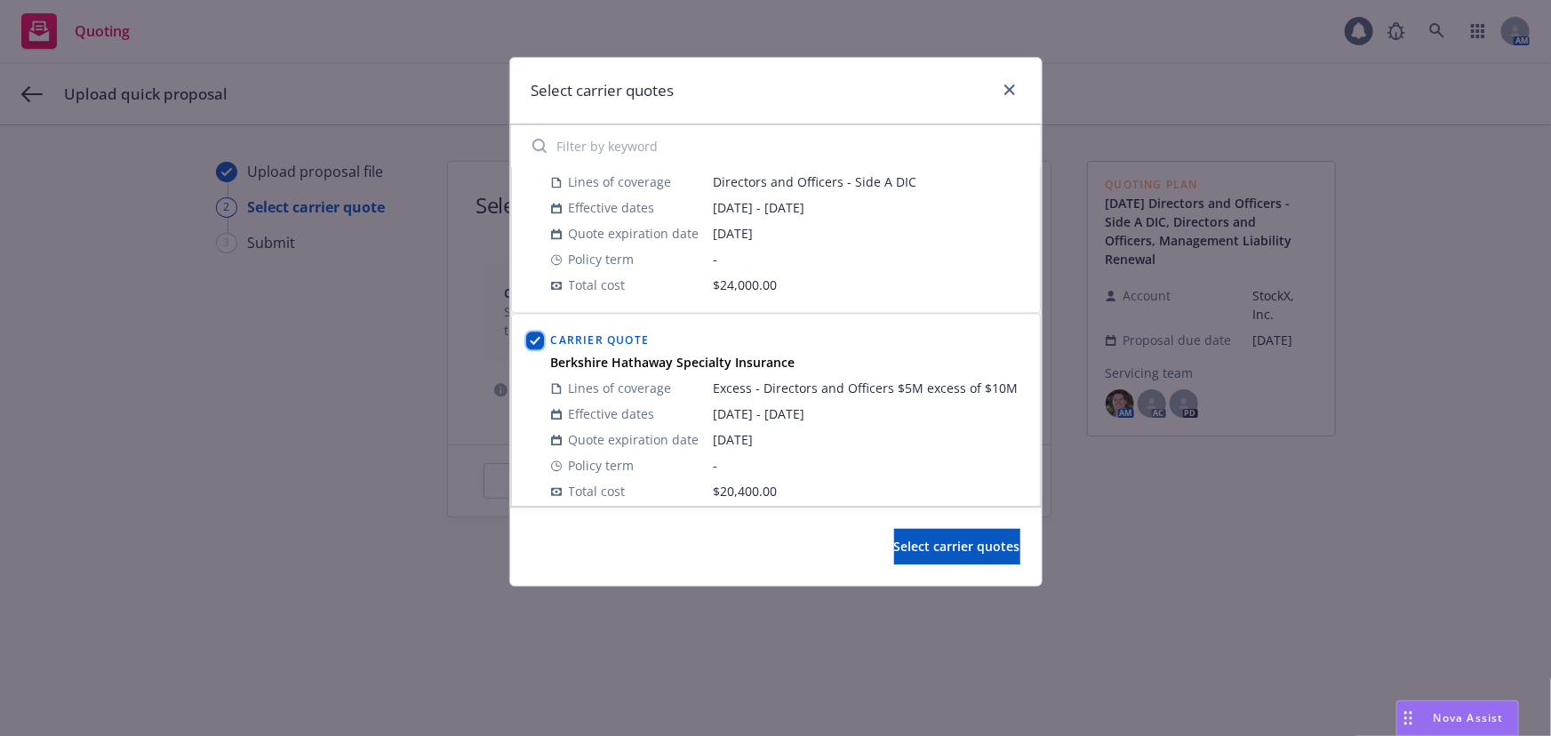
scroll to position [1984, 0]
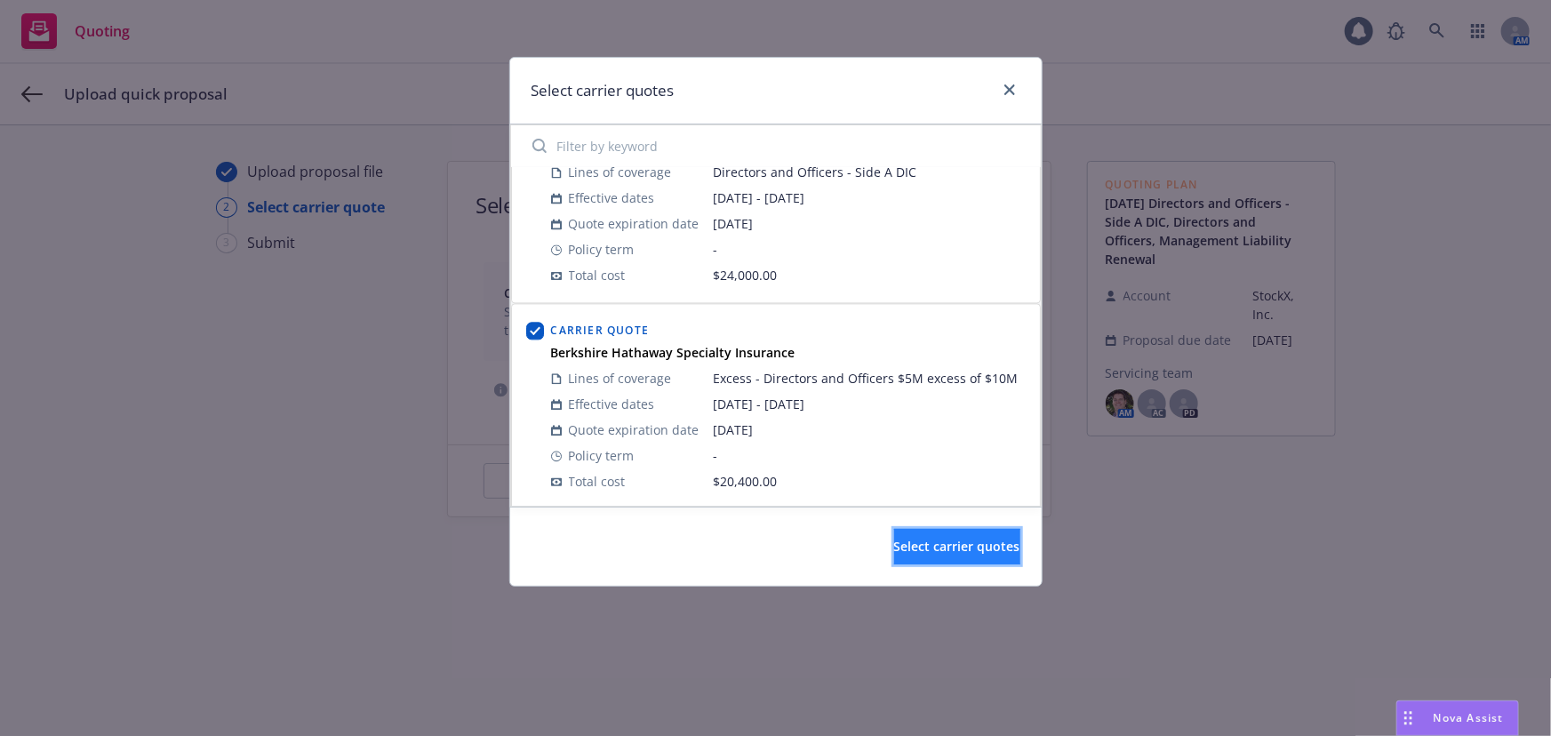
click at [910, 538] on span "Select carrier quotes" at bounding box center [957, 546] width 126 height 17
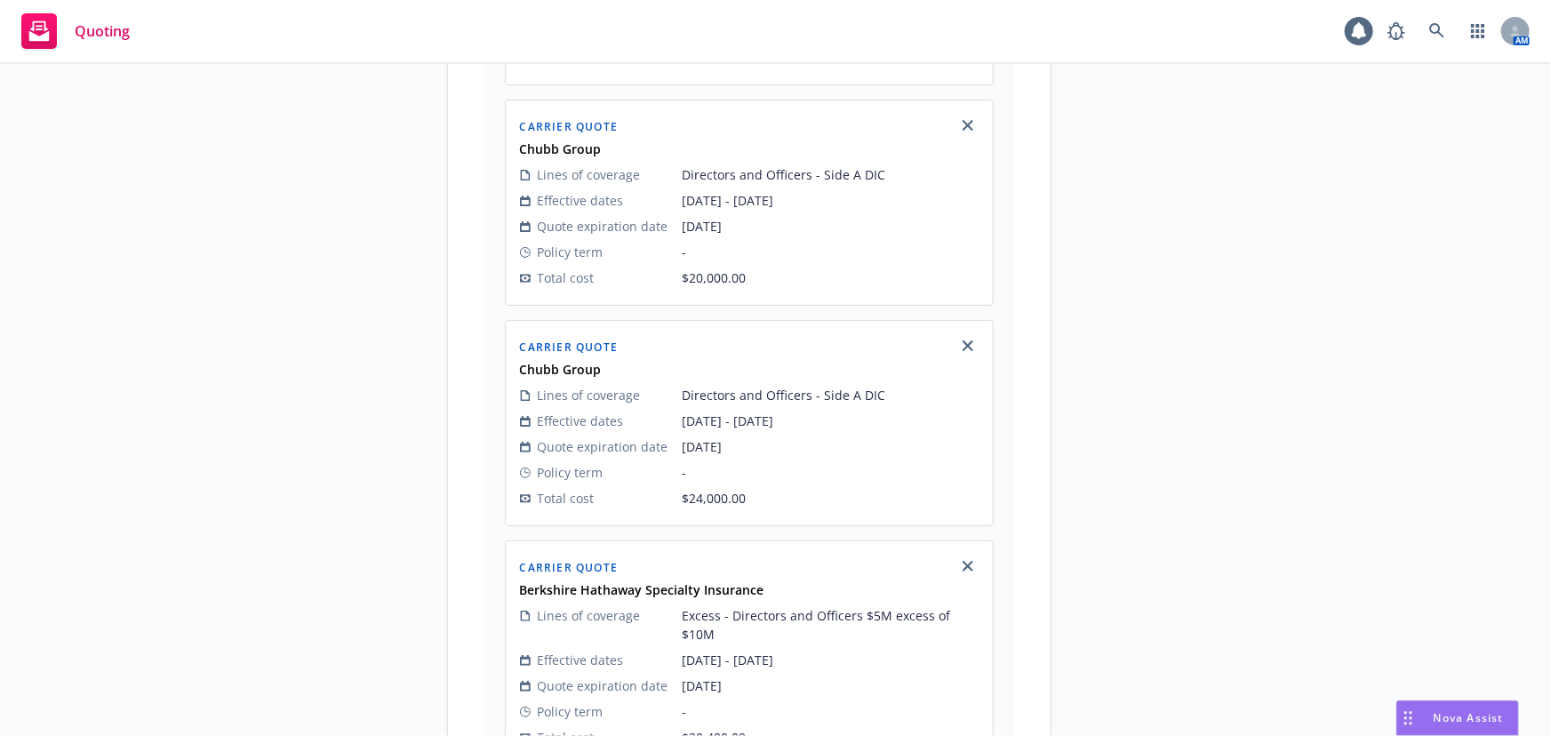
scroll to position [2294, 0]
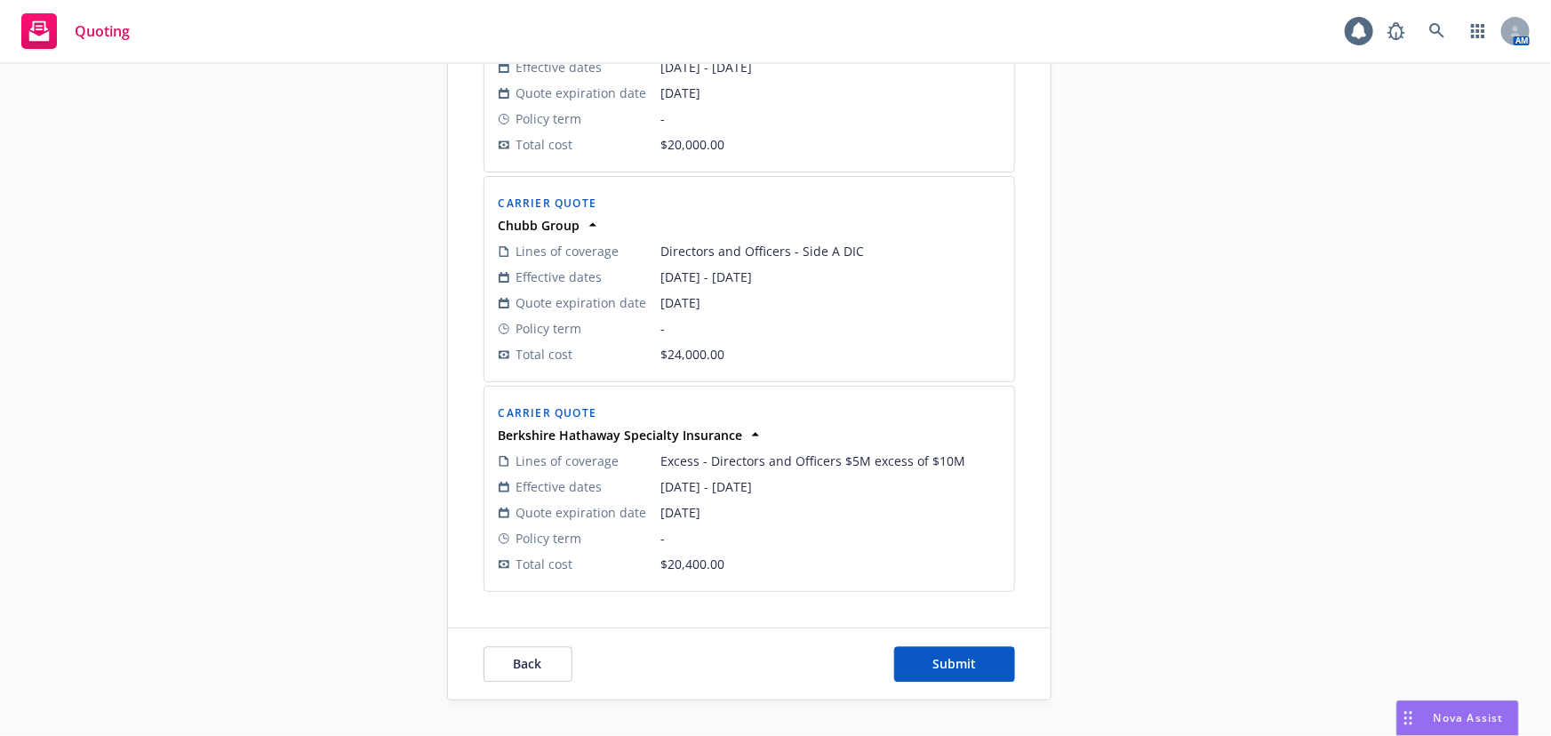
scroll to position [2161, 0]
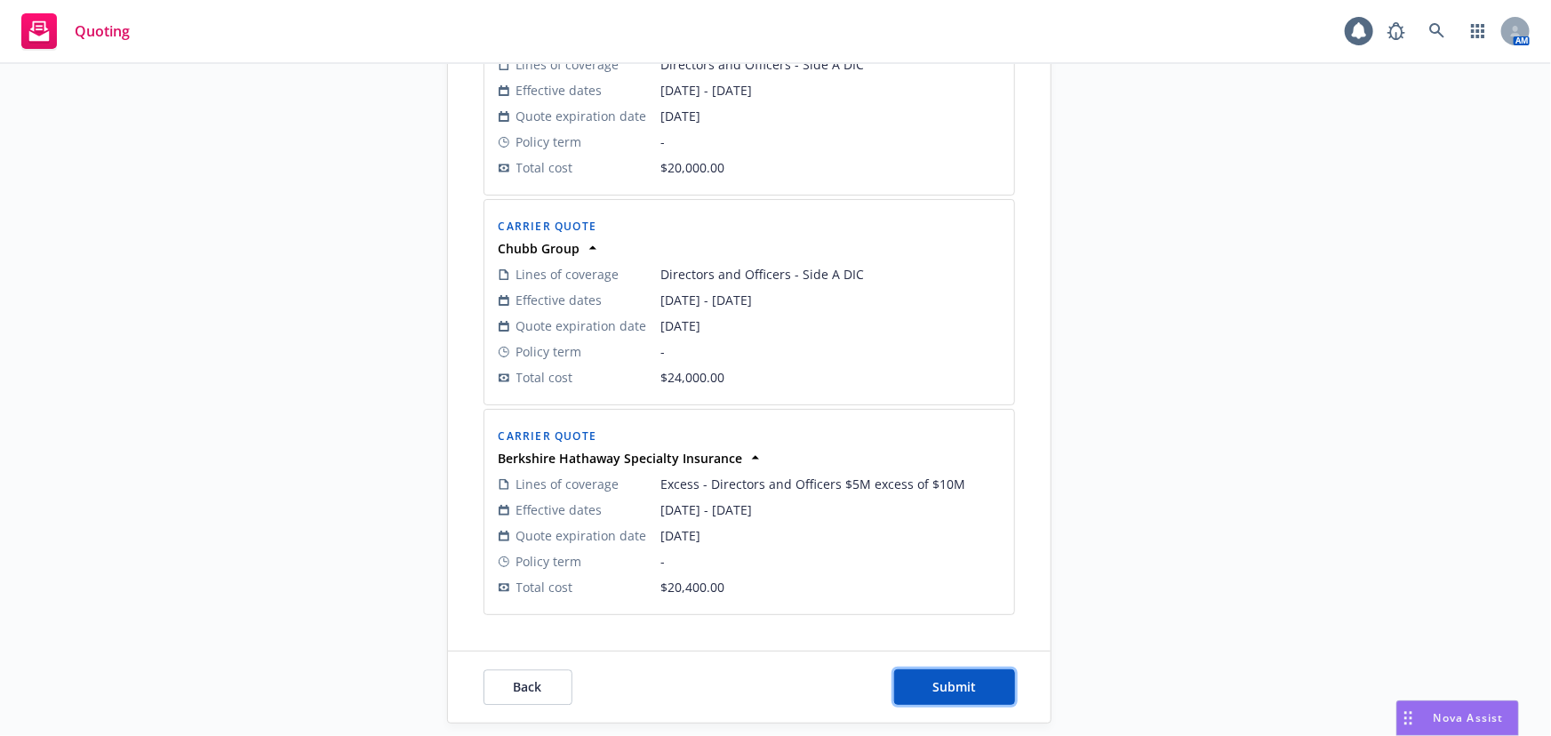
click at [950, 678] on span "Submit" at bounding box center [955, 686] width 44 height 17
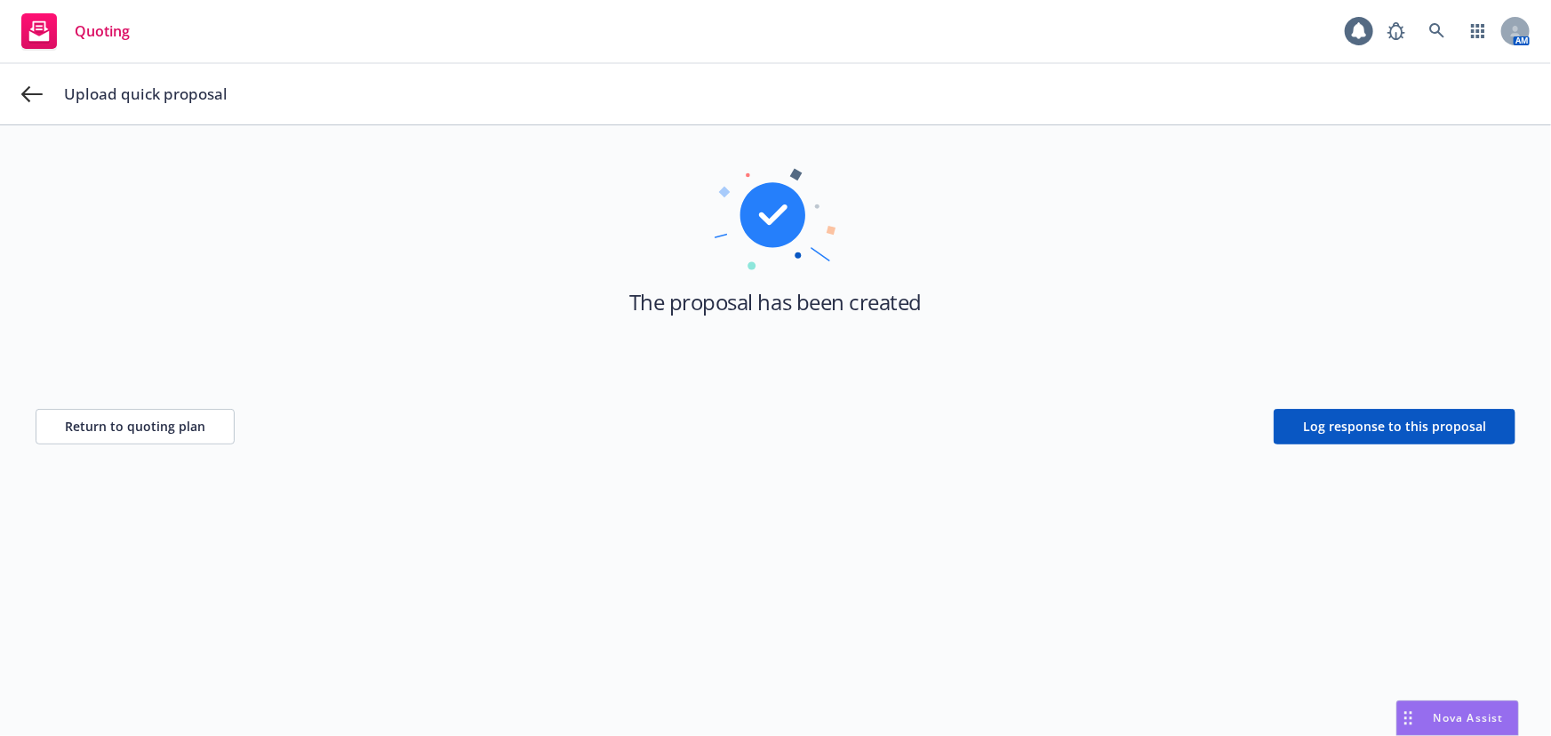
scroll to position [0, 0]
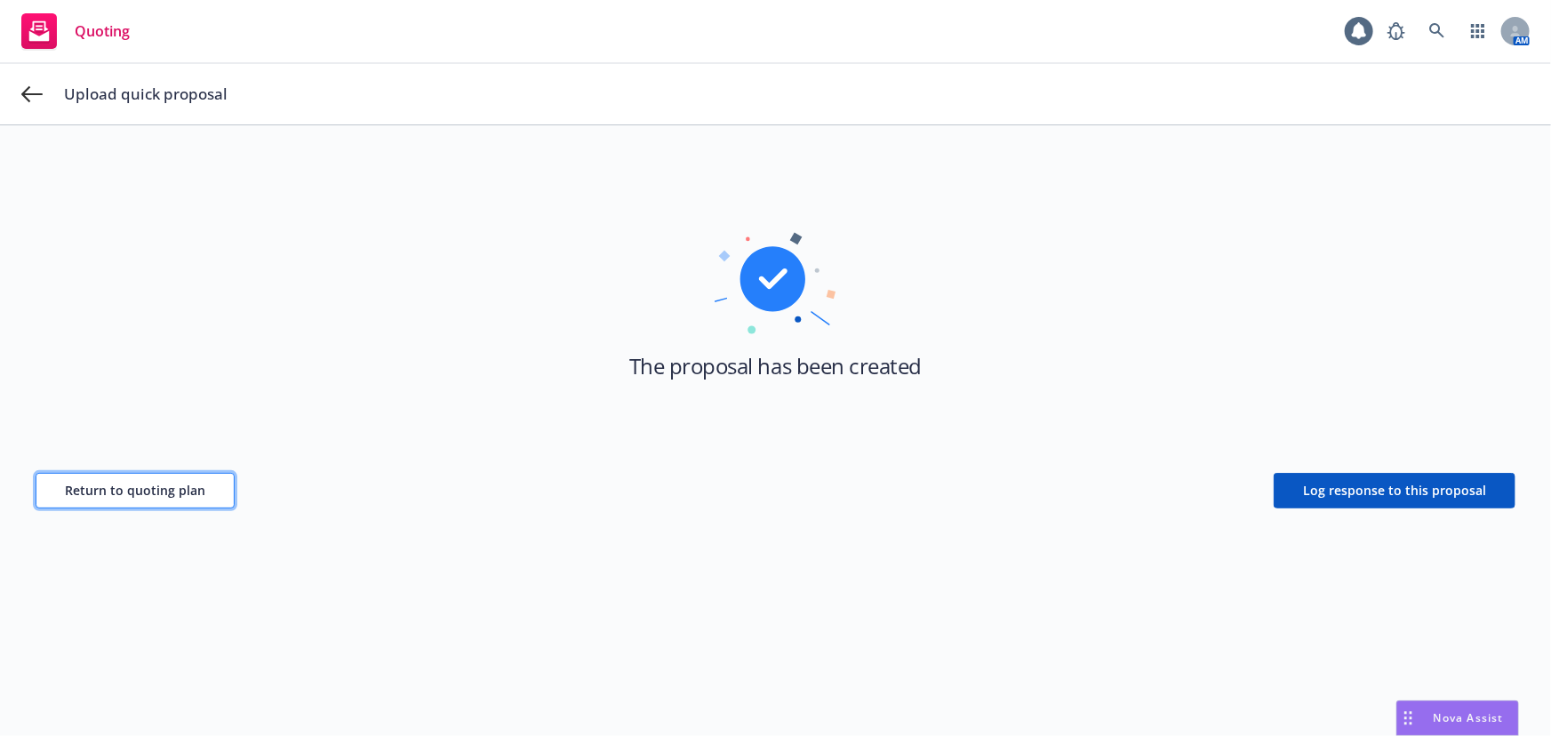
click at [144, 489] on span "Return to quoting plan" at bounding box center [135, 490] width 140 height 17
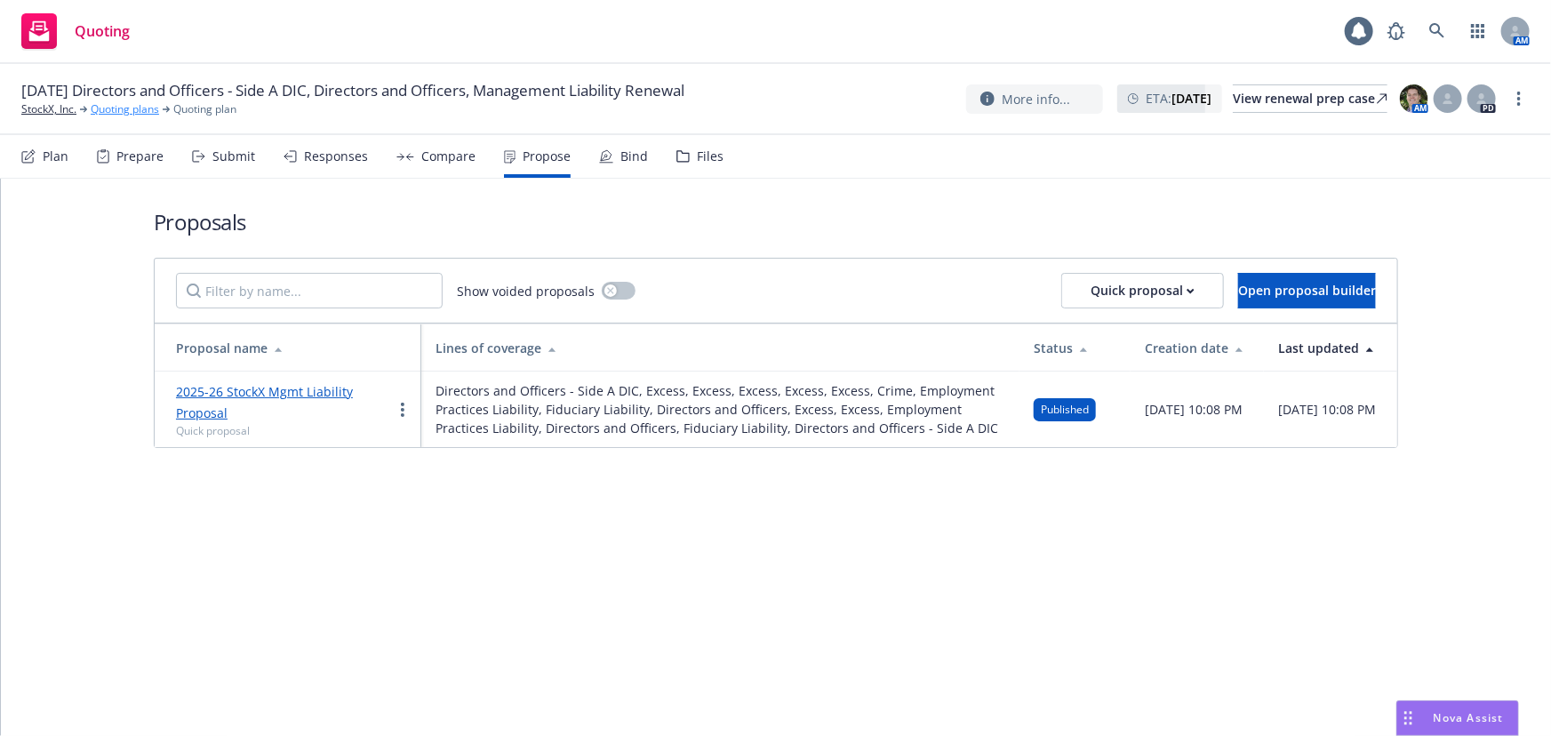
click at [142, 110] on link "Quoting plans" at bounding box center [125, 109] width 68 height 16
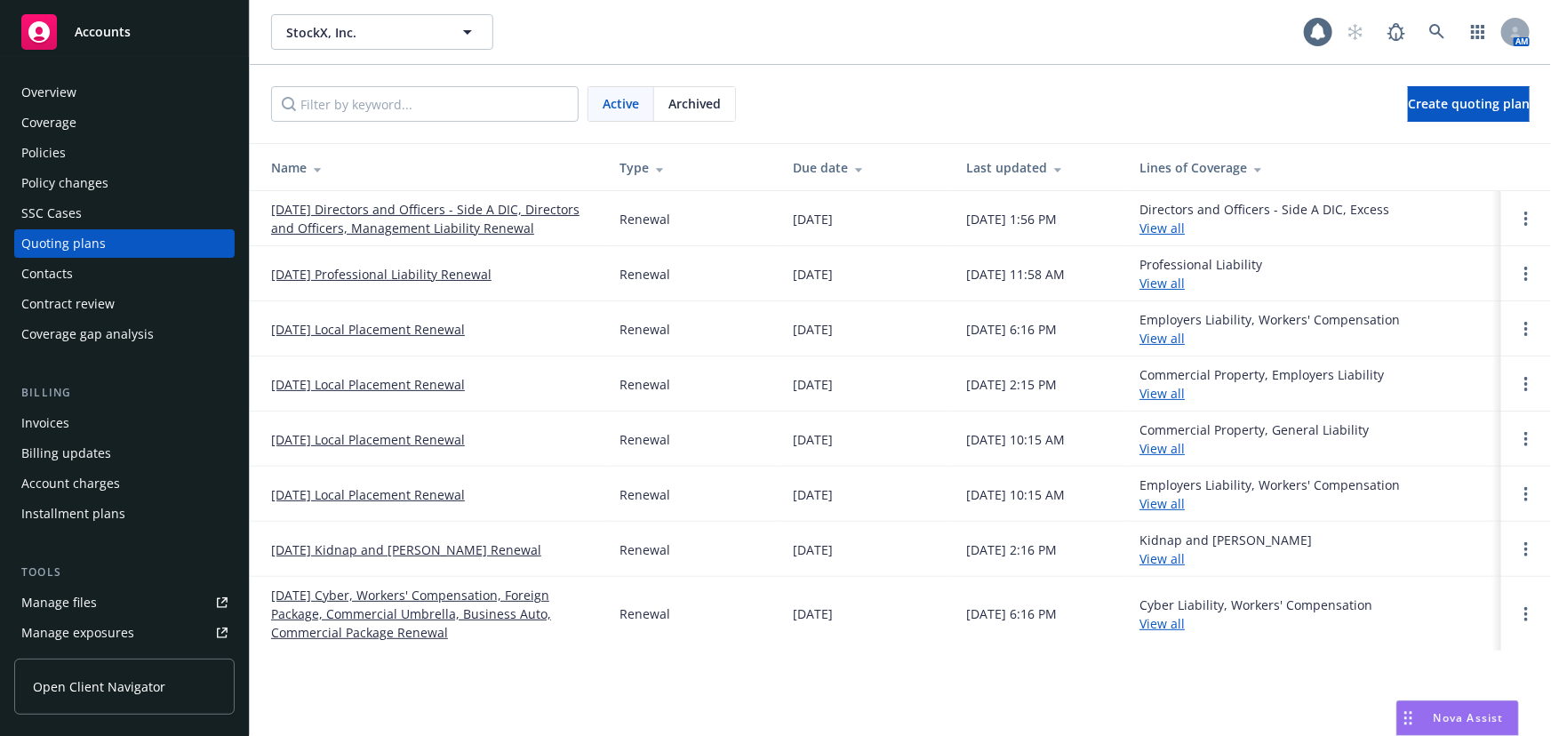
click at [453, 269] on link "[DATE] Professional Liability Renewal" at bounding box center [381, 274] width 220 height 19
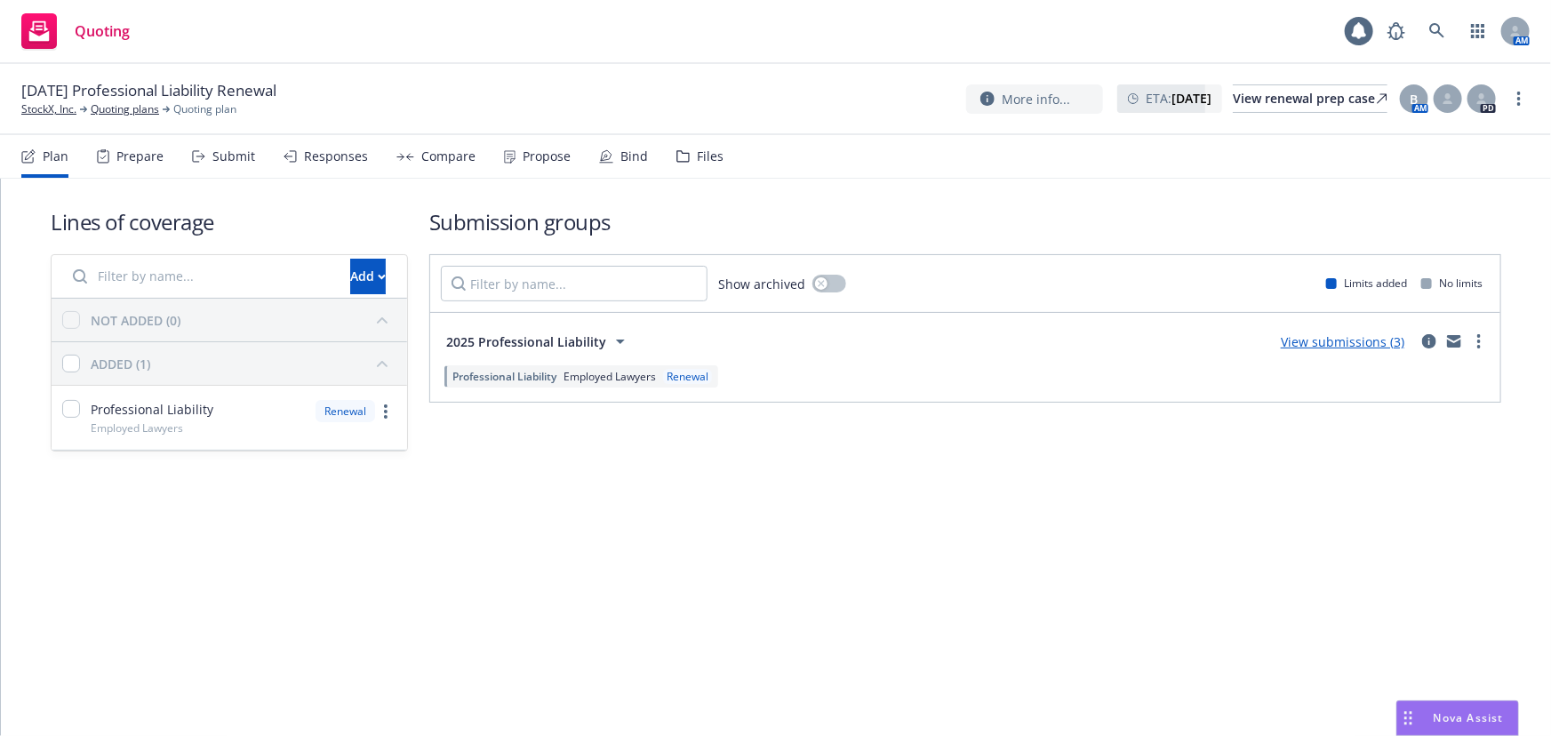
click at [537, 160] on div "Propose" at bounding box center [547, 156] width 48 height 14
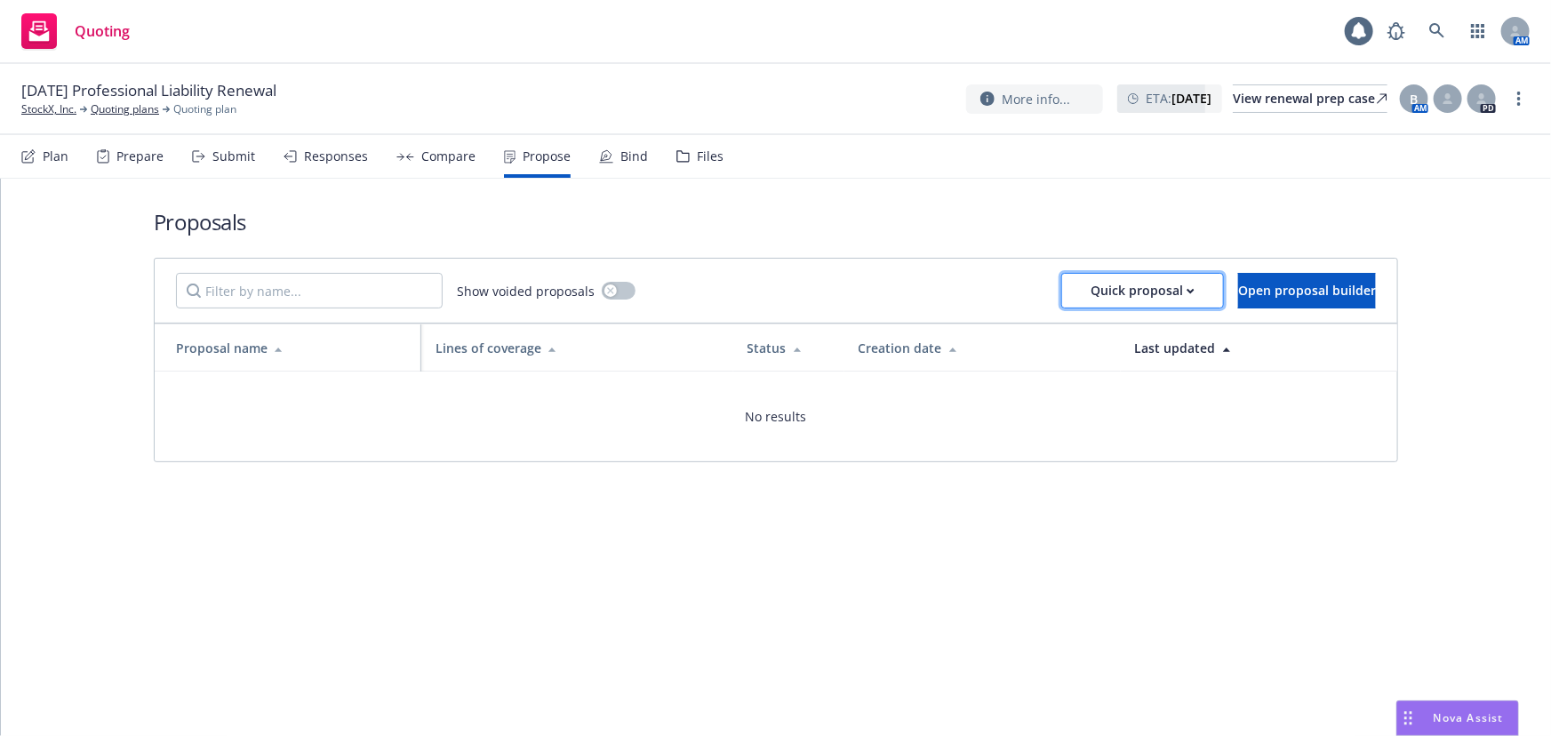
click at [1142, 283] on button "Quick proposal" at bounding box center [1143, 291] width 163 height 36
click at [1111, 330] on span "Upload quick proposal" at bounding box center [1097, 336] width 177 height 17
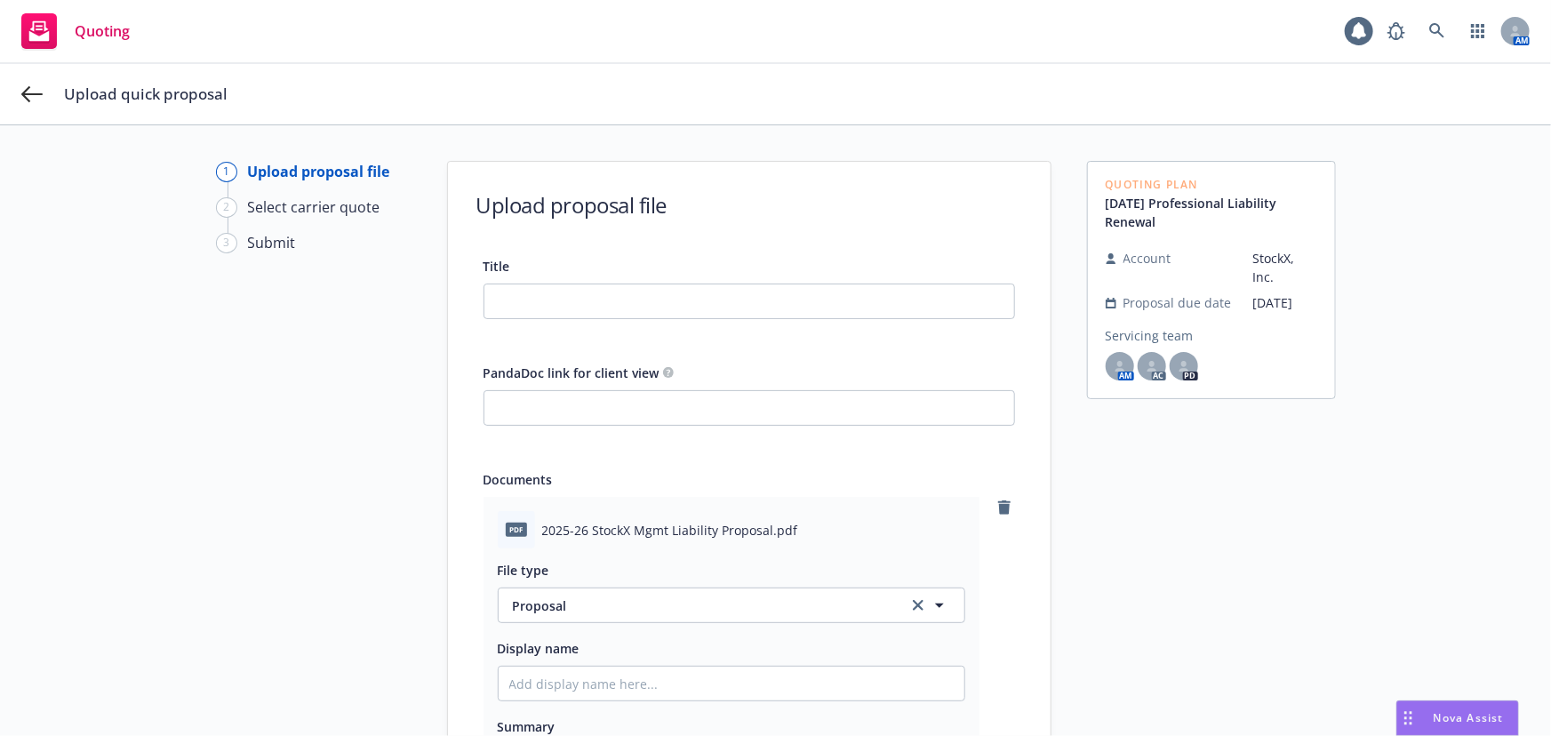
click at [665, 282] on div "Title" at bounding box center [750, 287] width 532 height 64
click at [658, 295] on input "Title" at bounding box center [750, 302] width 530 height 34
paste input "2025-26 StockX Mgmt Liability Proposal"
type input "2025-26 StockX Mgmt Liability Proposal"
type textarea "x"
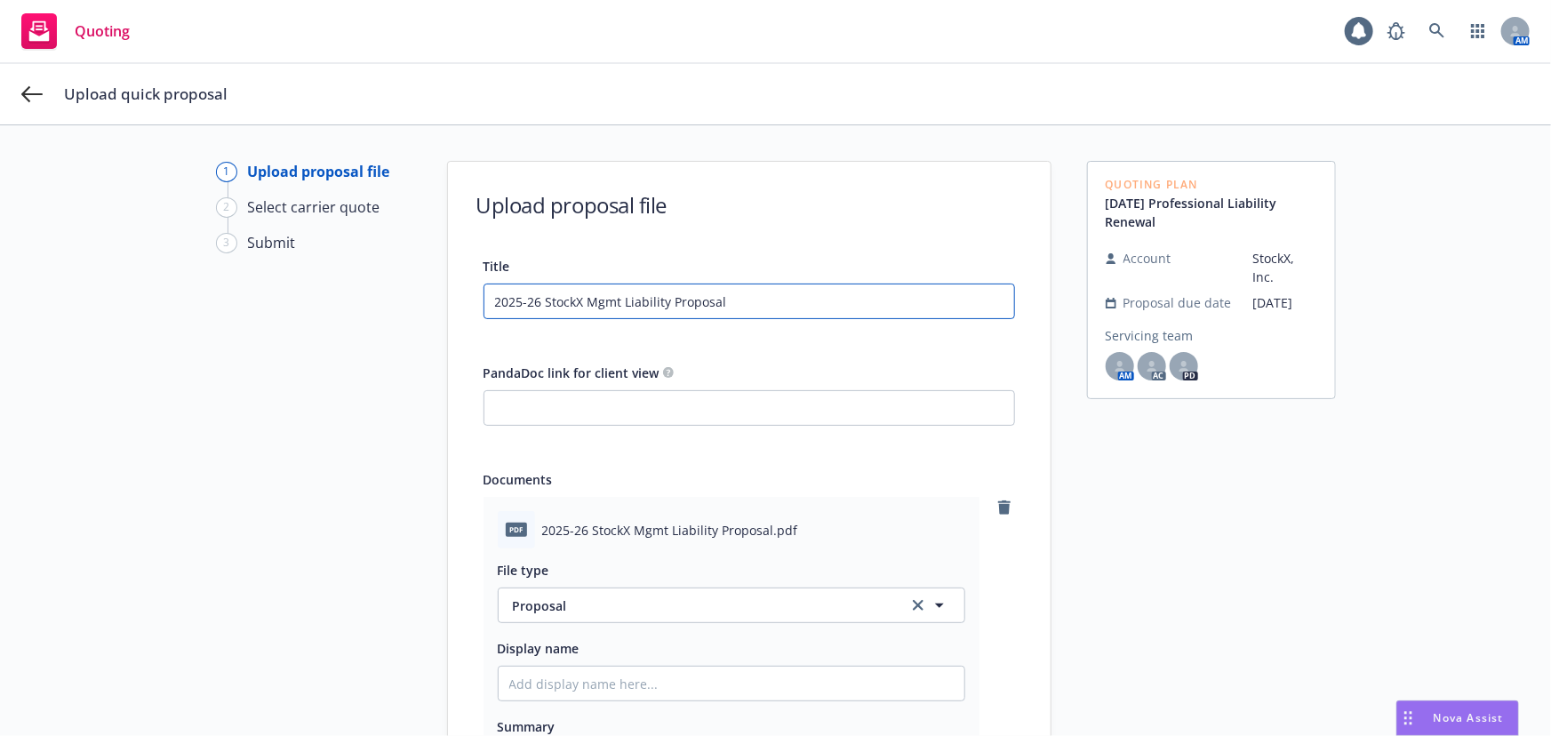
drag, startPoint x: 580, startPoint y: 303, endPoint x: 667, endPoint y: 302, distance: 87.1
click at [667, 302] on input "2025-26 StockX Mgmt Liability Proposal" at bounding box center [750, 302] width 530 height 34
type input "2025-26 StockX EProposal"
type textarea "x"
type input "2025-26 StockX EmProposal"
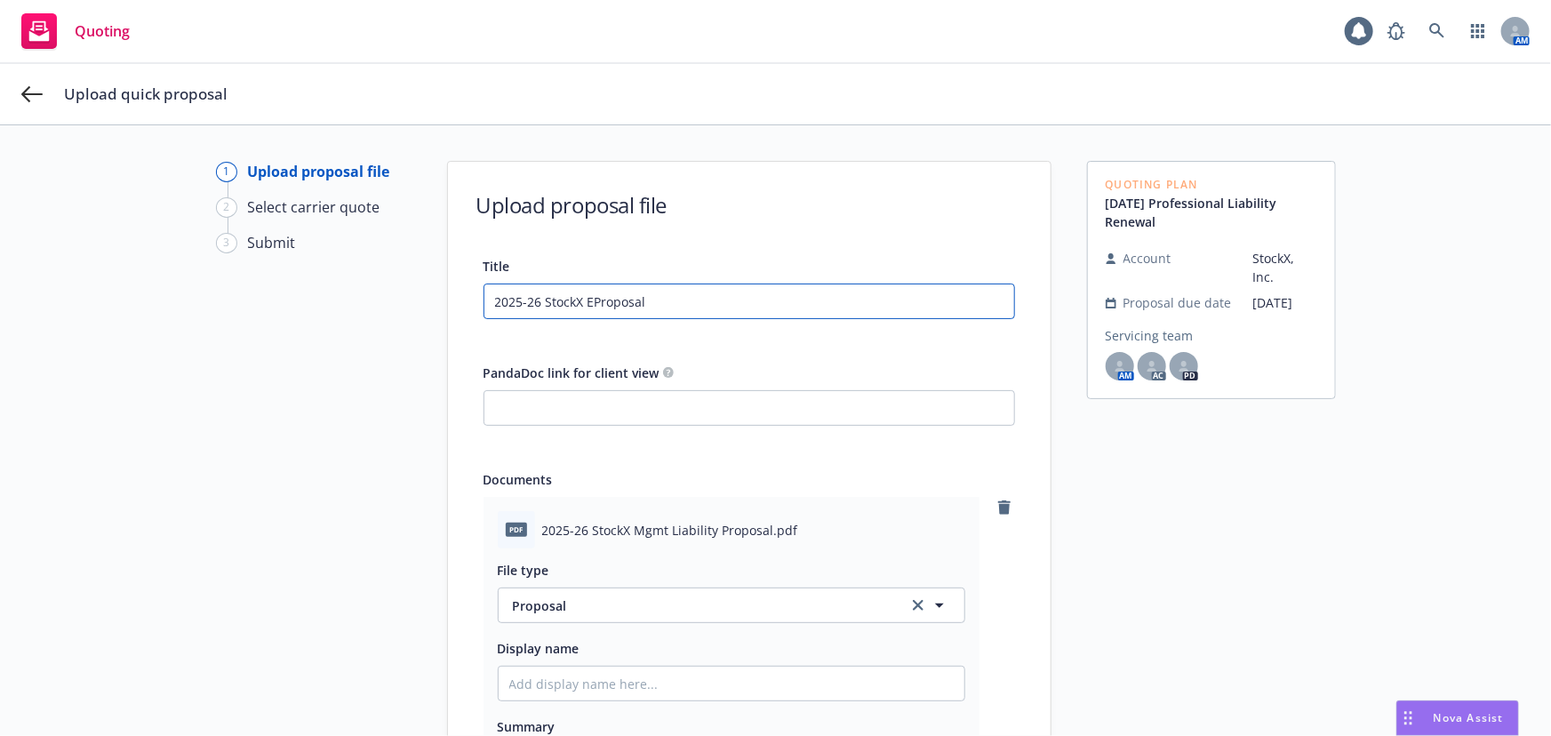
type textarea "x"
type input "2025-26 StockX EmpProposal"
type textarea "x"
type input "2025-26 StockX EmplProposal"
type textarea "x"
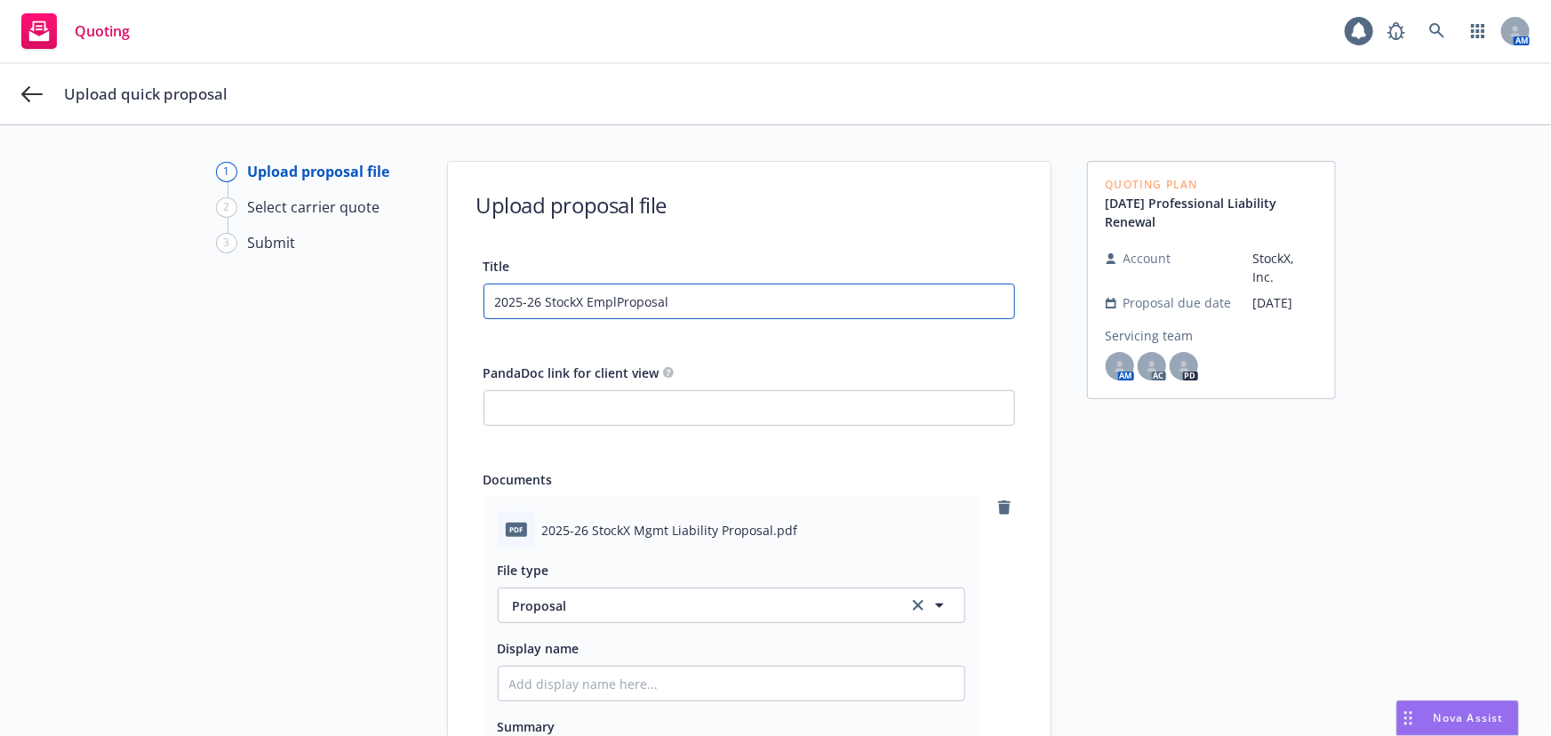
type input "2025-26 StockX EmploProposal"
type textarea "x"
type input "2025-26 StockX EmployProposal"
type textarea "x"
type input "2025-26 StockX EmployeProposal"
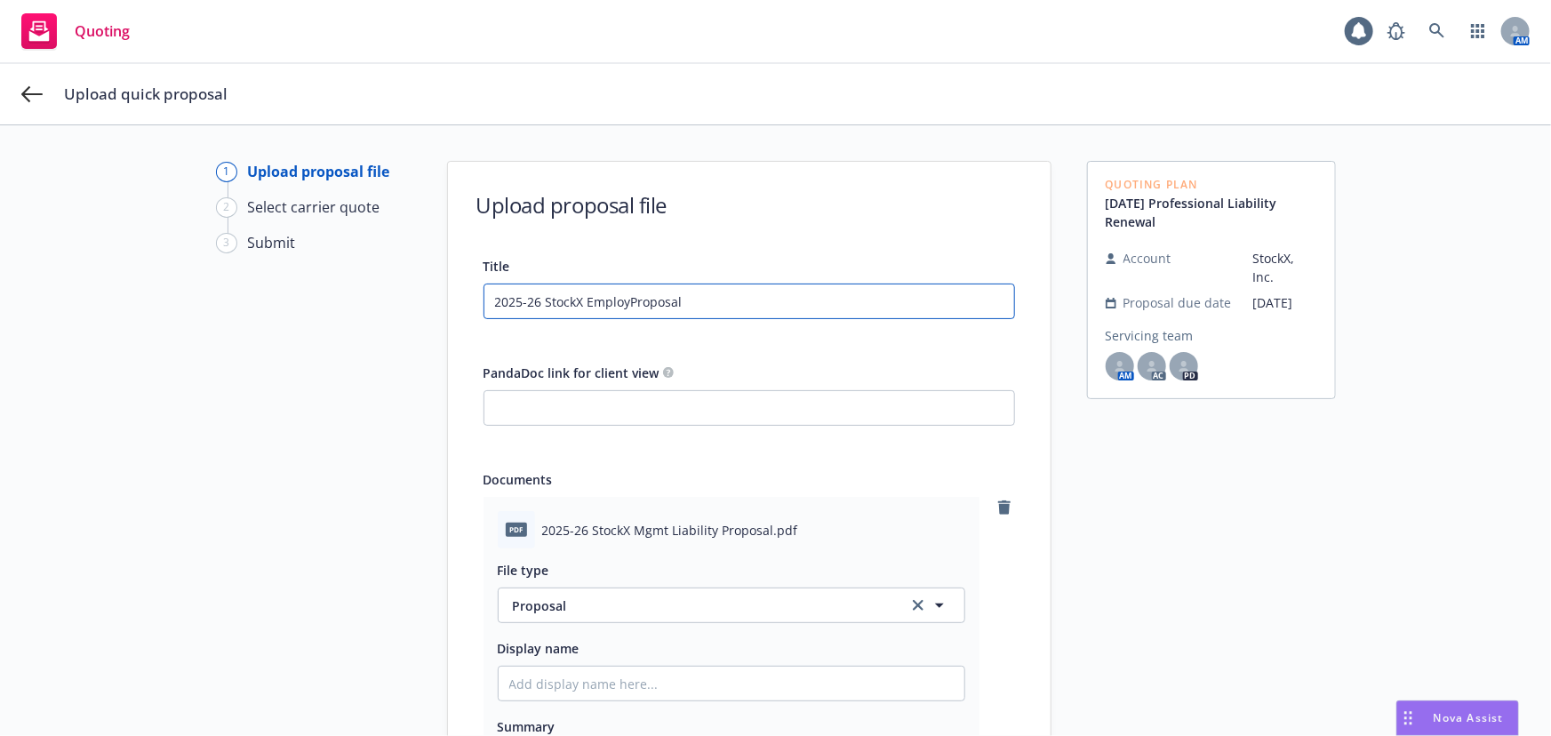
type textarea "x"
type input "2025-26 StockX EmployedProposal"
type textarea "x"
type input "2025-26 StockX Employed Proposal"
type textarea "x"
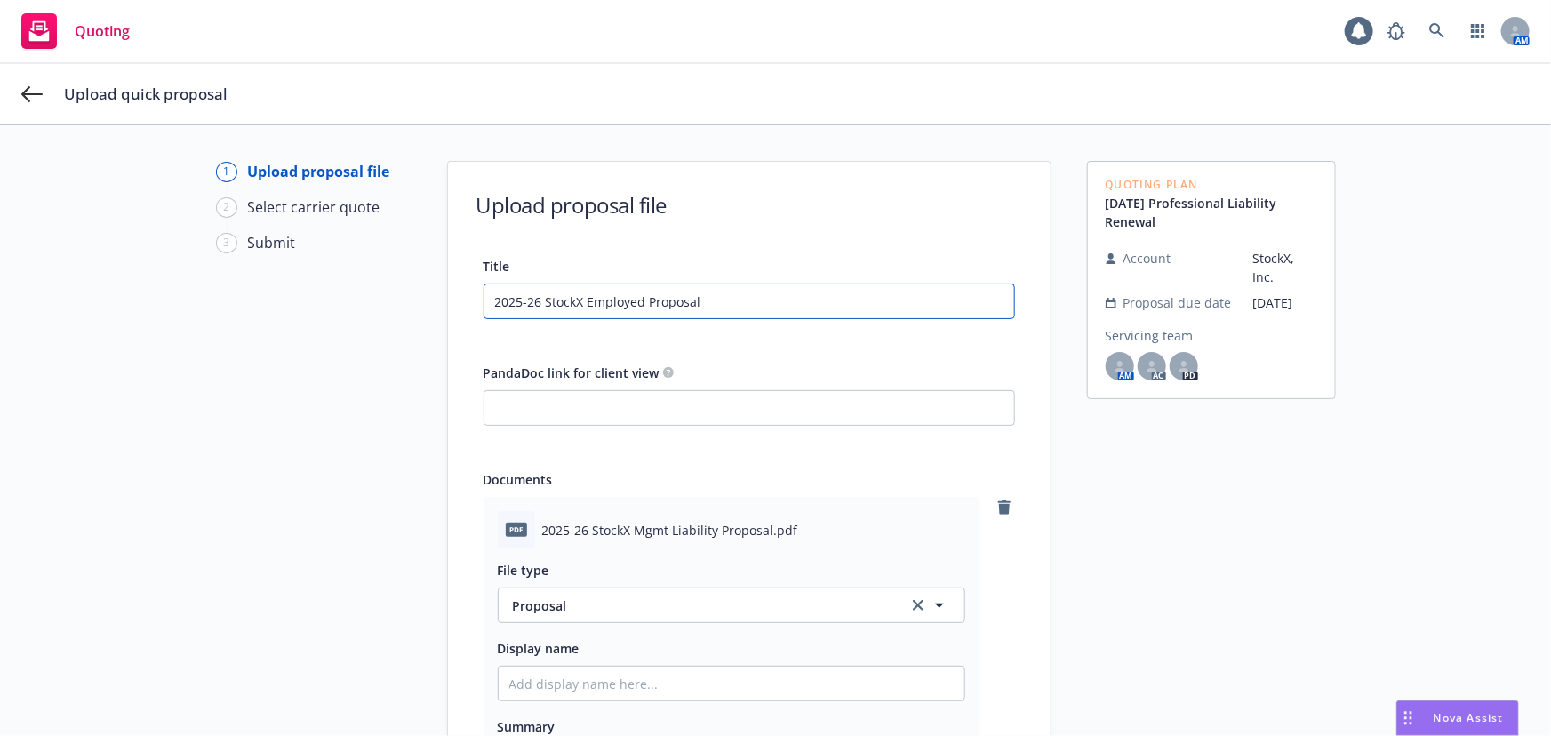
type input "2025-26 StockX Employed LProposal"
type textarea "x"
type input "2025-26 StockX Employed LaProposal"
type textarea "x"
type input "2025-26 StockX Employed LawProposal"
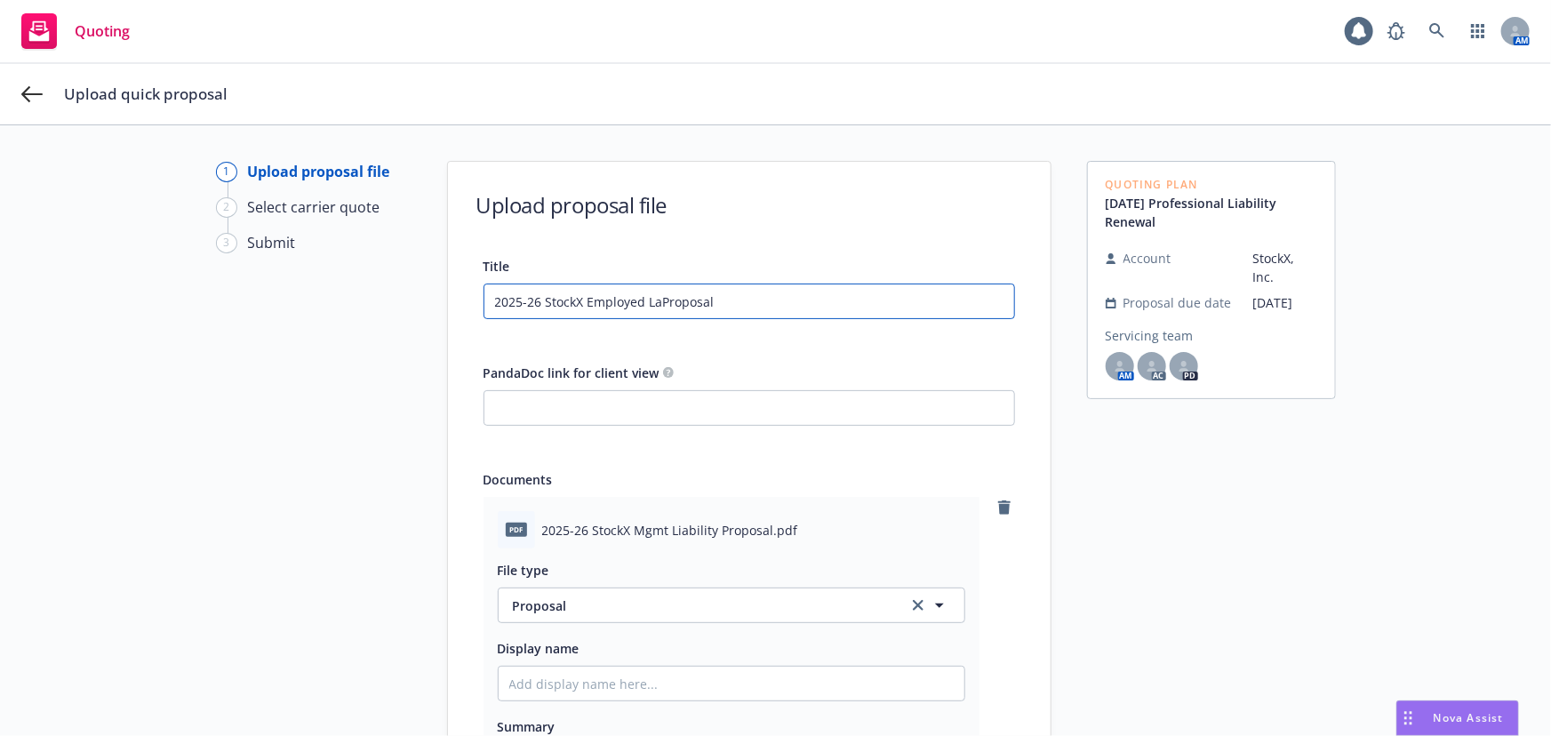
type textarea "x"
type input "2025-26 StockX Employed LawyProposal"
type textarea "x"
type input "2025-26 StockX Employed LawyeProposal"
type textarea "x"
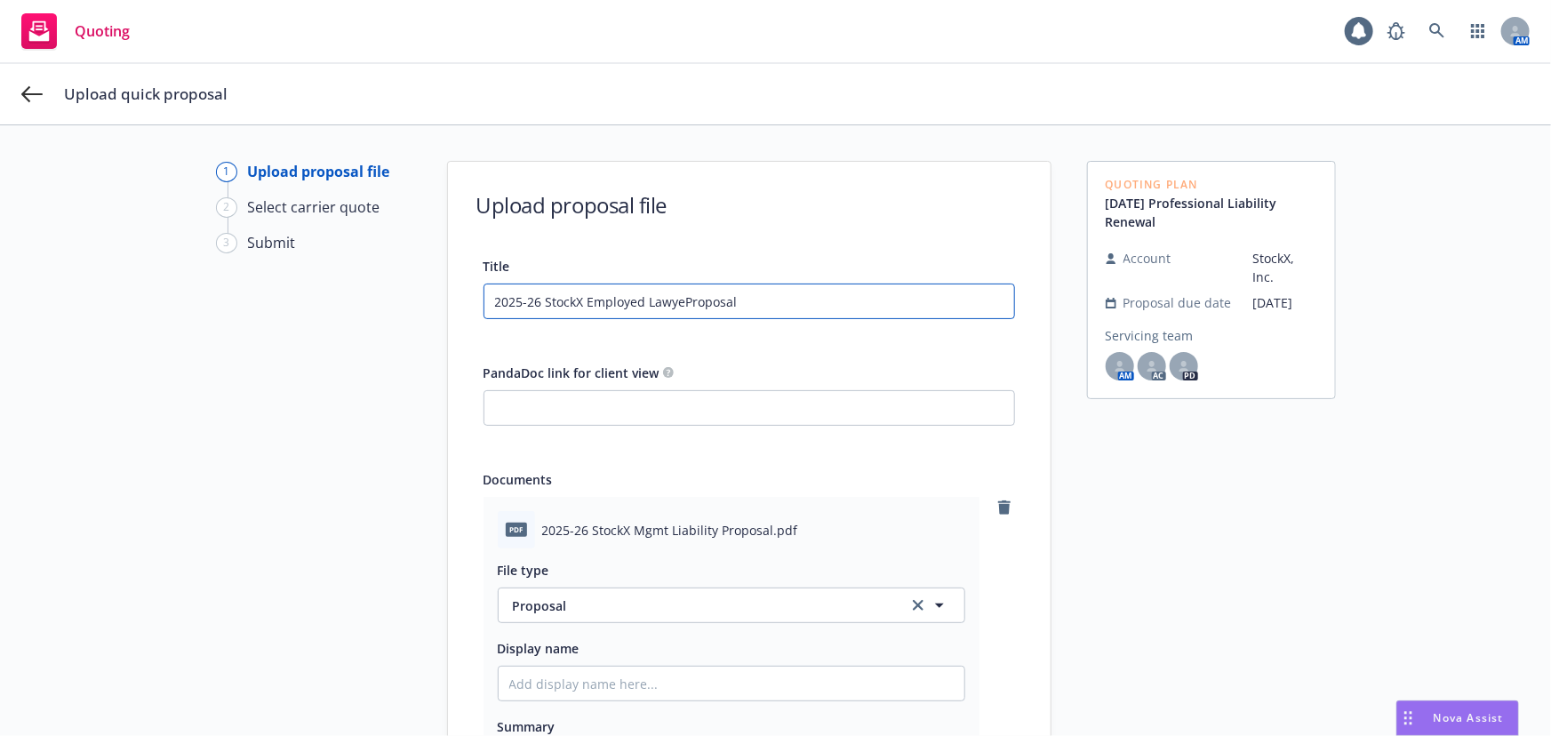
type input "2025-26 StockX Employed LawyerProposal"
type textarea "x"
type input "2025-26 StockX Employed LawyersProposal"
type textarea "x"
type input "2025-26 StockX Employed Lawyers Proposal"
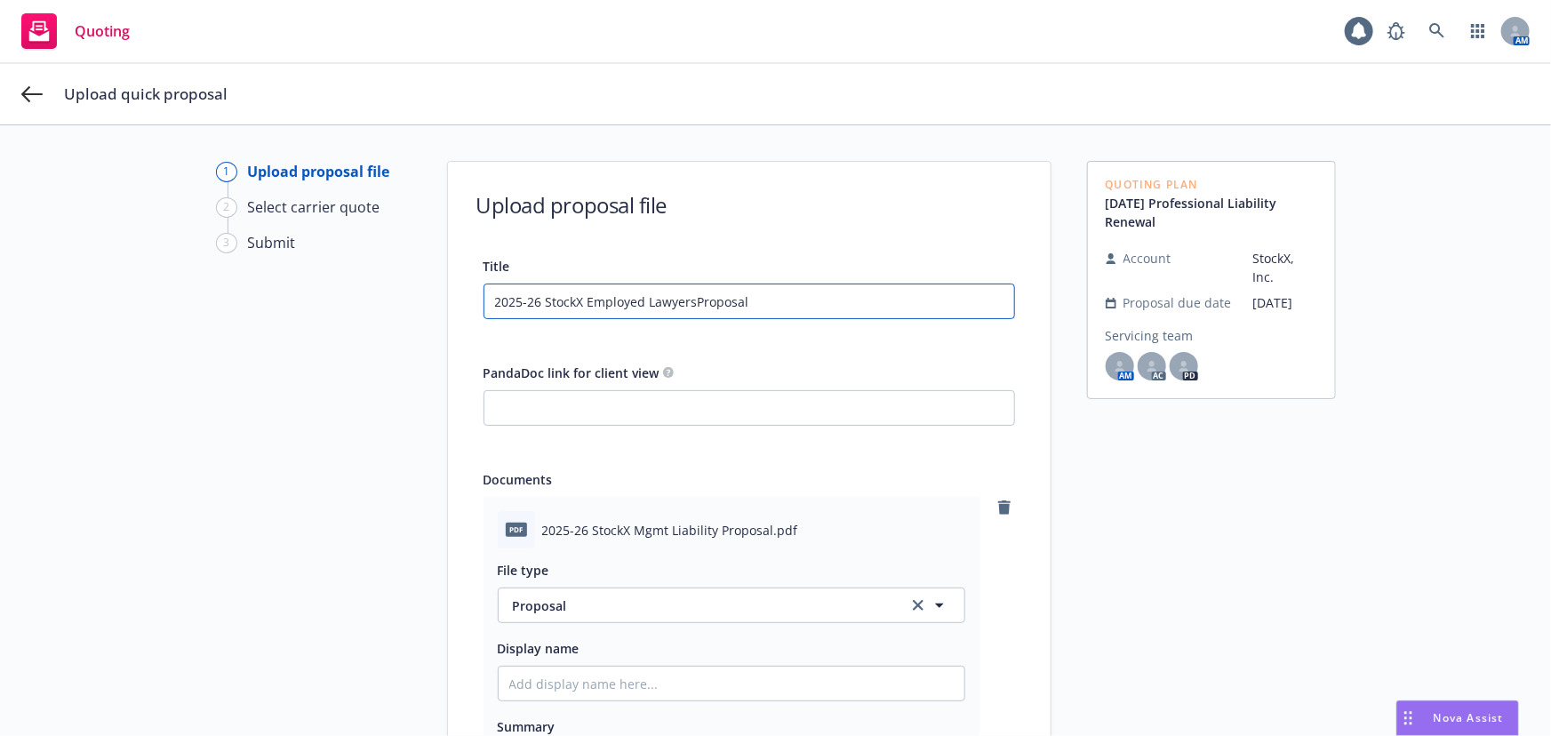
type textarea "x"
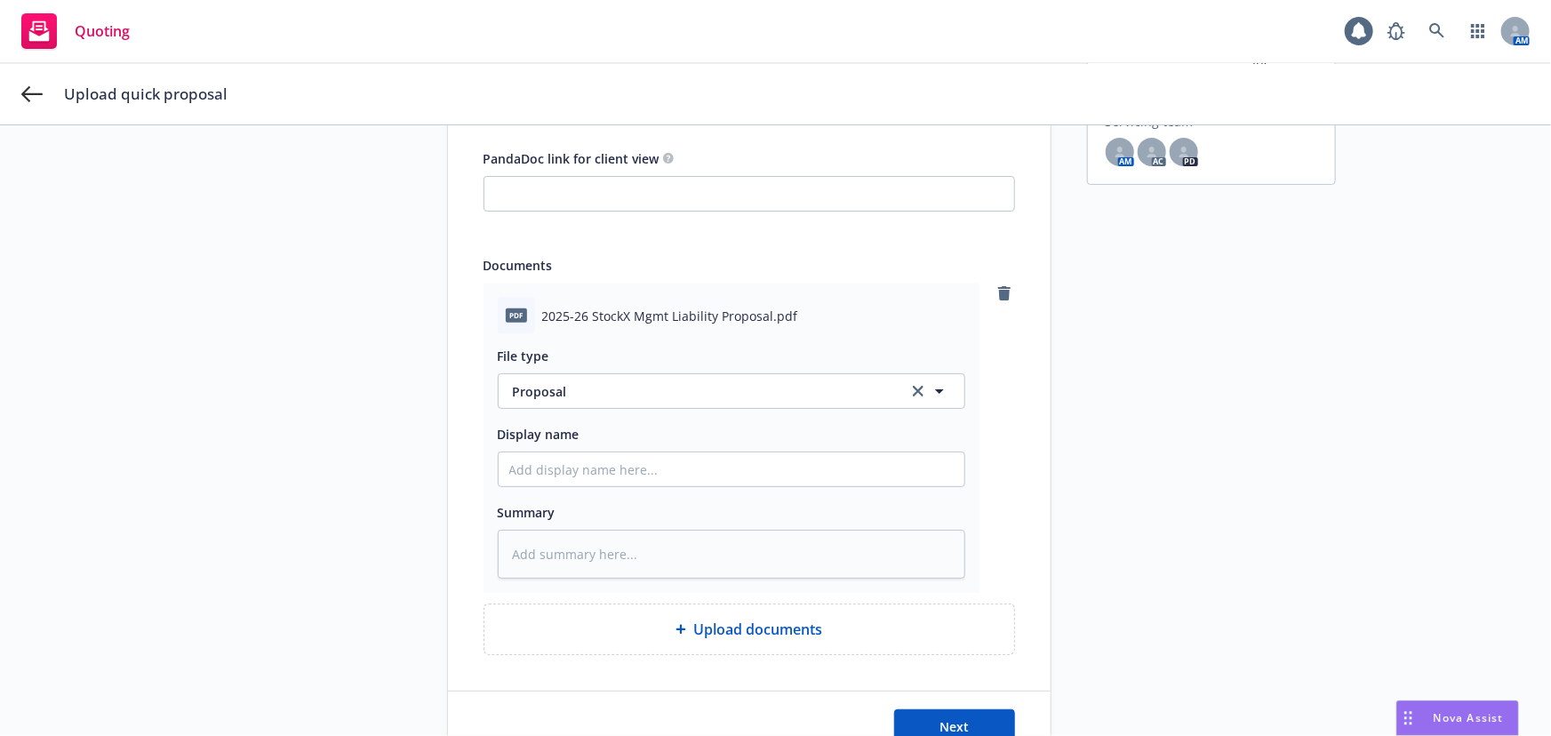
scroll to position [276, 0]
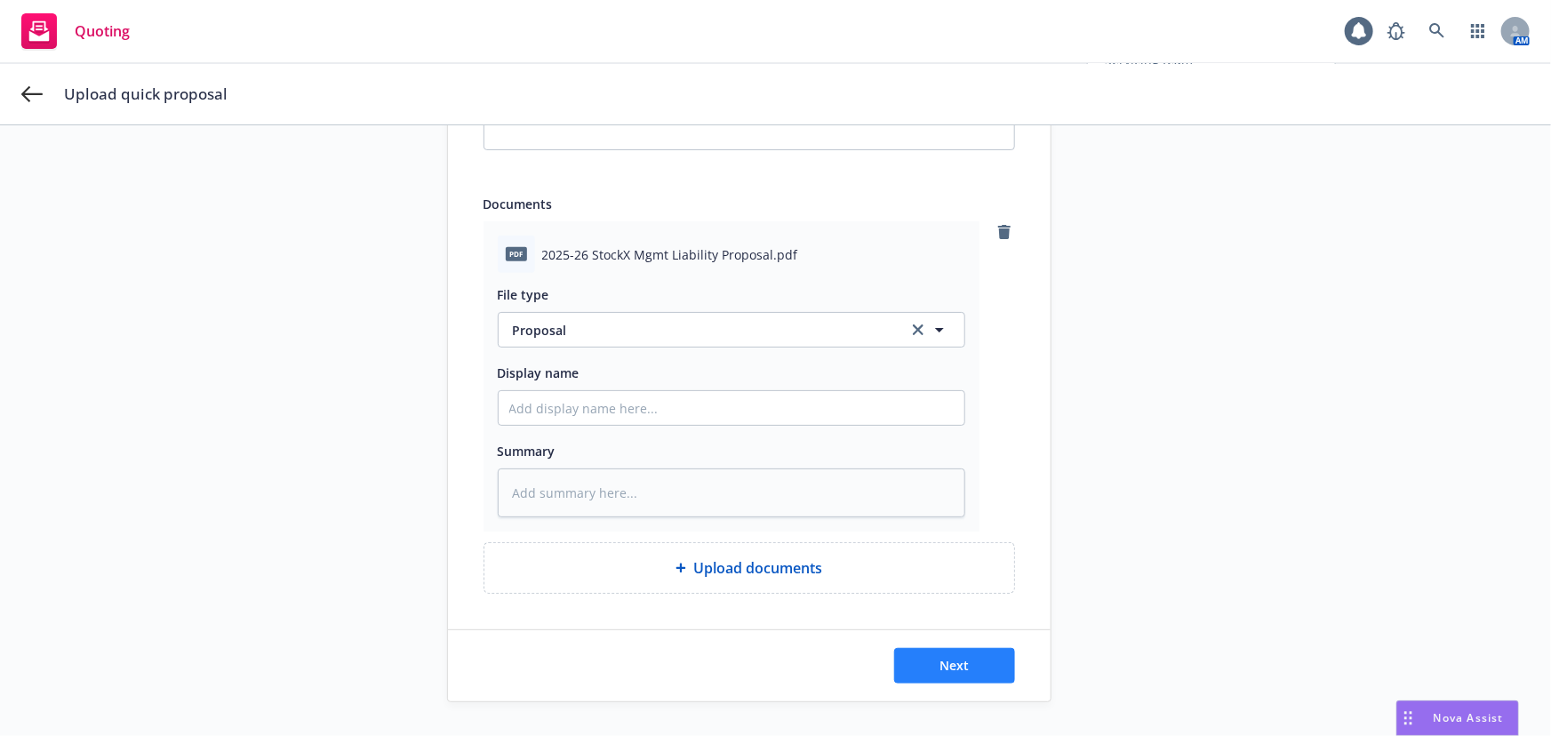
type input "2025-26 StockX Employed Lawyers Proposal"
click at [987, 661] on button "Next" at bounding box center [954, 666] width 121 height 36
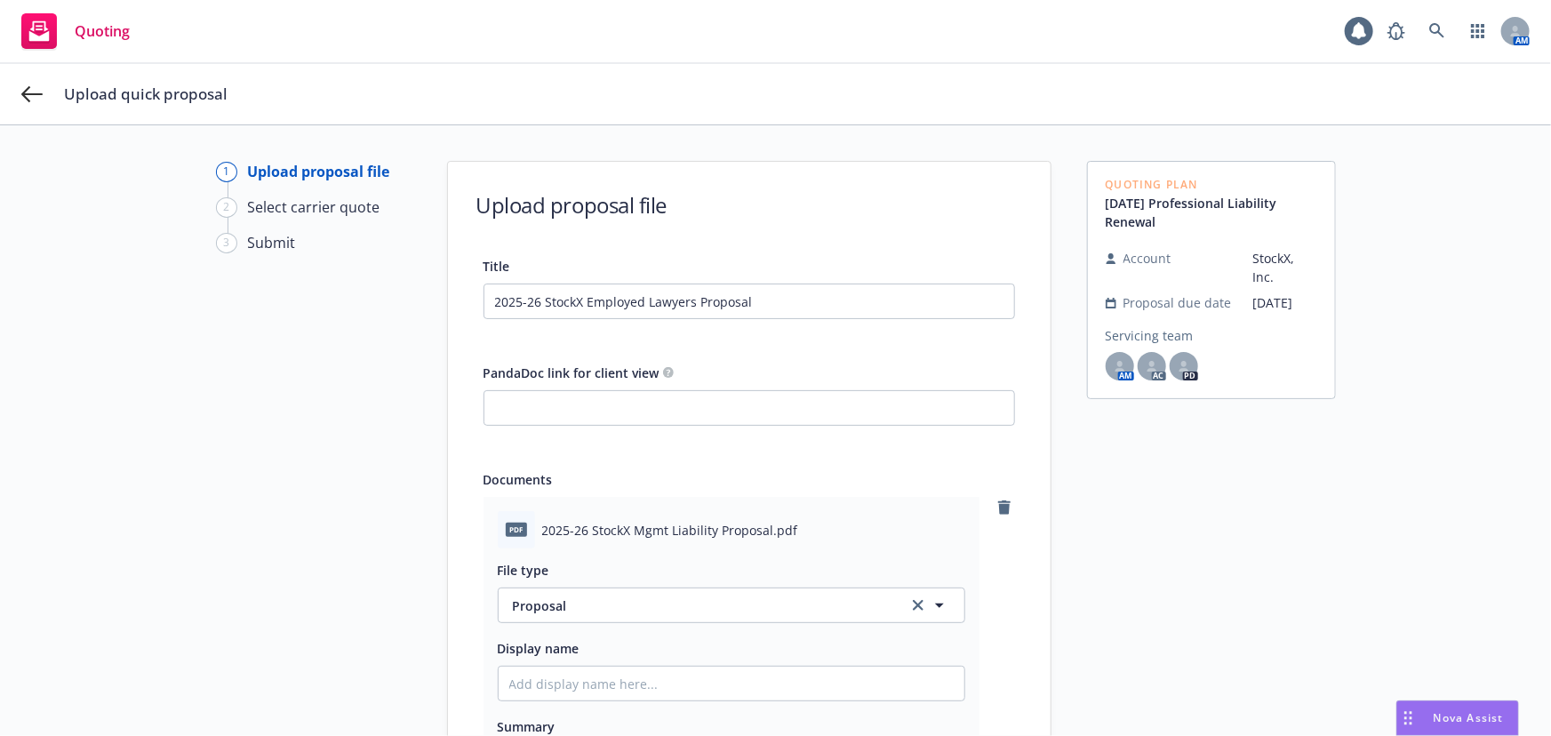
type textarea "x"
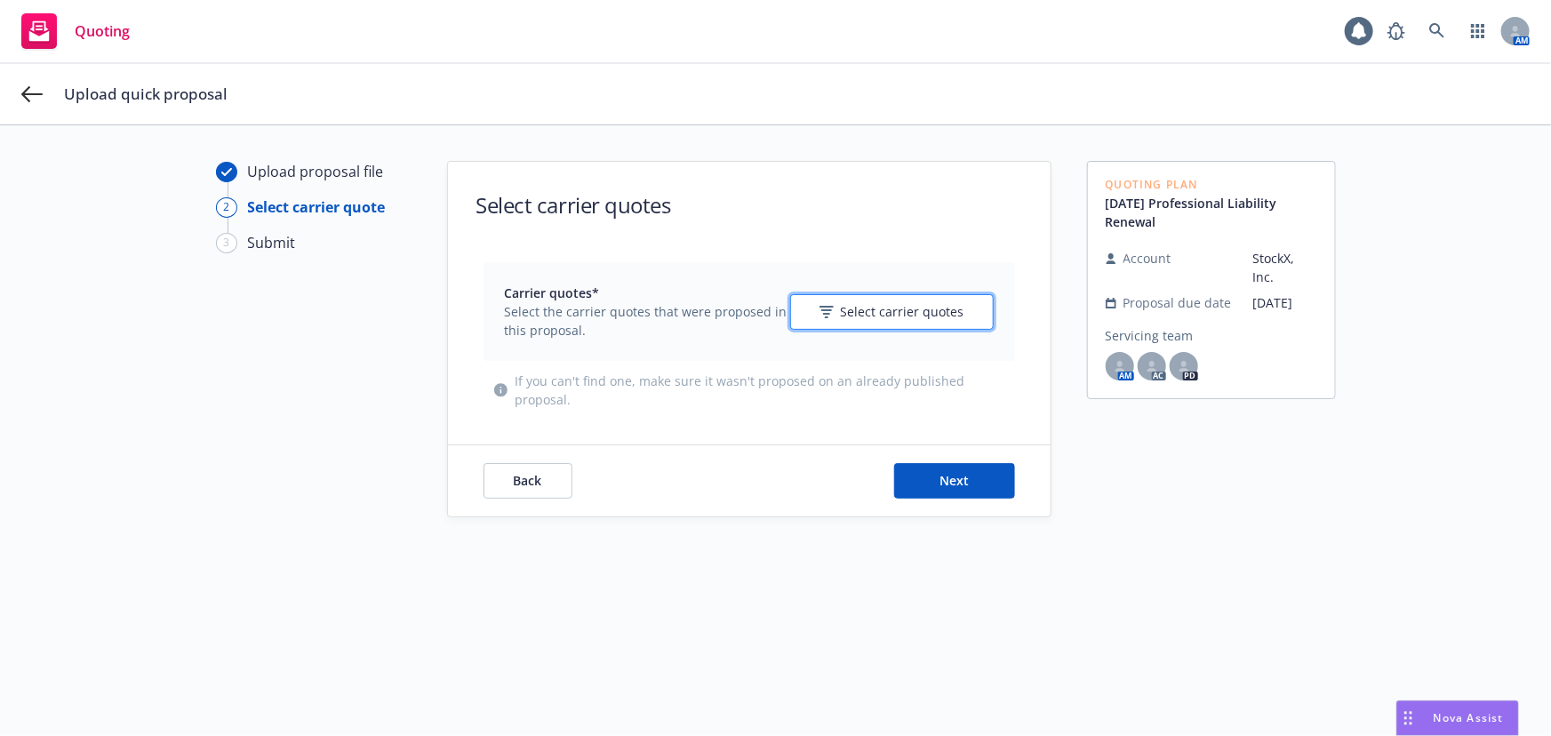
click at [894, 317] on span "Select carrier quotes" at bounding box center [903, 311] width 124 height 19
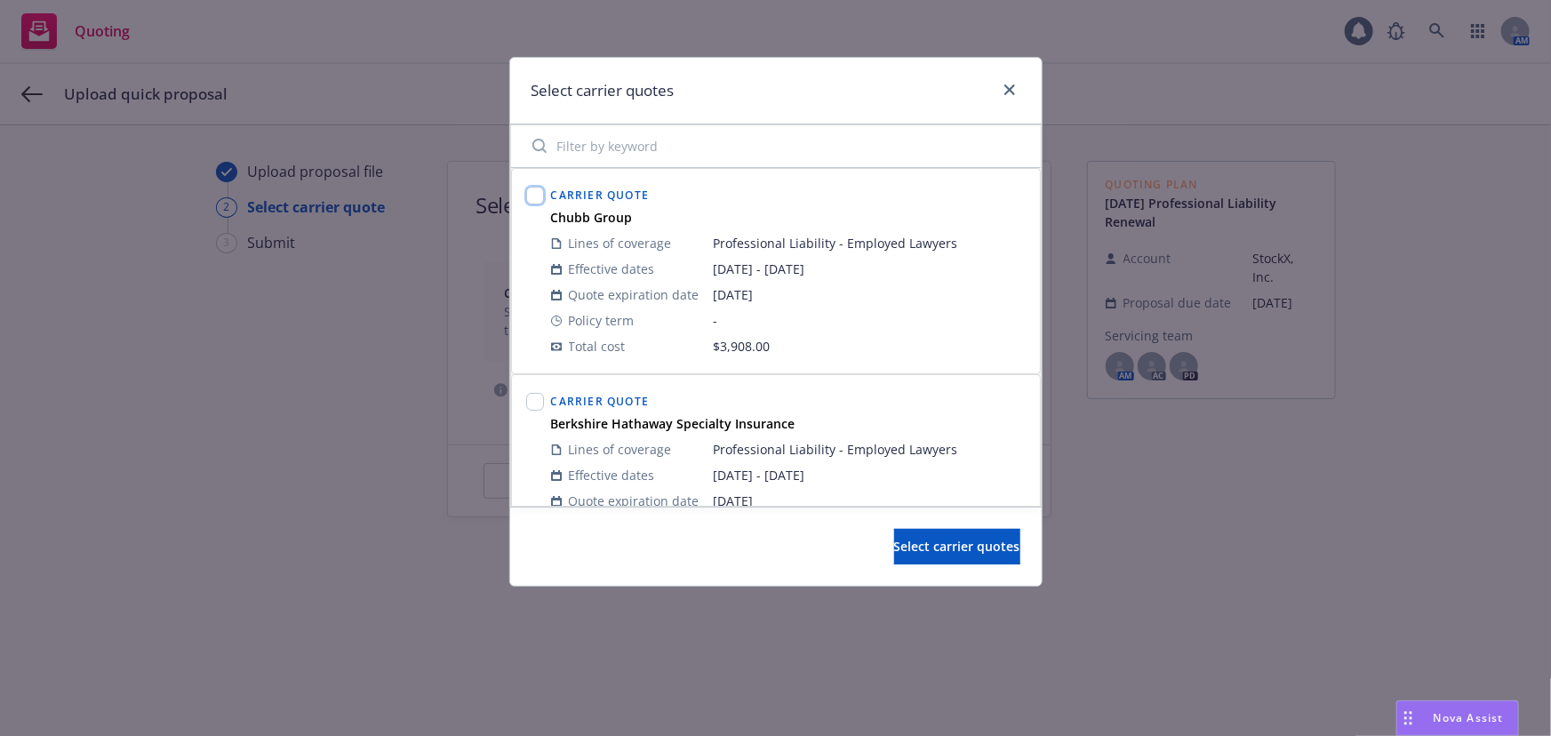
drag, startPoint x: 541, startPoint y: 190, endPoint x: 530, endPoint y: 219, distance: 30.7
click at [541, 191] on input "checkbox" at bounding box center [535, 196] width 18 height 18
checkbox input "true"
click at [536, 403] on input "checkbox" at bounding box center [535, 402] width 18 height 18
checkbox input "true"
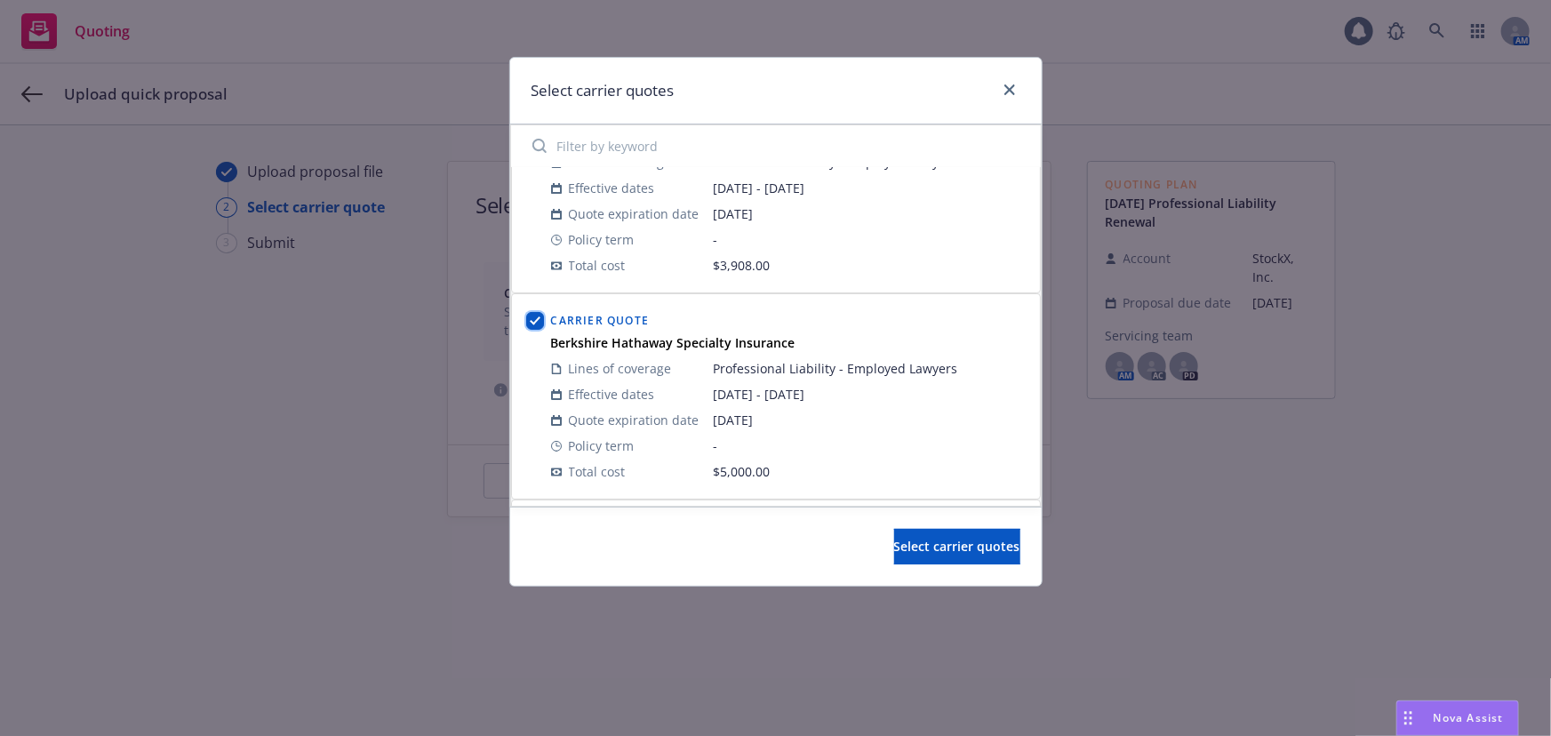
scroll to position [242, 0]
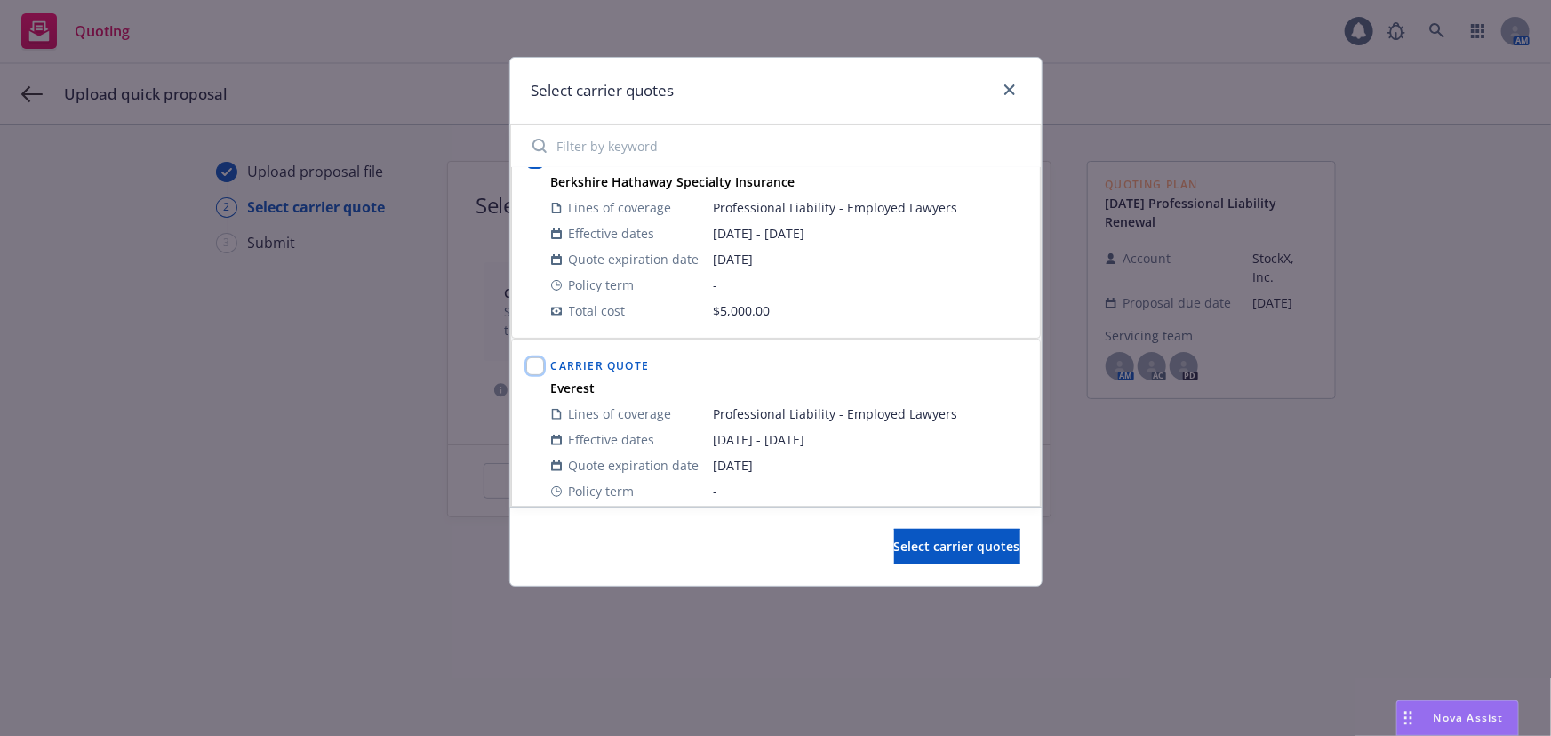
click at [537, 357] on input "checkbox" at bounding box center [535, 366] width 18 height 18
checkbox input "true"
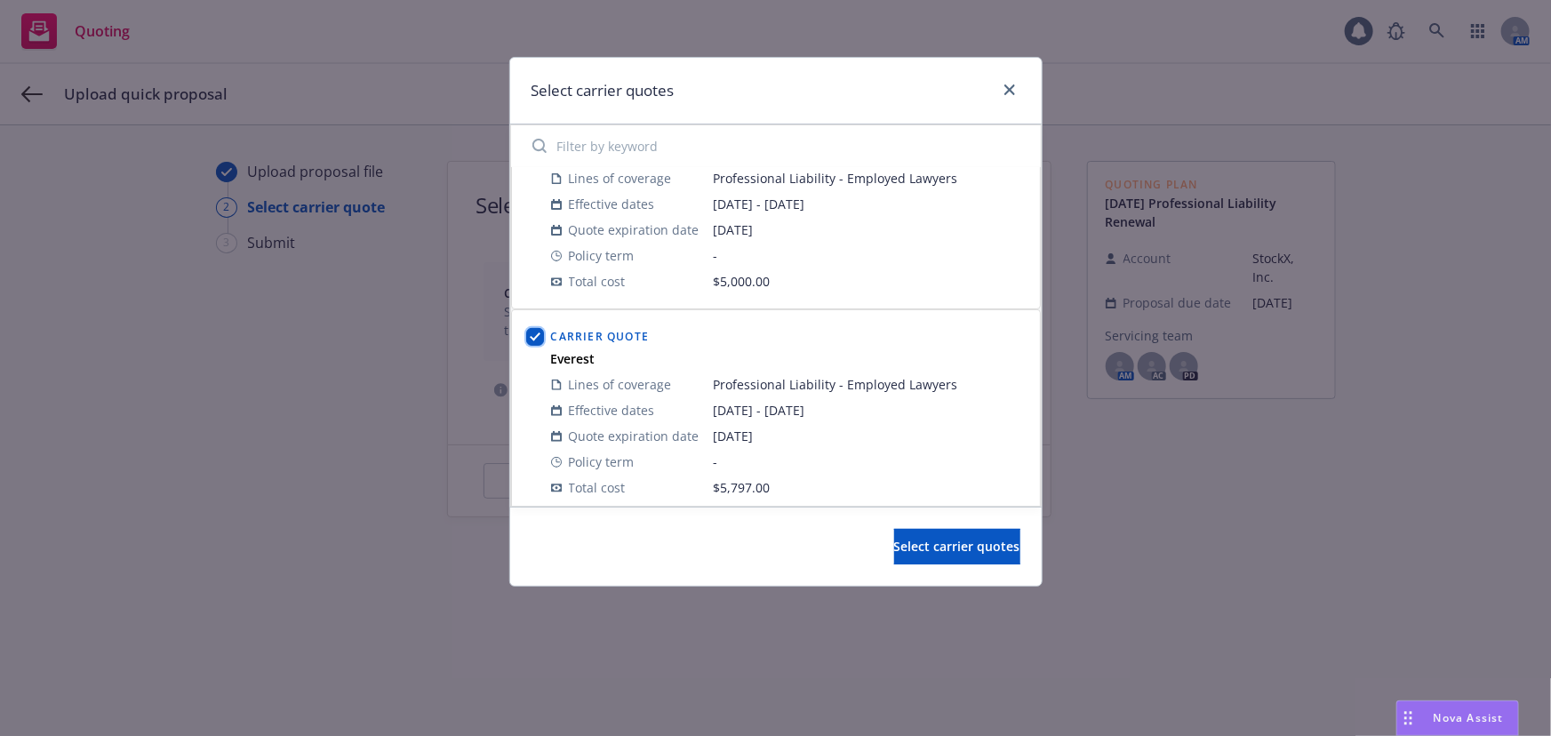
scroll to position [280, 0]
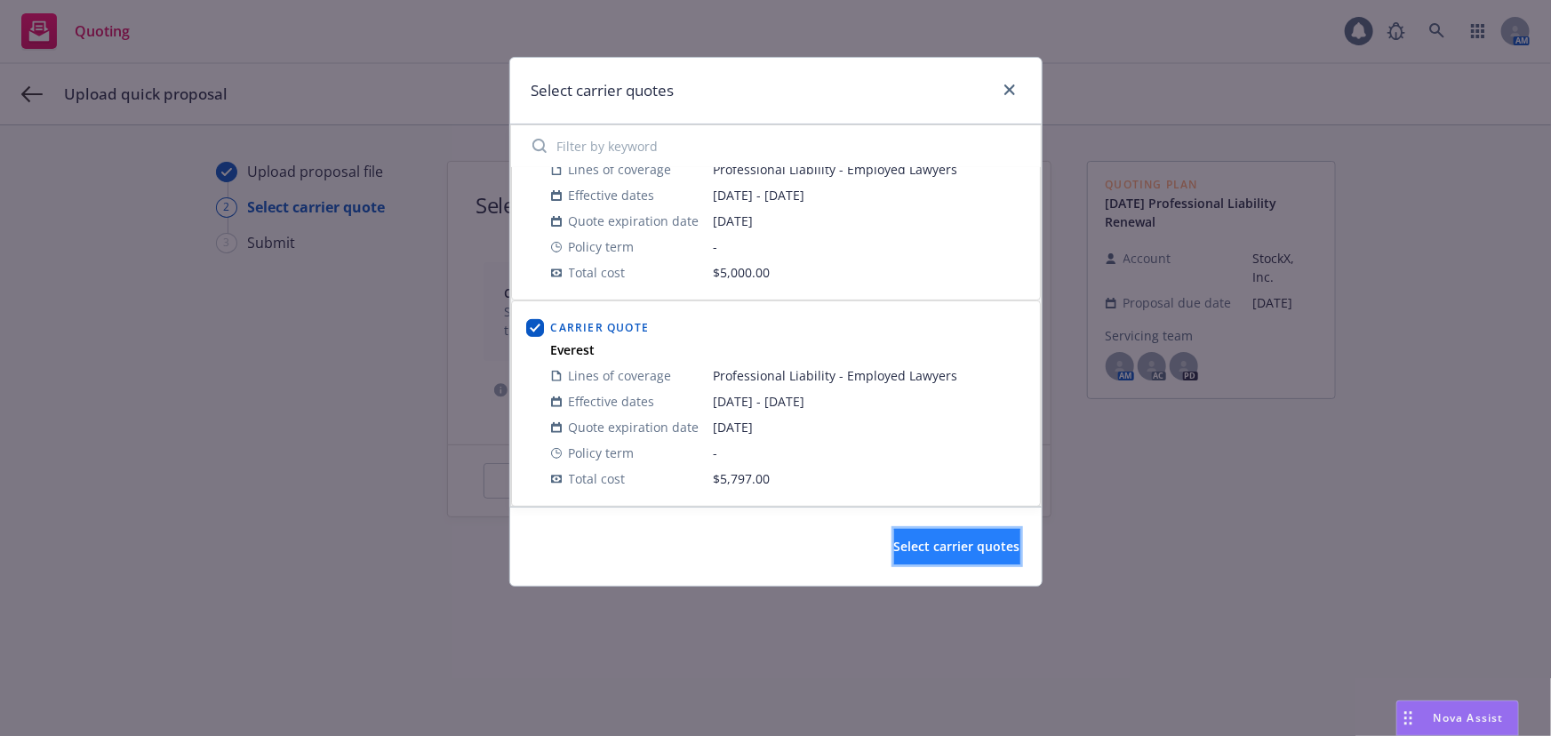
click at [910, 540] on span "Select carrier quotes" at bounding box center [957, 546] width 126 height 17
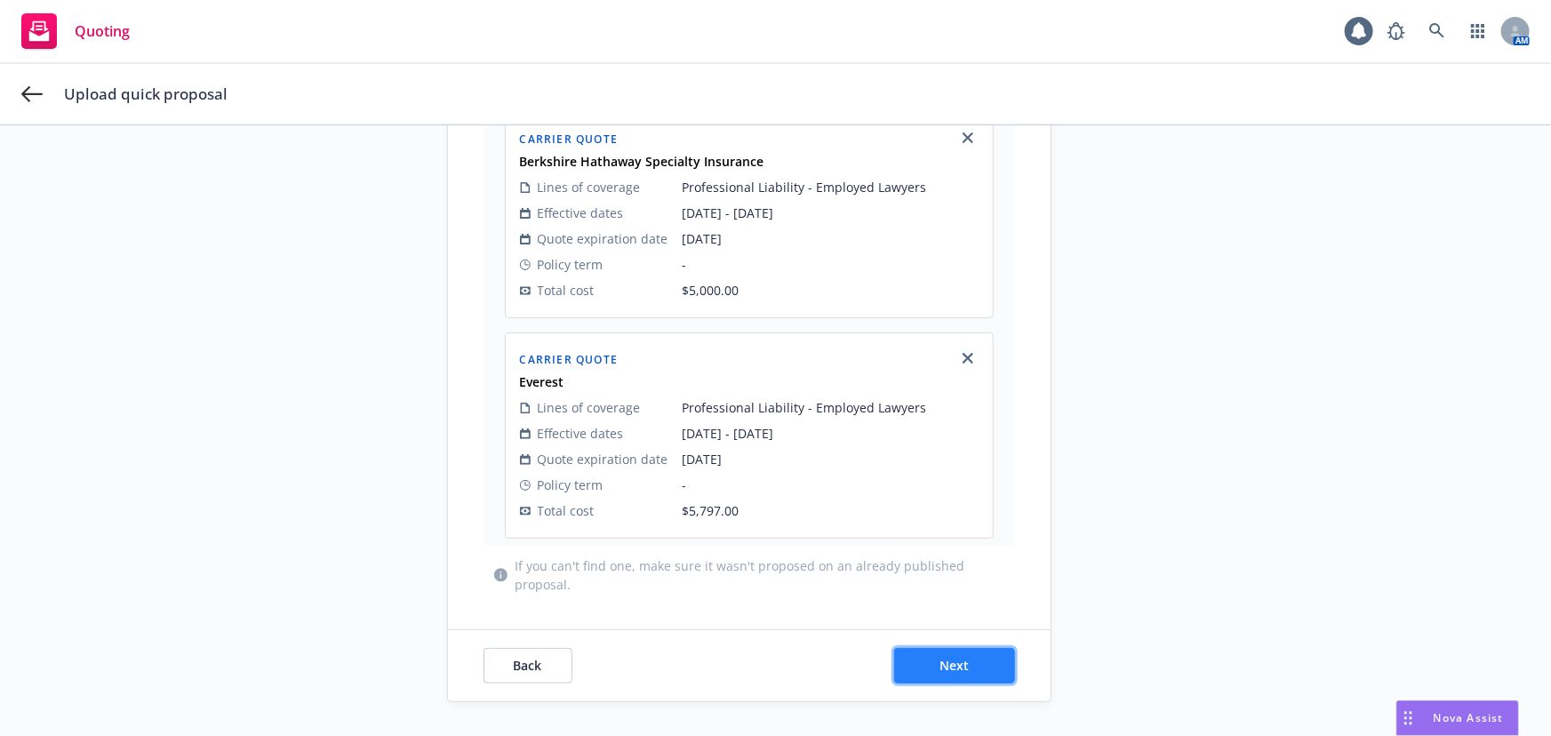
click at [999, 681] on button "Next" at bounding box center [954, 666] width 121 height 36
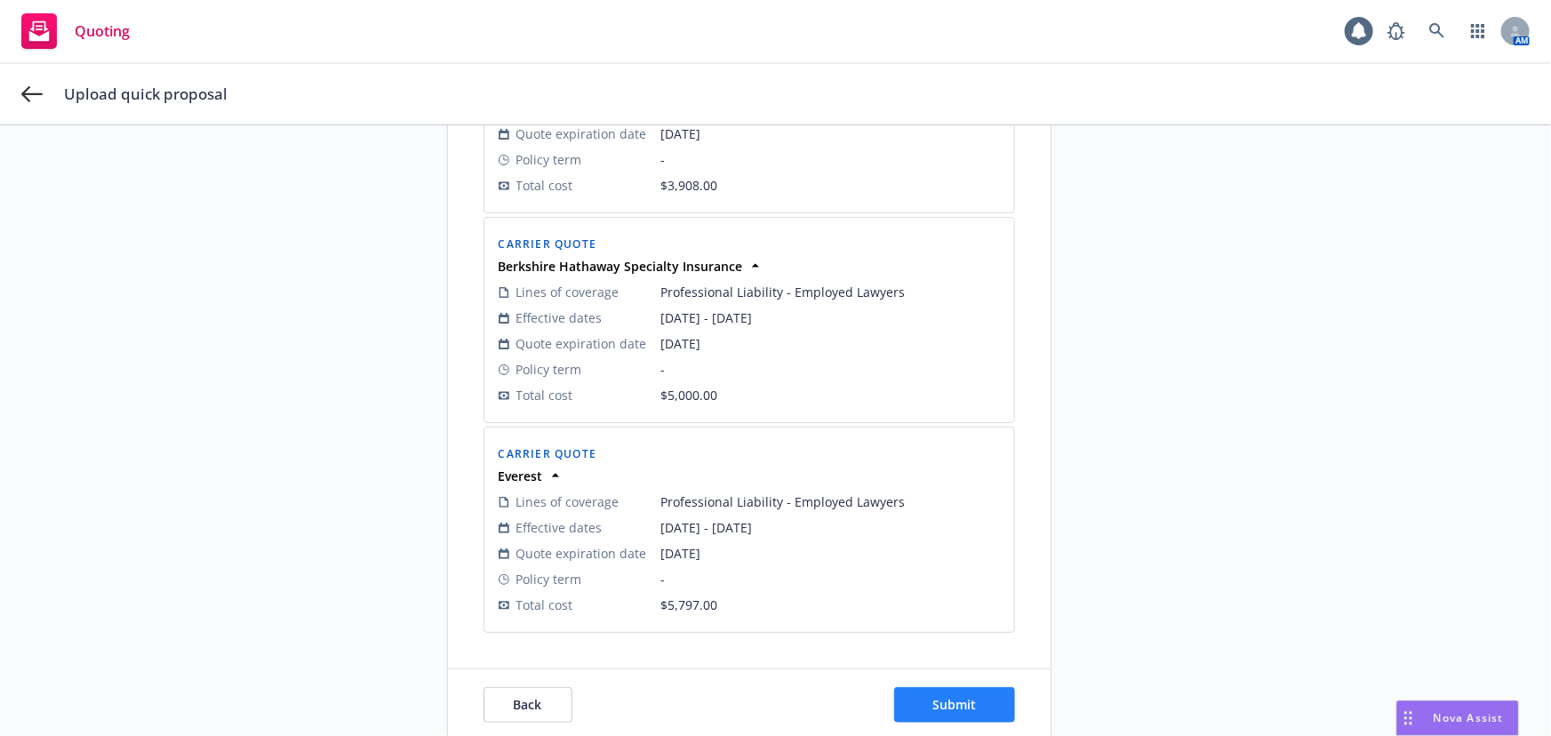
scroll to position [447, 0]
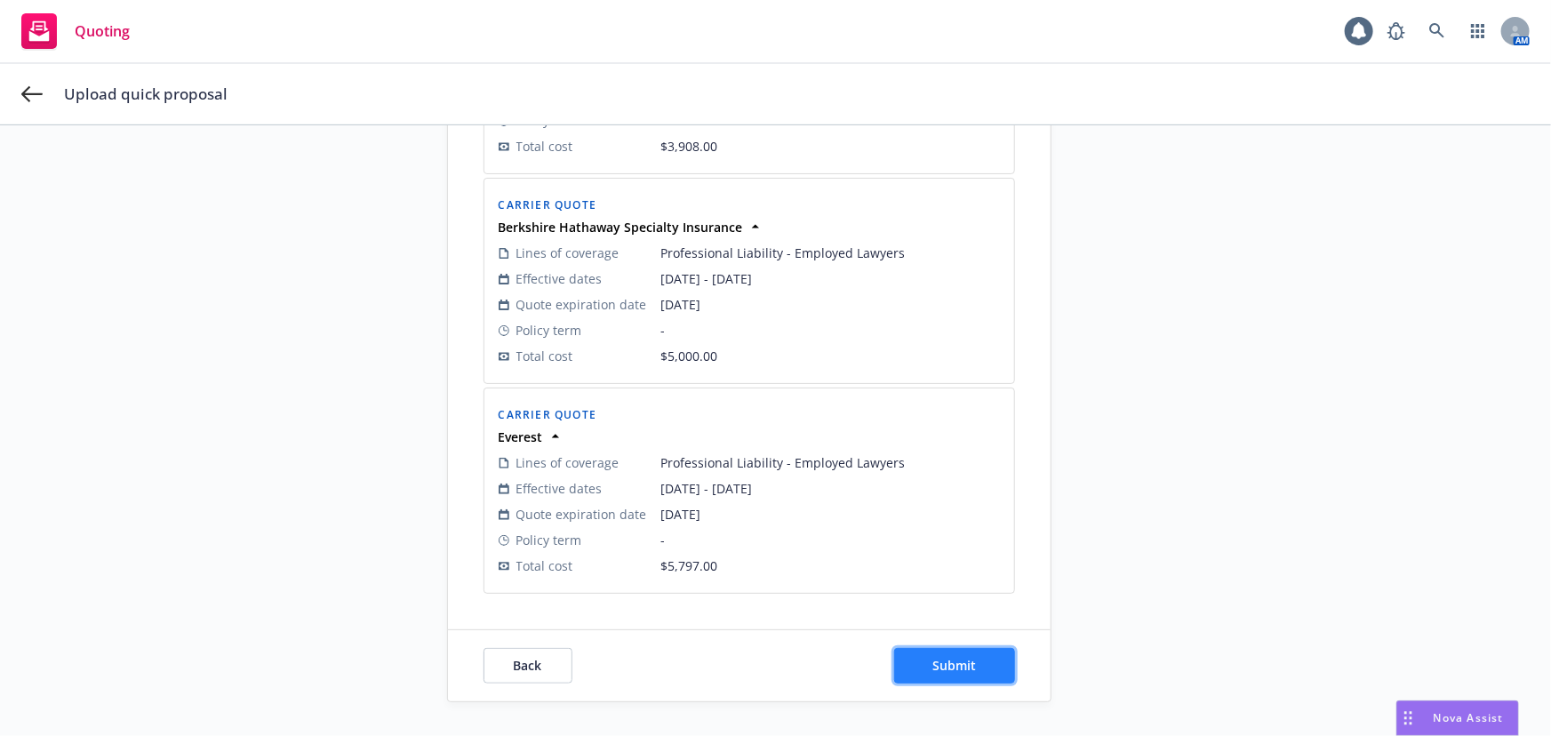
click at [972, 654] on button "Submit" at bounding box center [954, 666] width 121 height 36
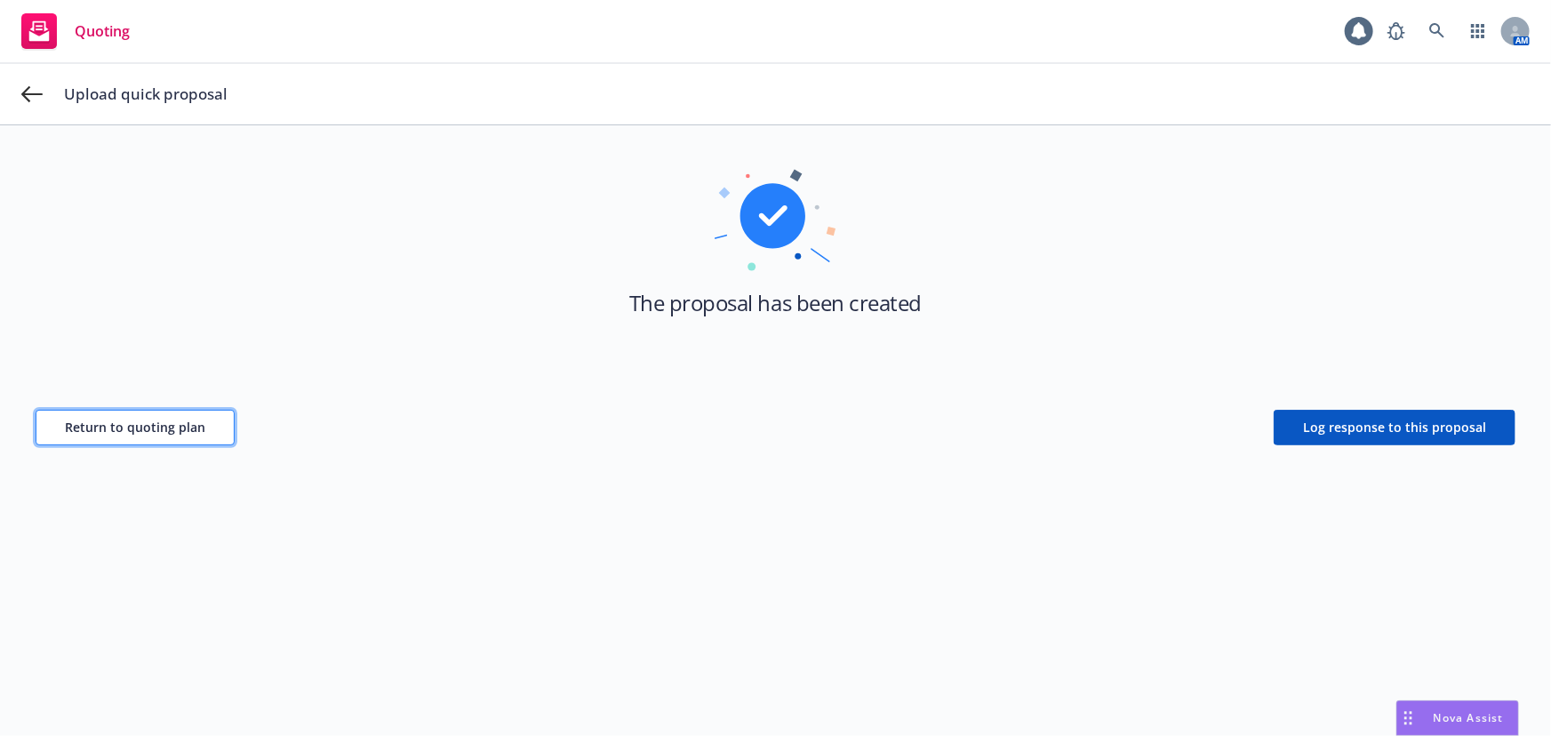
click at [127, 415] on button "Return to quoting plan" at bounding box center [135, 428] width 199 height 36
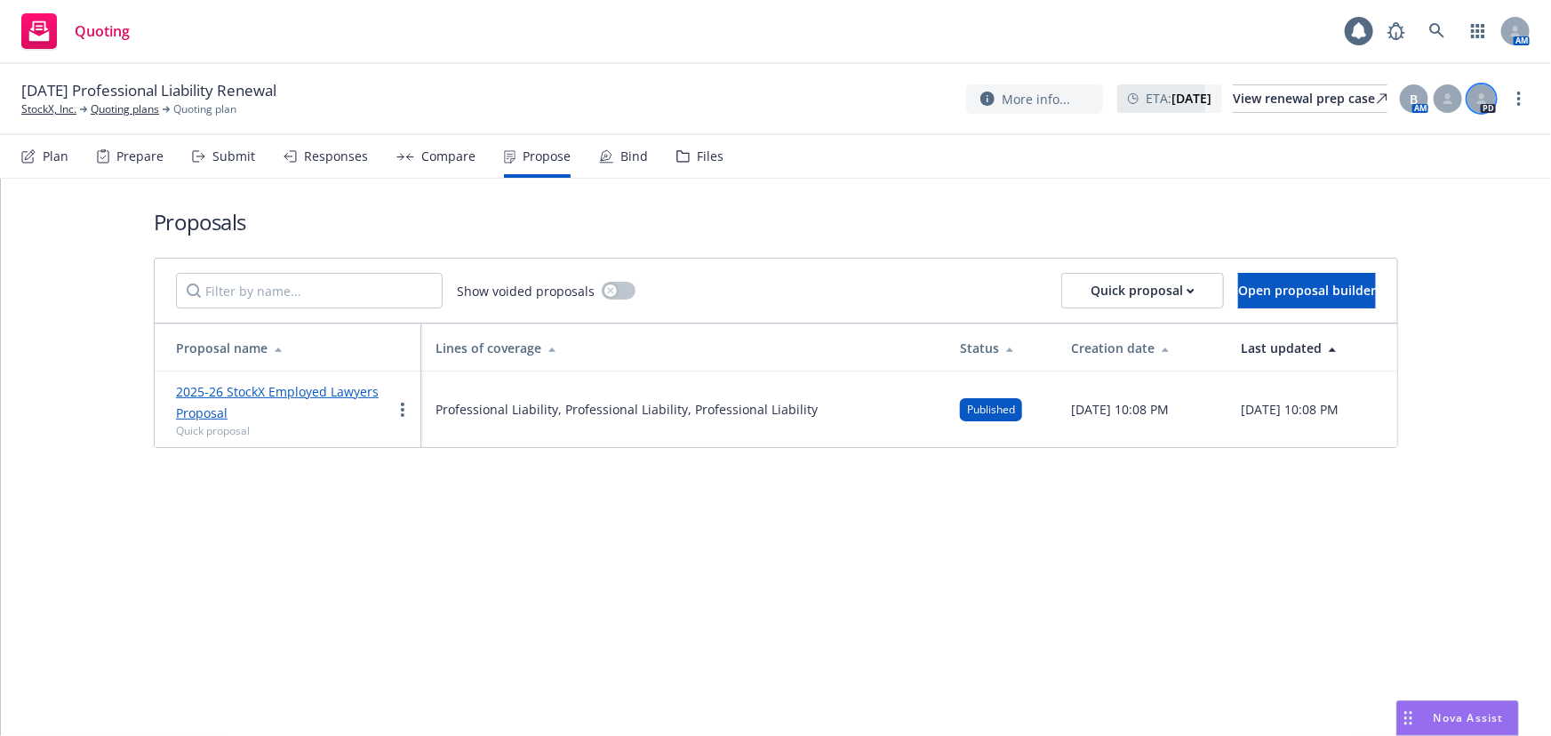
click at [1490, 106] on div at bounding box center [1482, 98] width 28 height 28
click at [1454, 100] on icon at bounding box center [1448, 98] width 11 height 11
click at [1409, 97] on div "B" at bounding box center [1414, 98] width 28 height 28
click at [768, 217] on h1 "Proposals" at bounding box center [776, 221] width 1245 height 29
click at [106, 110] on link "Quoting plans" at bounding box center [125, 109] width 68 height 16
